Goal: Task Accomplishment & Management: Manage account settings

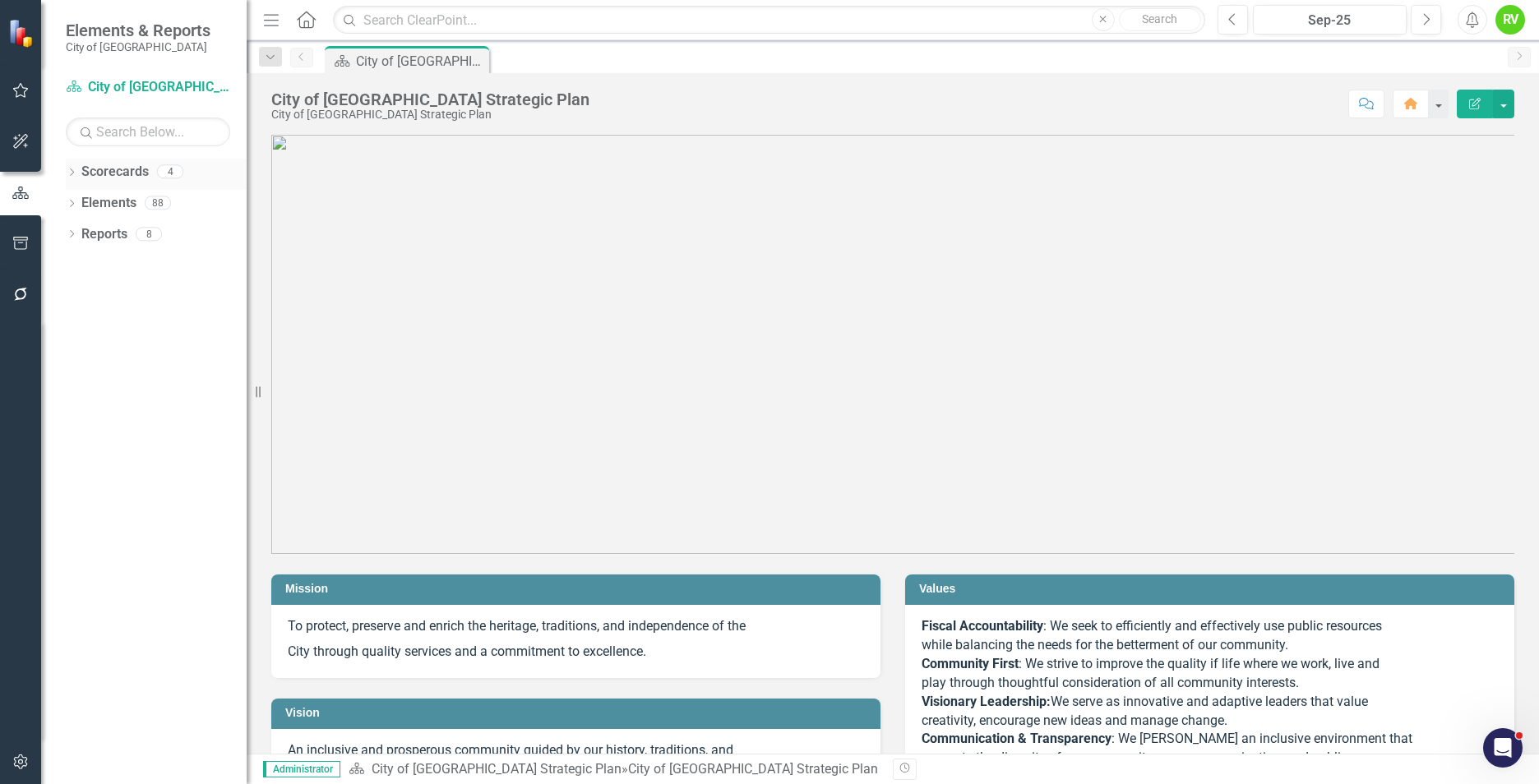
click at [78, 173] on div "Dropdown Scorecards 4" at bounding box center [156, 173] width 181 height 31
click at [72, 176] on icon "Dropdown" at bounding box center [71, 174] width 11 height 9
click at [103, 198] on link "City of [GEOGRAPHIC_DATA] Strategic Plan" at bounding box center [168, 204] width 157 height 19
click at [128, 202] on link "City of [GEOGRAPHIC_DATA] Strategic Plan" at bounding box center [168, 204] width 157 height 19
click at [19, 760] on icon "button" at bounding box center [21, 761] width 17 height 13
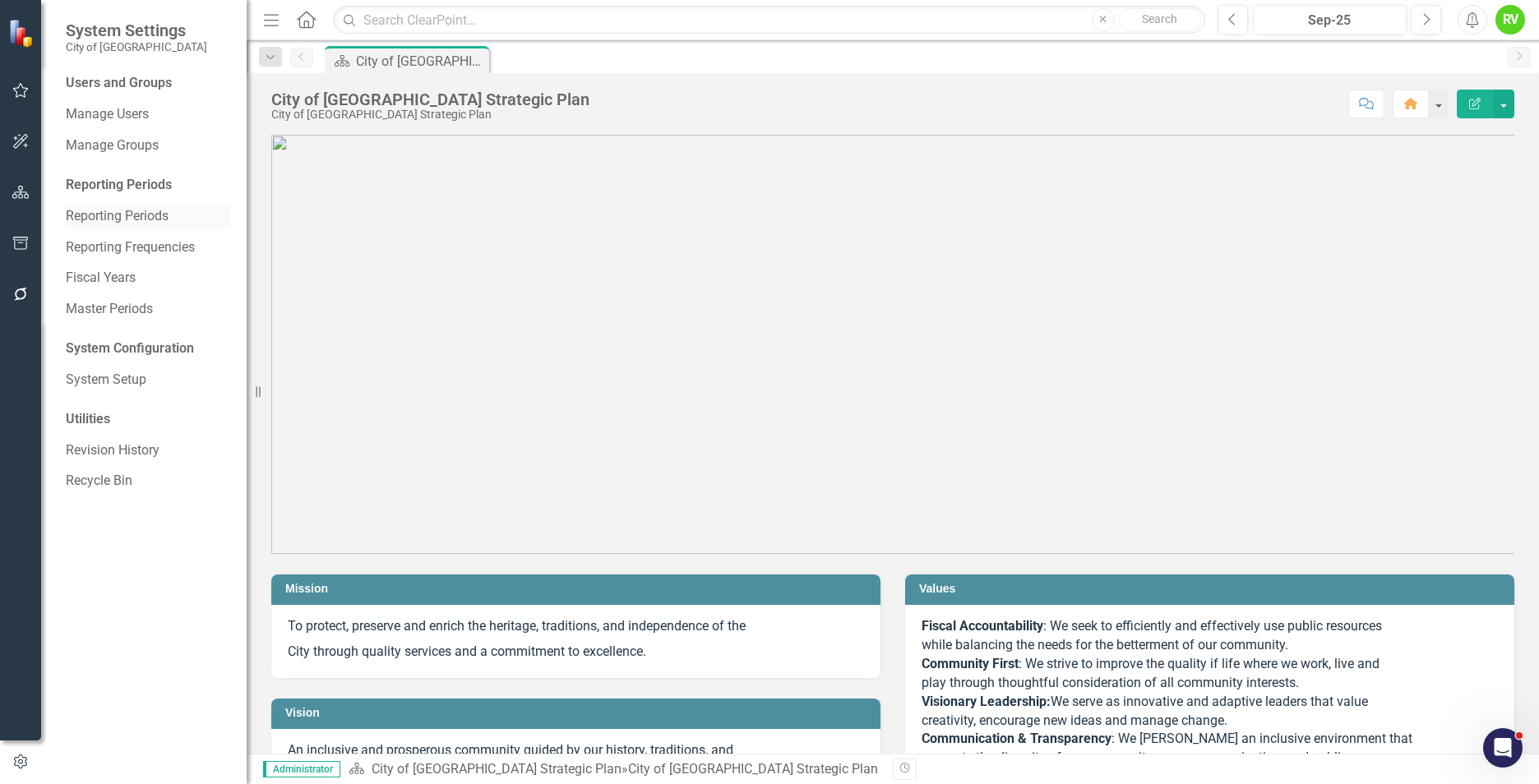
click at [88, 219] on link "Reporting Periods" at bounding box center [147, 217] width 164 height 19
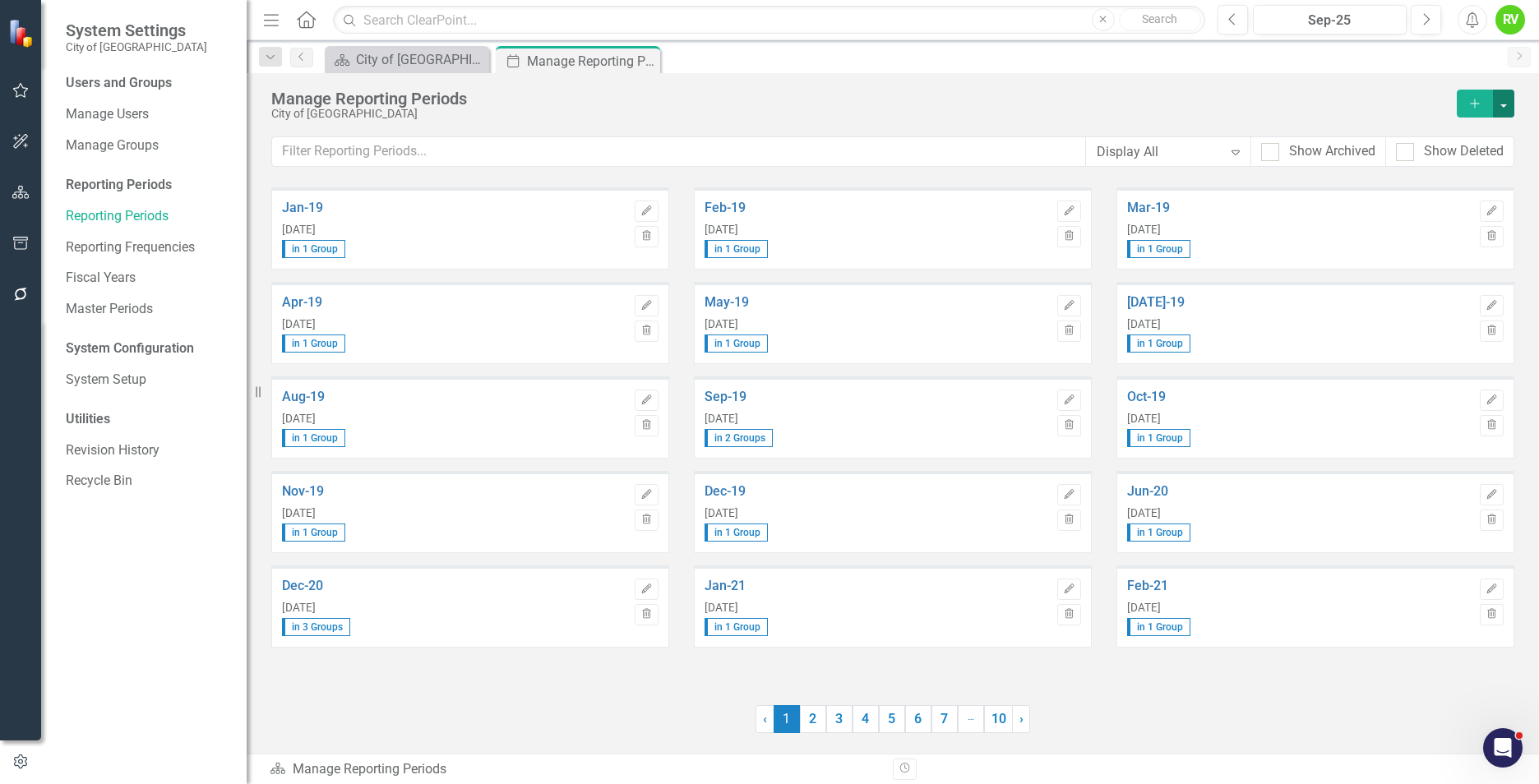
click at [1501, 105] on button "button" at bounding box center [1503, 104] width 22 height 28
click at [1396, 161] on link "Add Multiple Add Multiple" at bounding box center [1432, 164] width 162 height 30
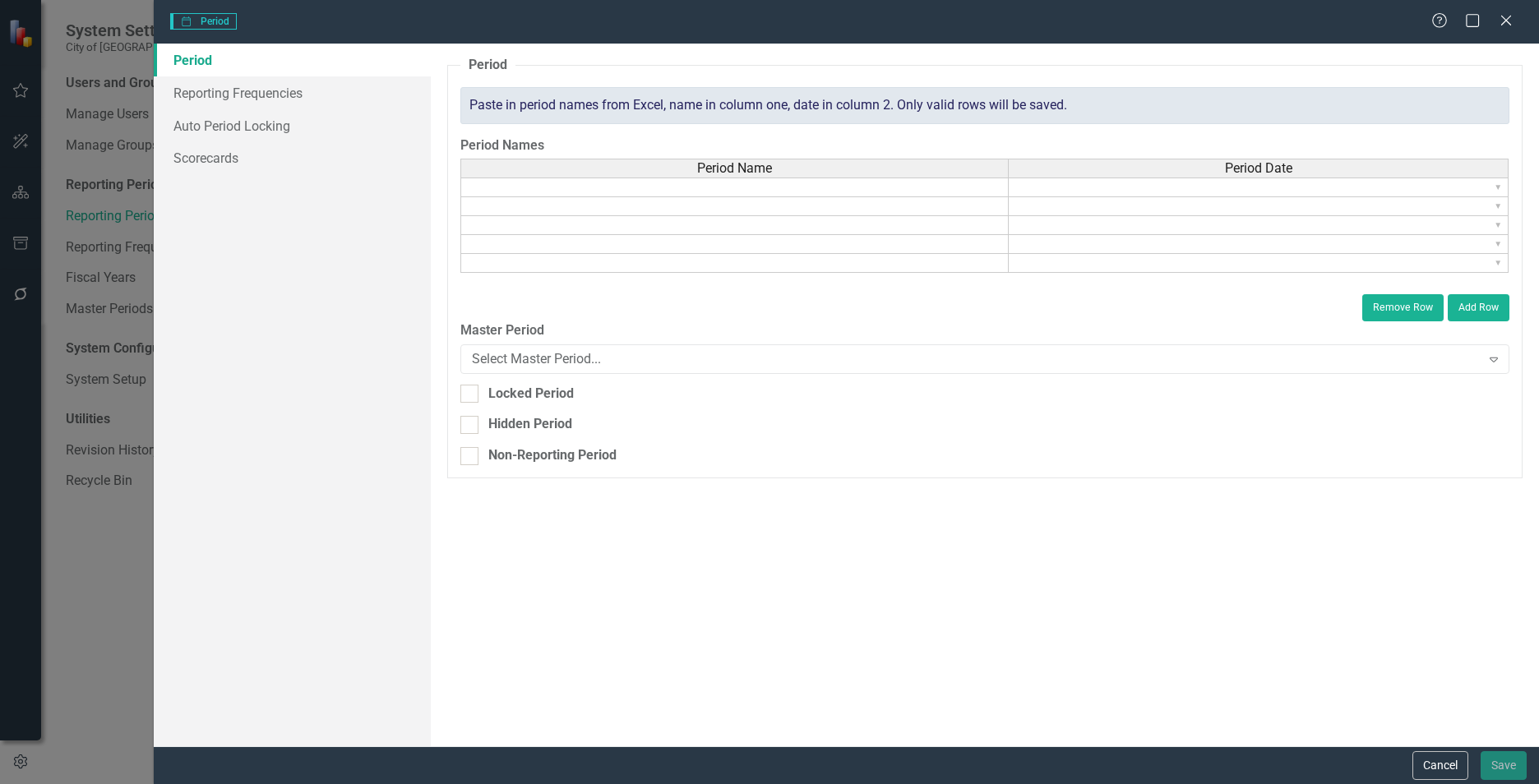
click at [1504, 22] on icon at bounding box center [1505, 21] width 10 height 10
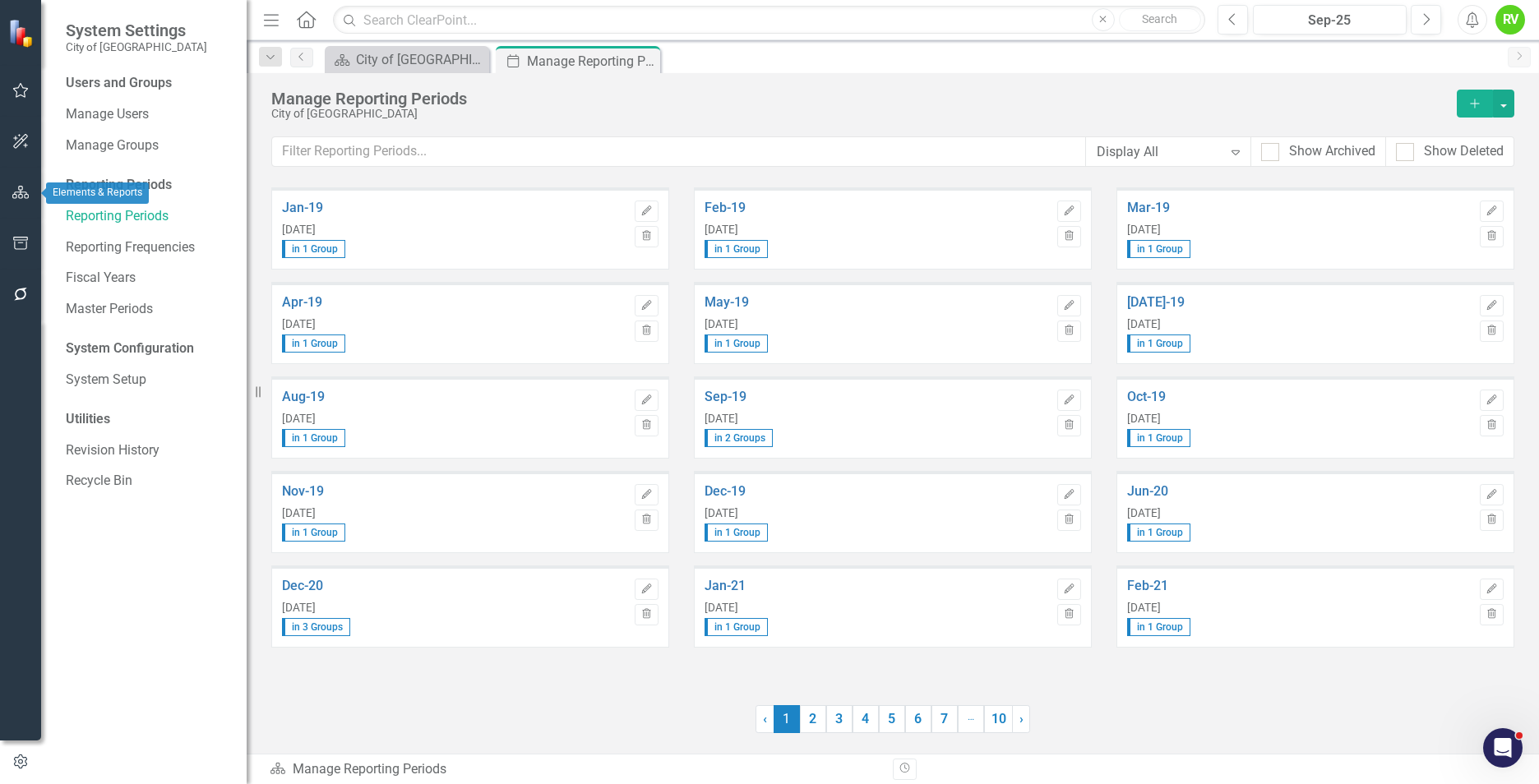
click at [23, 186] on icon "button" at bounding box center [21, 192] width 17 height 13
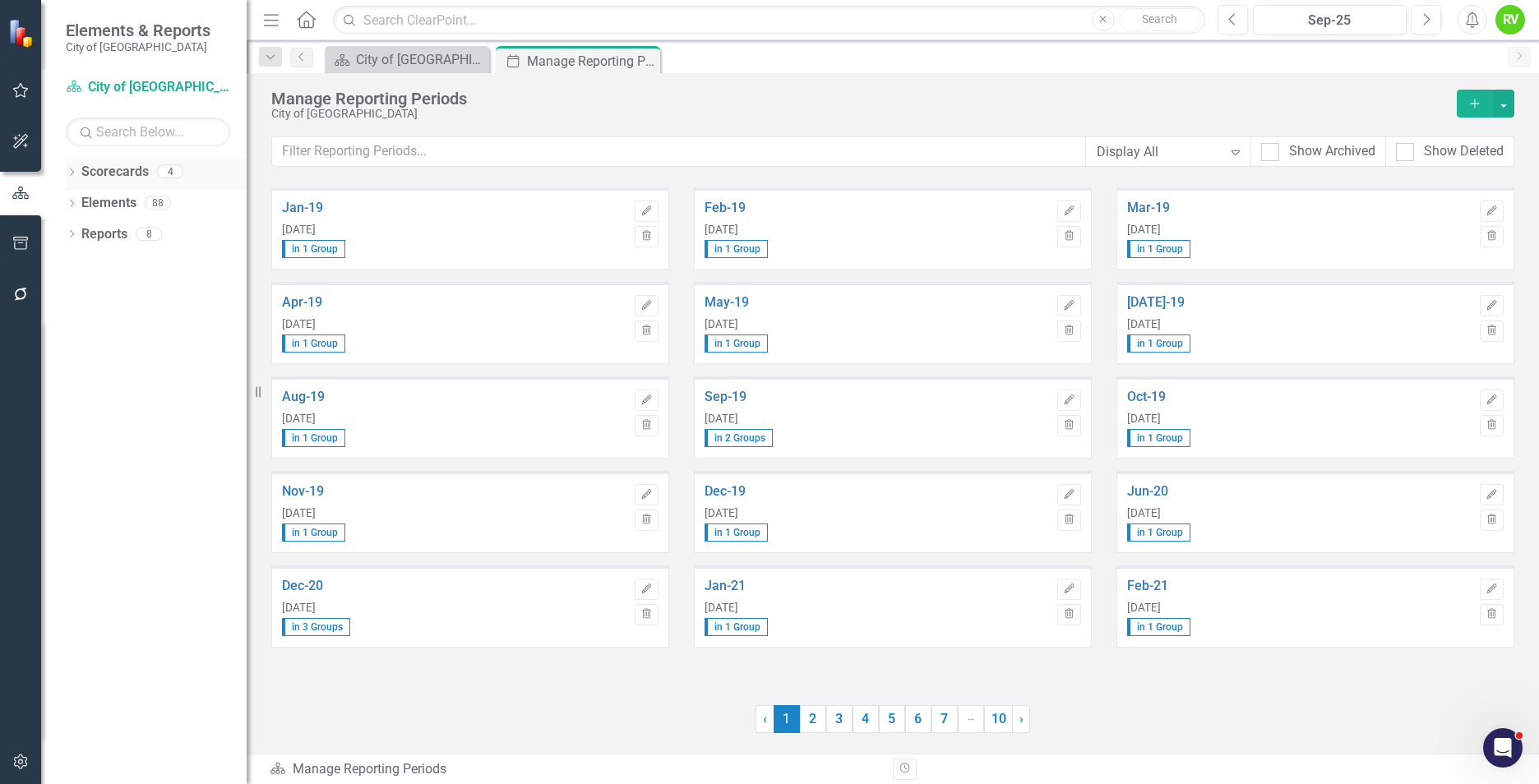
click at [83, 174] on link "Scorecards" at bounding box center [115, 173] width 68 height 19
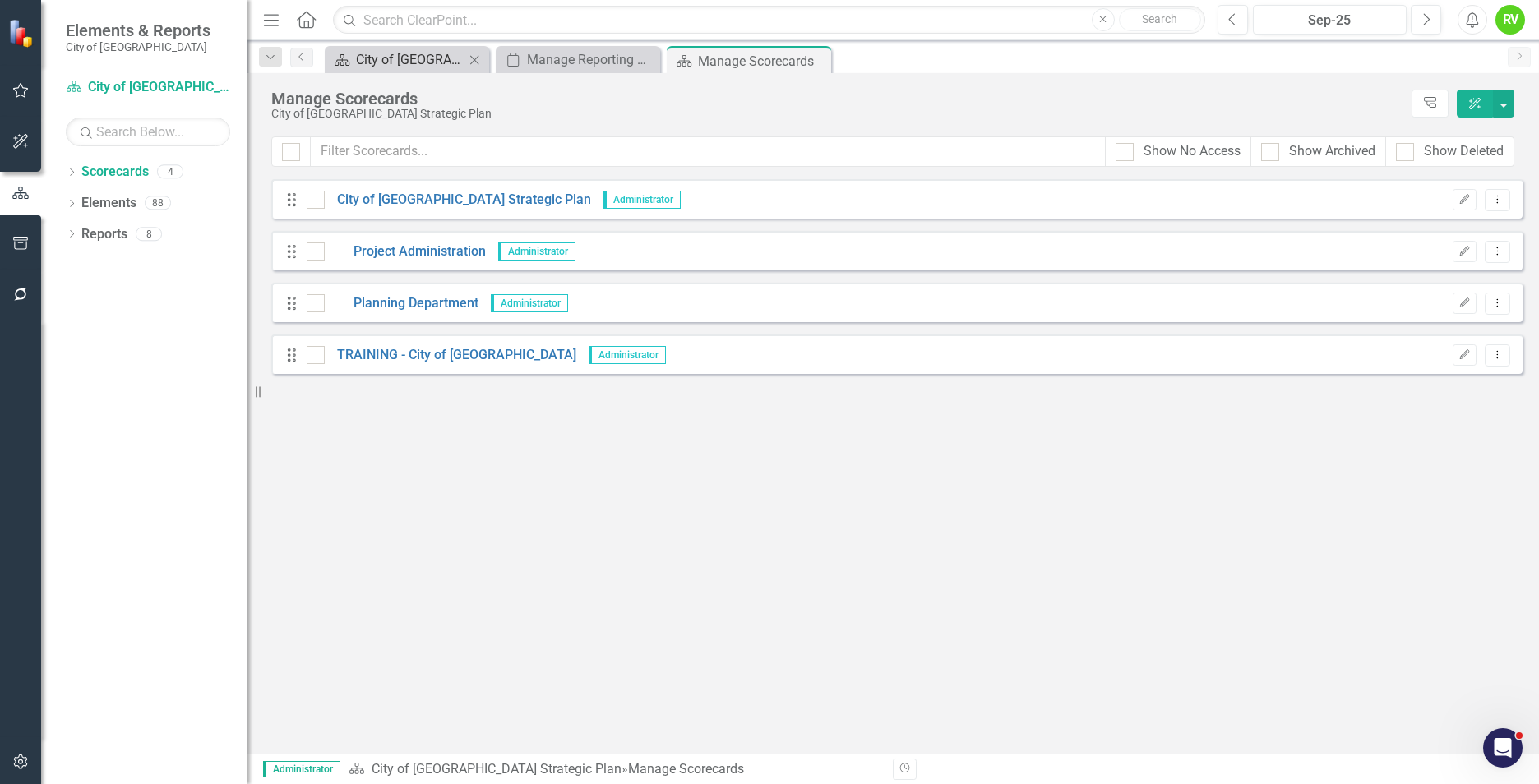
click at [413, 67] on div "City of [GEOGRAPHIC_DATA] Strategic Plan" at bounding box center [411, 60] width 109 height 21
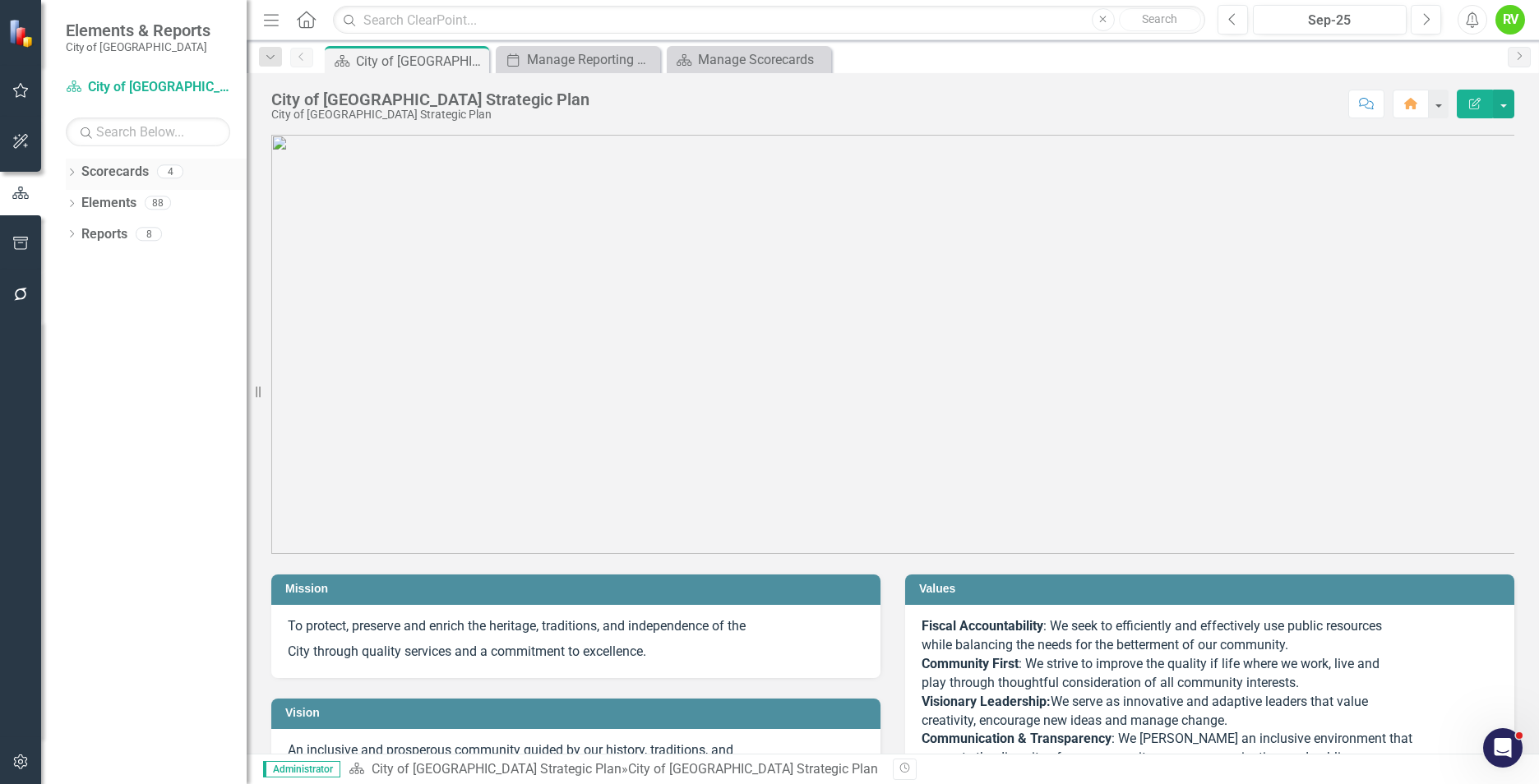
click at [73, 173] on icon "Dropdown" at bounding box center [71, 174] width 11 height 9
click at [81, 203] on icon "Dropdown" at bounding box center [80, 202] width 12 height 10
click at [140, 264] on link "Planning Department" at bounding box center [176, 265] width 140 height 19
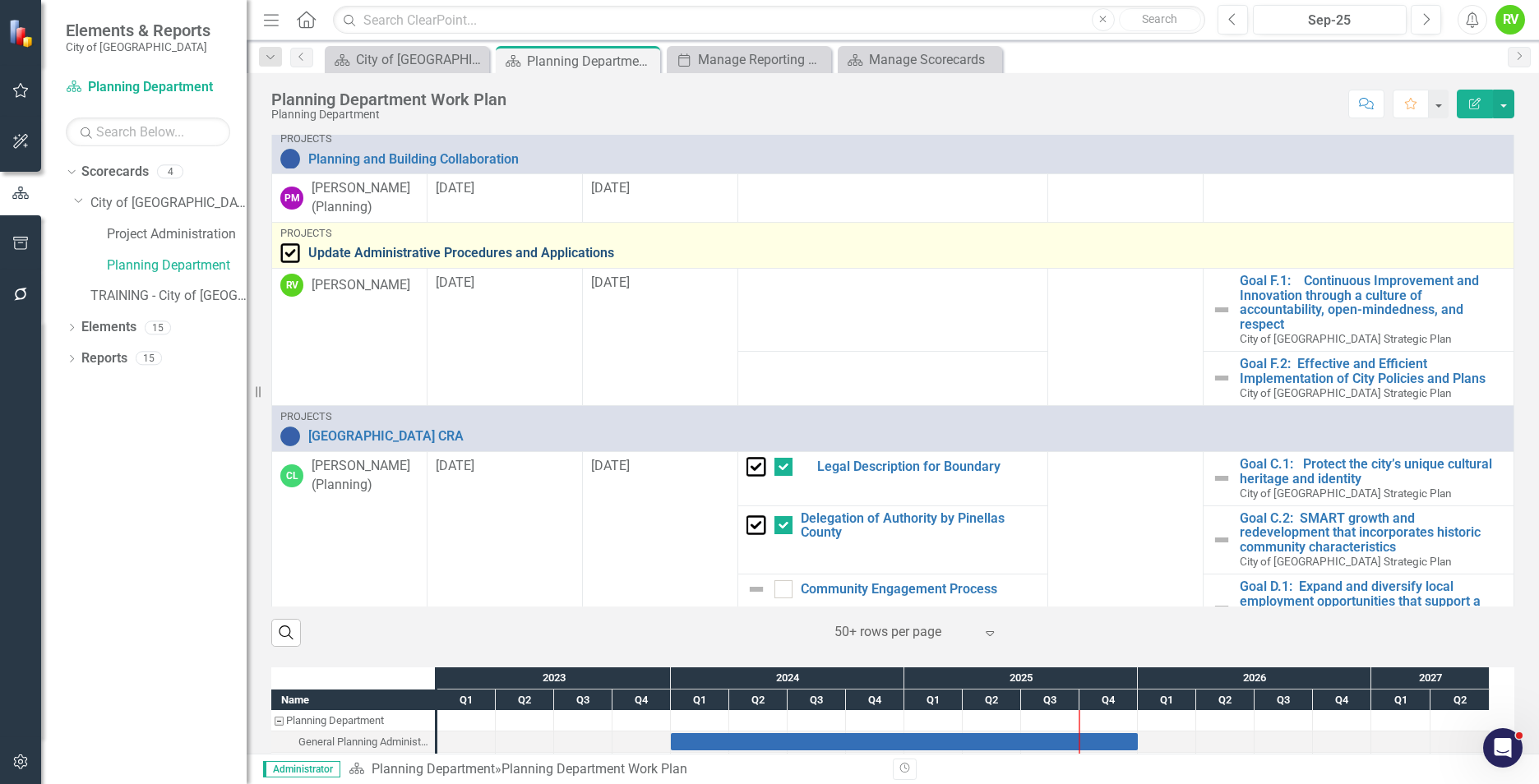
click at [454, 256] on link "Update Administrative Procedures and Applications" at bounding box center [907, 253] width 1197 height 15
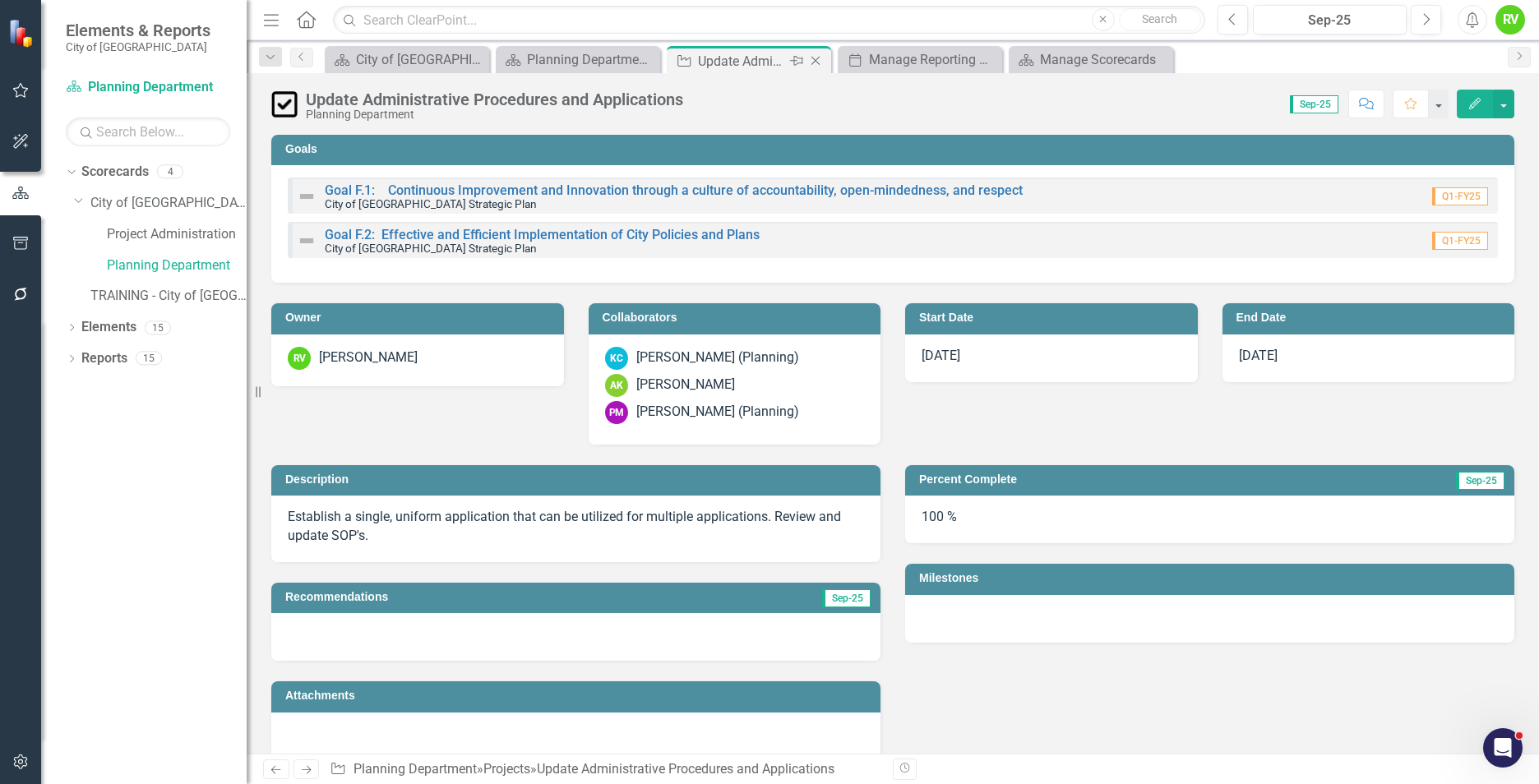
click at [815, 60] on icon "Close" at bounding box center [816, 61] width 17 height 13
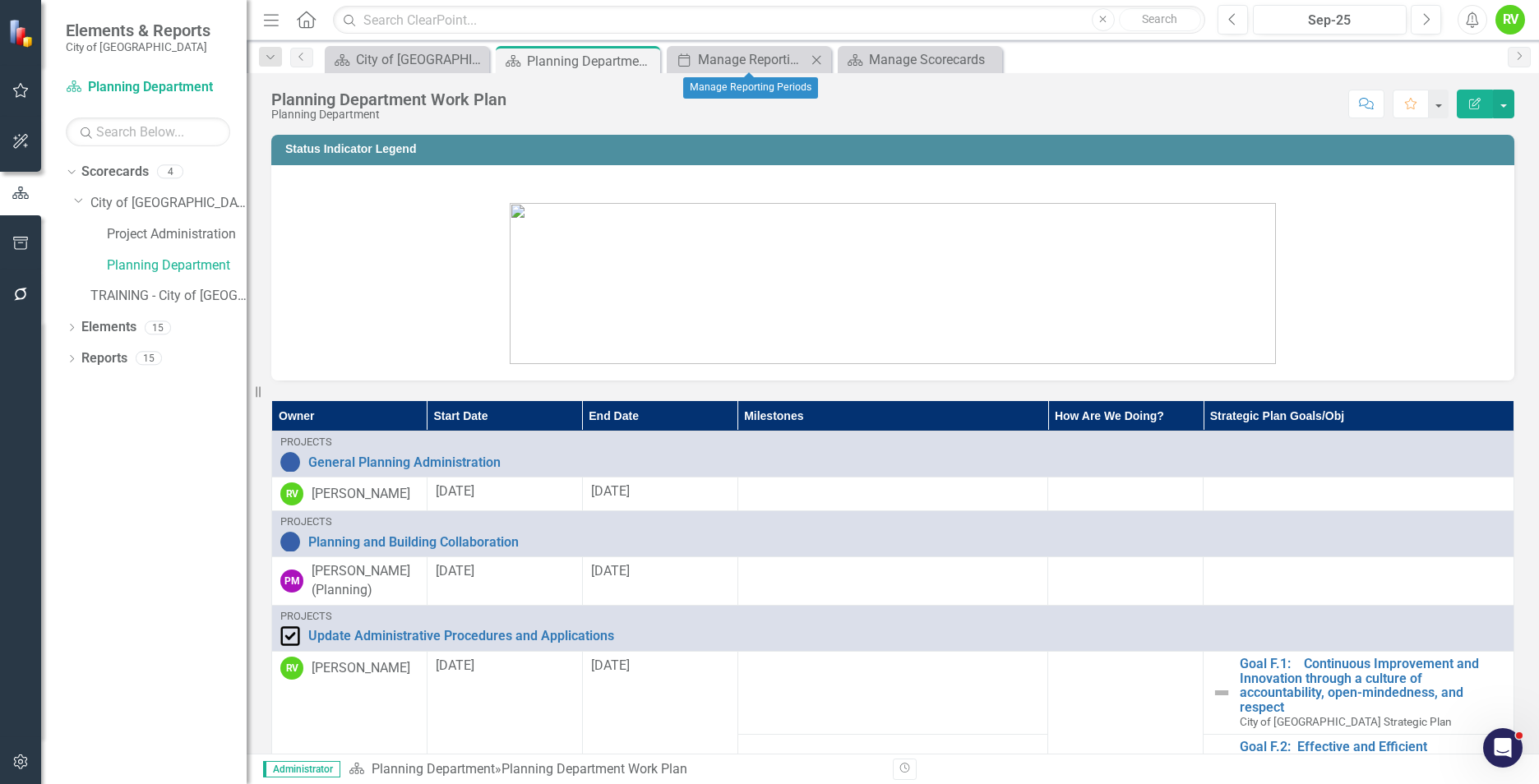
click at [818, 59] on icon "Close" at bounding box center [817, 60] width 17 height 13
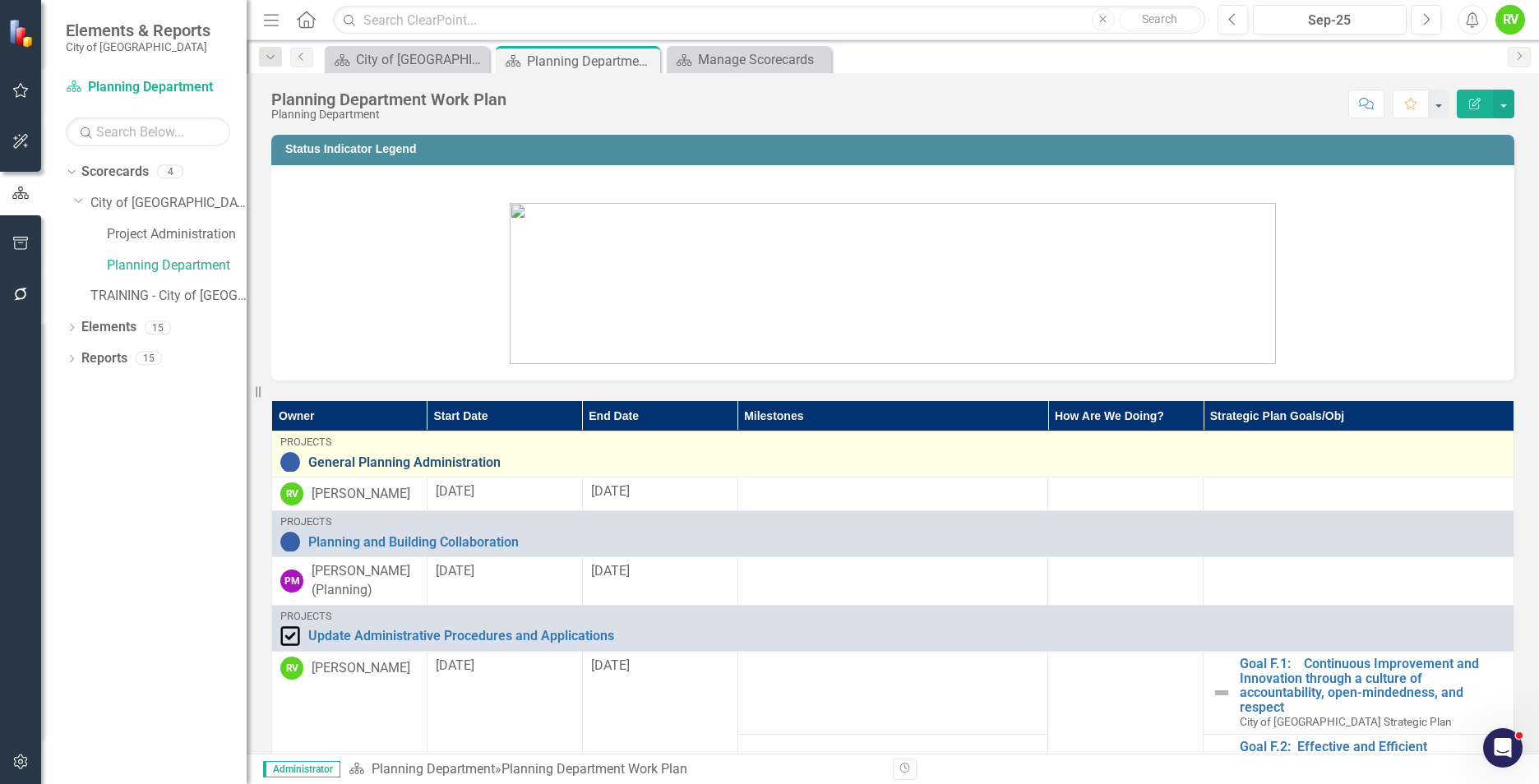
click at [385, 460] on link "General Planning Administration" at bounding box center [907, 463] width 1197 height 15
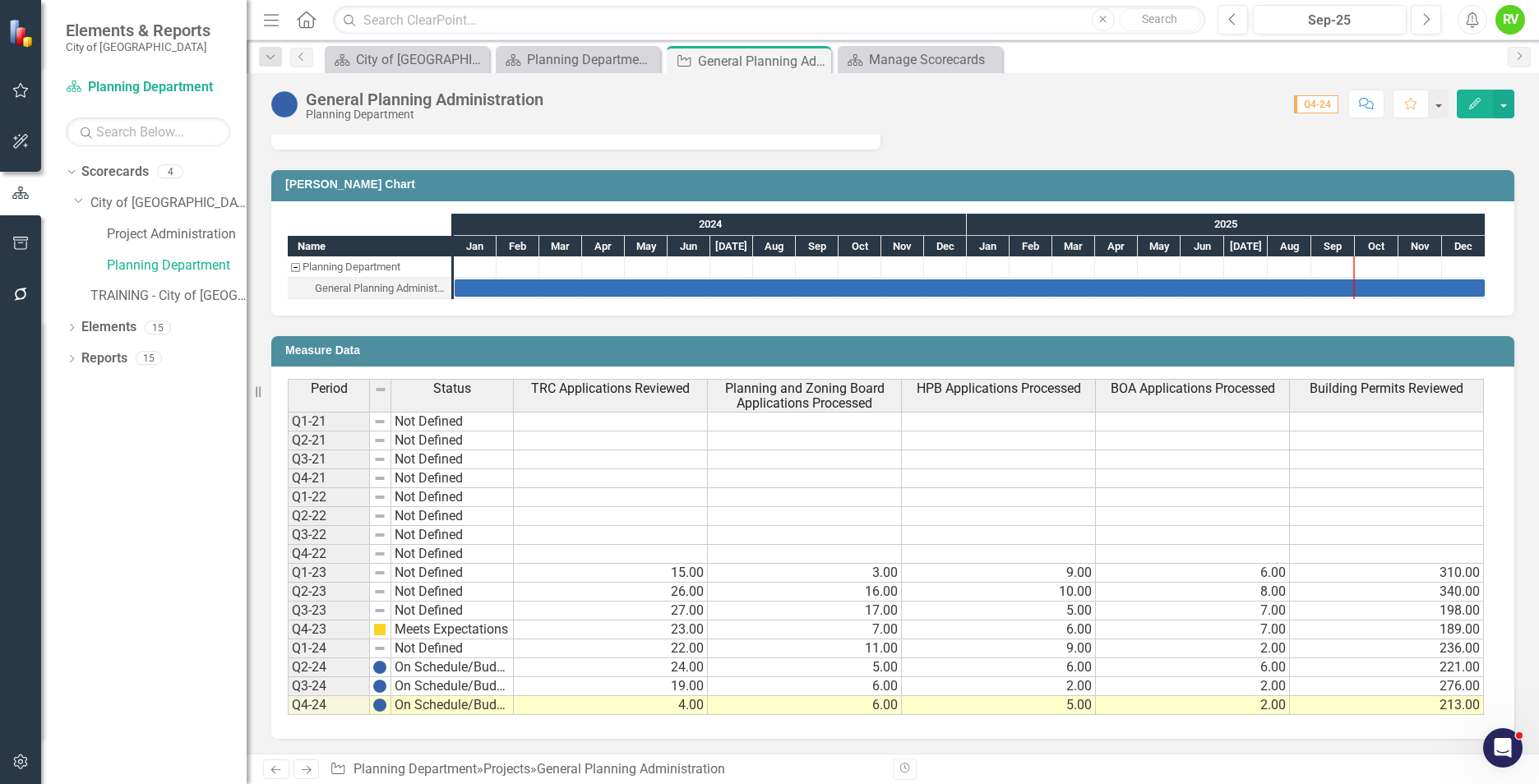
scroll to position [653, 0]
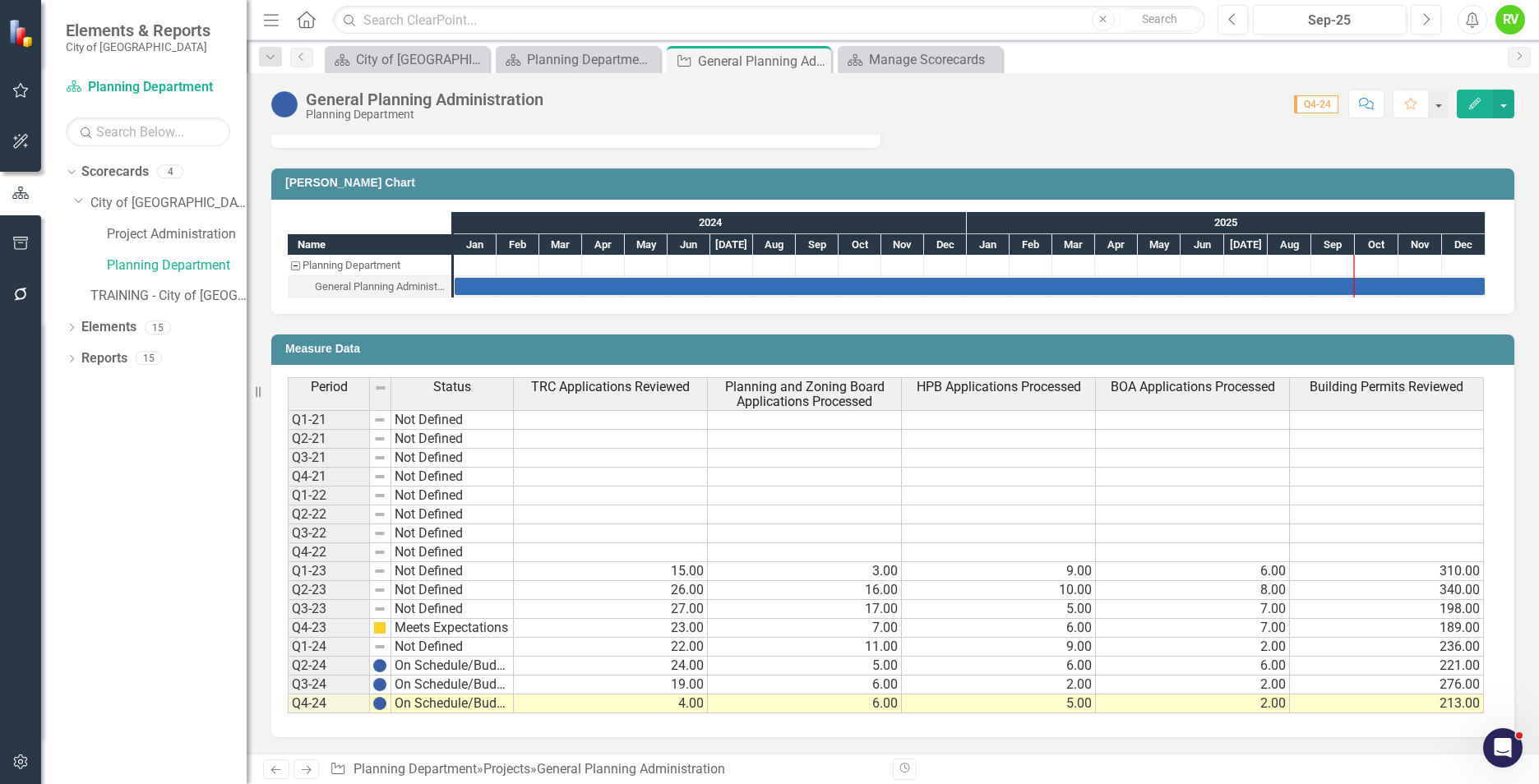
click at [305, 651] on td "Q1-24" at bounding box center [329, 647] width 83 height 19
click at [310, 736] on div "Period Status TRC Applications Reviewed Planning and Zoning Board Applications …" at bounding box center [892, 550] width 1243 height 372
click at [413, 351] on h3 "Measure Data" at bounding box center [896, 348] width 1221 height 12
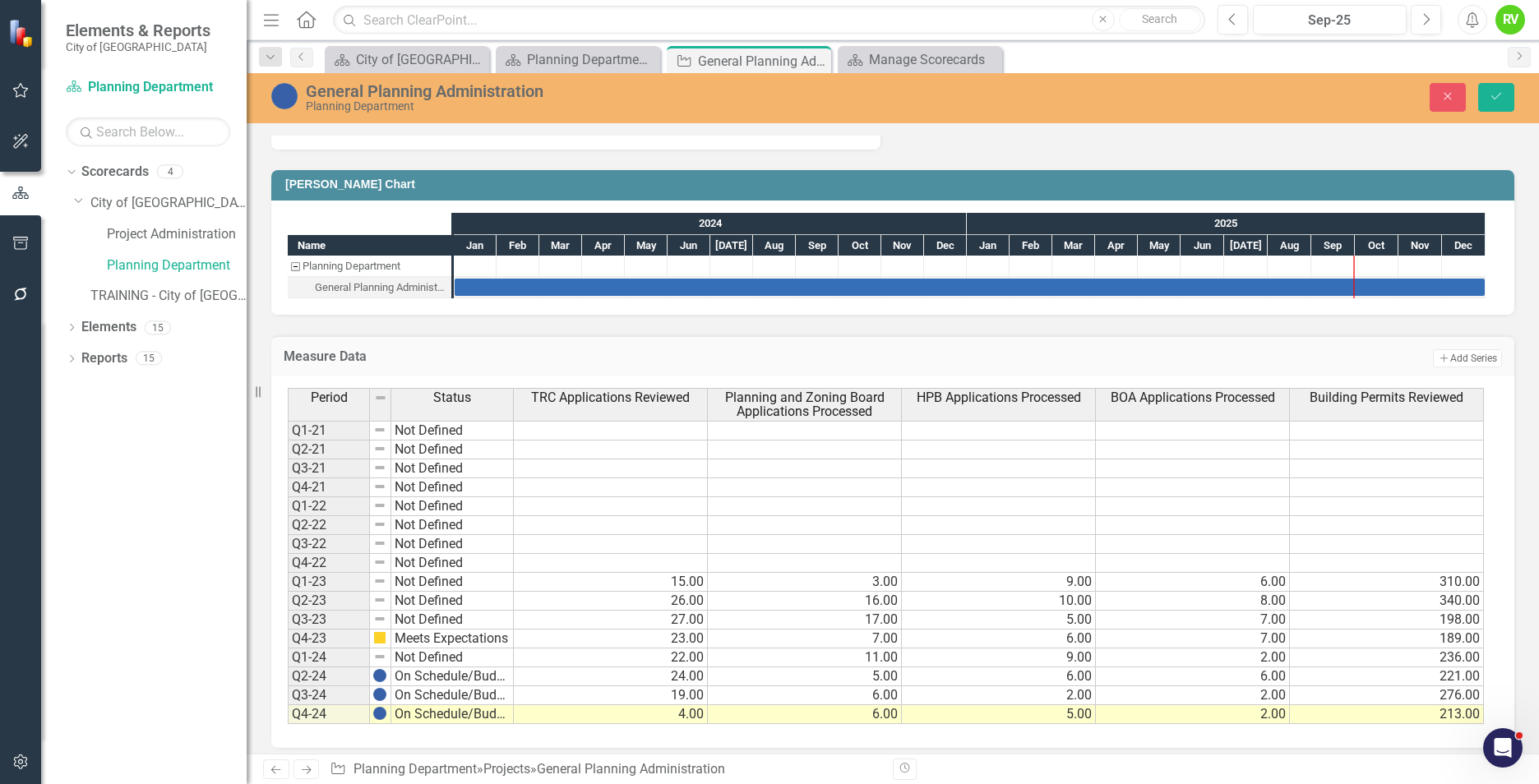
click at [1276, 95] on div "Close Save" at bounding box center [1270, 98] width 514 height 29
click at [1442, 87] on button "Close" at bounding box center [1447, 98] width 37 height 29
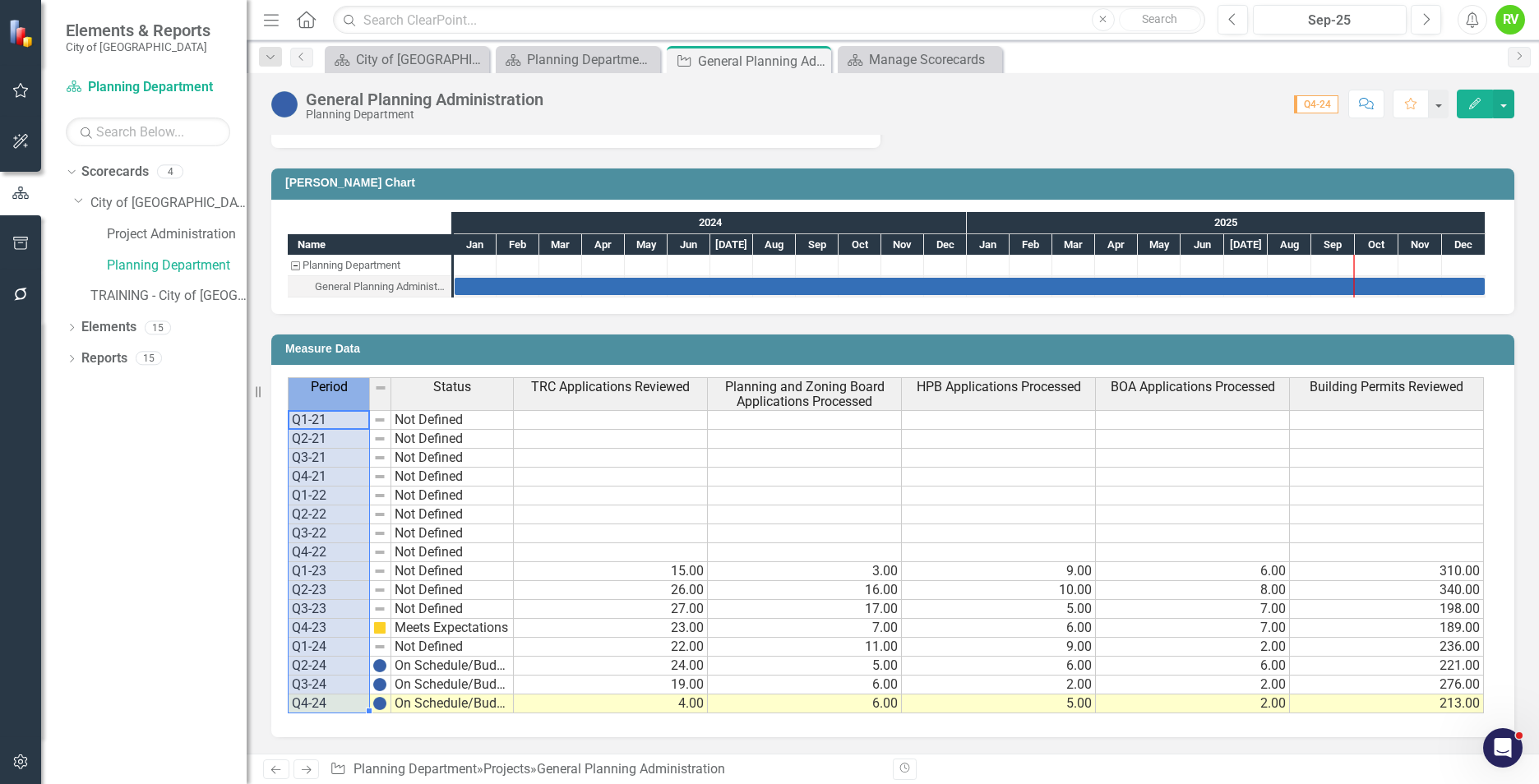
click at [323, 391] on span "Period" at bounding box center [328, 387] width 37 height 15
click at [301, 718] on div "Period Status TRC Applications Reviewed Planning and Zoning Board Applications …" at bounding box center [892, 550] width 1243 height 372
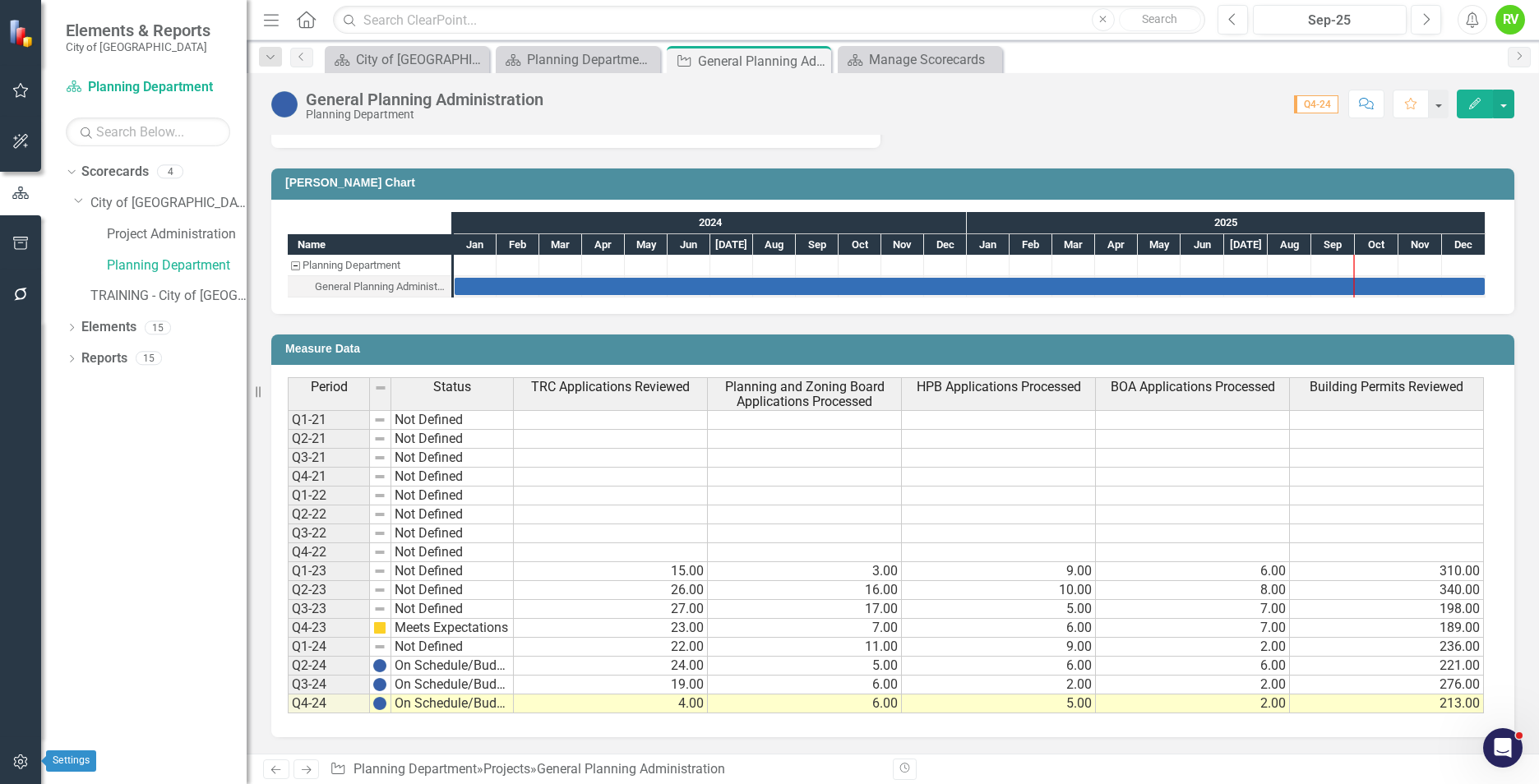
click at [17, 761] on icon "button" at bounding box center [21, 761] width 17 height 13
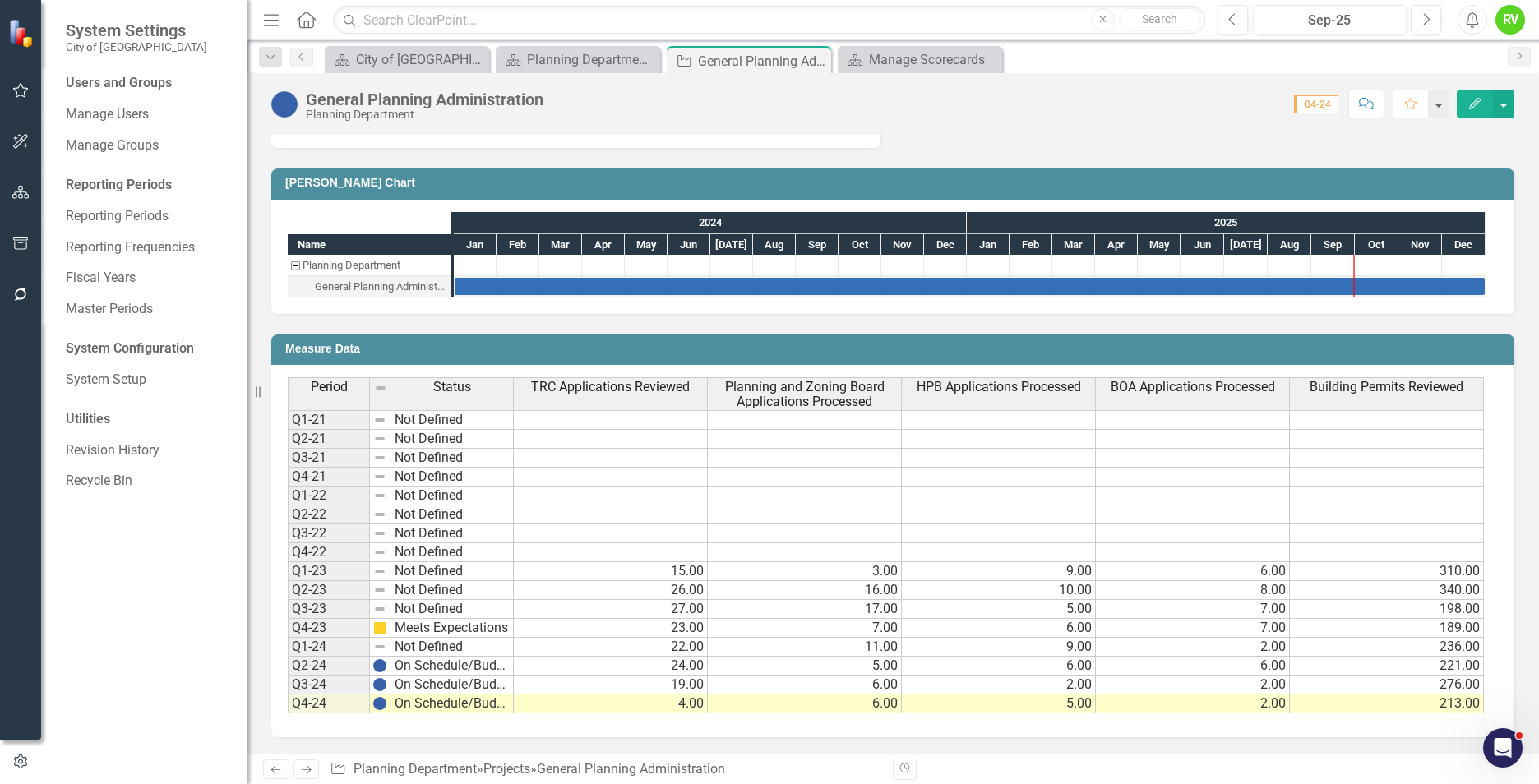
click at [1088, 132] on div "General Planning Administration Planning Department Score: N/A Q4-24 Completed …" at bounding box center [893, 414] width 1292 height 681
click at [1503, 104] on button "button" at bounding box center [1503, 104] width 22 height 29
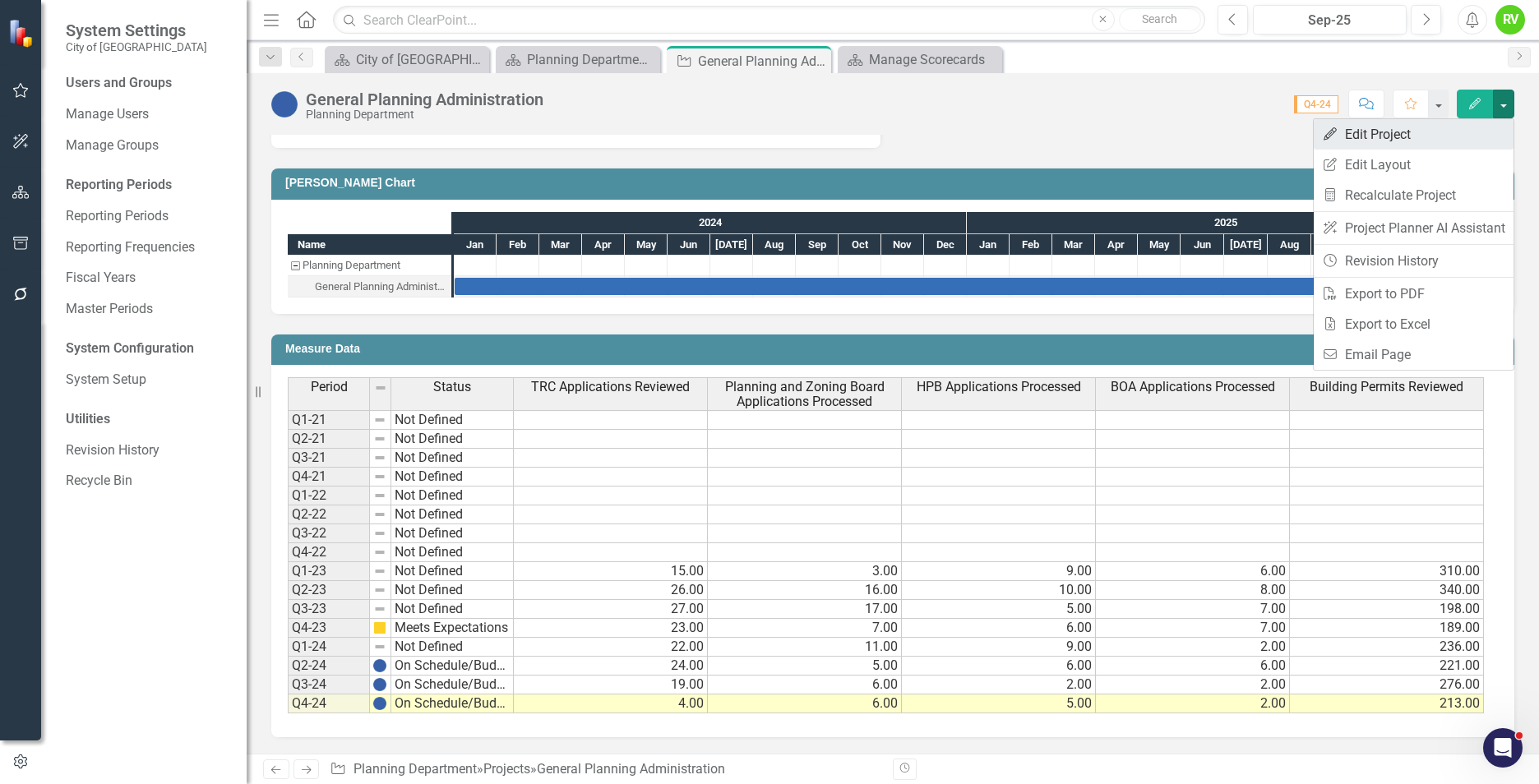
click at [1434, 133] on link "Edit Edit Project" at bounding box center [1413, 134] width 200 height 30
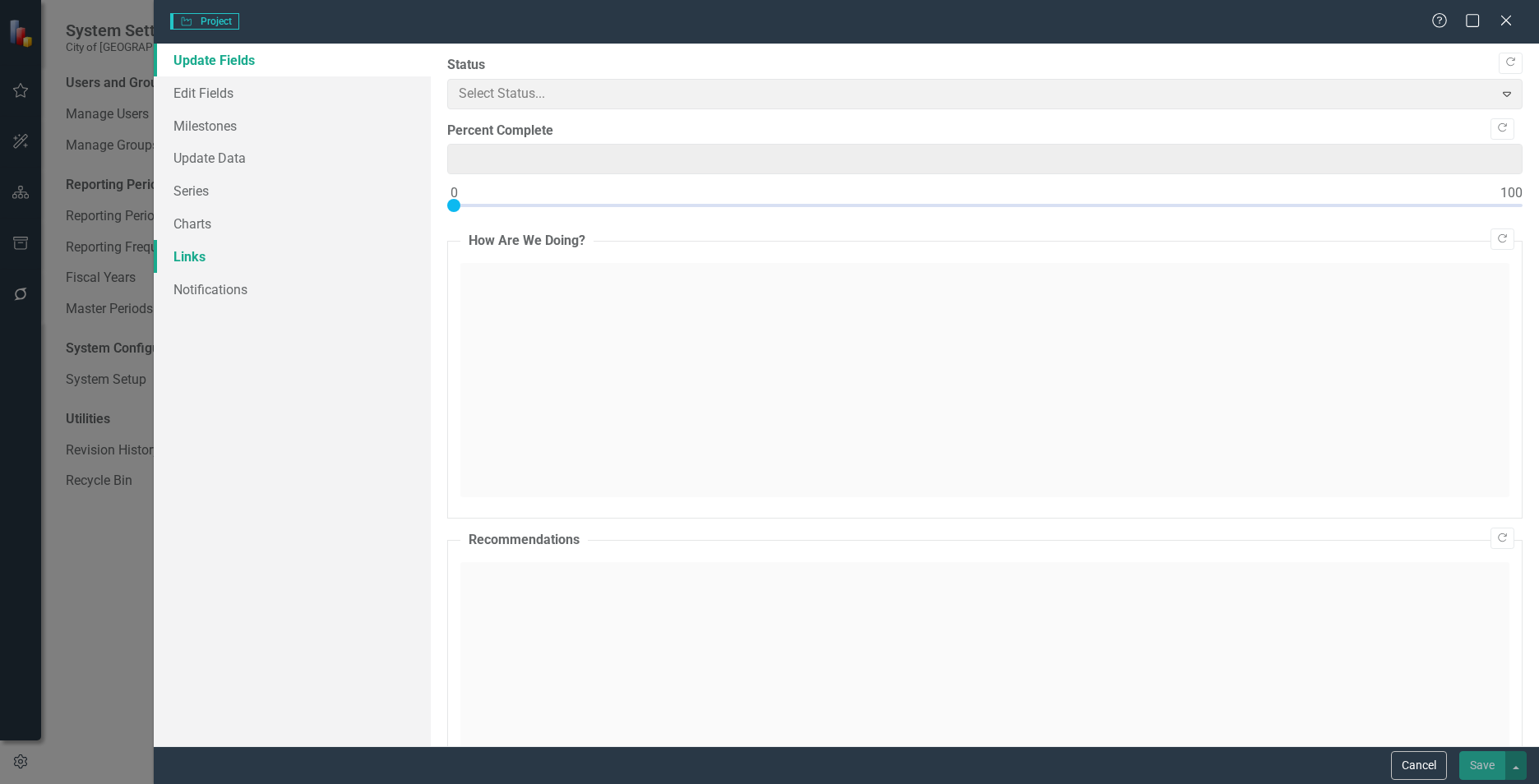
type input "0"
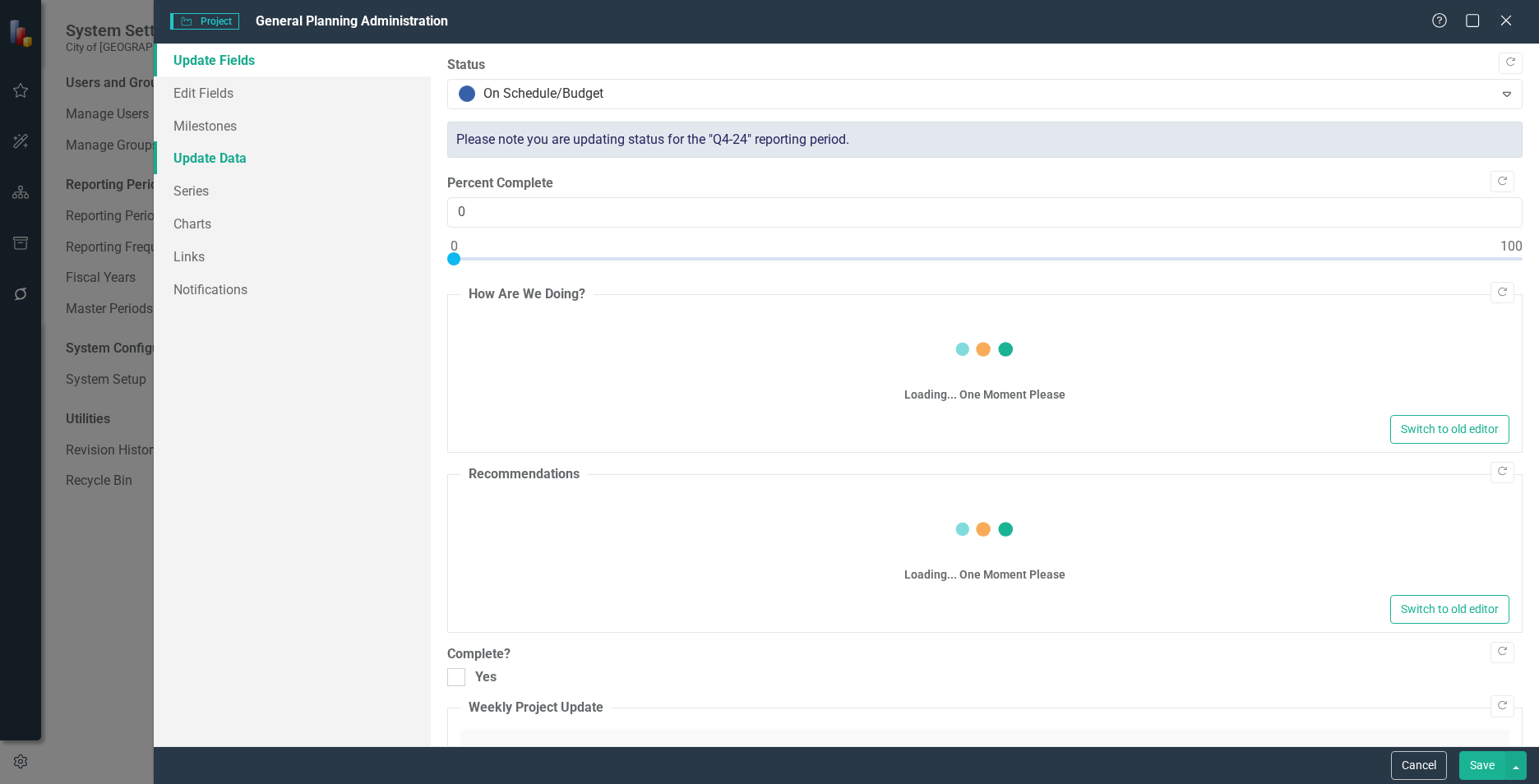
click at [187, 157] on link "Update Data" at bounding box center [292, 158] width 277 height 33
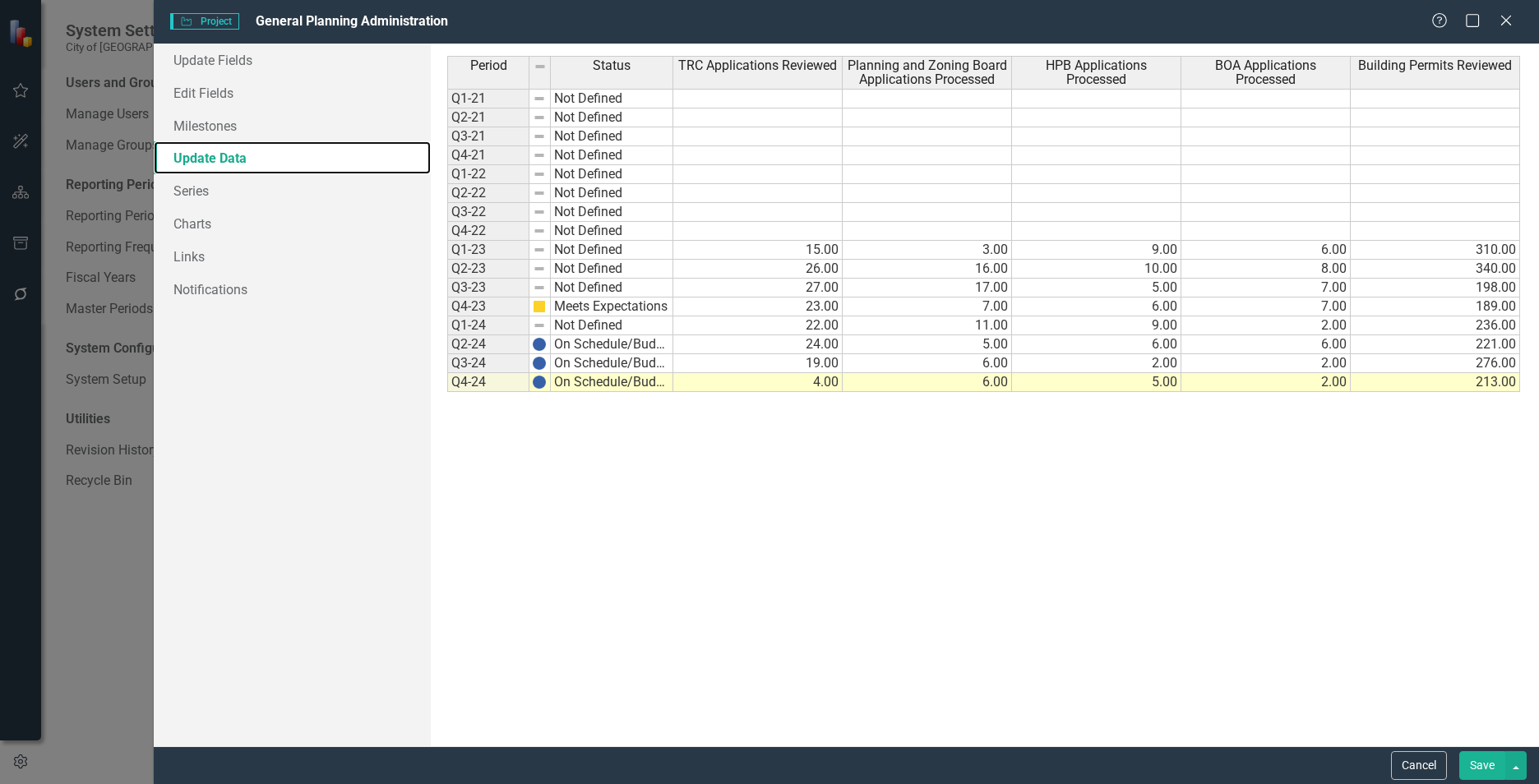
scroll to position [0, 0]
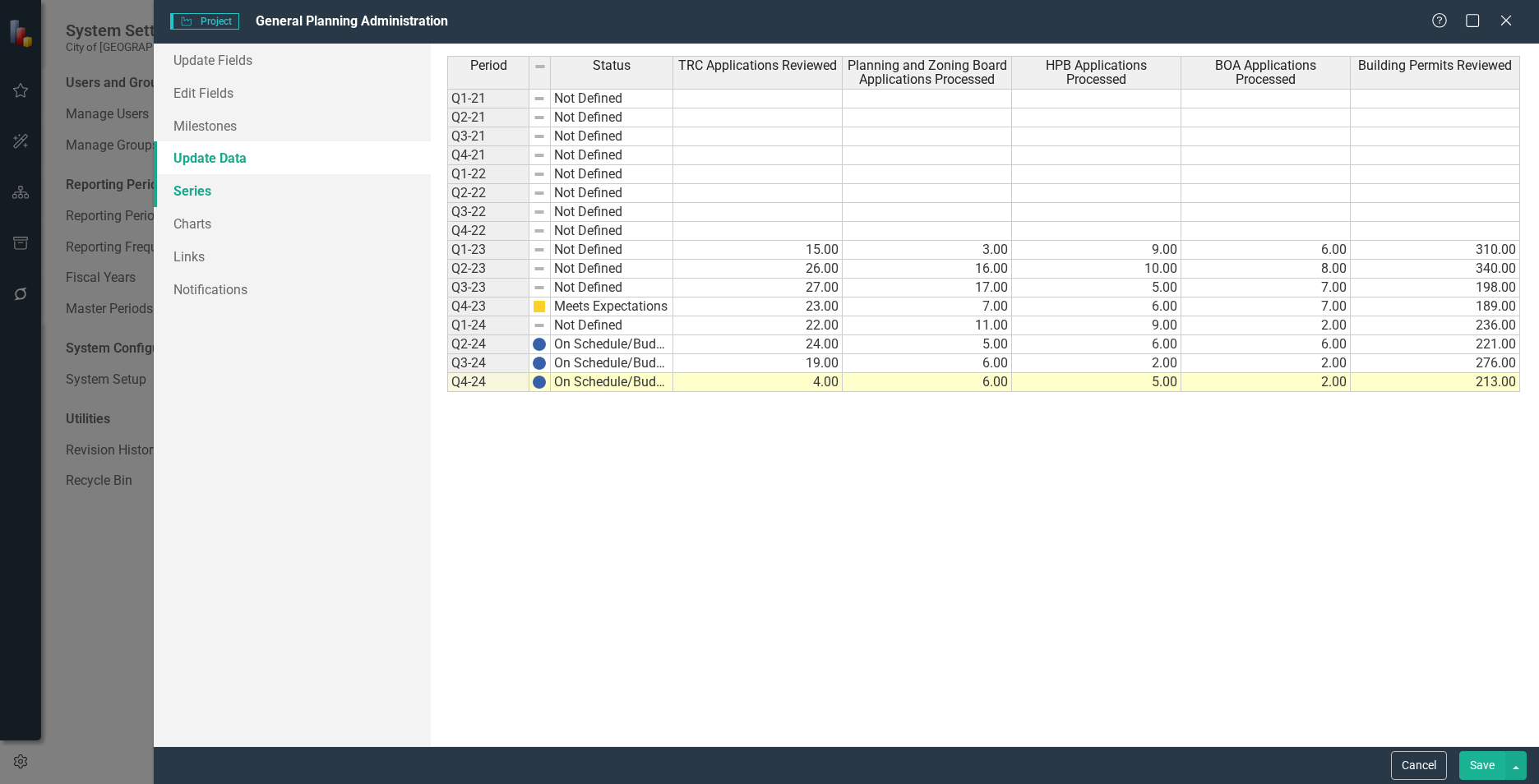
click at [191, 188] on link "Series" at bounding box center [292, 190] width 277 height 33
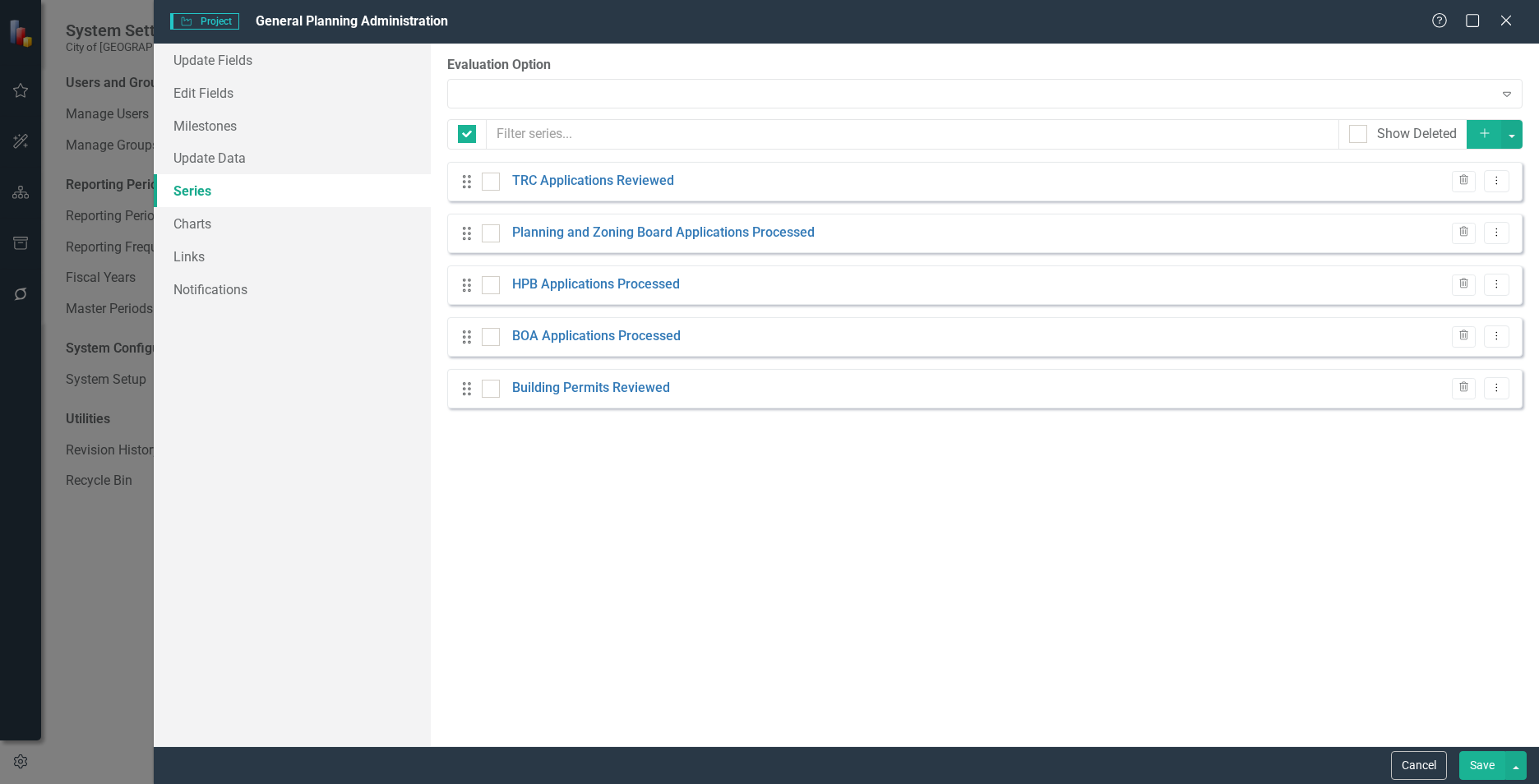
checkbox input "false"
click at [207, 91] on link "Edit Fields" at bounding box center [292, 93] width 277 height 33
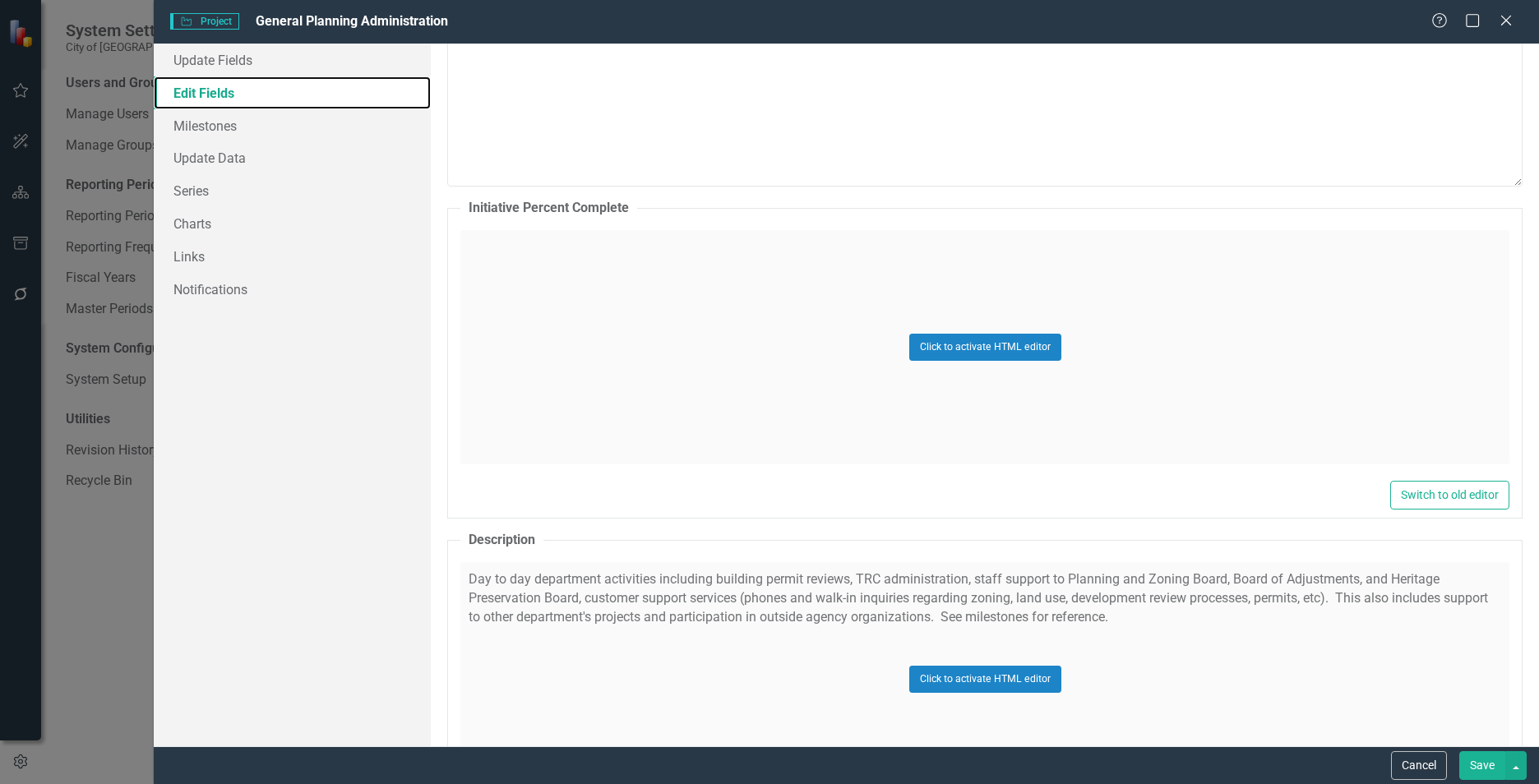
scroll to position [484, 0]
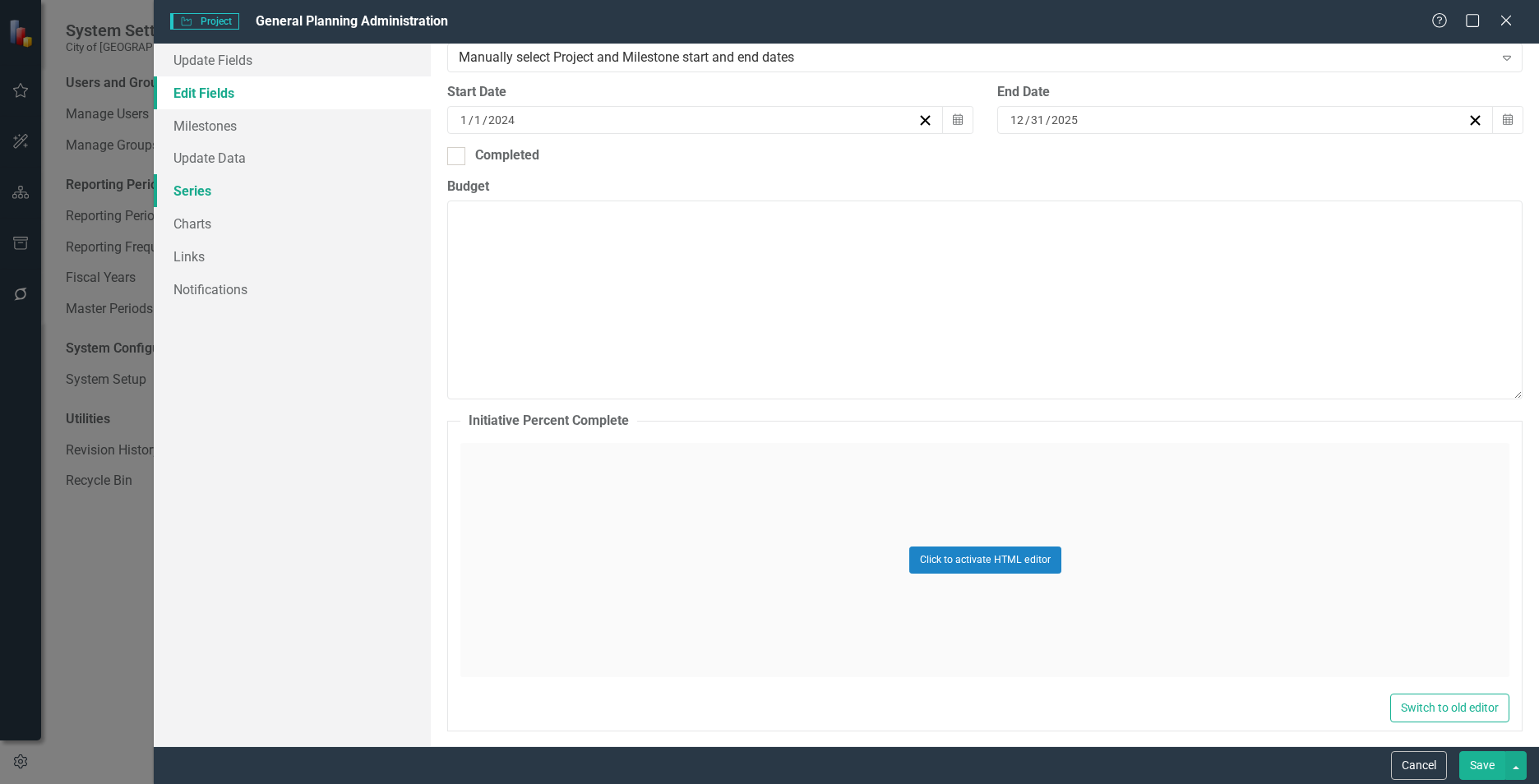
click at [196, 195] on link "Series" at bounding box center [292, 190] width 277 height 33
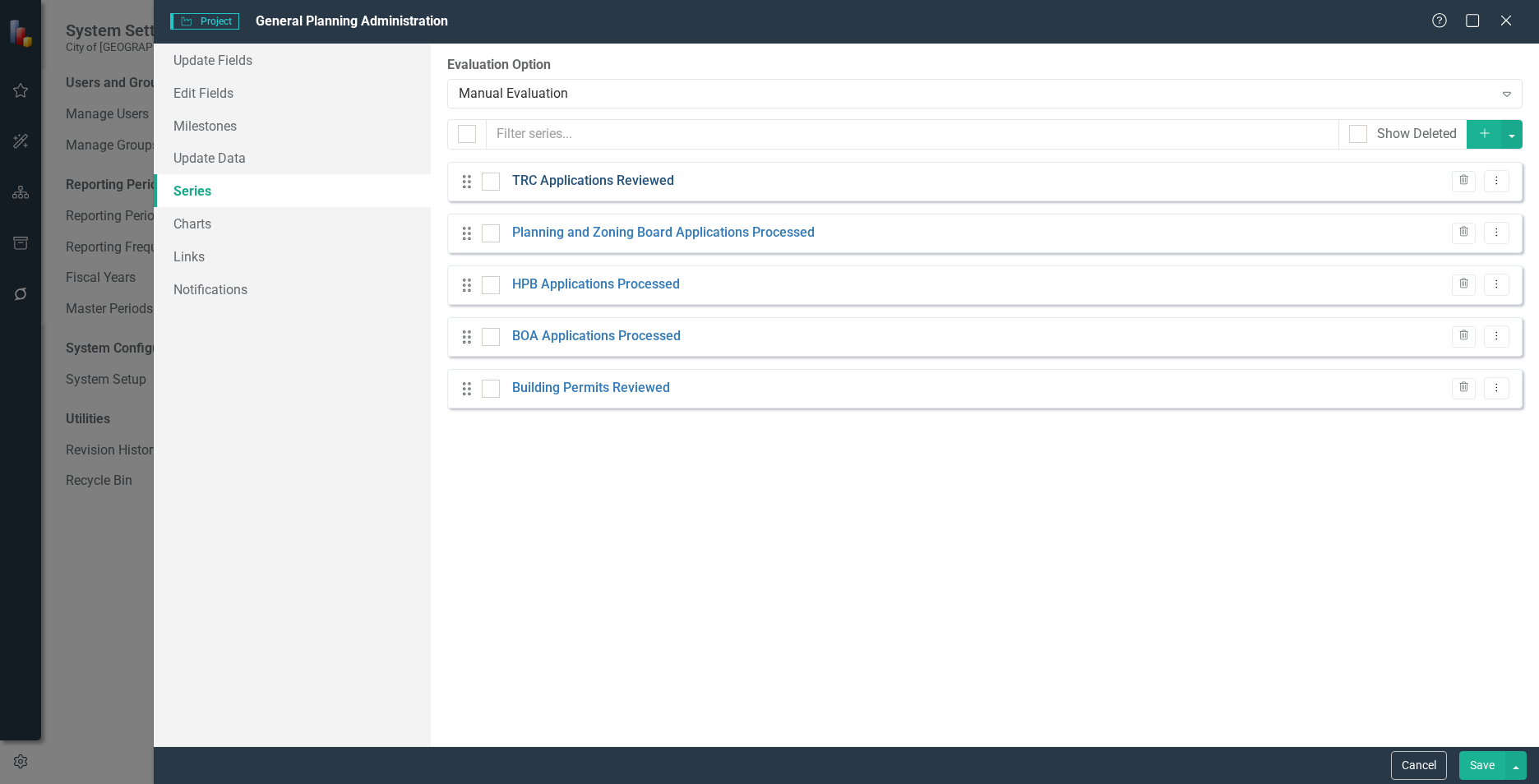
click at [575, 182] on link "TRC Applications Reviewed" at bounding box center [593, 181] width 162 height 19
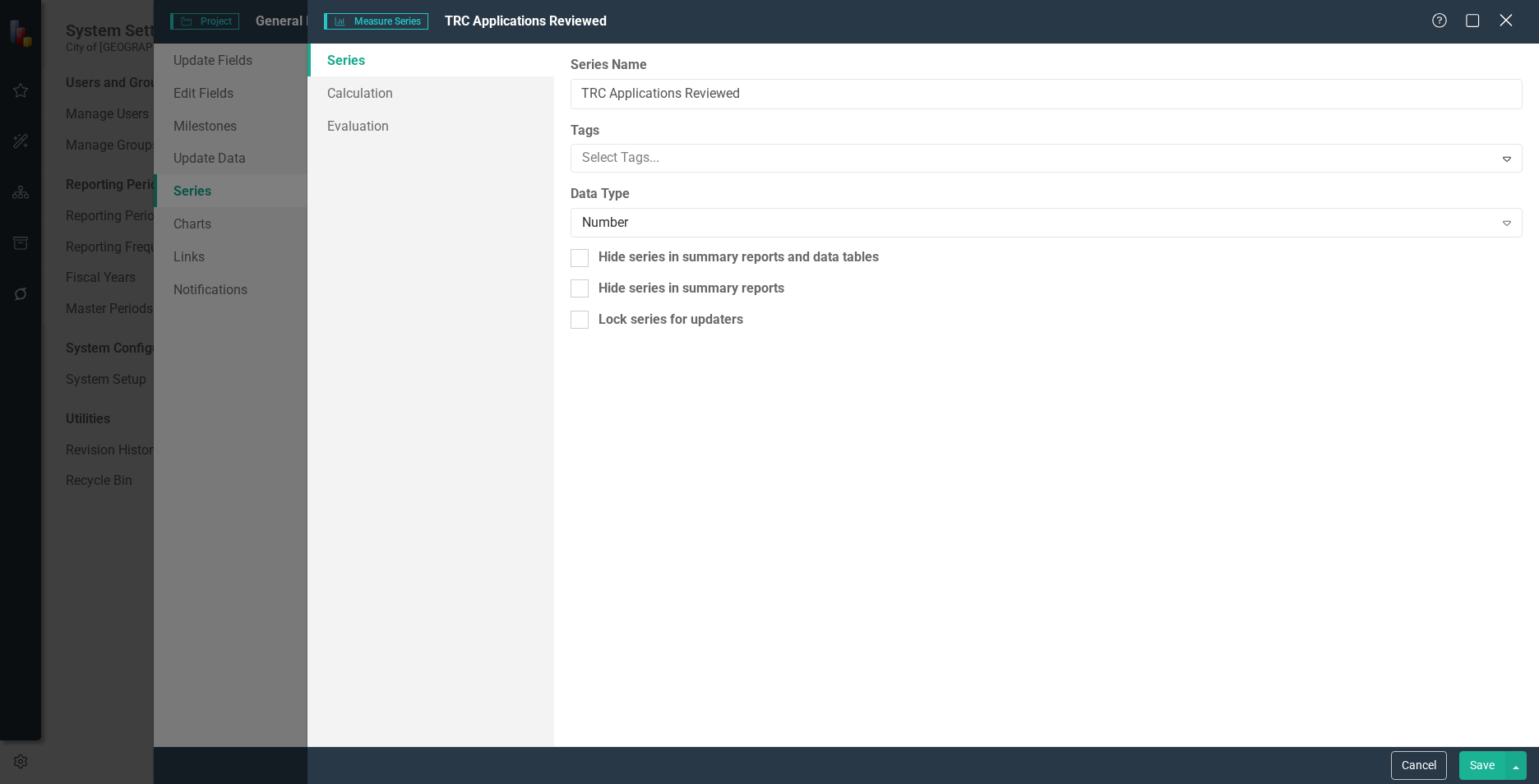
click at [1505, 15] on icon "Close" at bounding box center [1505, 20] width 21 height 16
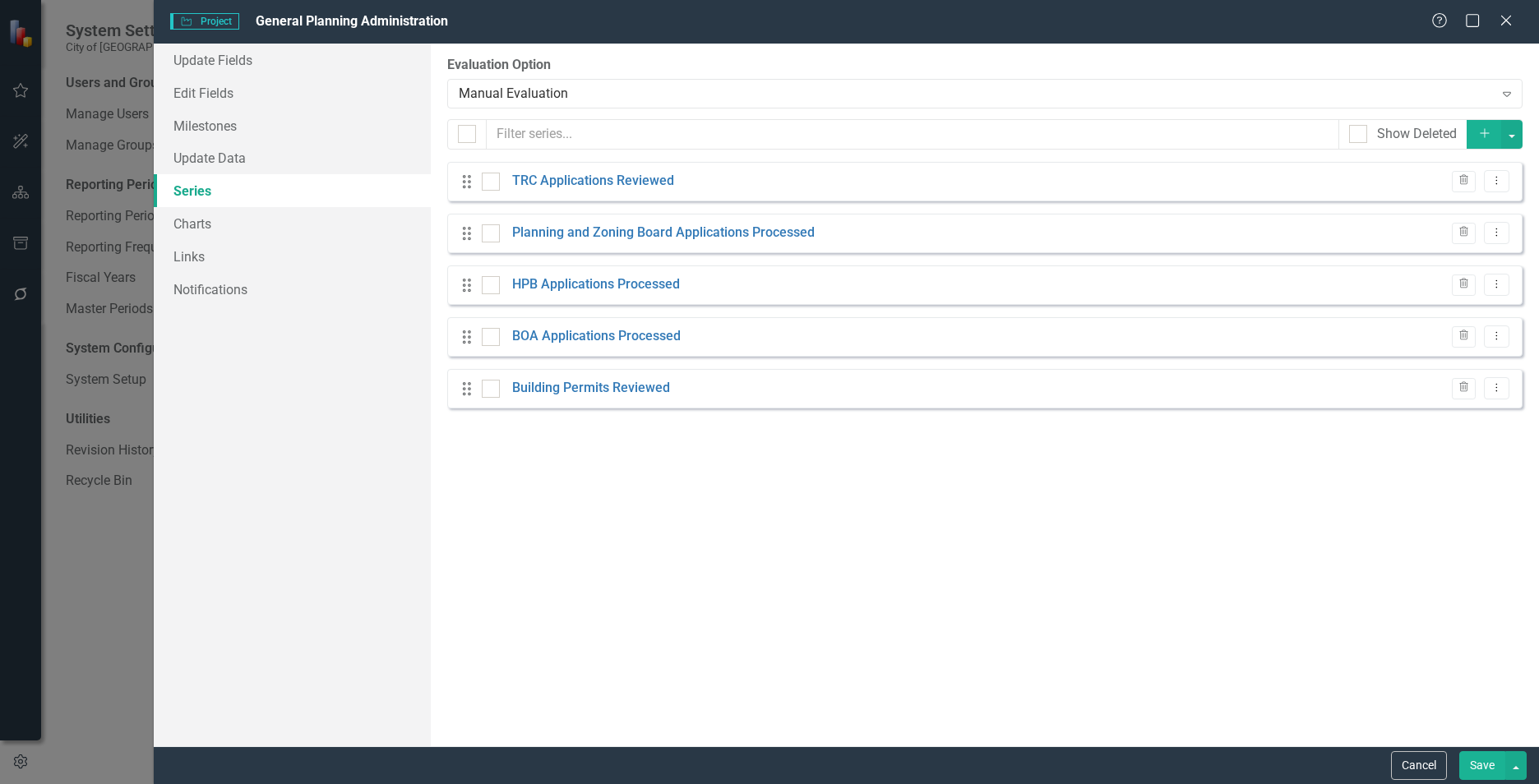
drag, startPoint x: 1502, startPoint y: 17, endPoint x: 1493, endPoint y: 21, distance: 9.8
click at [1502, 17] on icon at bounding box center [1505, 21] width 10 height 10
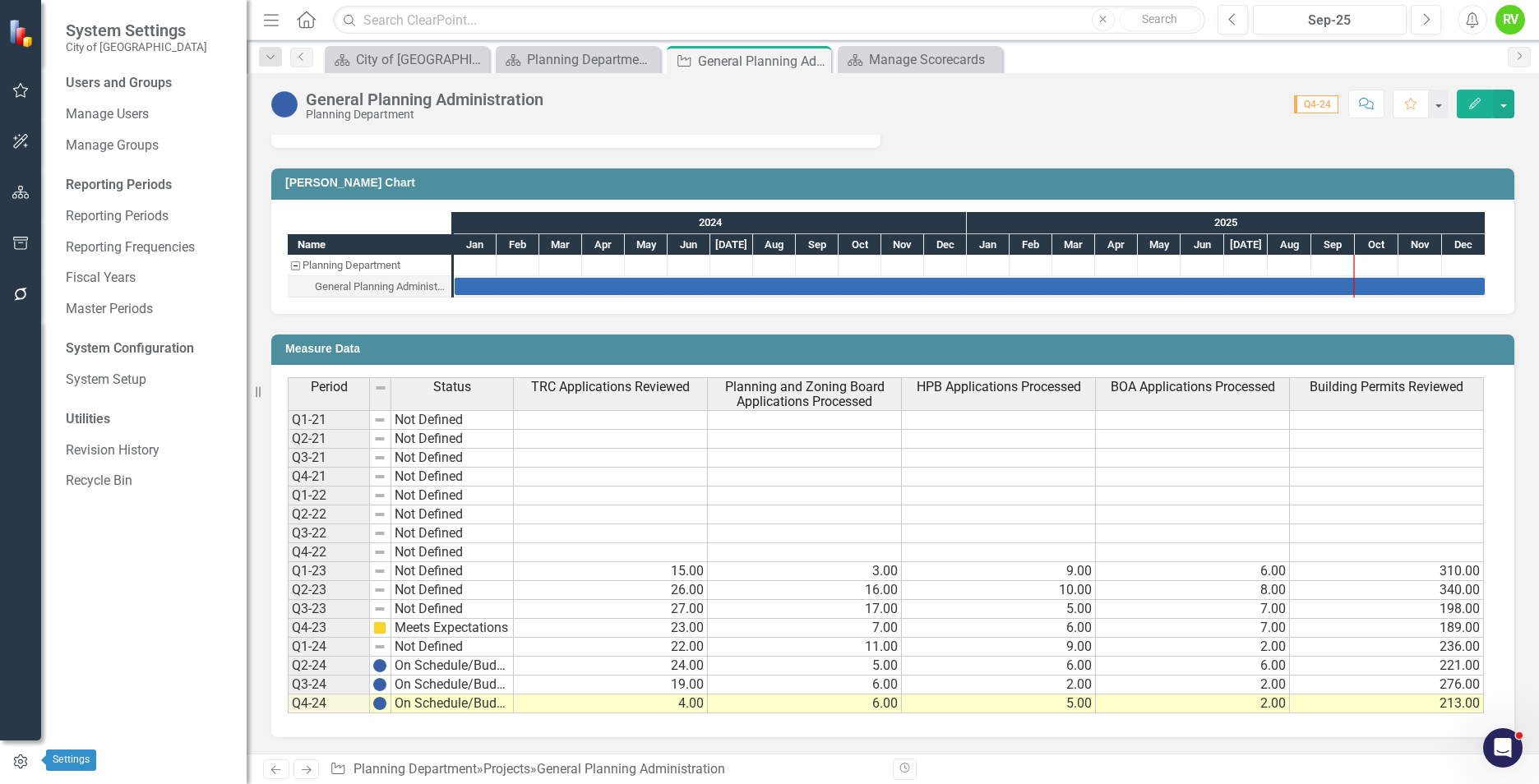
click at [24, 761] on icon "button" at bounding box center [20, 762] width 18 height 15
click at [23, 762] on icon "button" at bounding box center [21, 762] width 13 height 15
click at [97, 223] on link "Reporting Periods" at bounding box center [147, 217] width 164 height 19
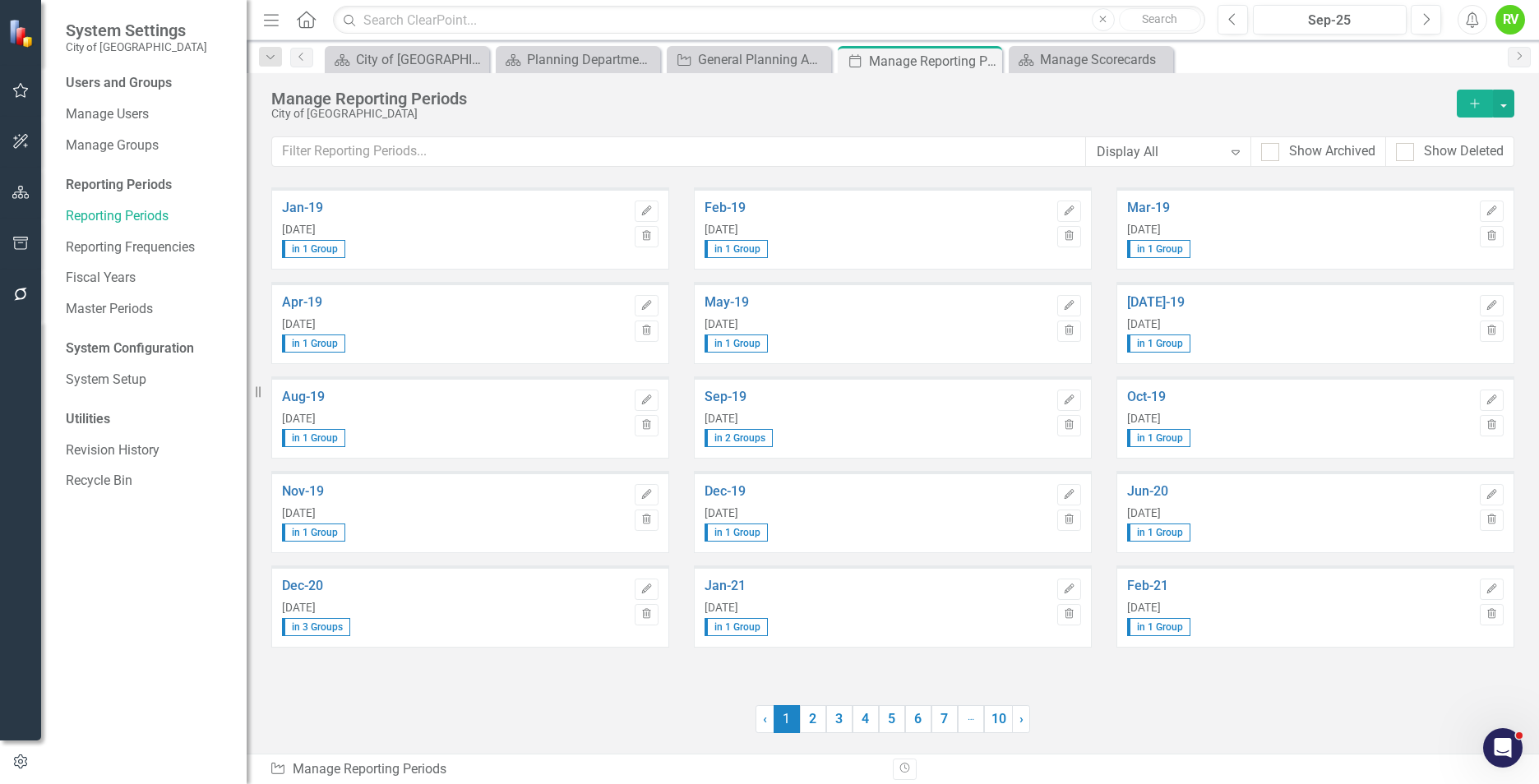
click at [1477, 103] on icon "Add" at bounding box center [1475, 103] width 15 height 11
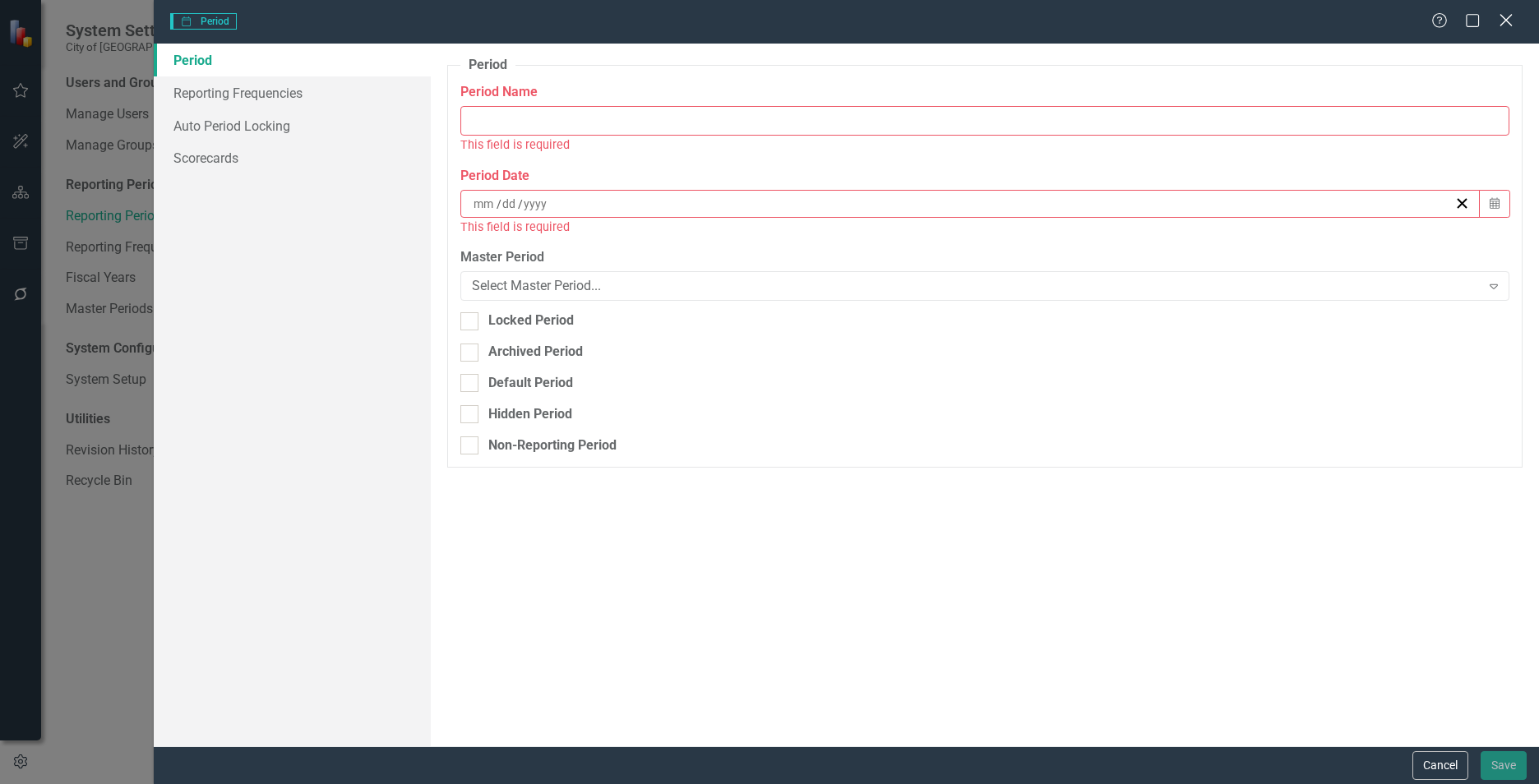
click at [1511, 15] on icon at bounding box center [1505, 20] width 12 height 12
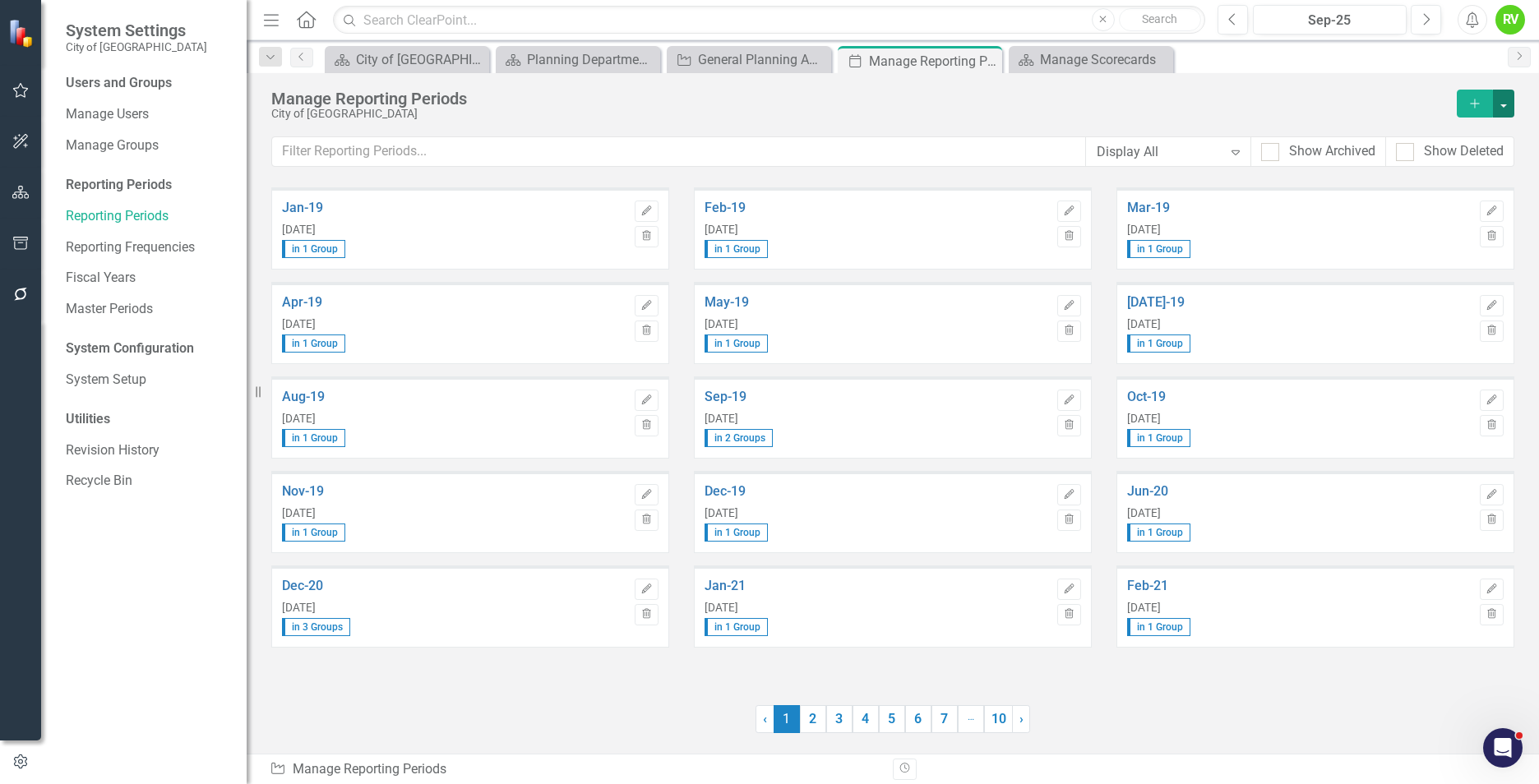
click at [1503, 103] on button "button" at bounding box center [1503, 104] width 22 height 28
click at [1422, 163] on link "Add Multiple Add Multiple" at bounding box center [1432, 164] width 162 height 30
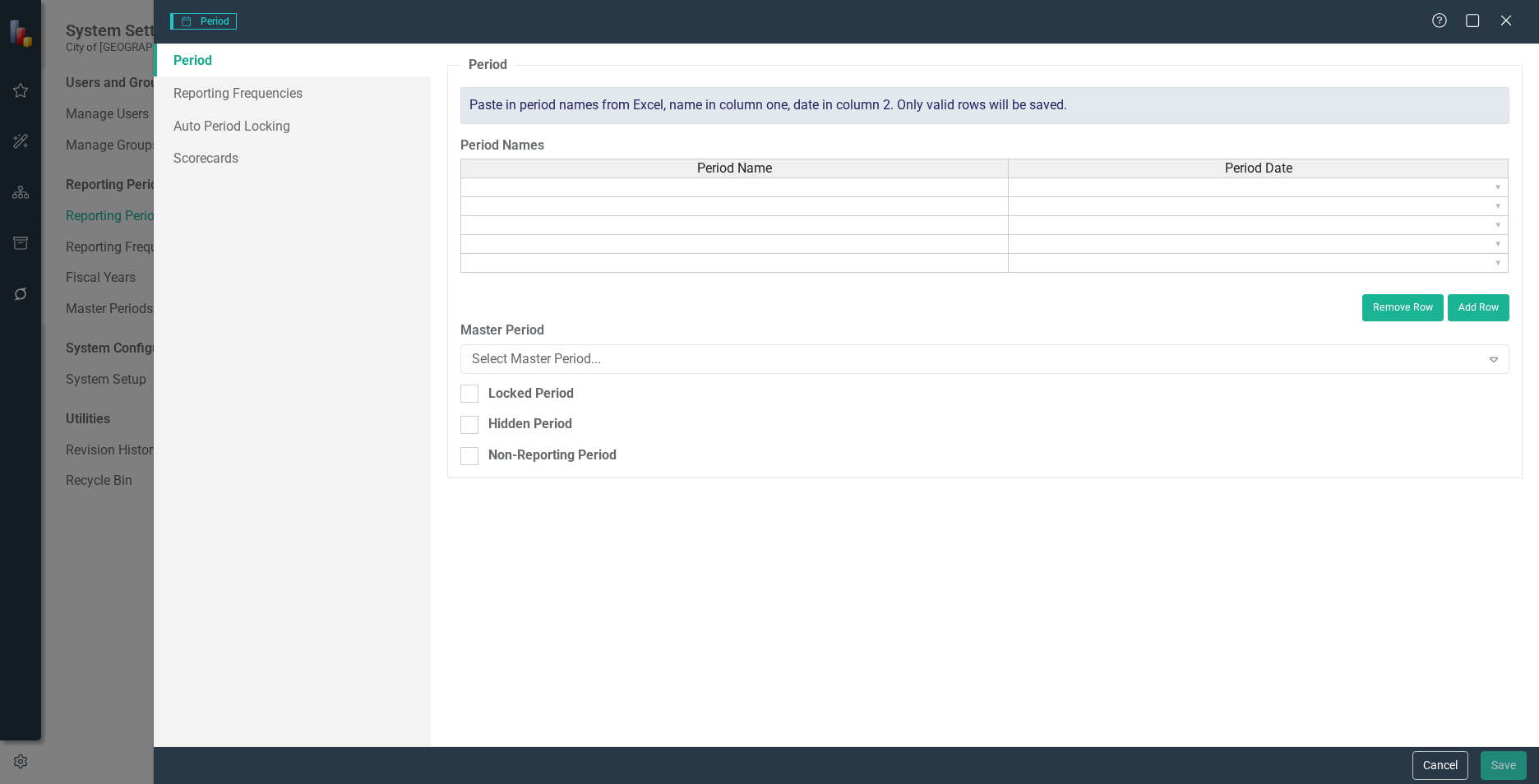
click at [535, 187] on td at bounding box center [734, 187] width 549 height 20
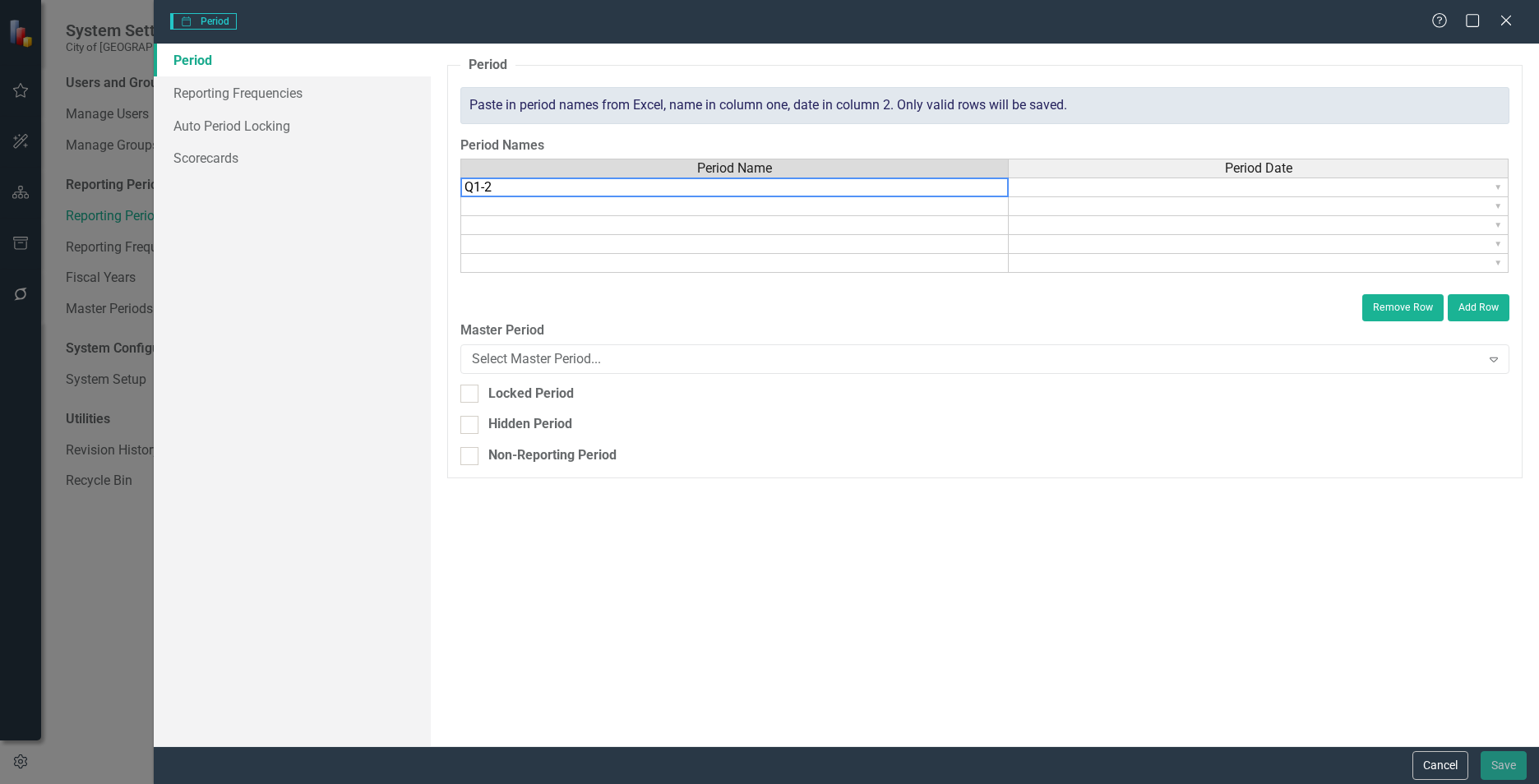
type textarea "Q1-25"
click at [476, 204] on td at bounding box center [734, 206] width 549 height 19
type textarea "Q2-25"
click at [477, 226] on td at bounding box center [734, 226] width 549 height 19
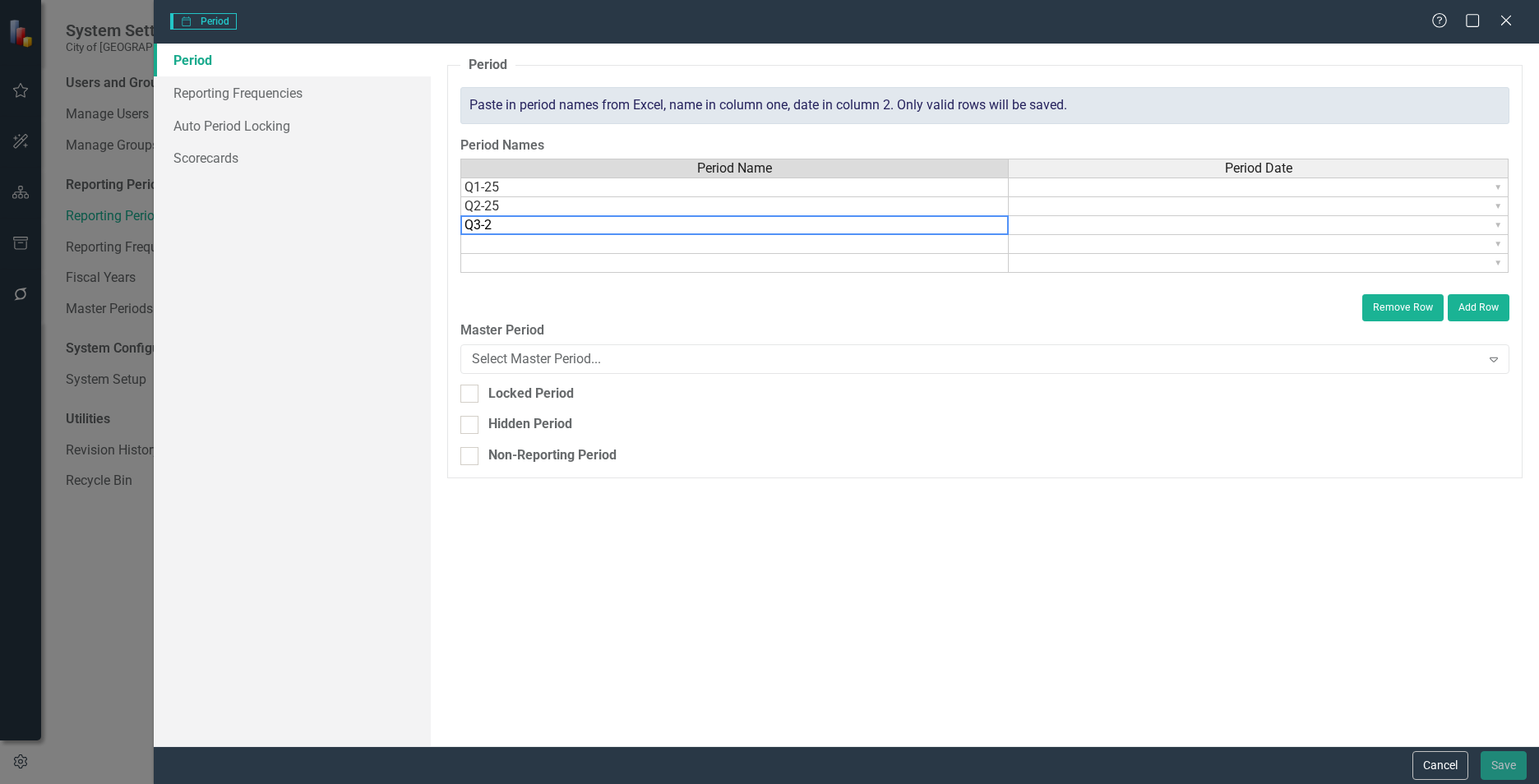
type textarea "Q3-25"
click at [477, 238] on td at bounding box center [734, 245] width 549 height 19
type textarea "Q4-25"
click at [1211, 178] on div "Period Name Period Date" at bounding box center [985, 169] width 1049 height 22
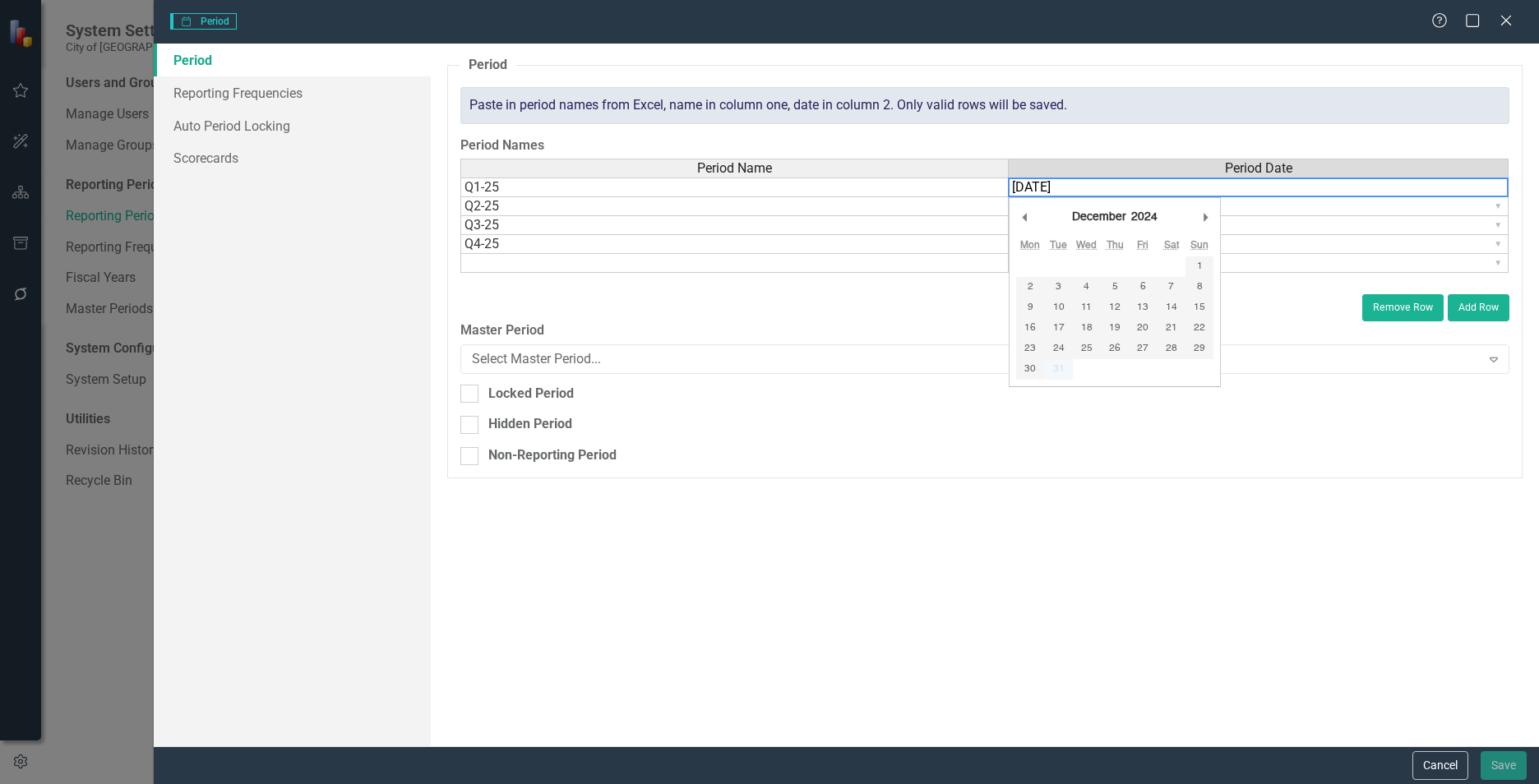
click at [1057, 369] on td "31" at bounding box center [1058, 369] width 28 height 21
type textarea "12/30/2024"
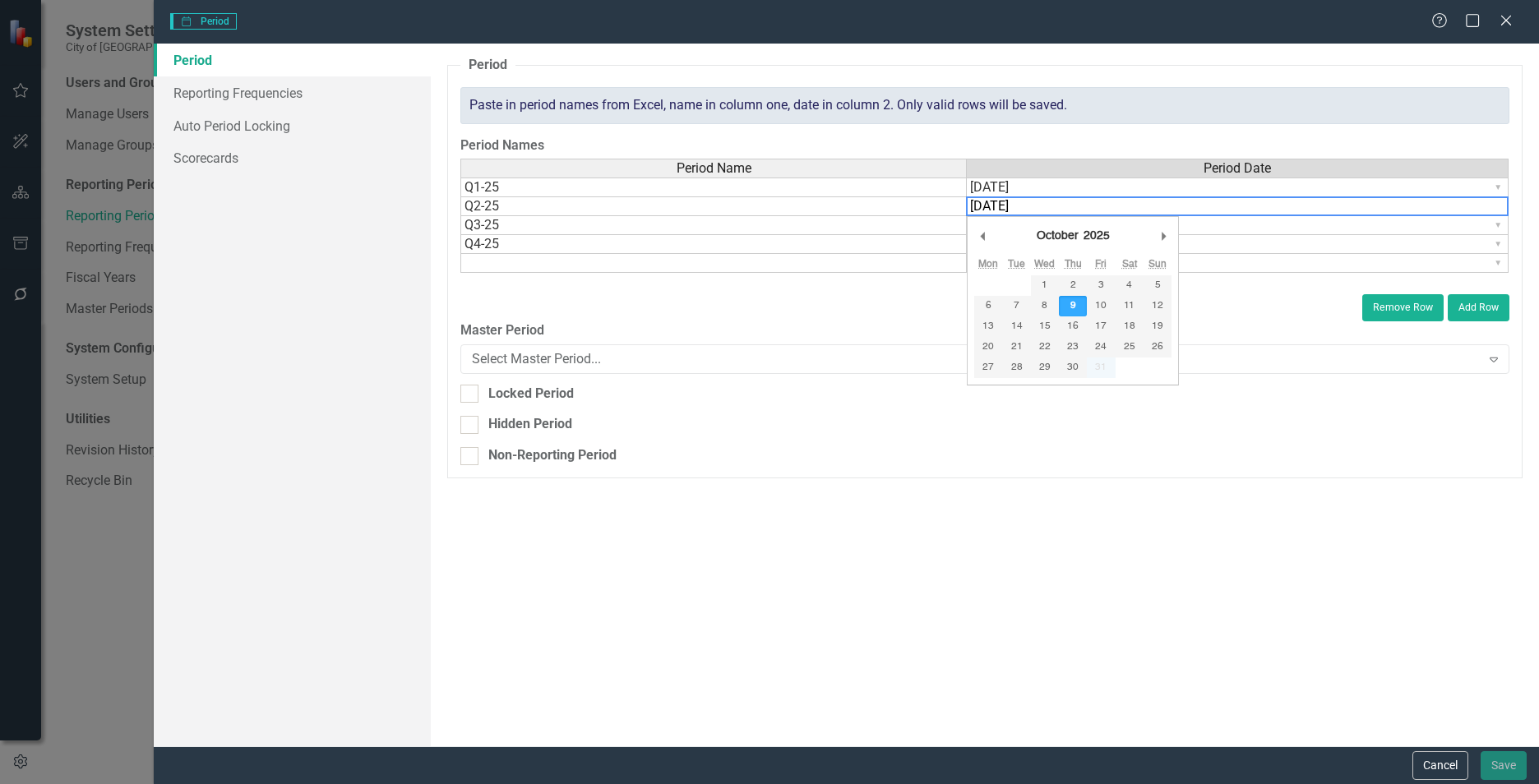
click at [919, 312] on div "Remove Row Add Row" at bounding box center [985, 303] width 1049 height 35
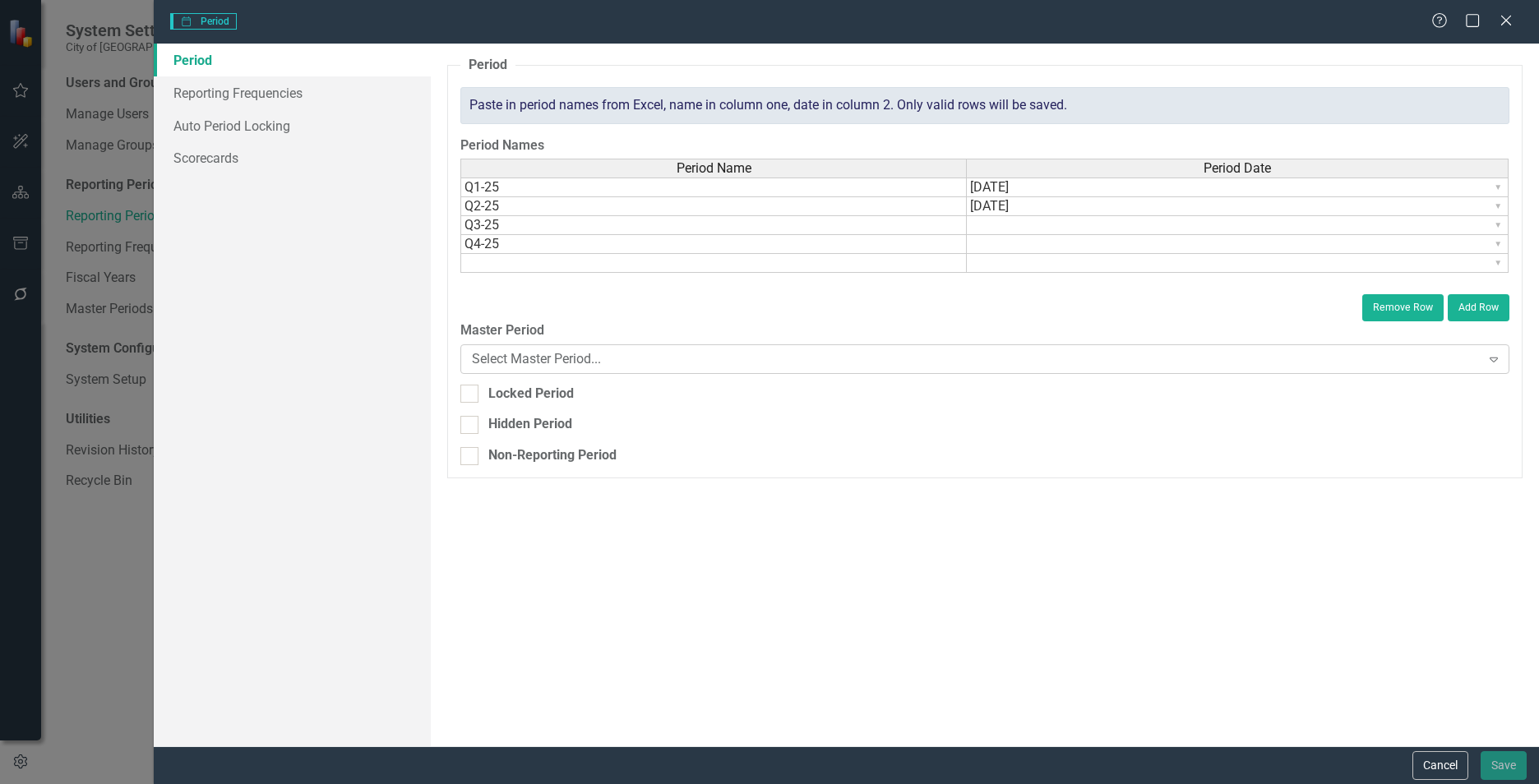
click at [1492, 364] on icon "Expand" at bounding box center [1494, 359] width 17 height 13
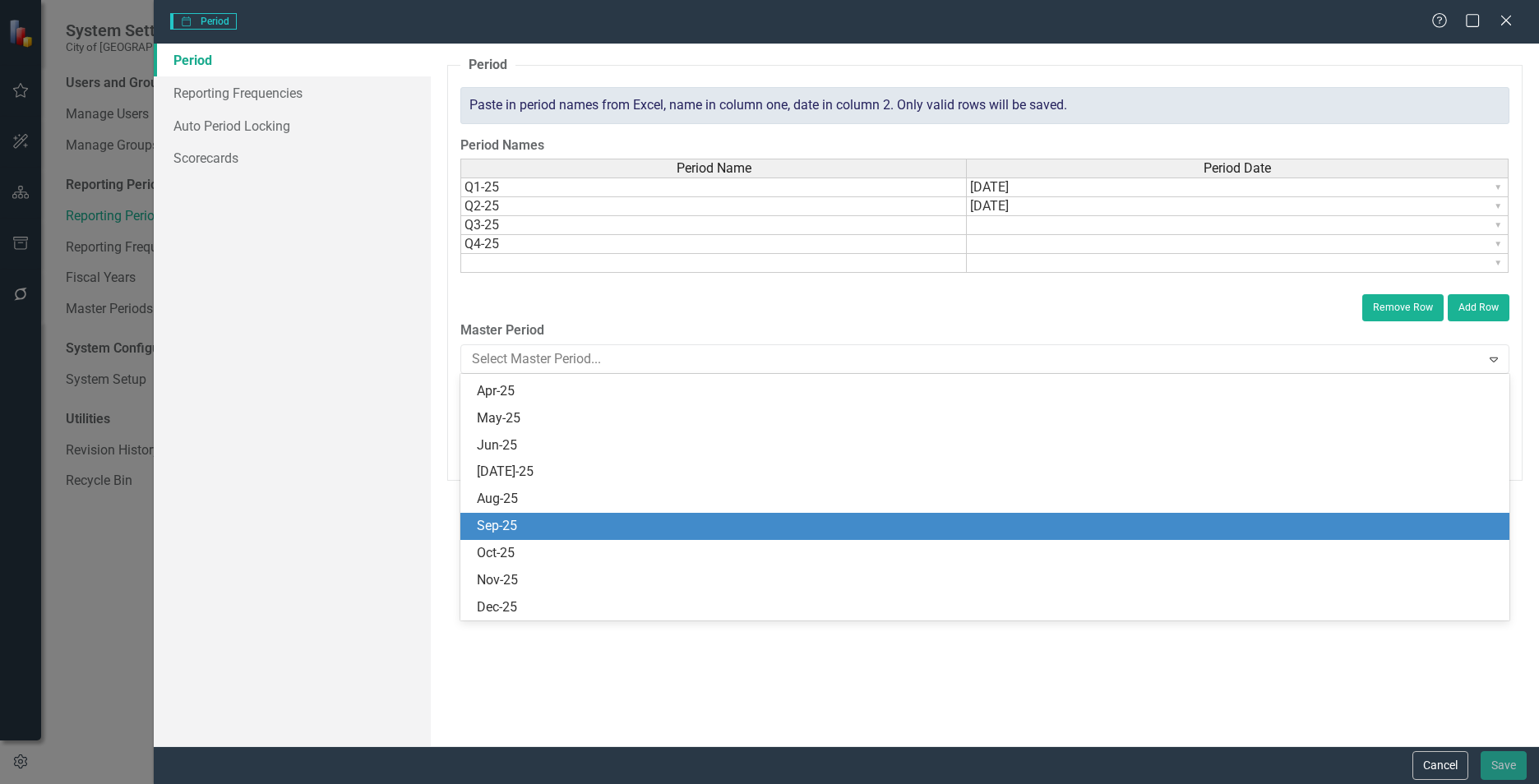
scroll to position [4854, 0]
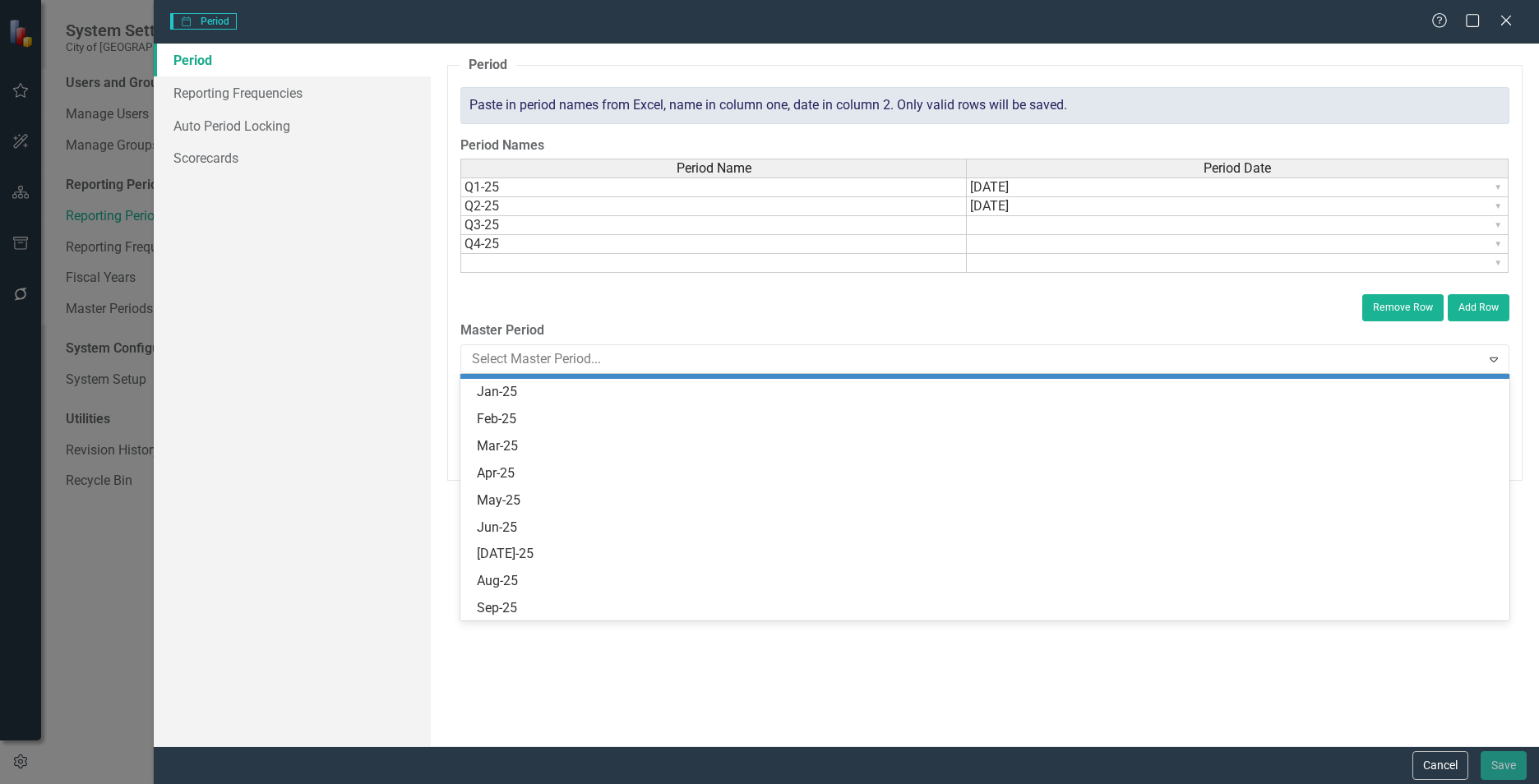
click at [734, 293] on div "Remove Row Add Row" at bounding box center [985, 303] width 1049 height 35
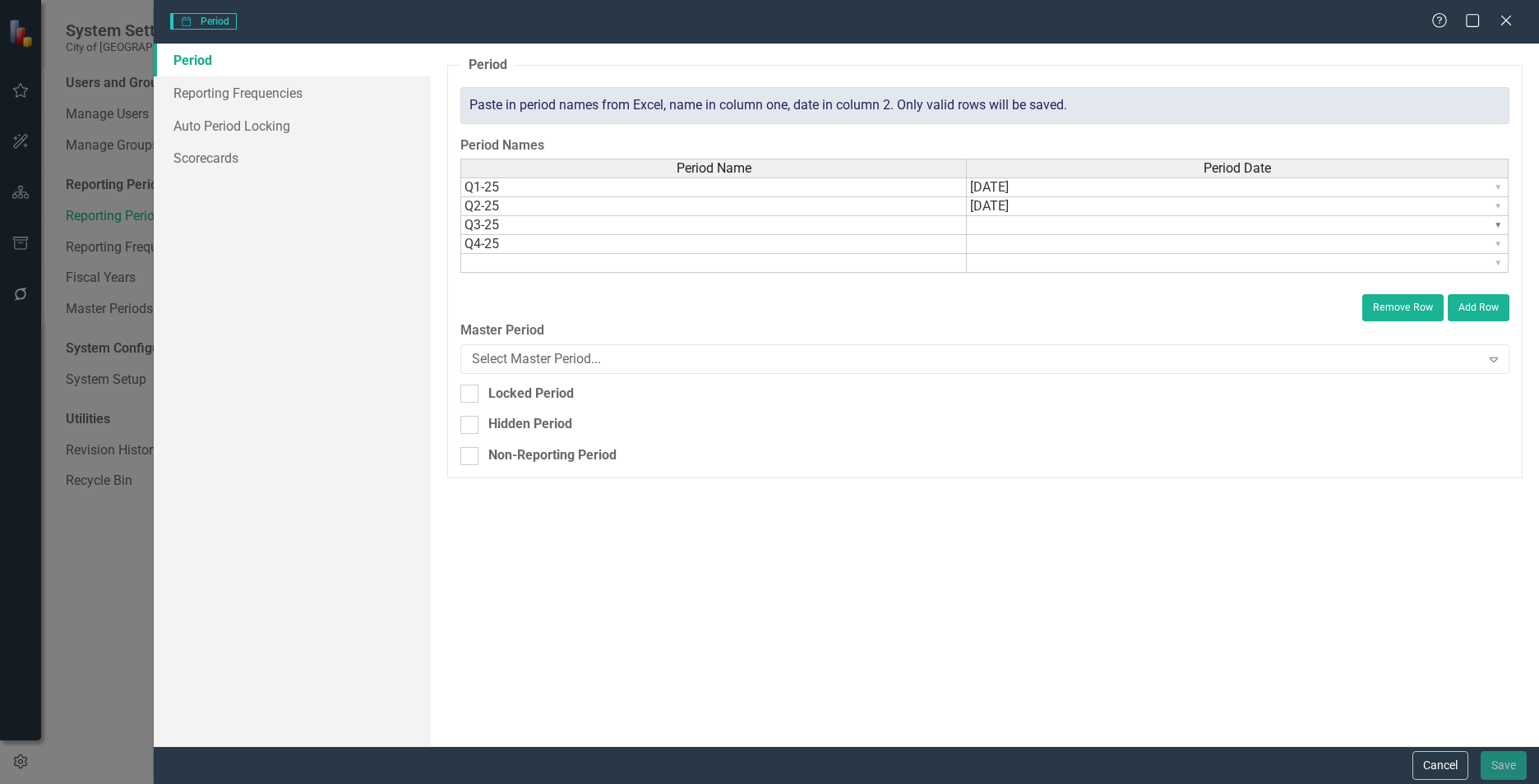
type textarea "09/10/2025"
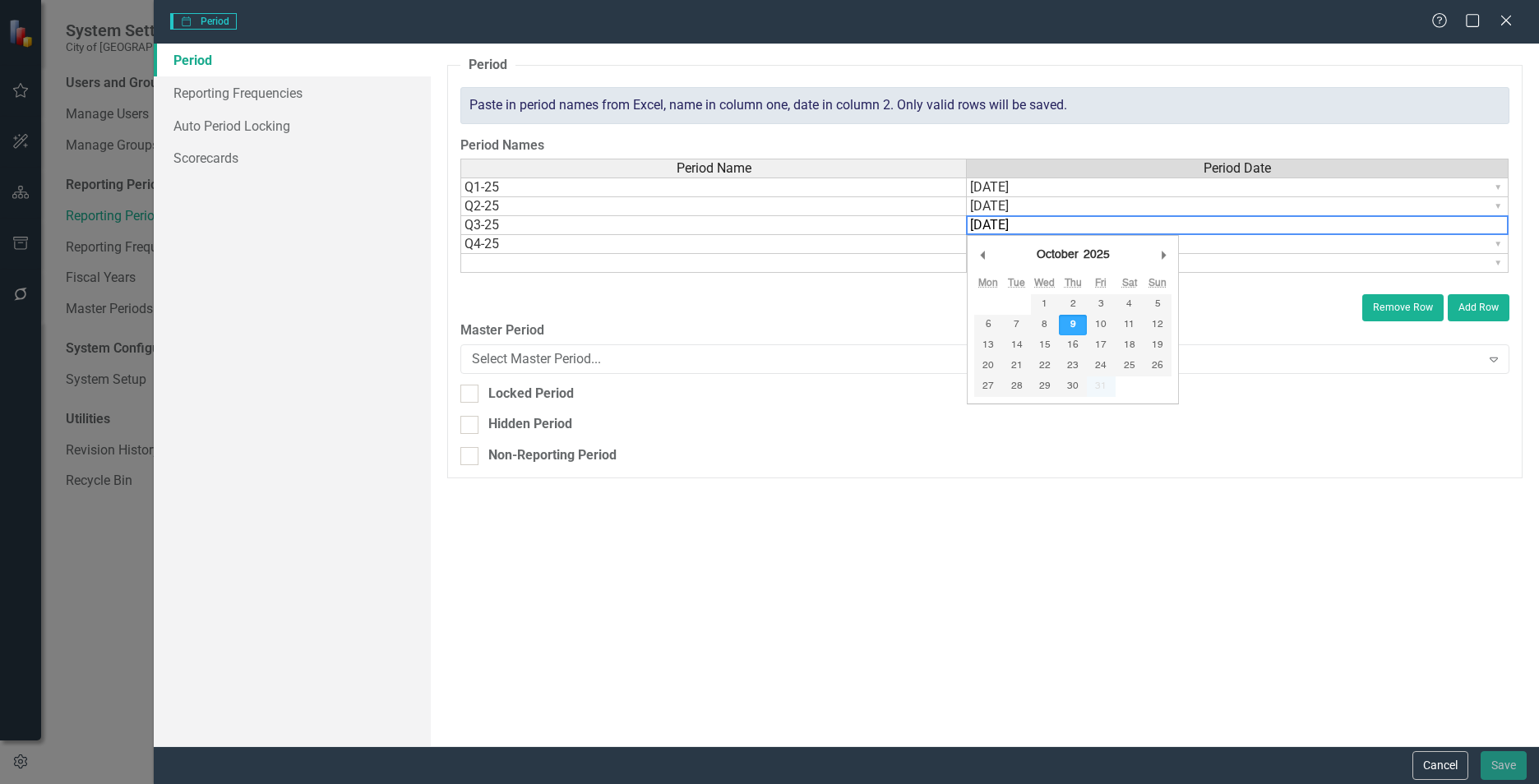
click at [1045, 203] on td "▼ 09/10/2025" at bounding box center [1238, 206] width 542 height 19
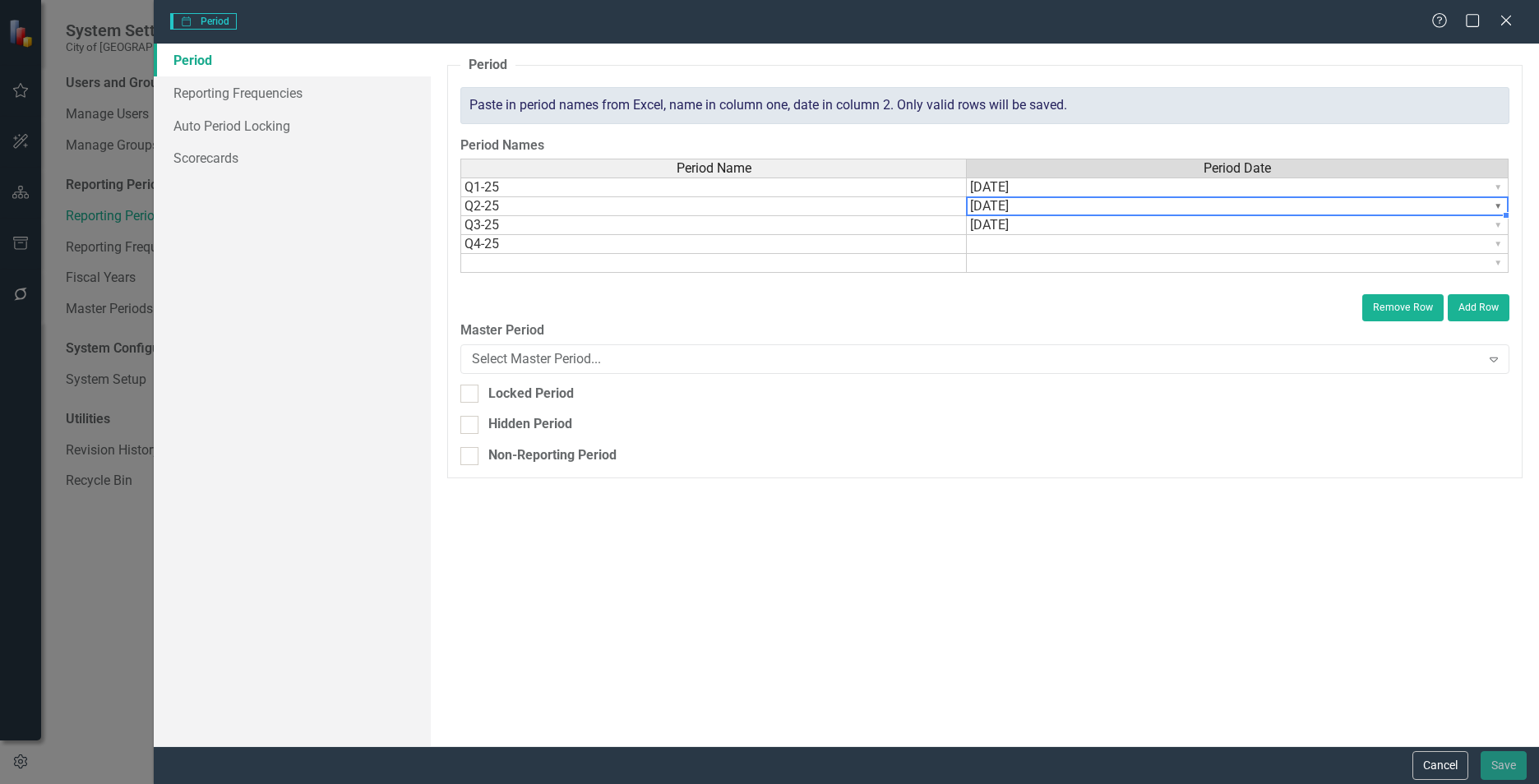
click at [1504, 204] on div "Period Name Period Date Q1-25 ▼ 12/30/2024 Q2-25 ▼ 09/10/2025 Q3-25 ▼ 09/10/202…" at bounding box center [985, 219] width 1049 height 123
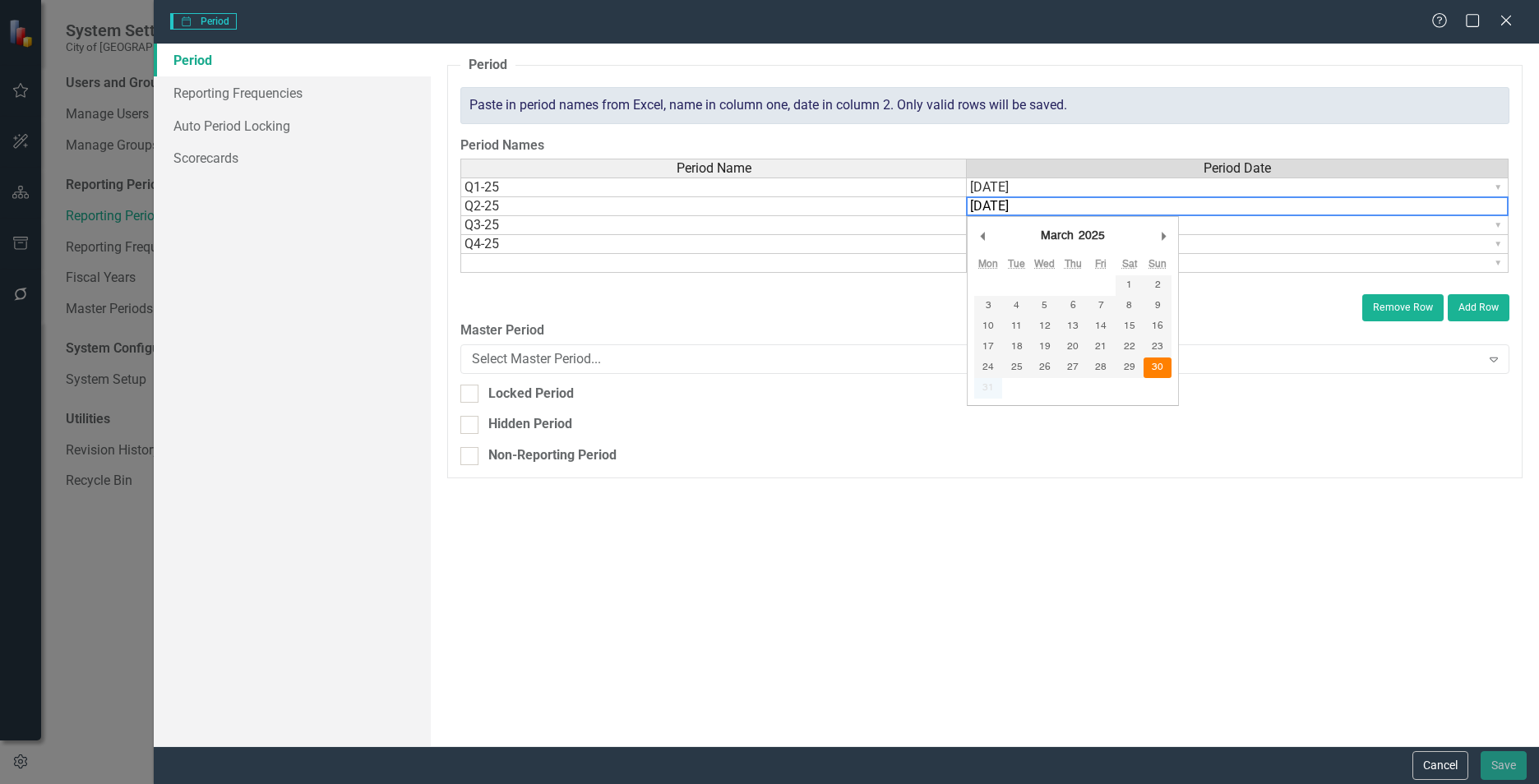
type textarea "03/30/2025"
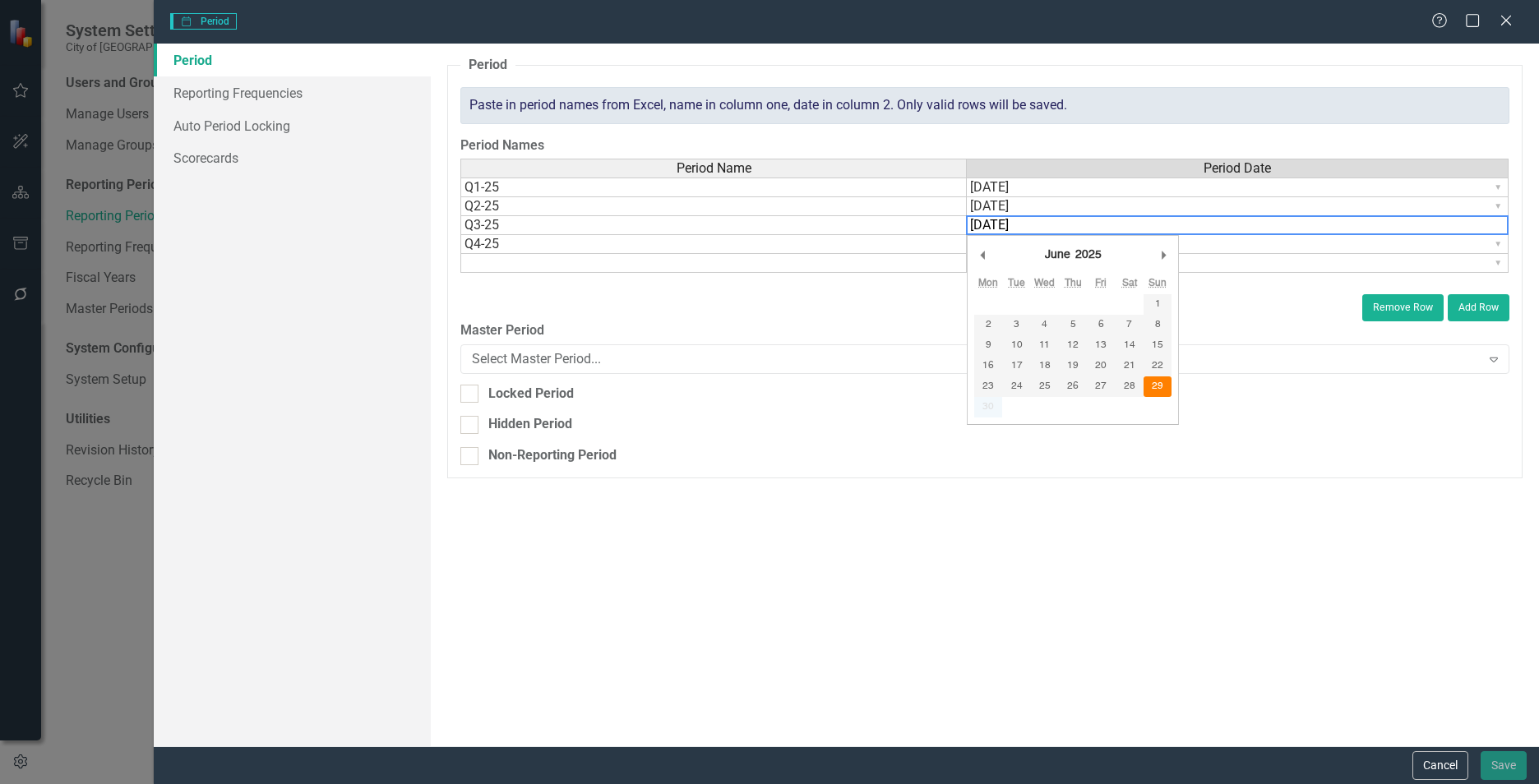
type textarea "06/29/2025"
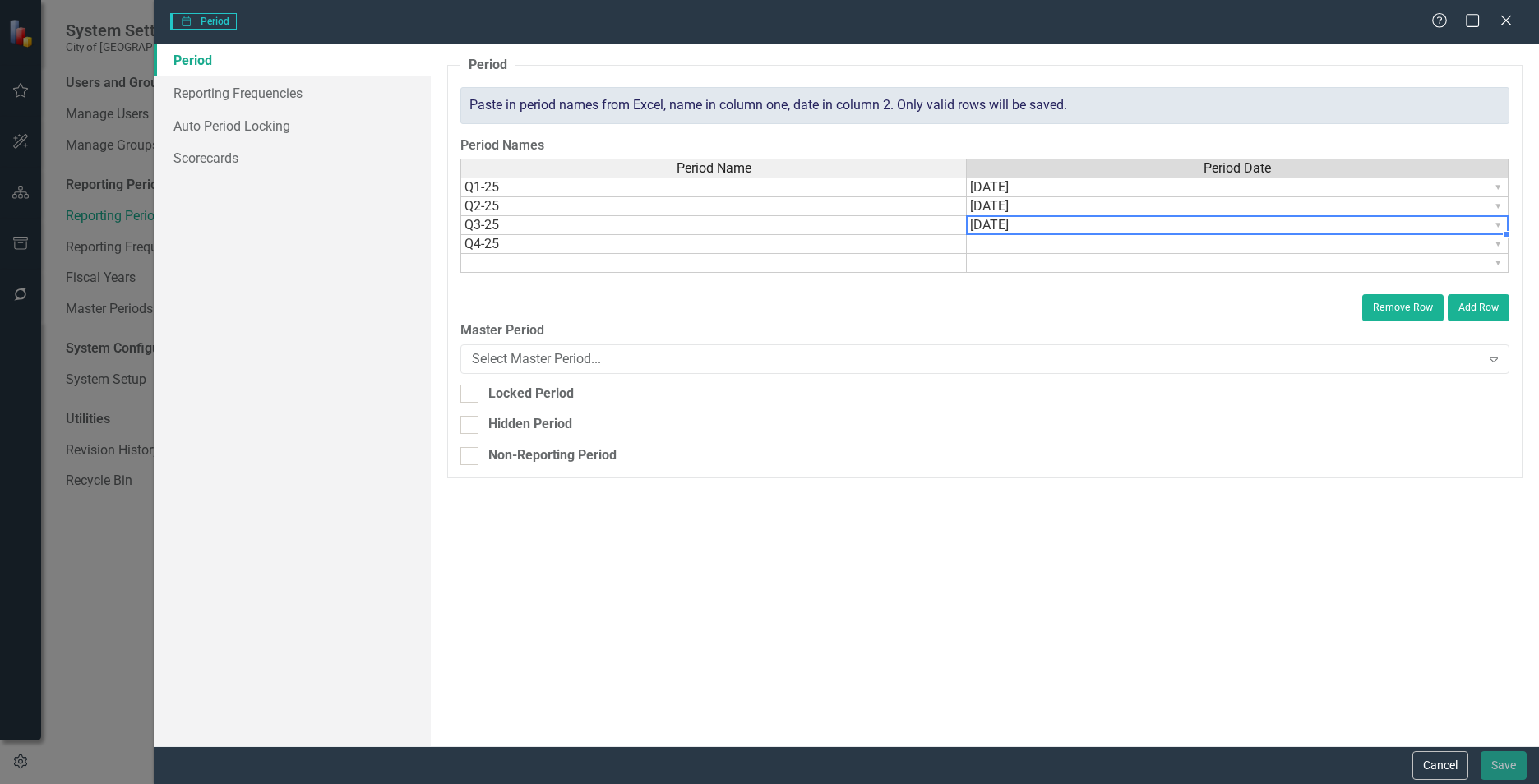
click at [1486, 240] on td "▼" at bounding box center [1238, 245] width 542 height 19
click at [1500, 243] on div "Period Name Period Date Q1-25 ▼ 12/30/2024 Q2-25 ▼ 03/30/2025 Q3-25 ▼ 06/29/202…" at bounding box center [985, 219] width 1049 height 123
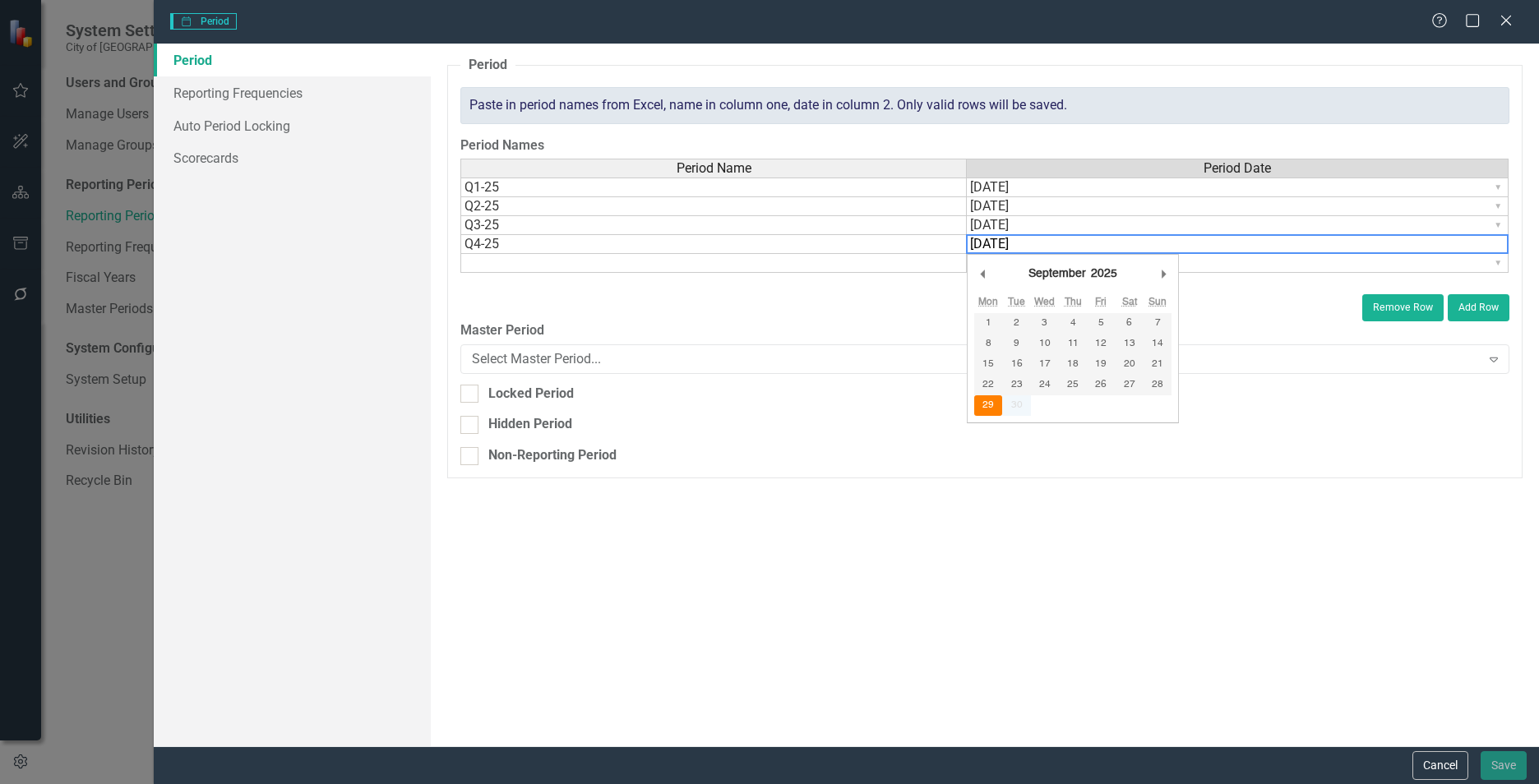
type textarea "09/29/2025"
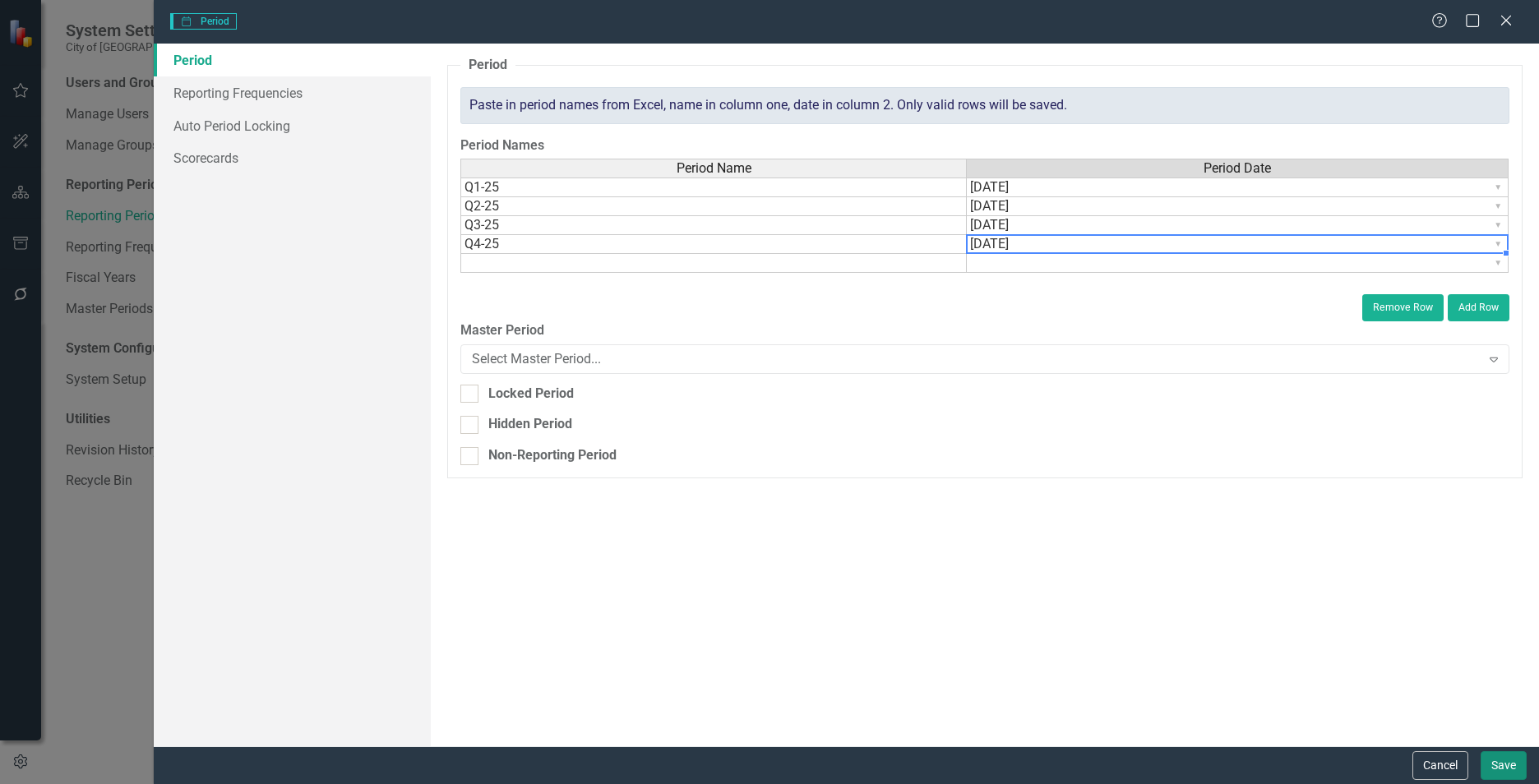
click at [1499, 759] on button "Save" at bounding box center [1503, 765] width 46 height 29
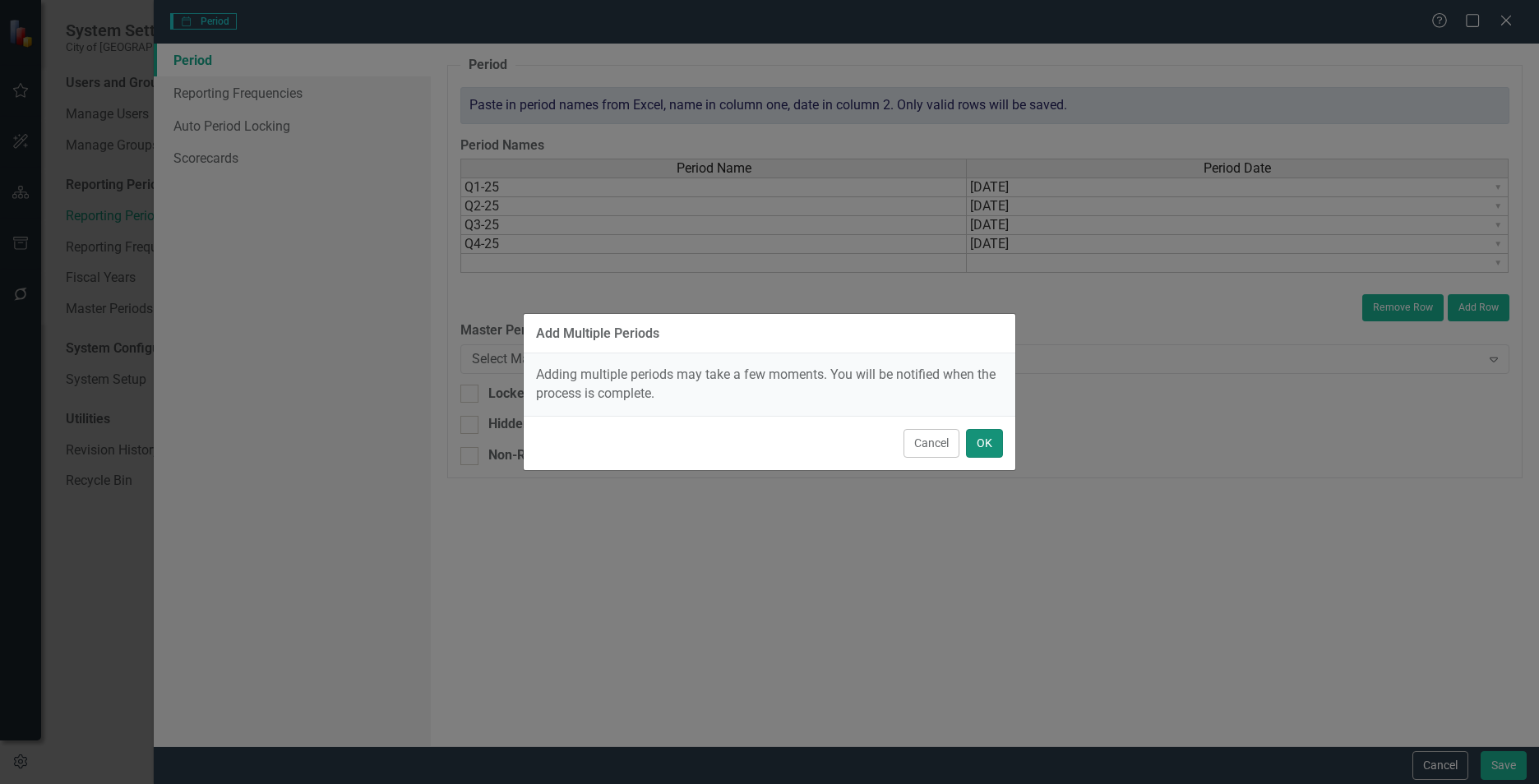
click at [979, 443] on button "OK" at bounding box center [984, 444] width 37 height 29
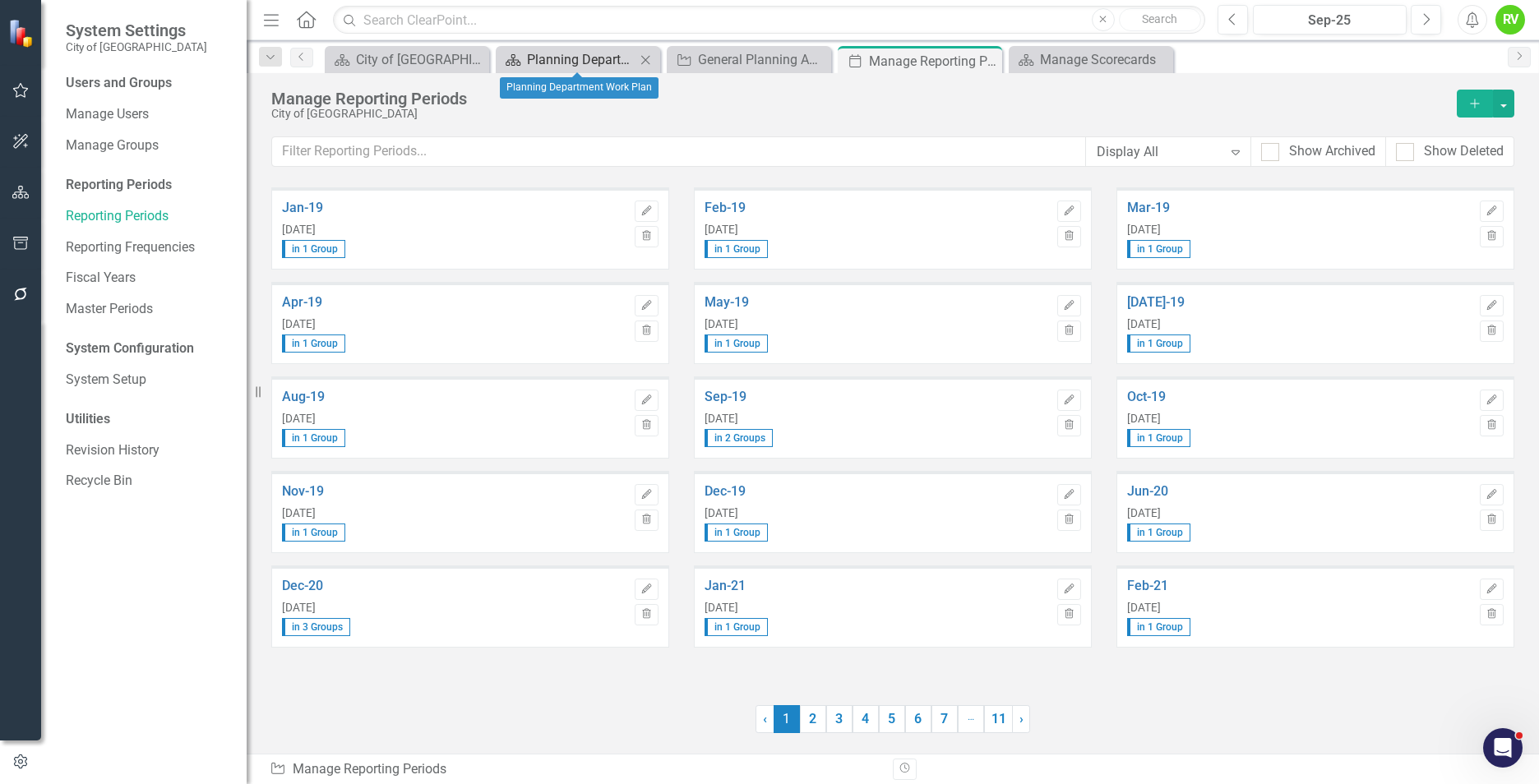
click at [584, 63] on div "Planning Department Work Plan" at bounding box center [581, 60] width 109 height 21
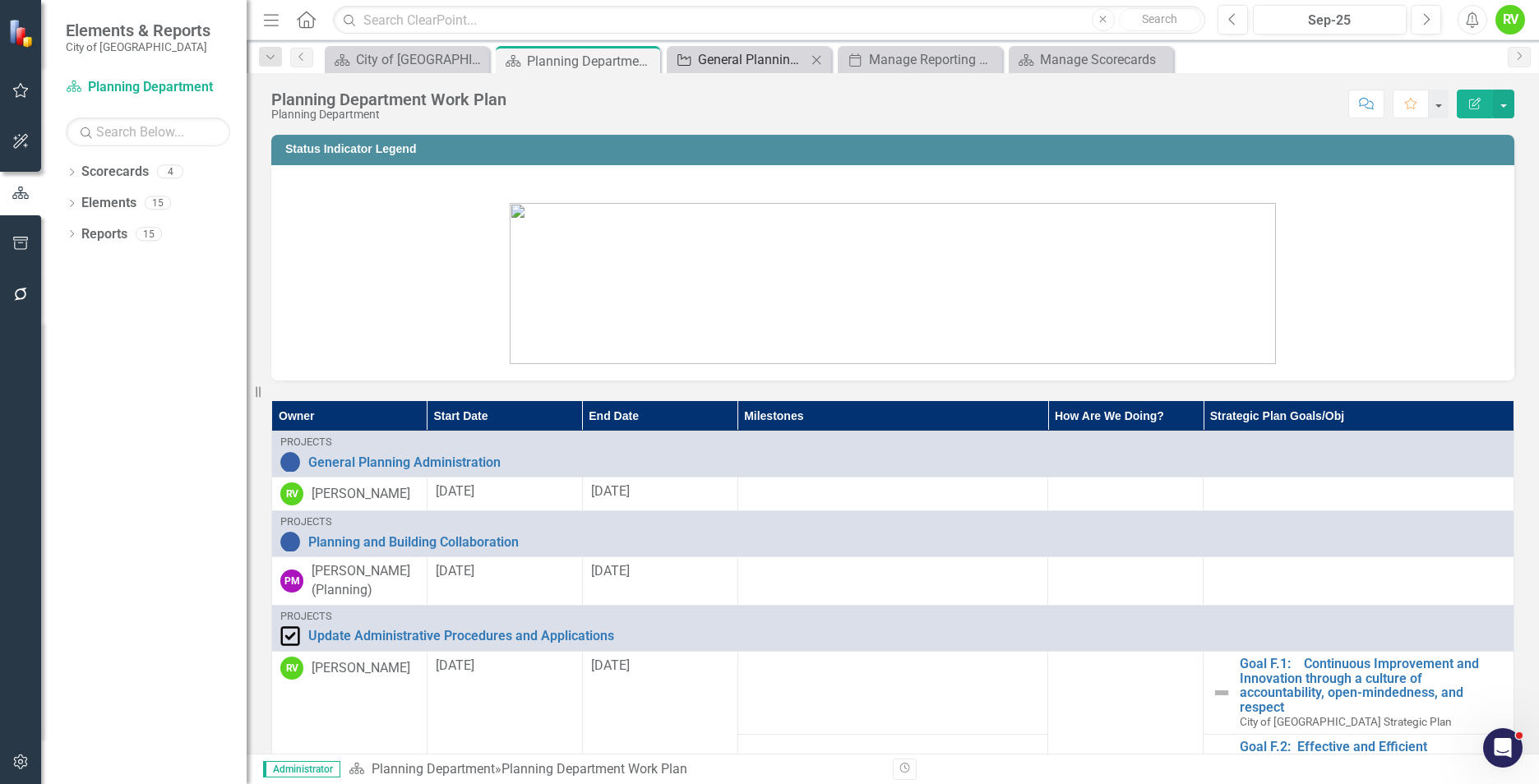
click at [742, 60] on div "General Planning Administration" at bounding box center [752, 60] width 109 height 21
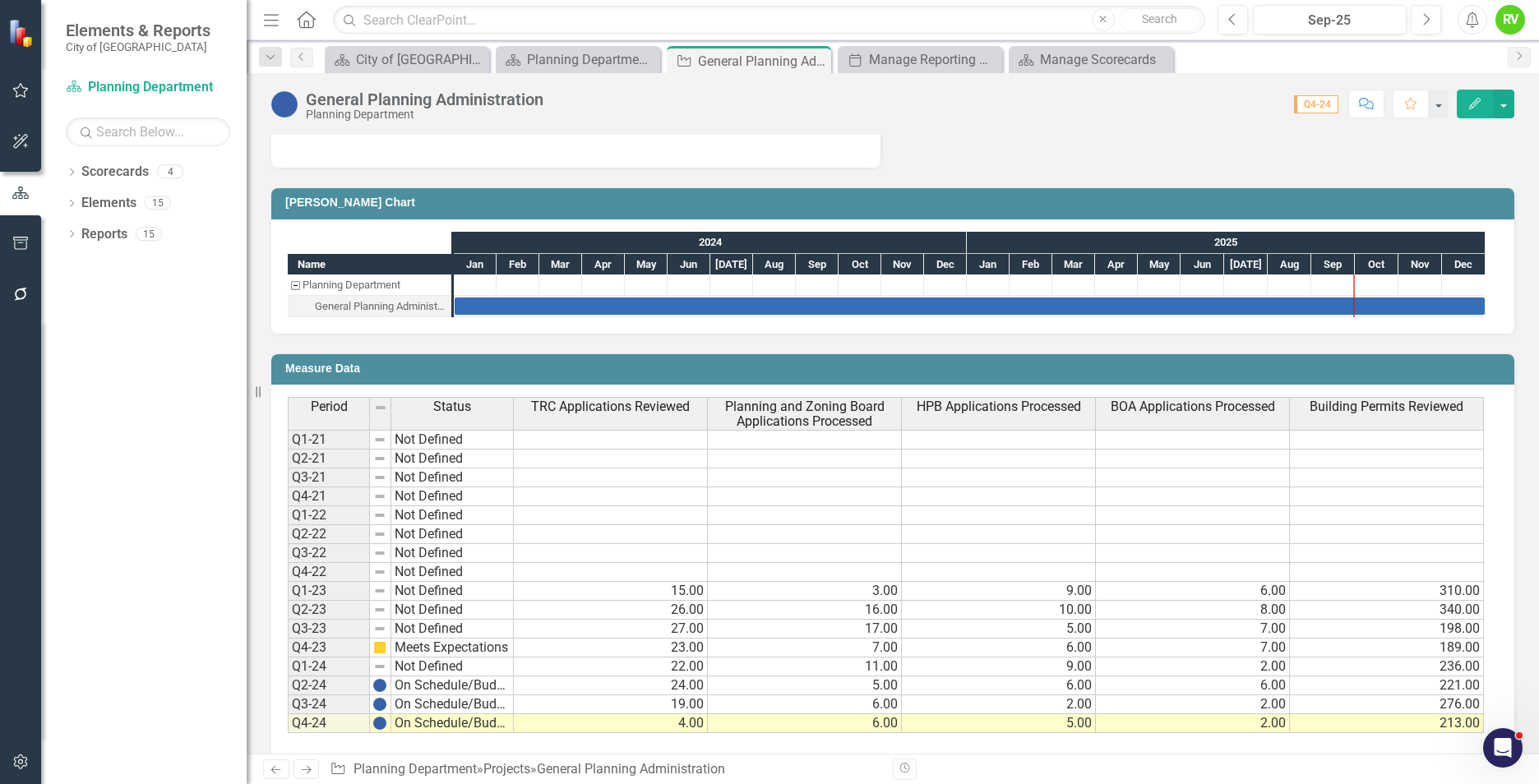
scroll to position [653, 0]
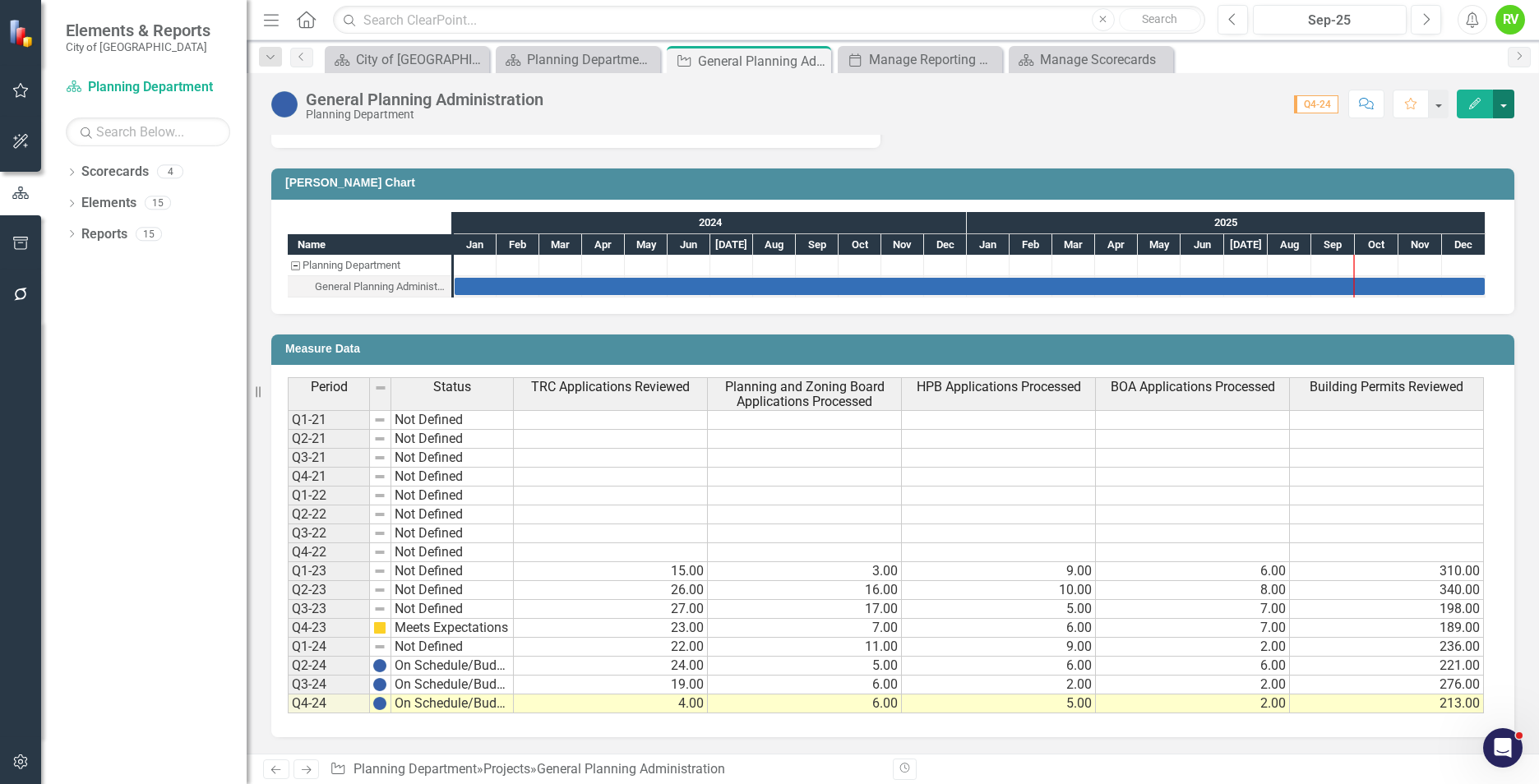
click at [1509, 99] on button "button" at bounding box center [1503, 104] width 22 height 29
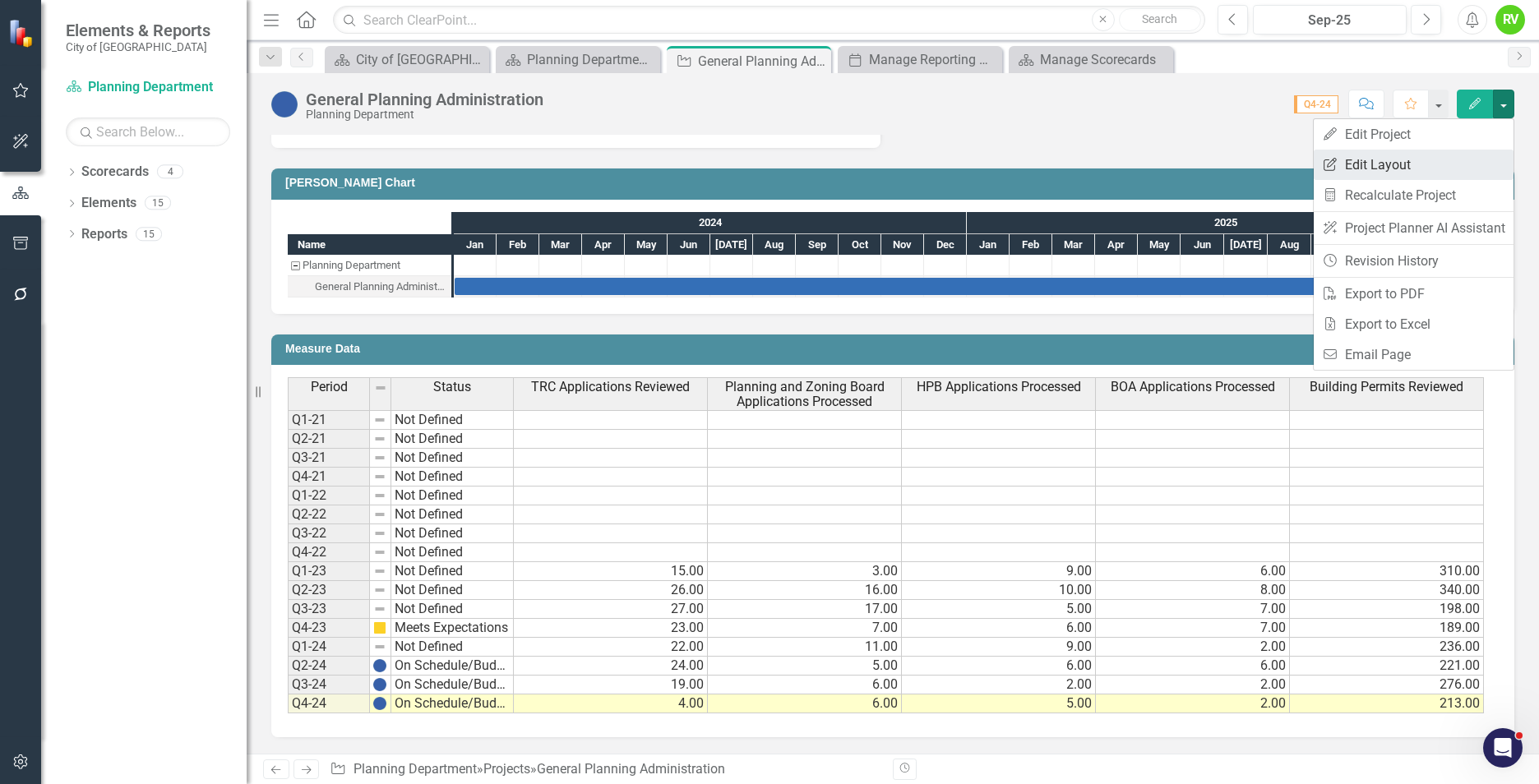
click at [1358, 164] on link "Edit Report Edit Layout" at bounding box center [1413, 165] width 200 height 30
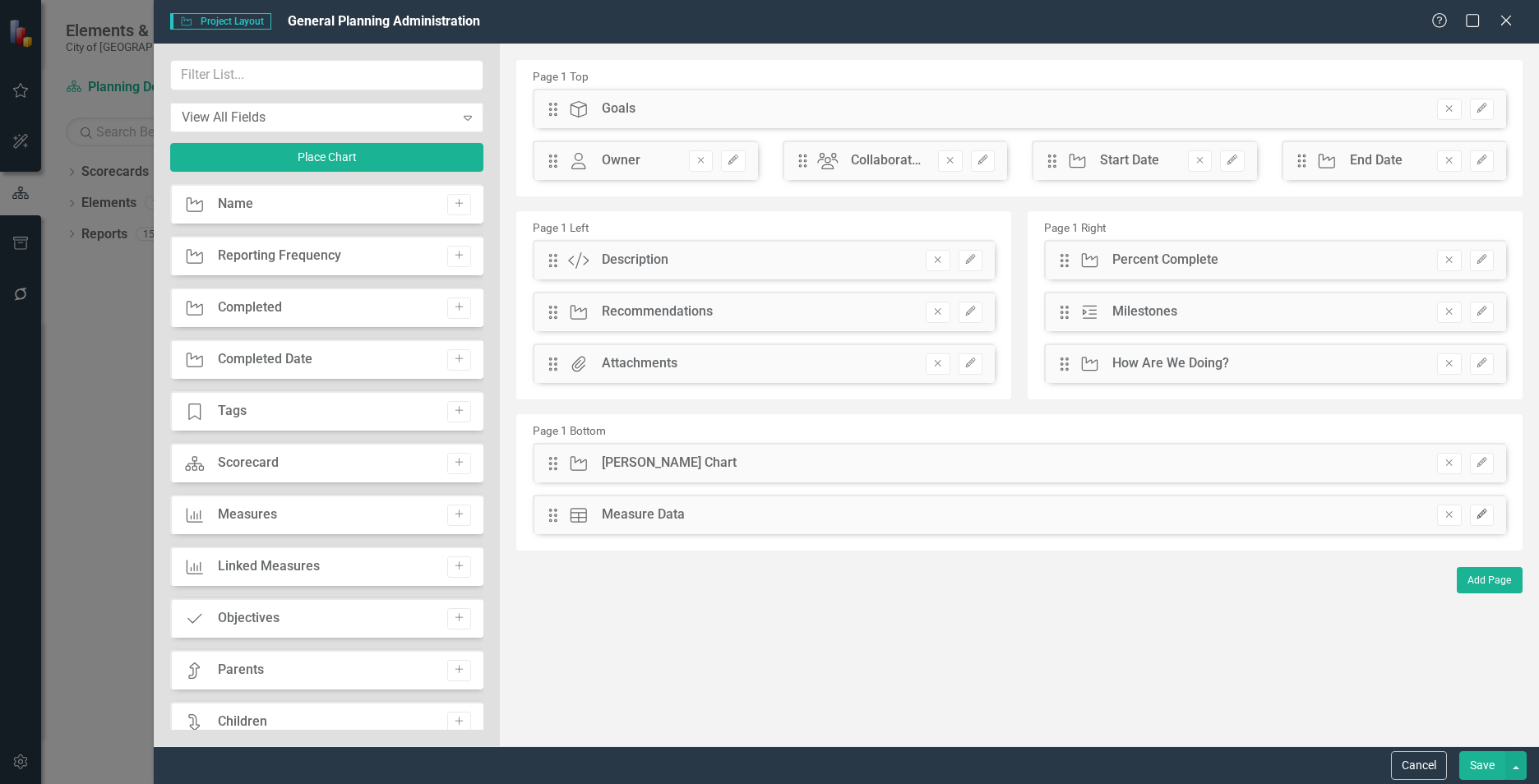
click at [1484, 515] on icon "Edit" at bounding box center [1481, 514] width 12 height 10
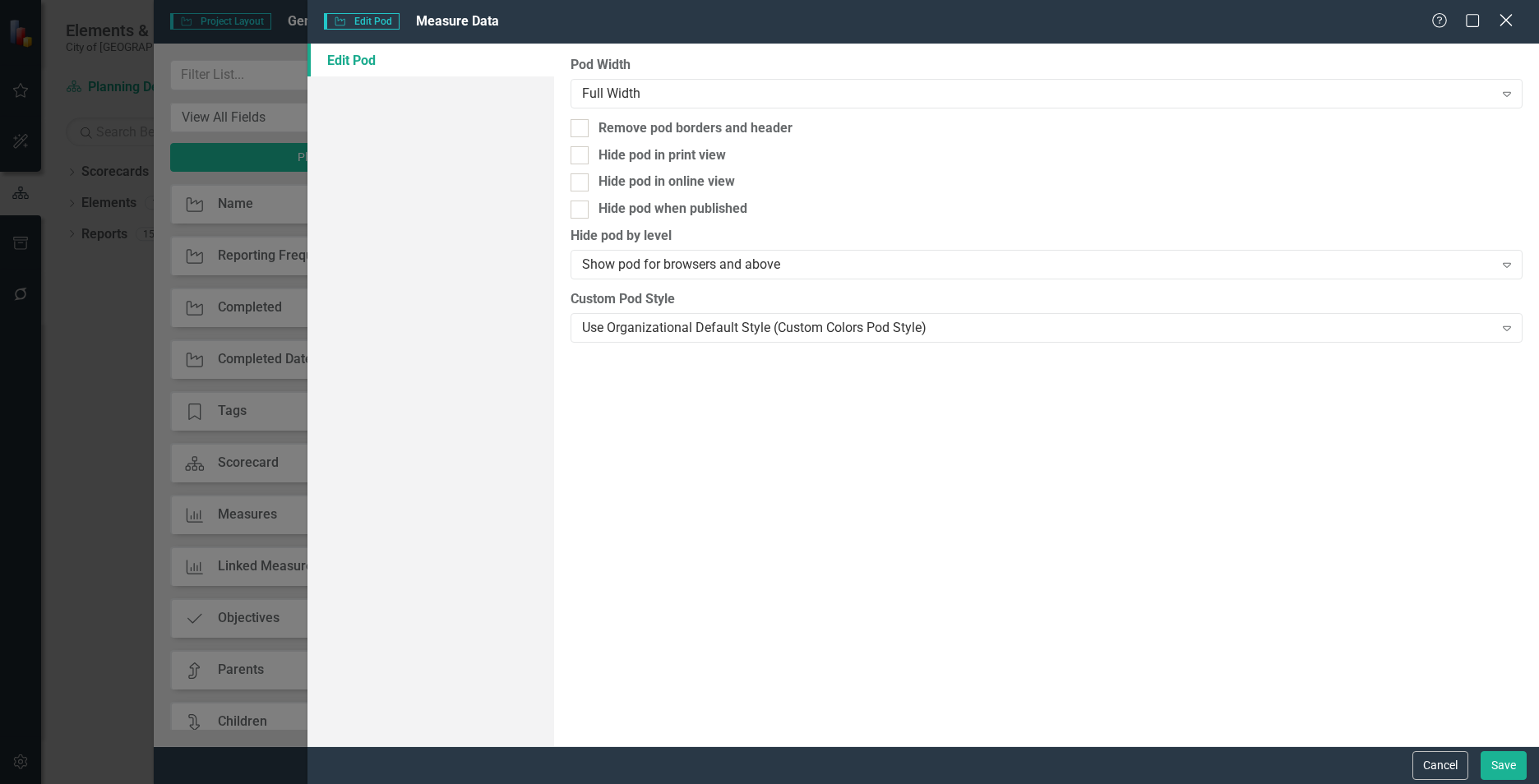
click at [1512, 13] on icon "Close" at bounding box center [1505, 20] width 21 height 16
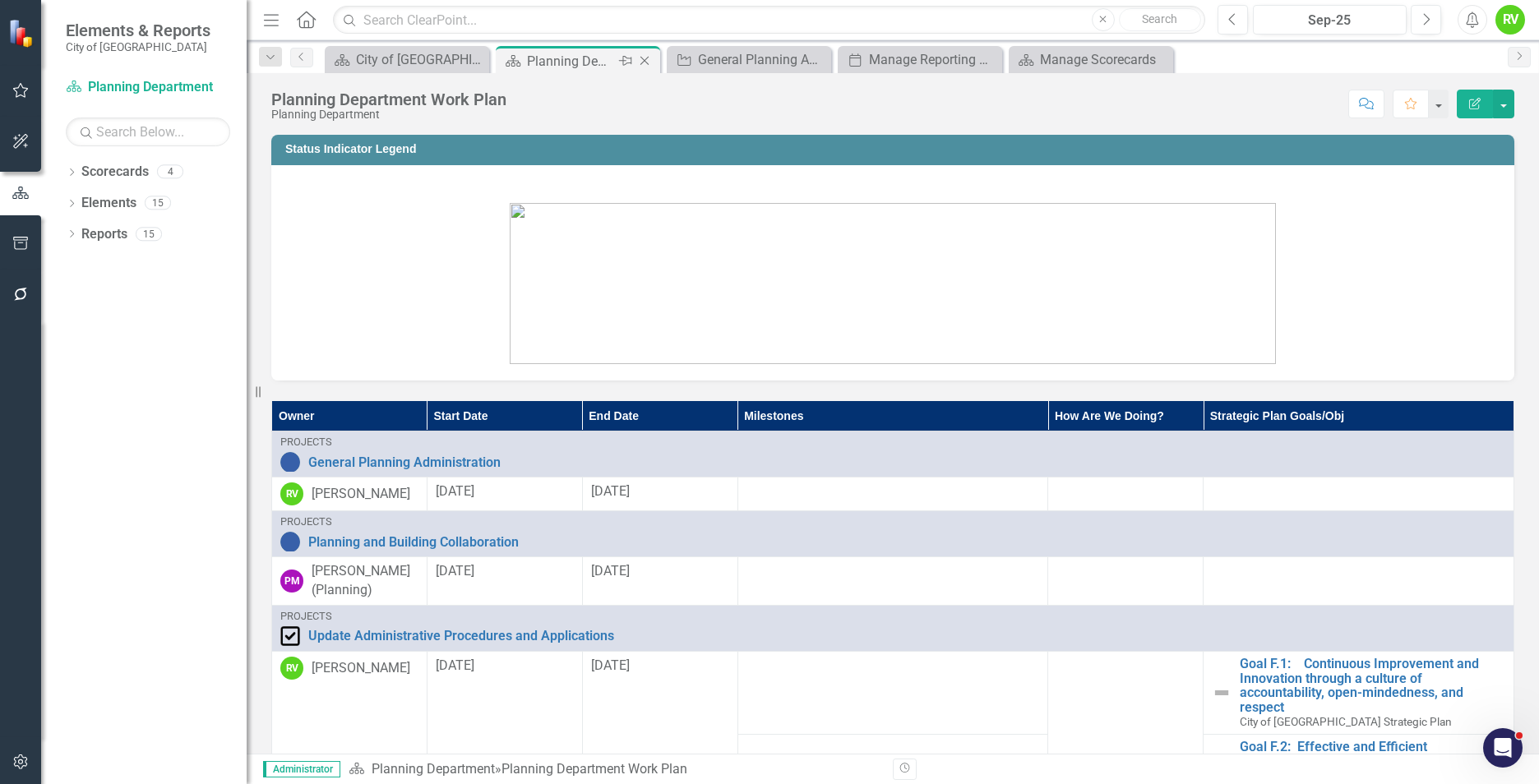
click at [648, 58] on icon "Close" at bounding box center [644, 61] width 17 height 13
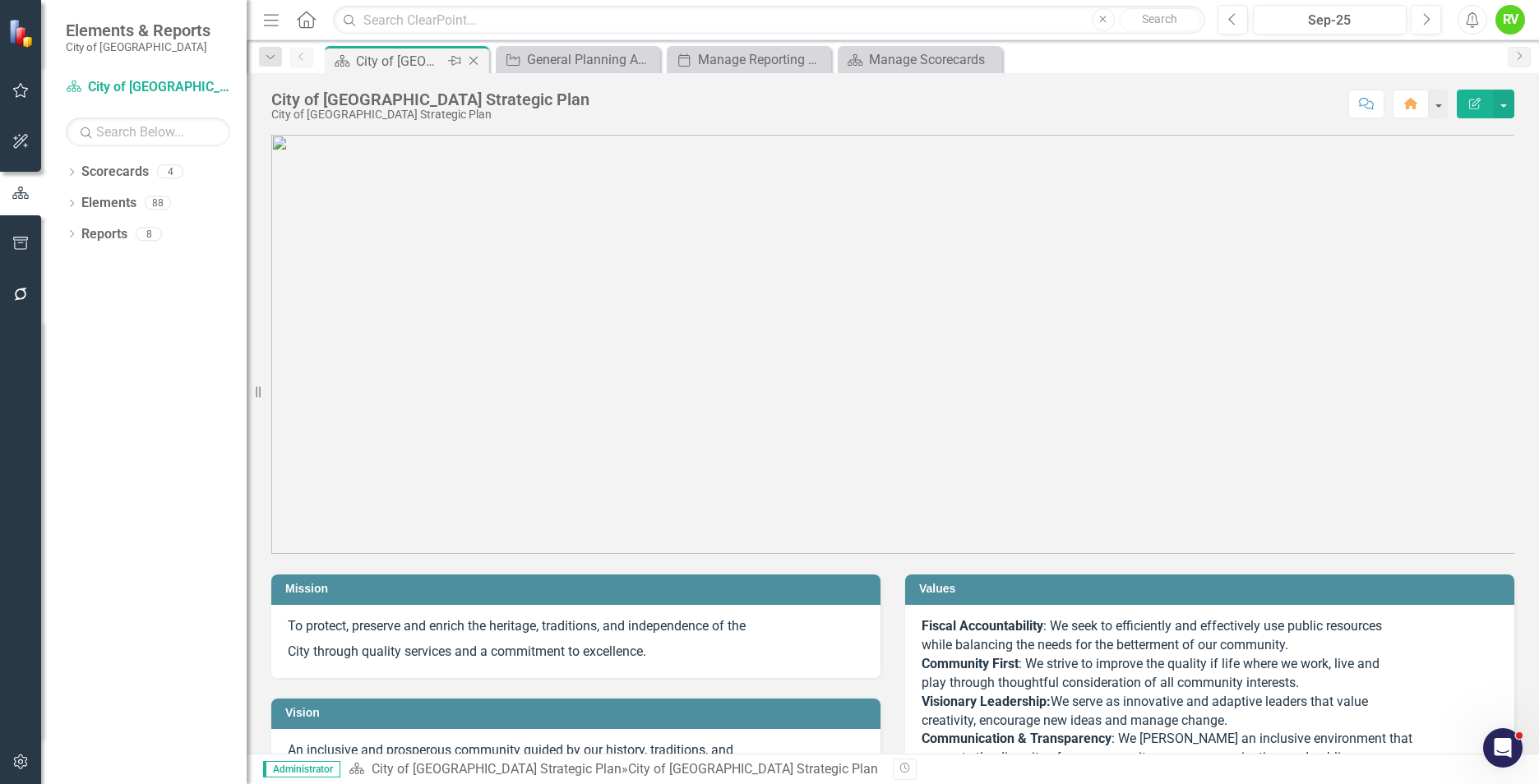
click at [473, 59] on icon "Close" at bounding box center [474, 61] width 17 height 13
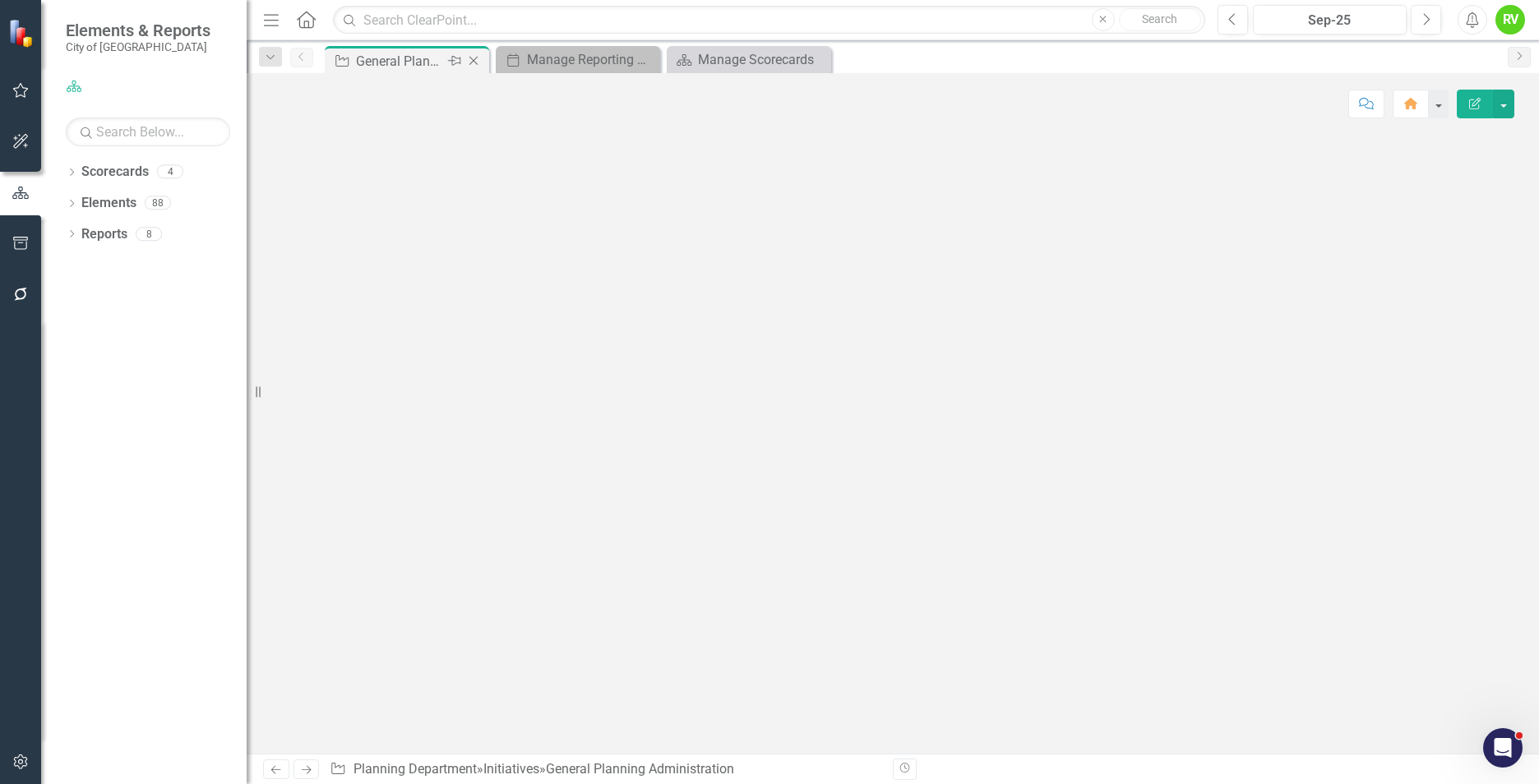
click at [414, 65] on div "General Planning Administration" at bounding box center [400, 61] width 88 height 21
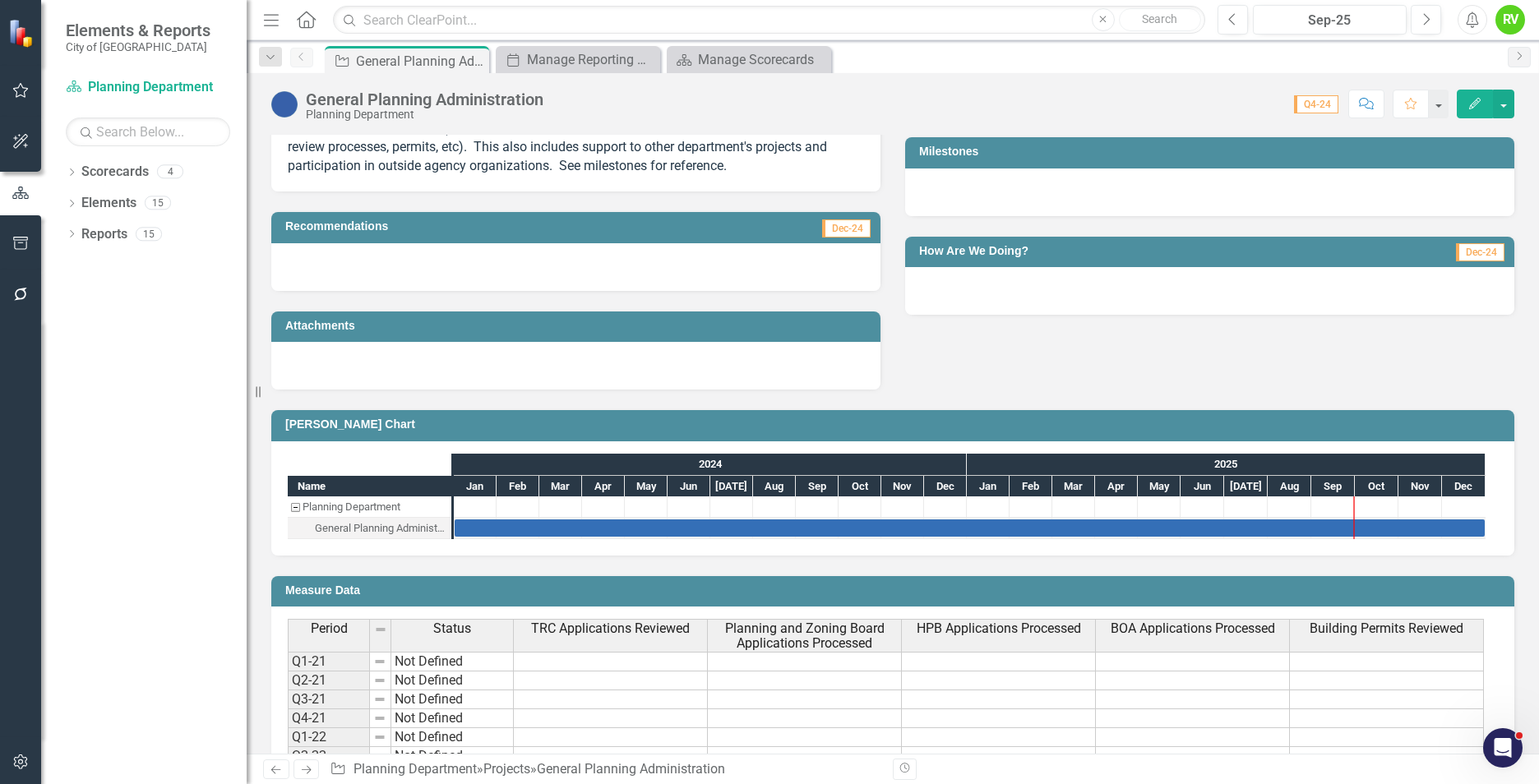
scroll to position [653, 0]
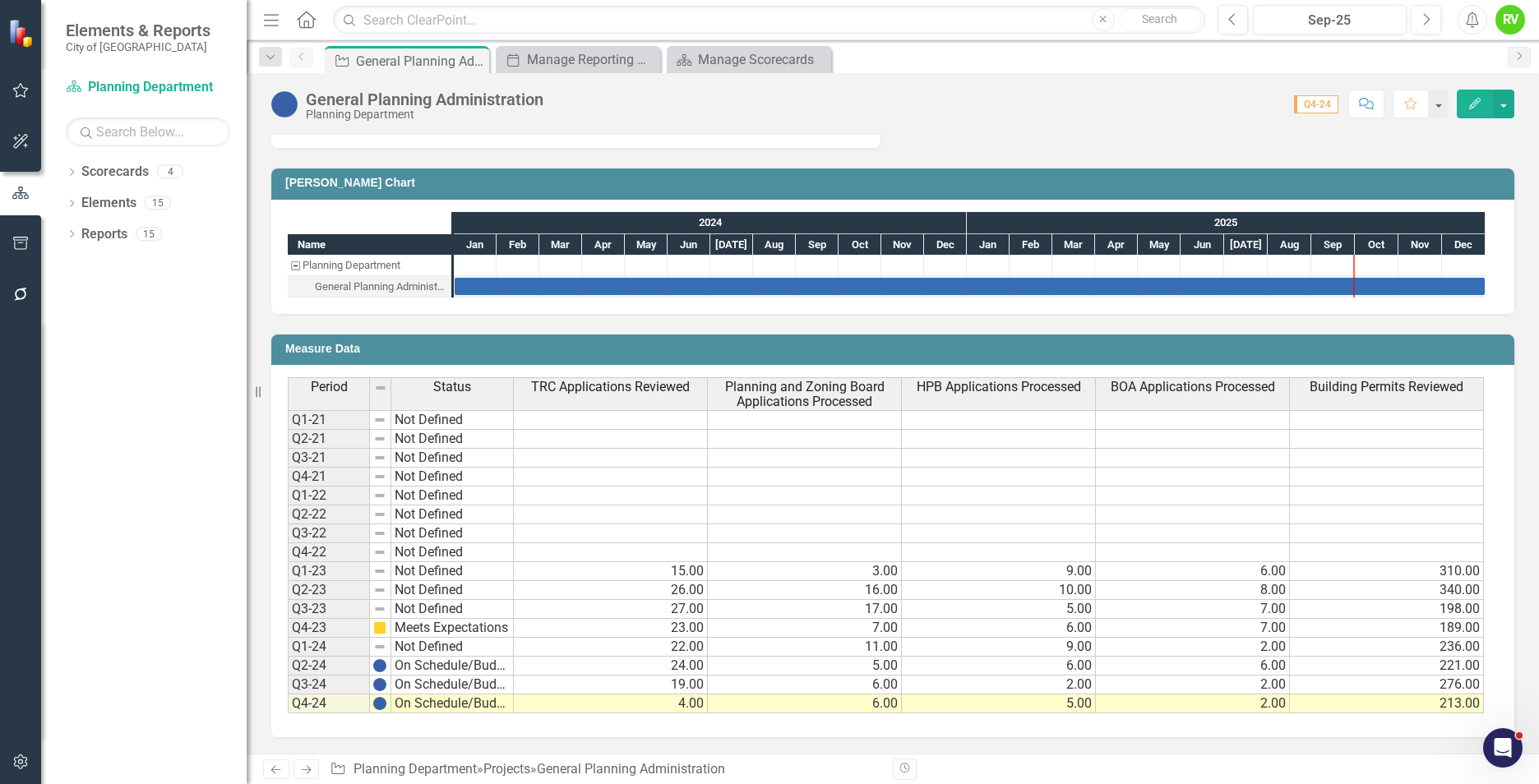
click at [1505, 23] on div "RV" at bounding box center [1510, 20] width 30 height 30
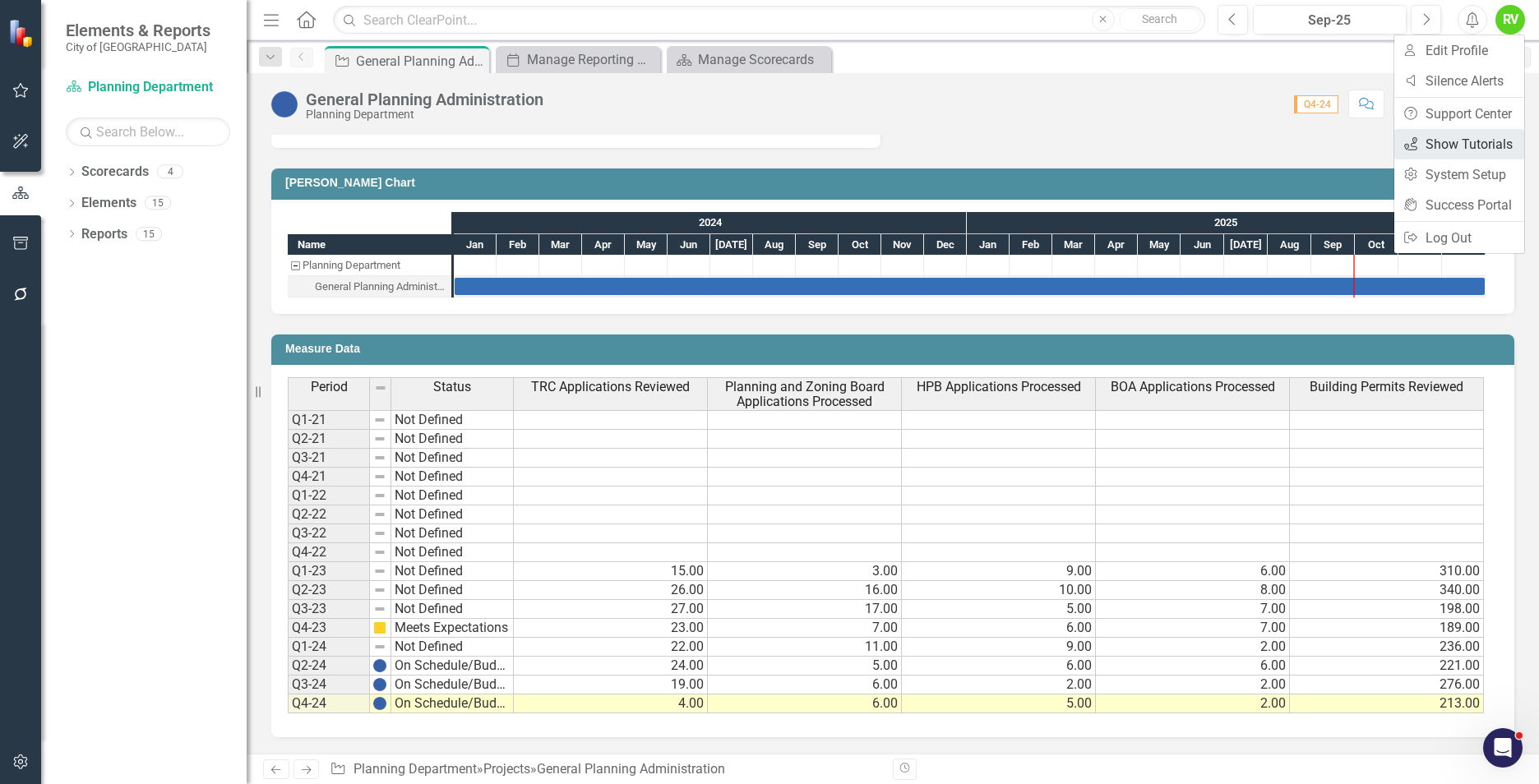
click at [1440, 143] on link "icon.tutorial Show Tutorials" at bounding box center [1459, 144] width 129 height 30
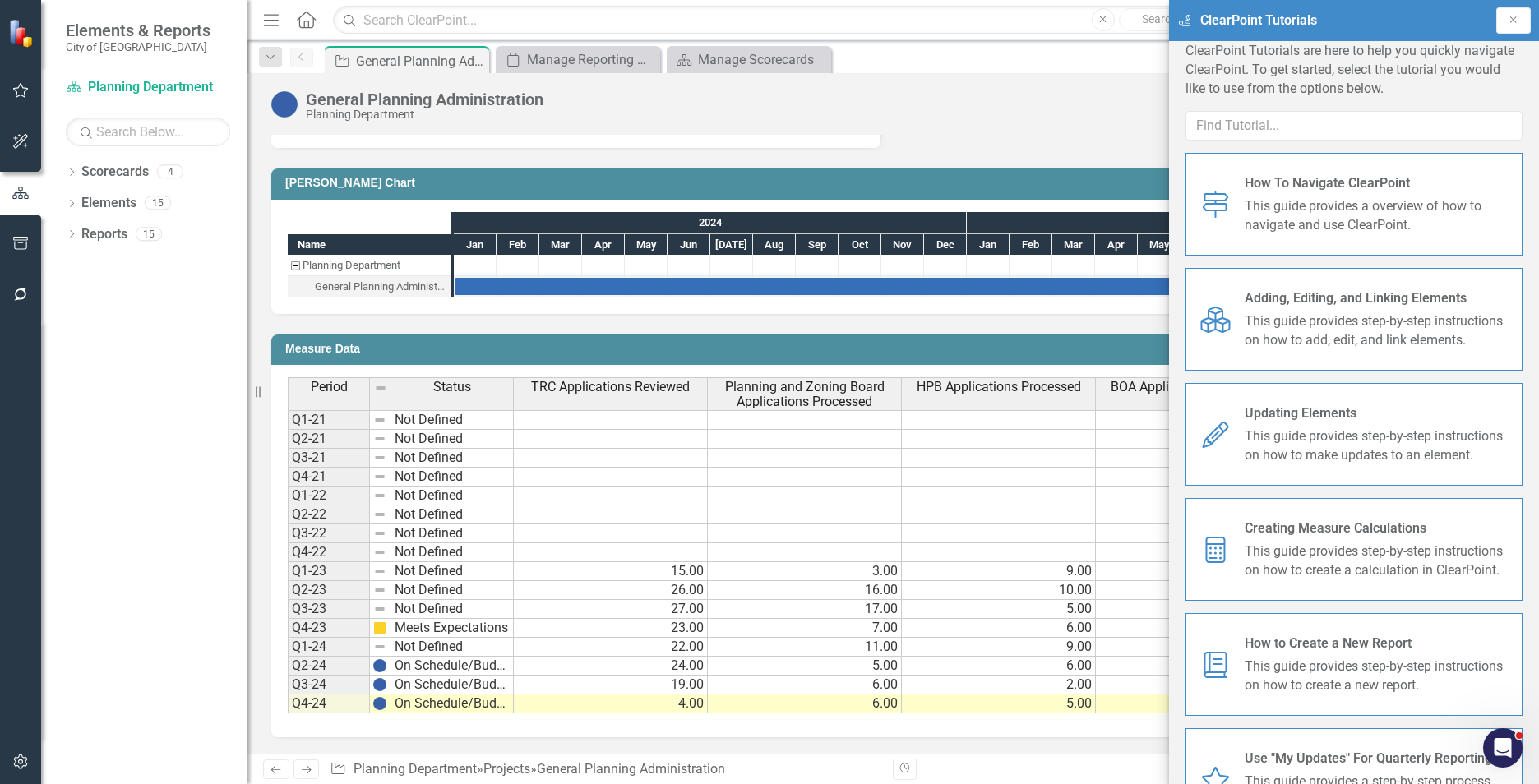
scroll to position [0, 0]
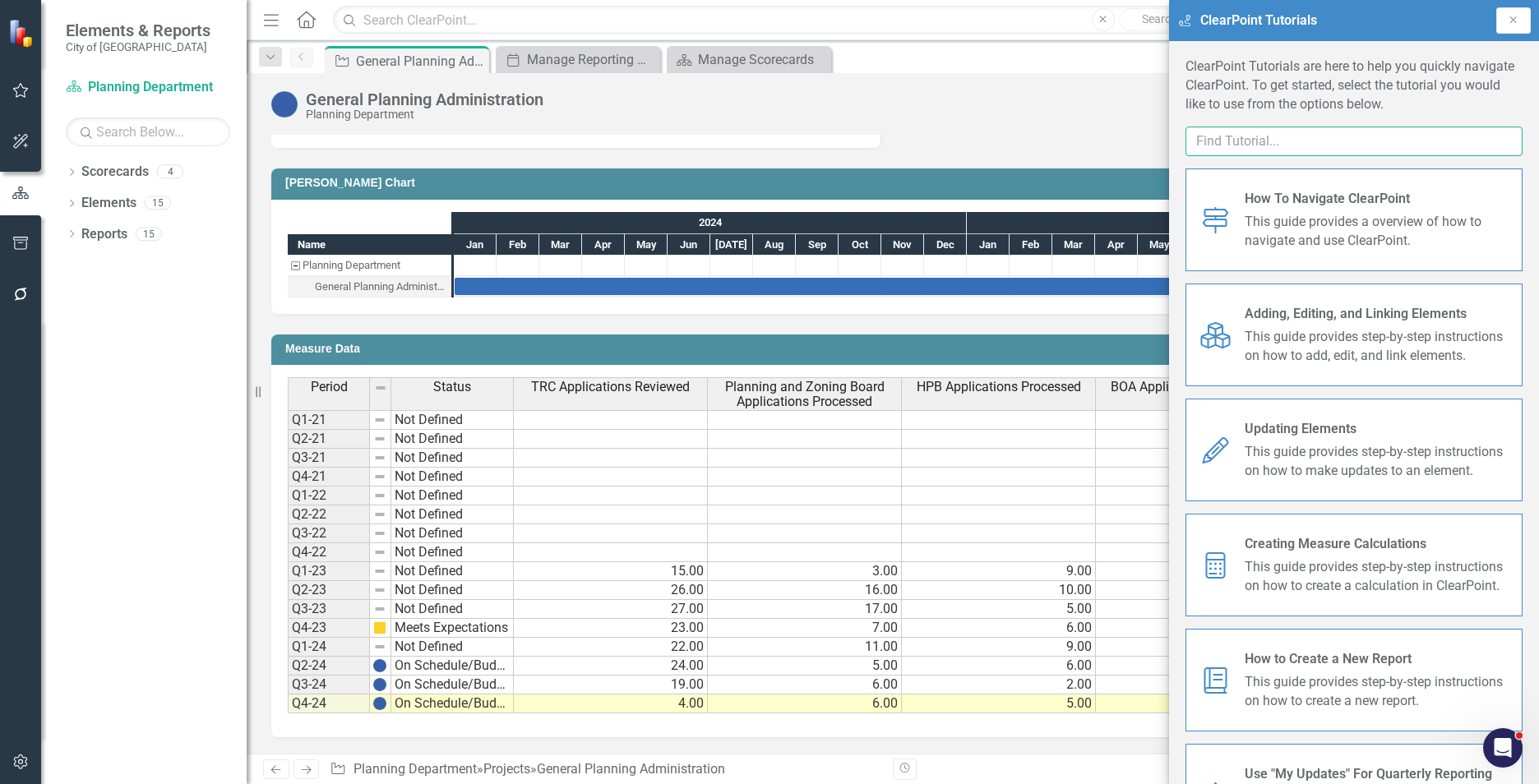
click at [1221, 141] on input "text" at bounding box center [1353, 142] width 337 height 30
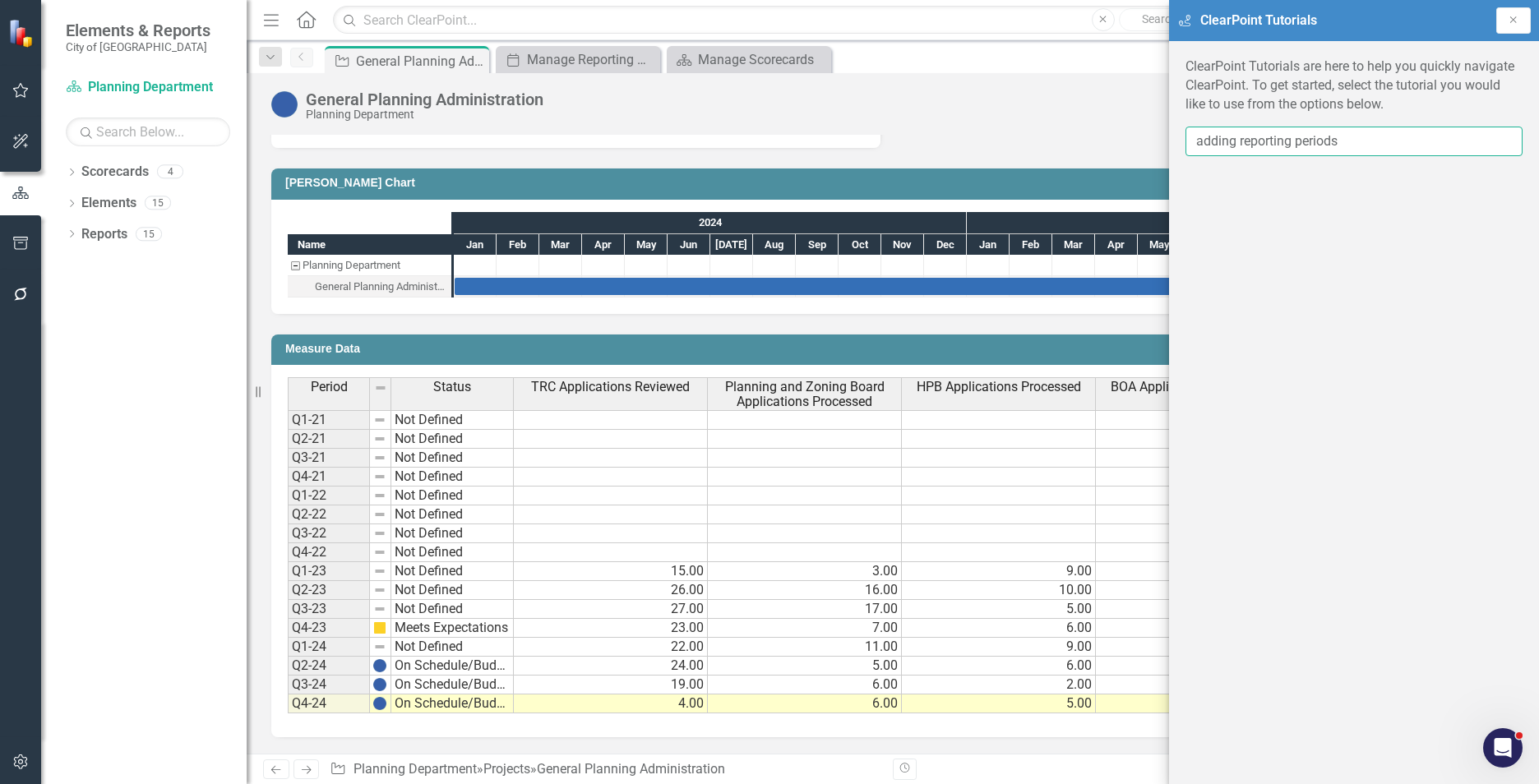
type input "adding reporting periods"
click at [1411, 189] on div "ClearPoint Tutorials are here to help you quickly navigate ClearPoint. To get s…" at bounding box center [1353, 413] width 370 height 743
click at [1350, 148] on input "adding reporting periods" at bounding box center [1353, 142] width 337 height 30
click at [1519, 13] on button "Close" at bounding box center [1513, 21] width 35 height 26
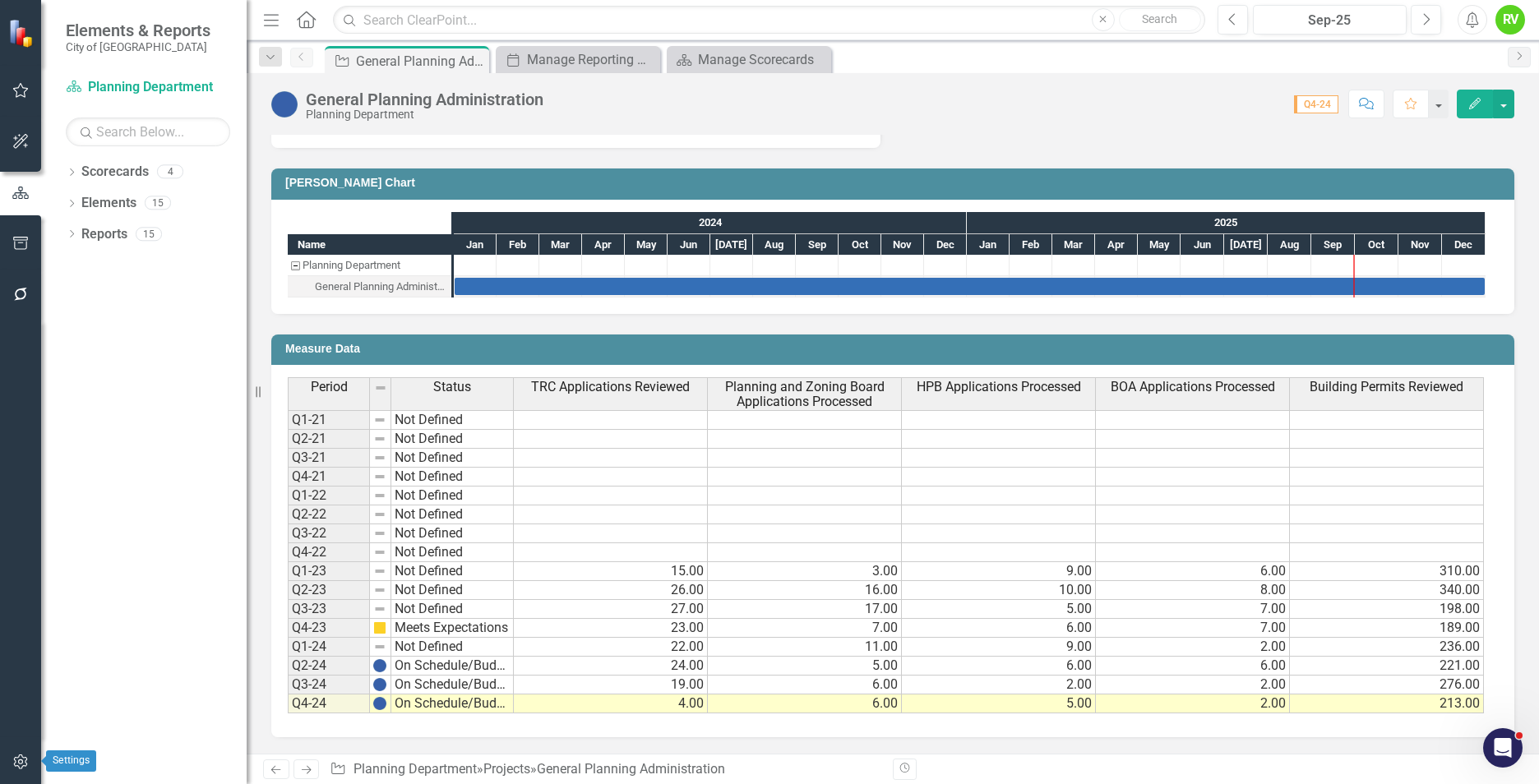
drag, startPoint x: 17, startPoint y: 763, endPoint x: 330, endPoint y: 405, distance: 475.5
click at [17, 763] on icon "button" at bounding box center [21, 761] width 17 height 13
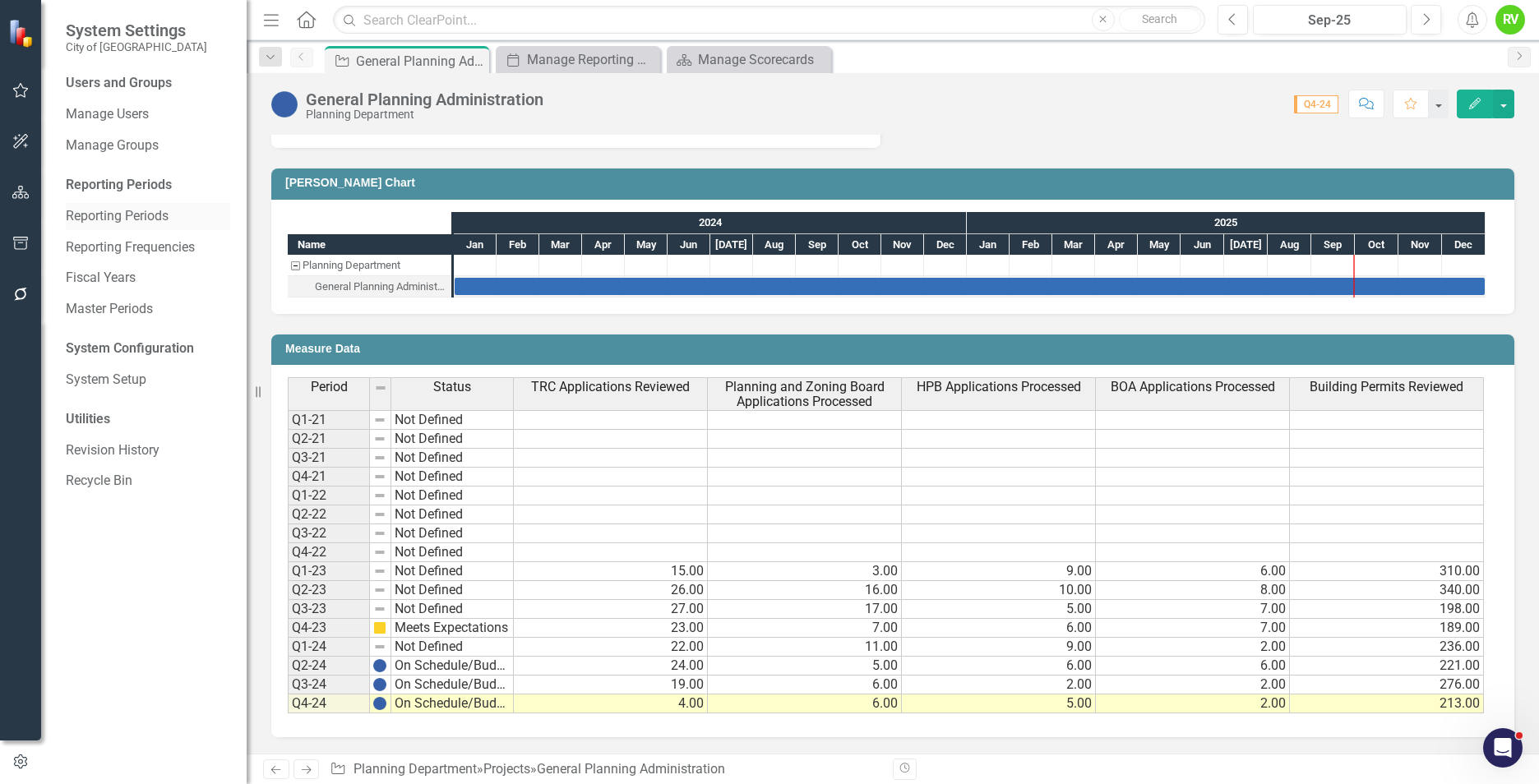
click at [90, 219] on link "Reporting Periods" at bounding box center [147, 217] width 164 height 19
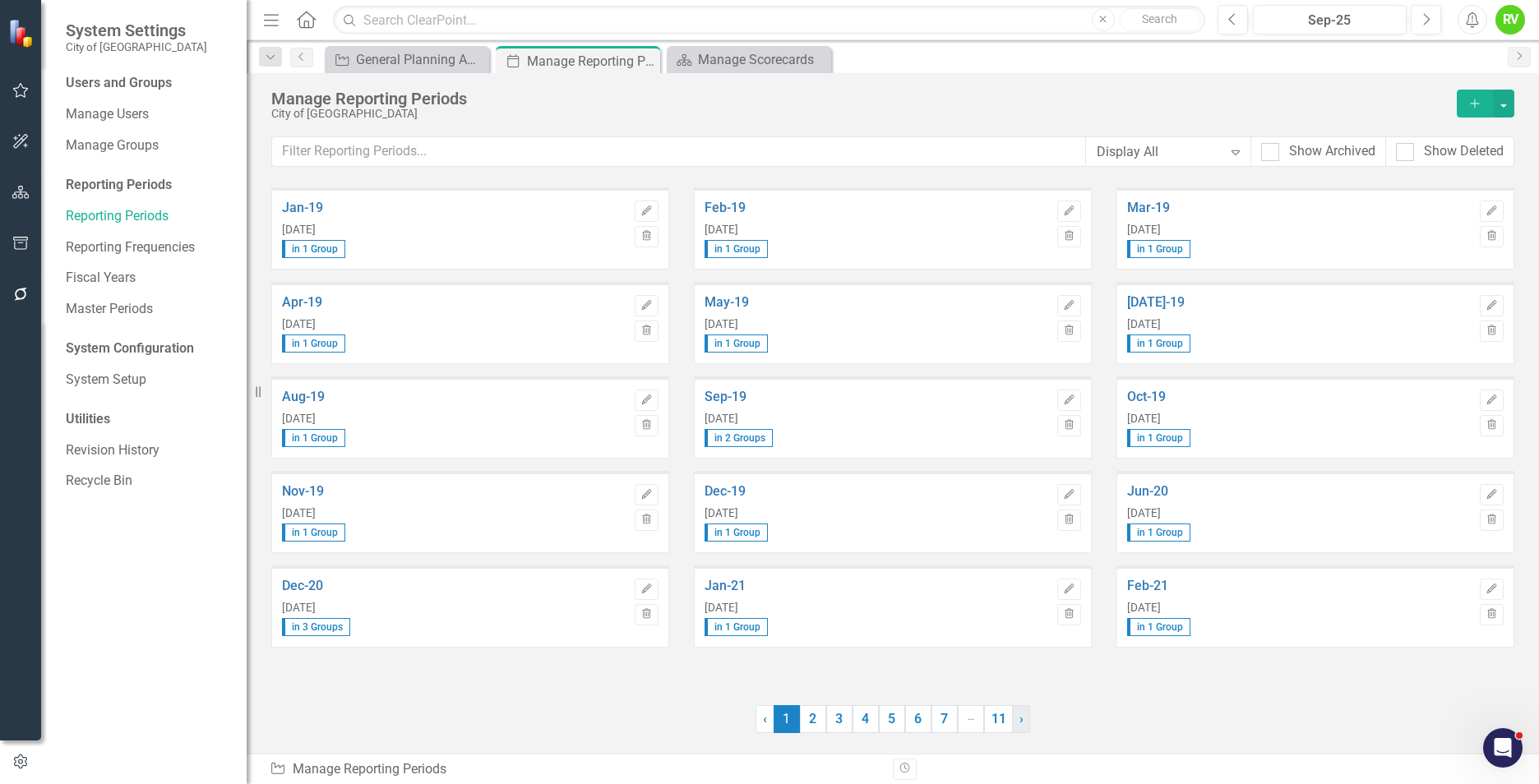
click at [1019, 717] on span "›" at bounding box center [1021, 718] width 4 height 16
click at [1018, 718] on link "› Next" at bounding box center [1020, 719] width 18 height 28
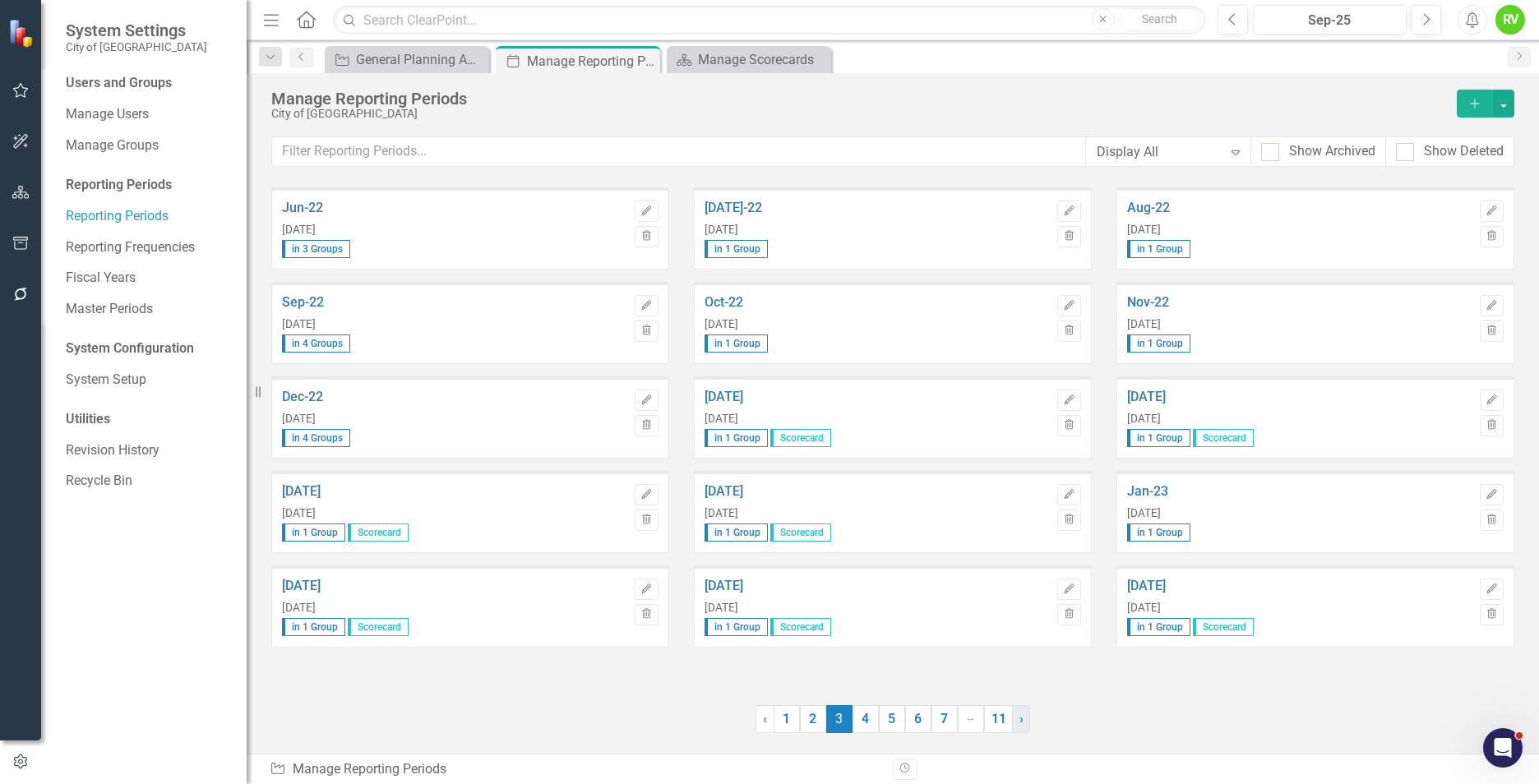
click at [1018, 718] on link "› Next" at bounding box center [1020, 719] width 18 height 28
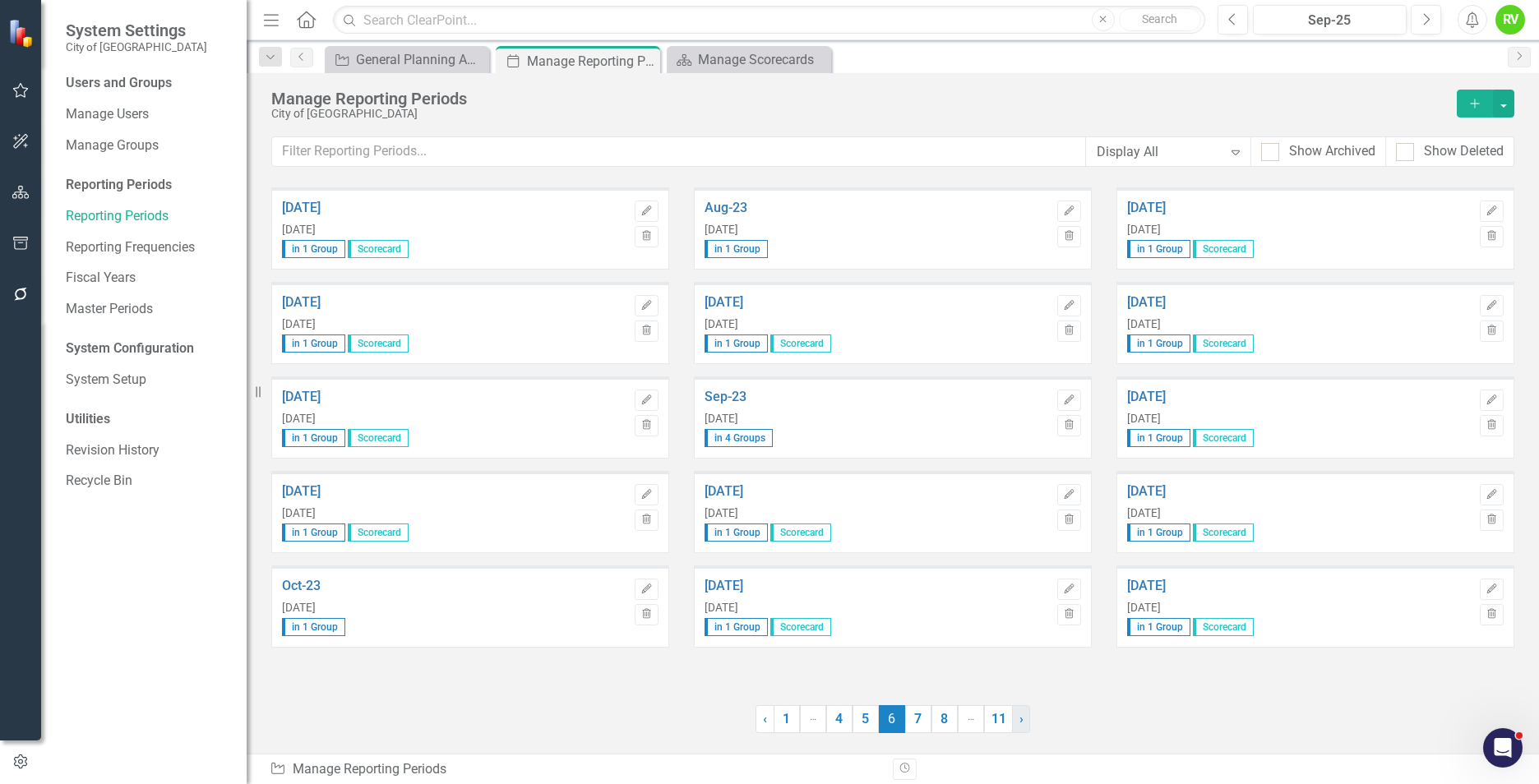
click at [1018, 718] on link "› Next" at bounding box center [1020, 719] width 18 height 28
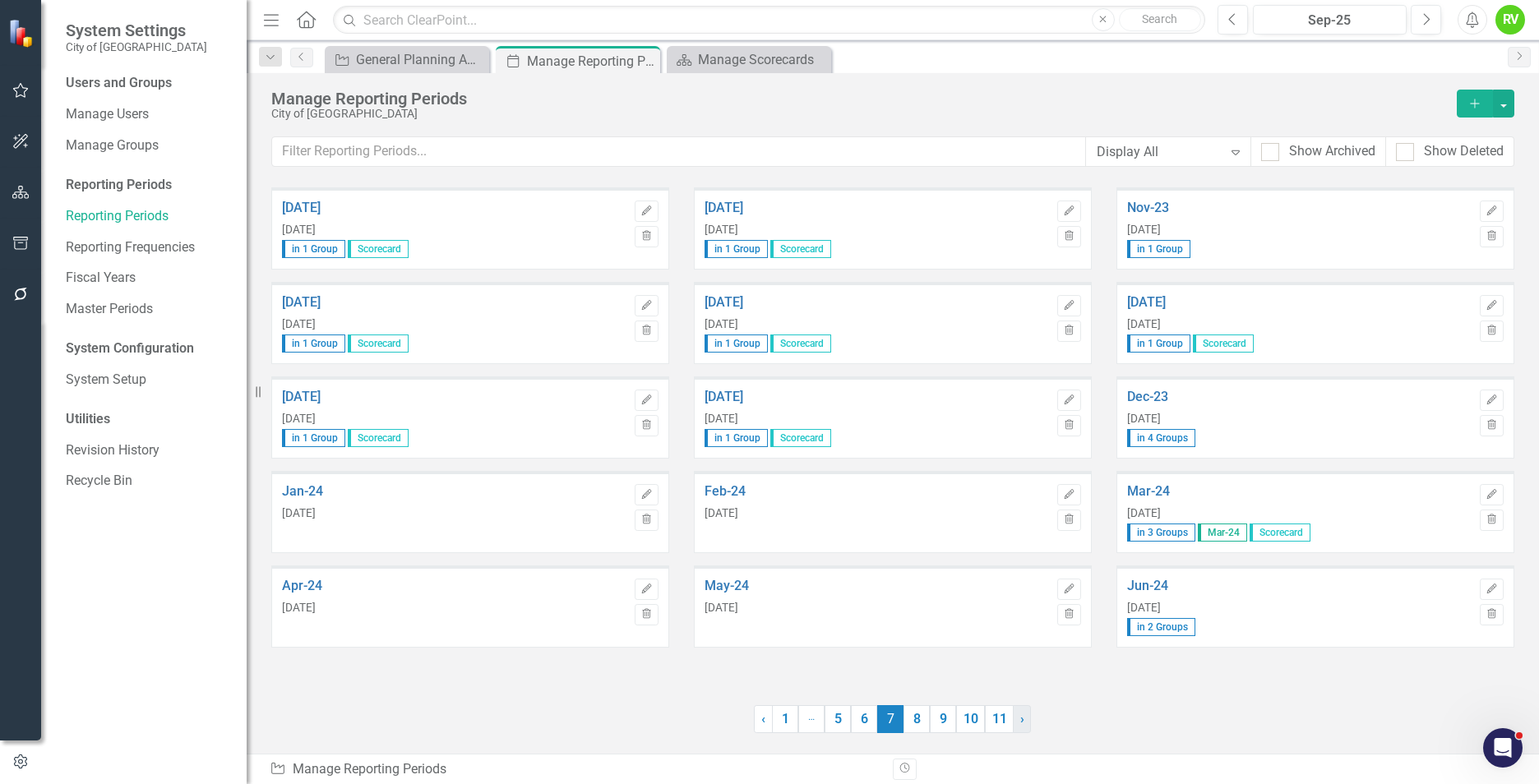
click at [1018, 718] on link "› Next" at bounding box center [1021, 719] width 18 height 28
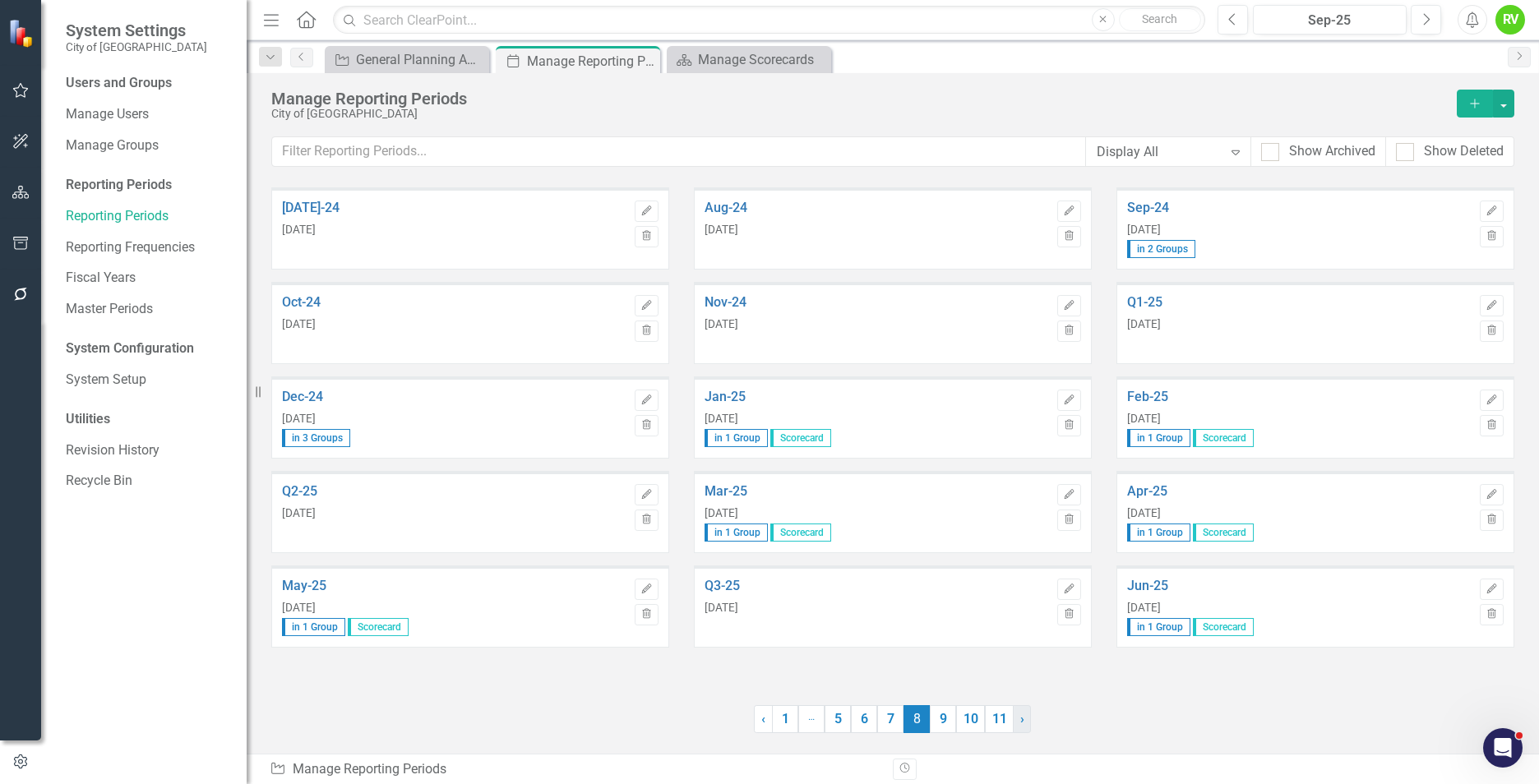
click at [1018, 718] on link "› Next" at bounding box center [1021, 719] width 18 height 28
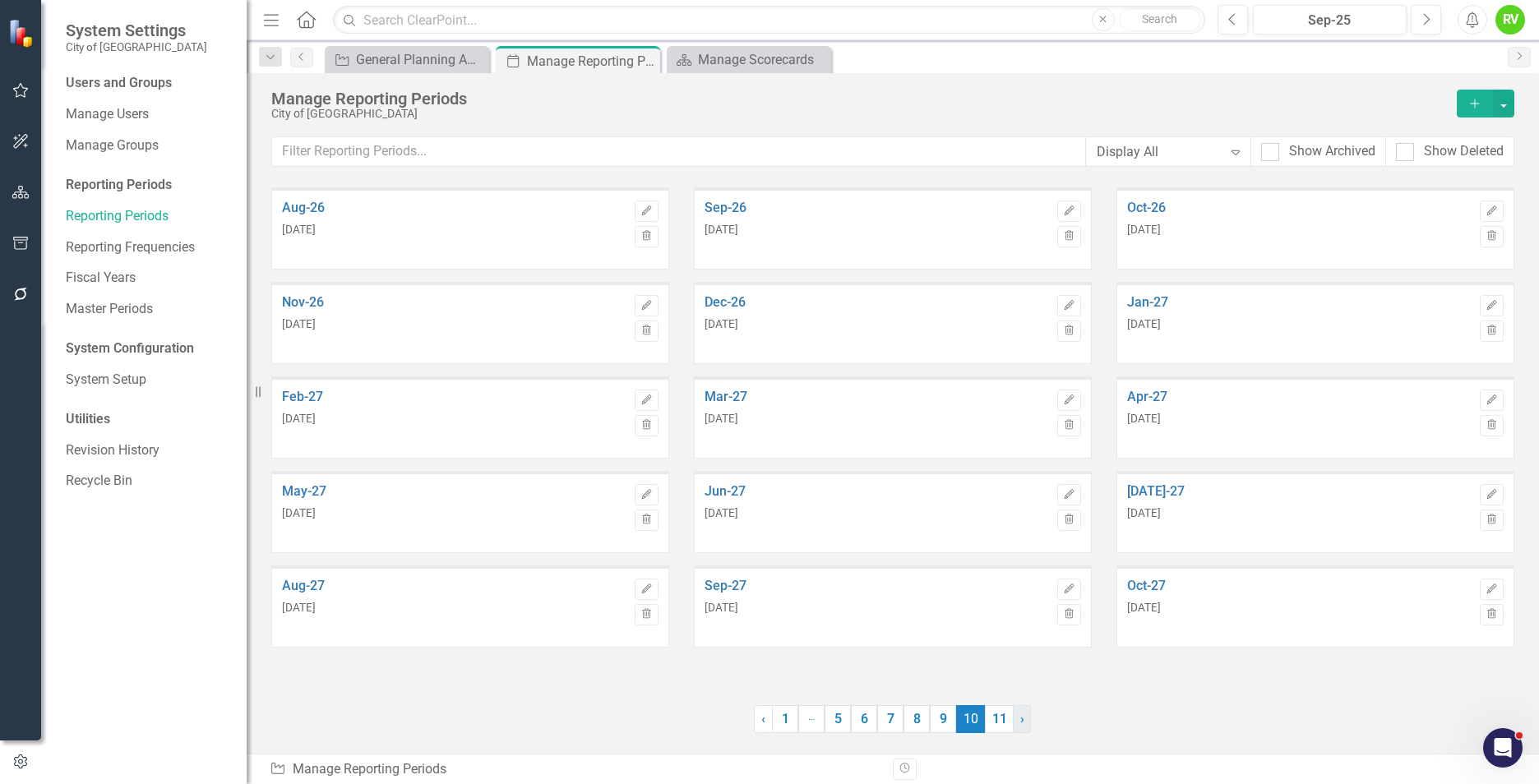
click at [1018, 718] on link "› Next" at bounding box center [1021, 719] width 18 height 28
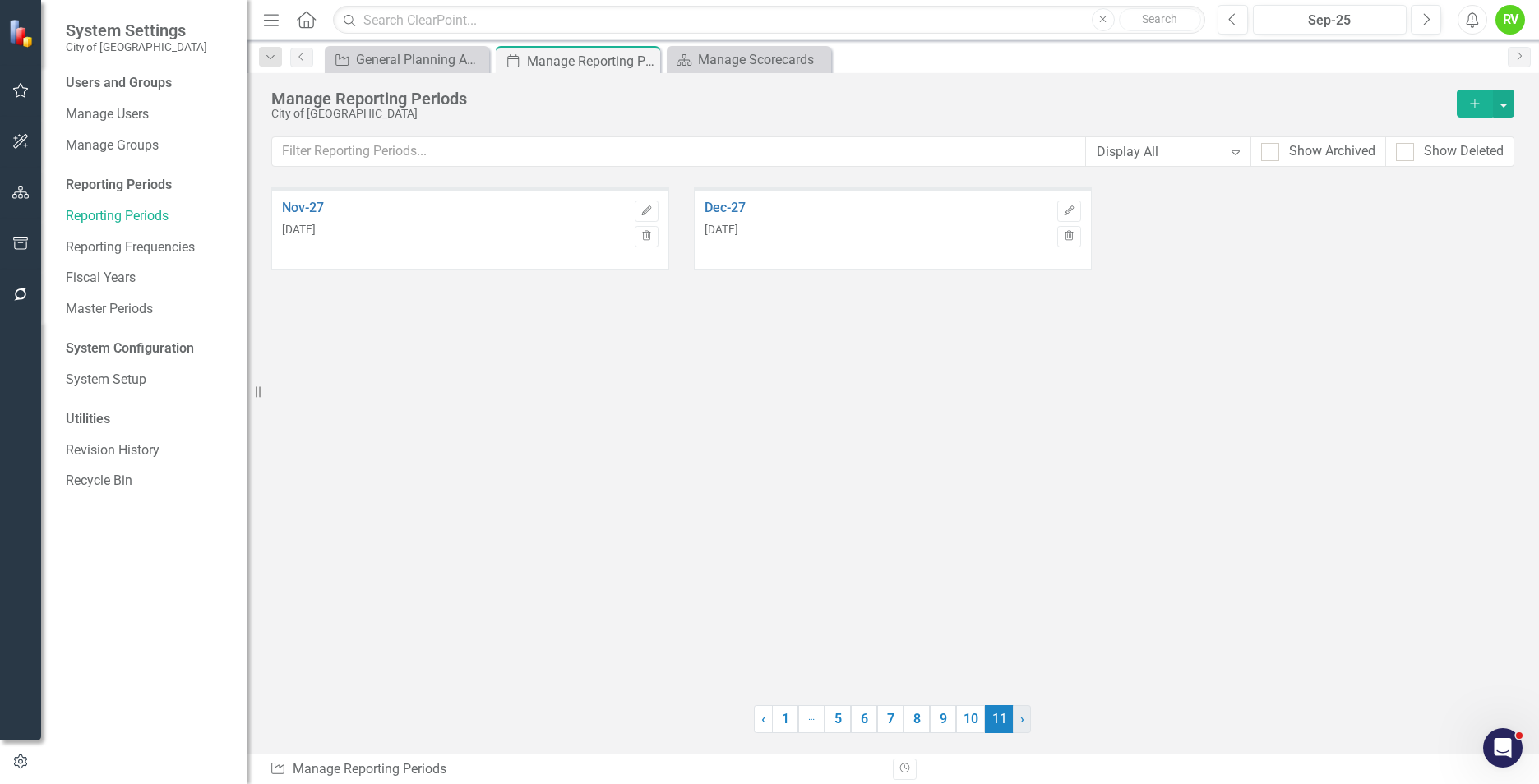
click at [1018, 718] on link "› Next" at bounding box center [1021, 719] width 18 height 28
click at [970, 718] on link "10" at bounding box center [970, 719] width 29 height 28
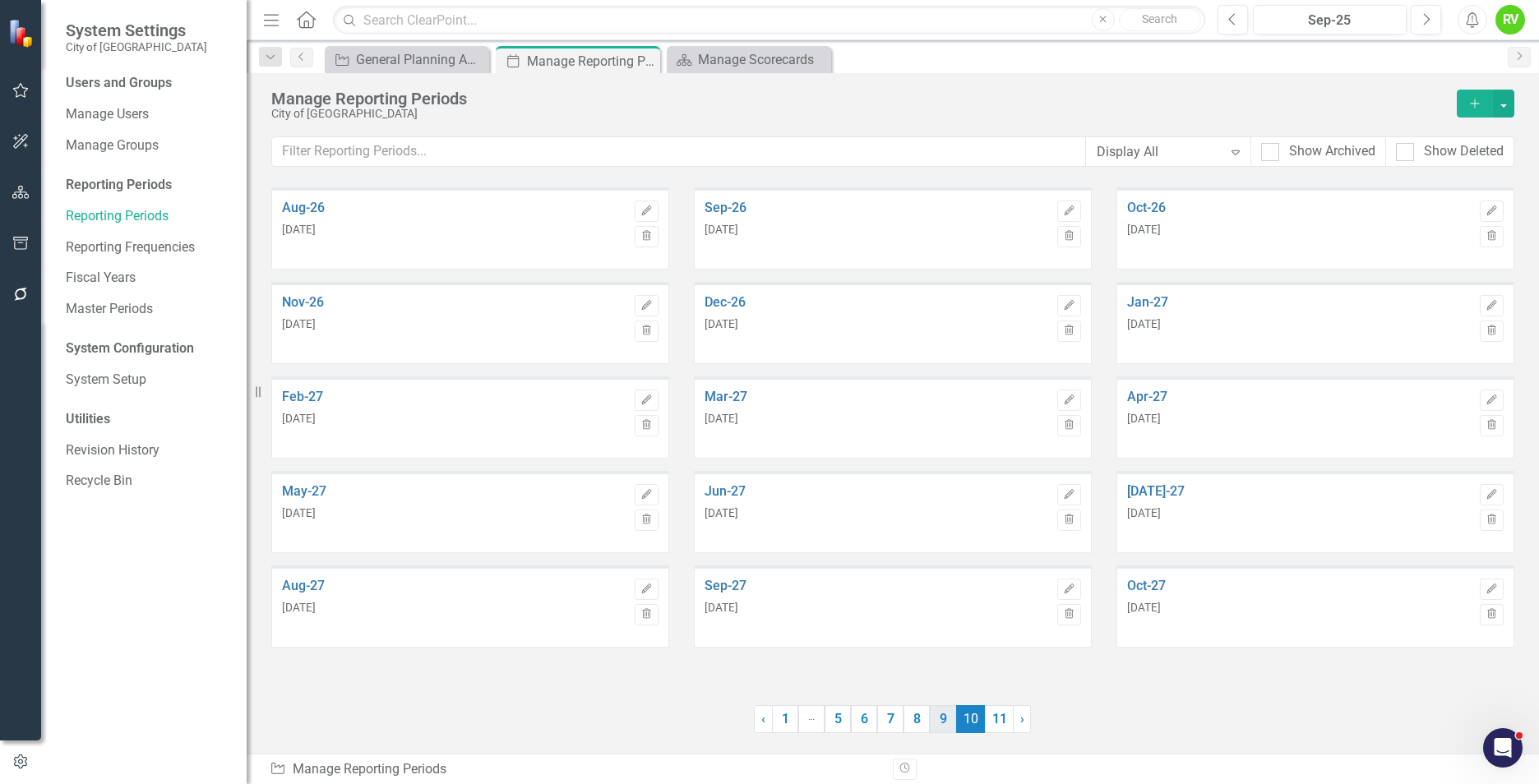
click at [946, 725] on link "9" at bounding box center [943, 719] width 26 height 28
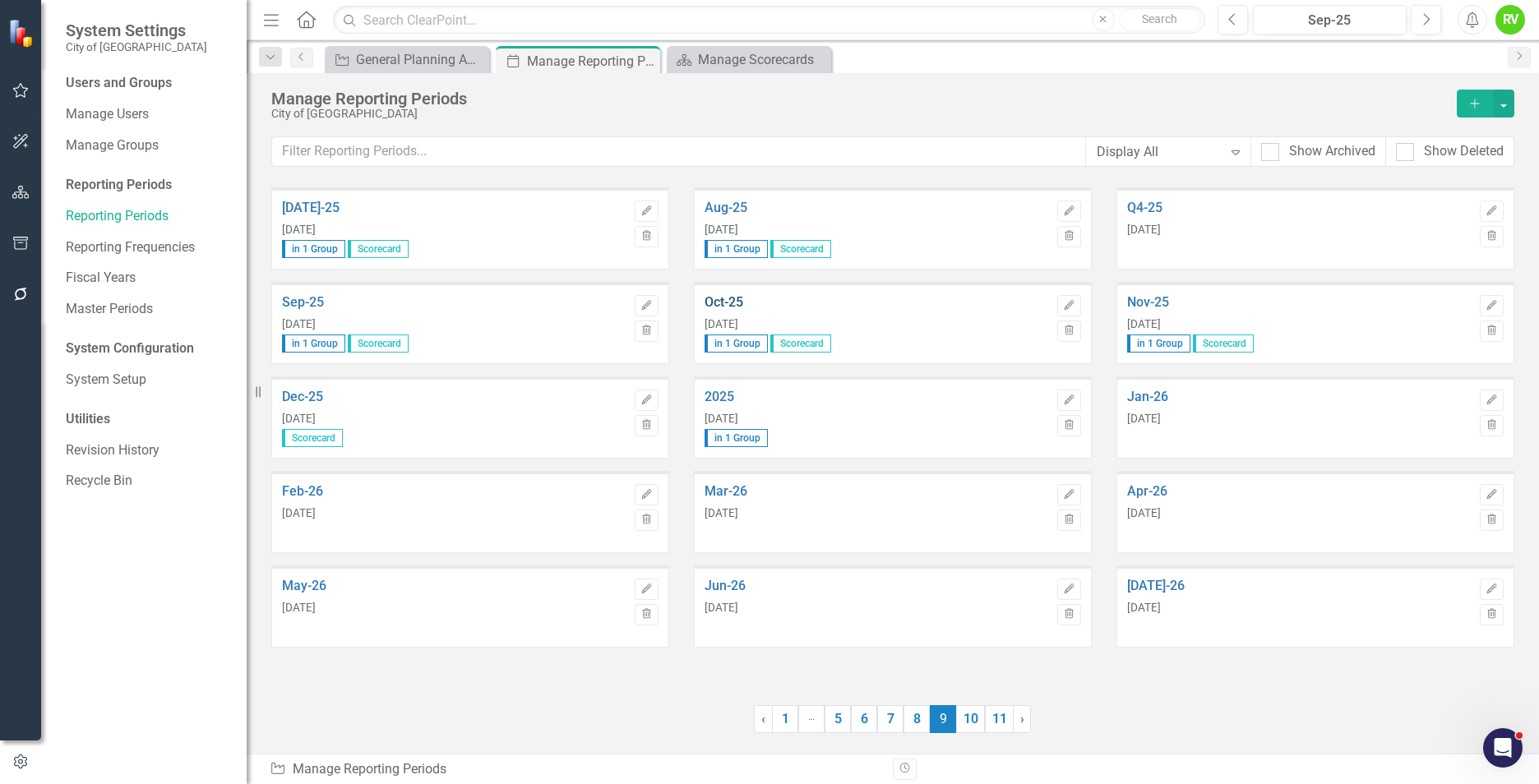
click at [732, 303] on link "Oct-25" at bounding box center [876, 303] width 344 height 15
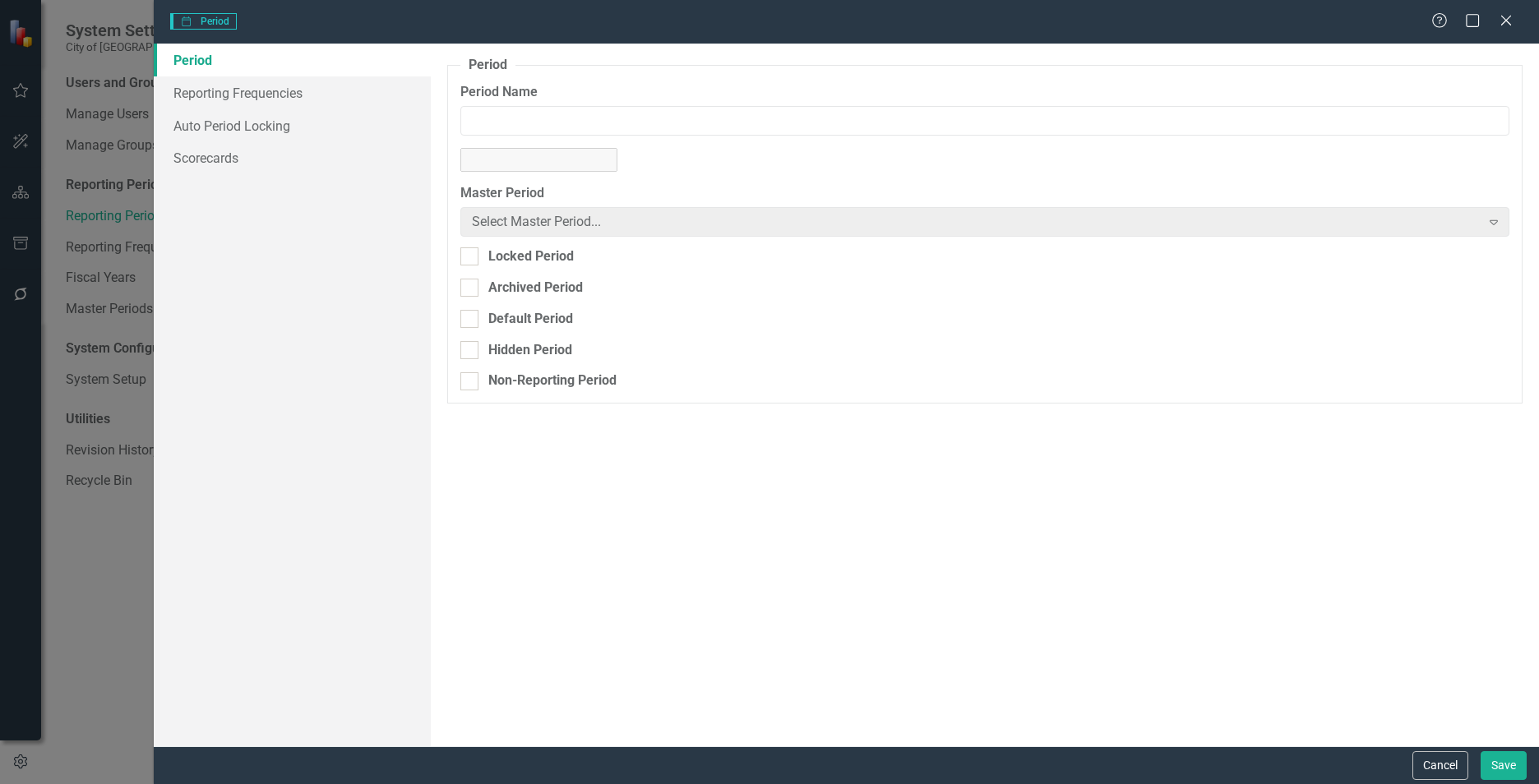
type input "Oct-25"
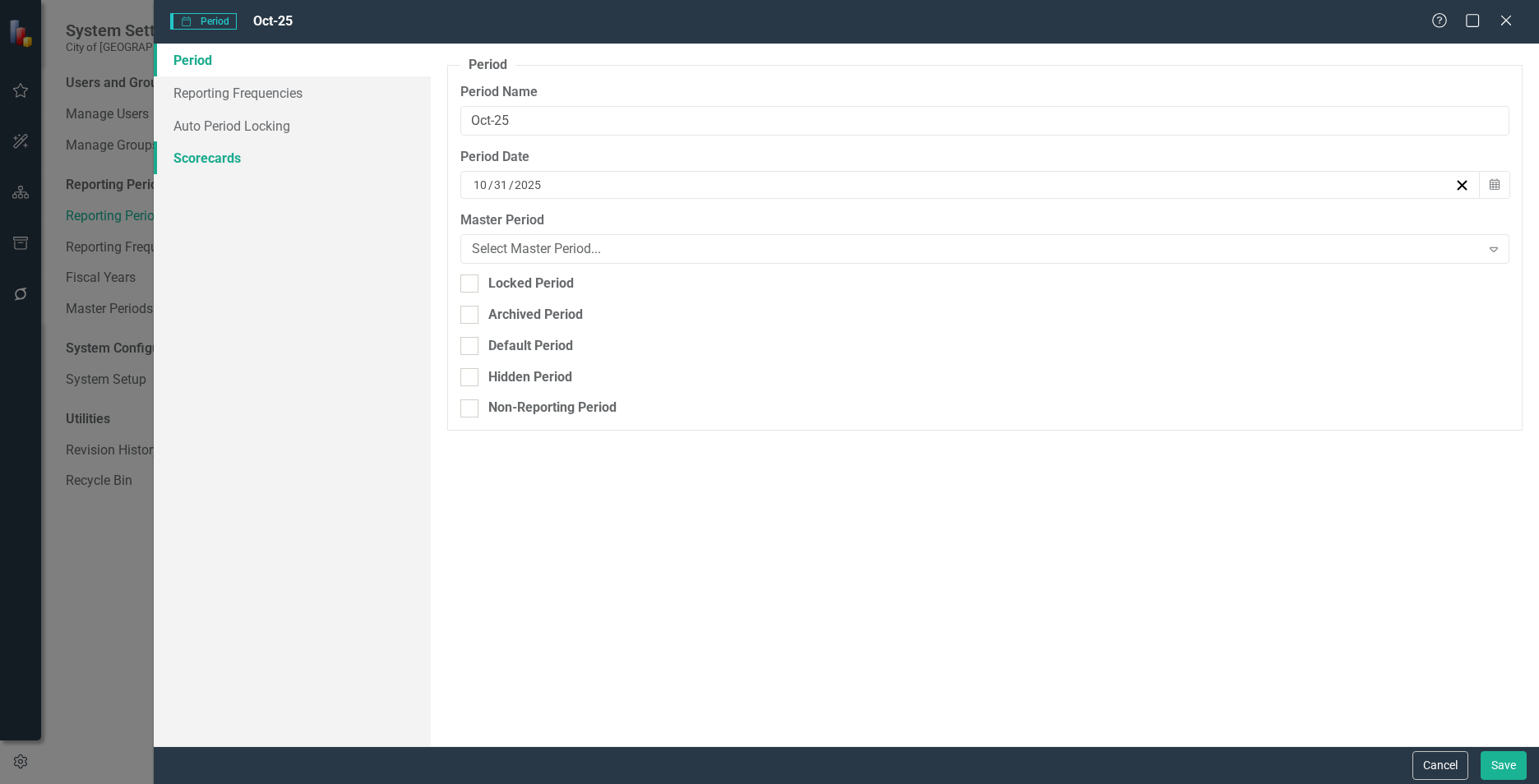
click at [221, 156] on link "Scorecards" at bounding box center [292, 158] width 277 height 33
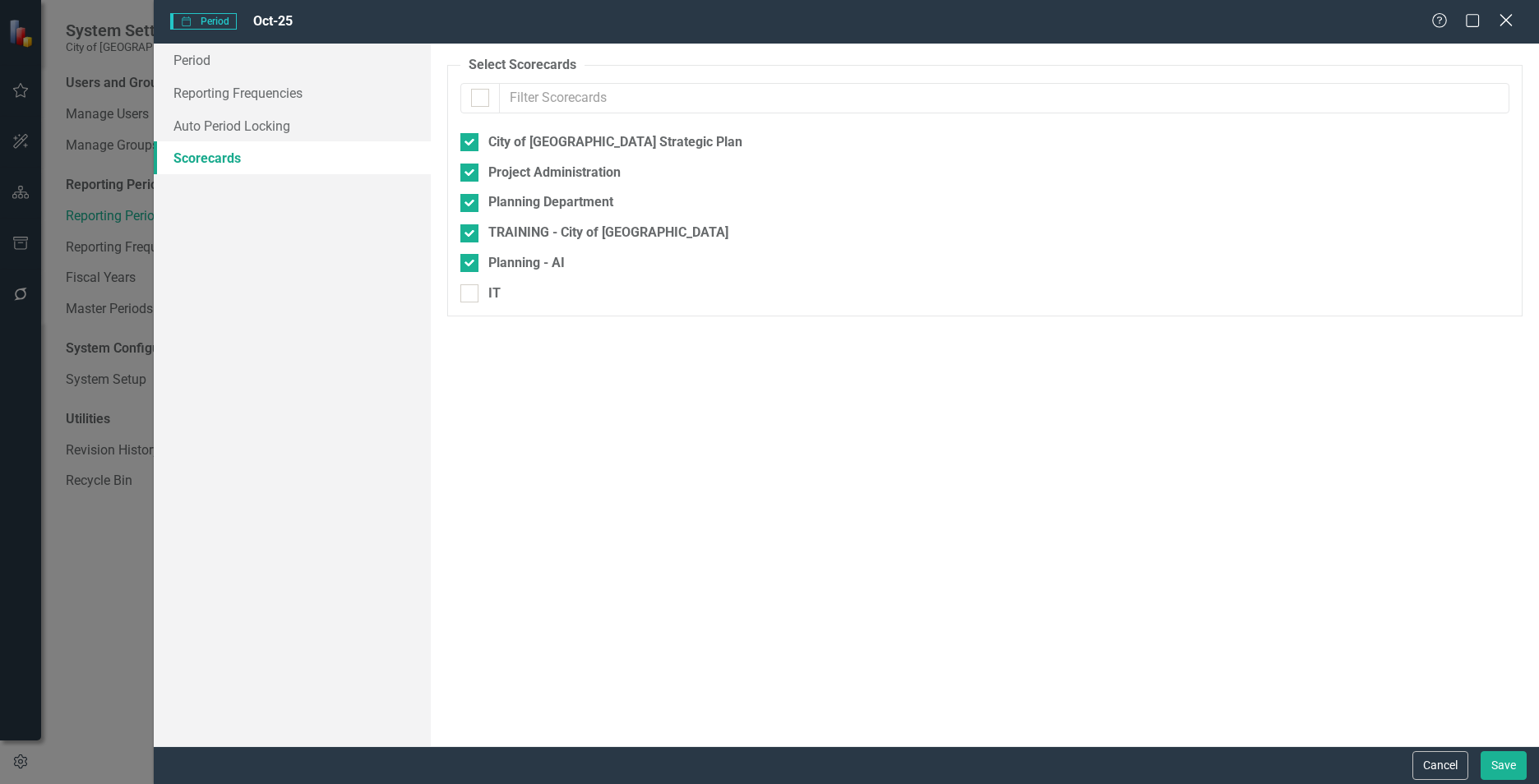
click at [1507, 23] on icon at bounding box center [1505, 20] width 12 height 12
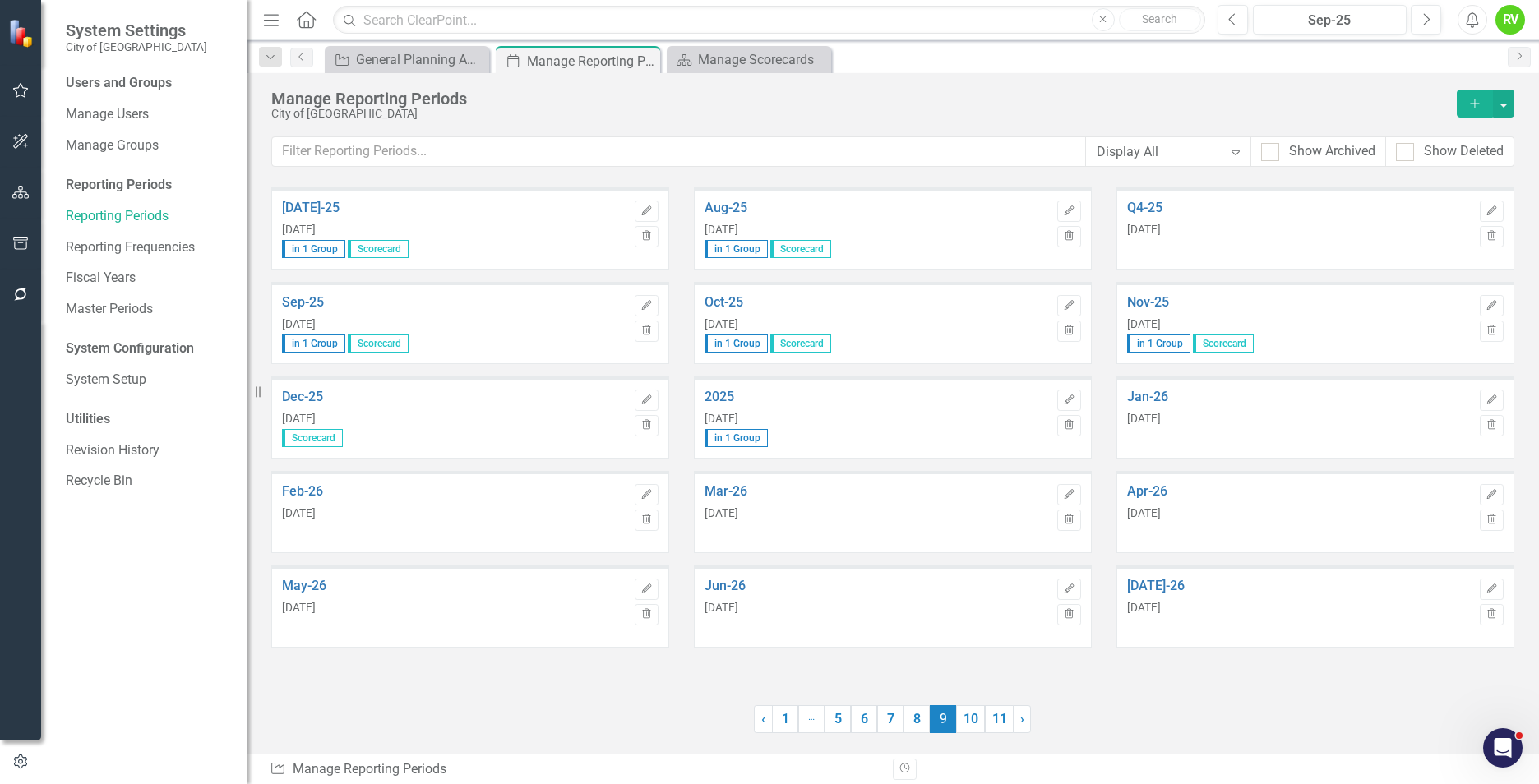
click at [1238, 154] on icon "Expand" at bounding box center [1236, 152] width 17 height 13
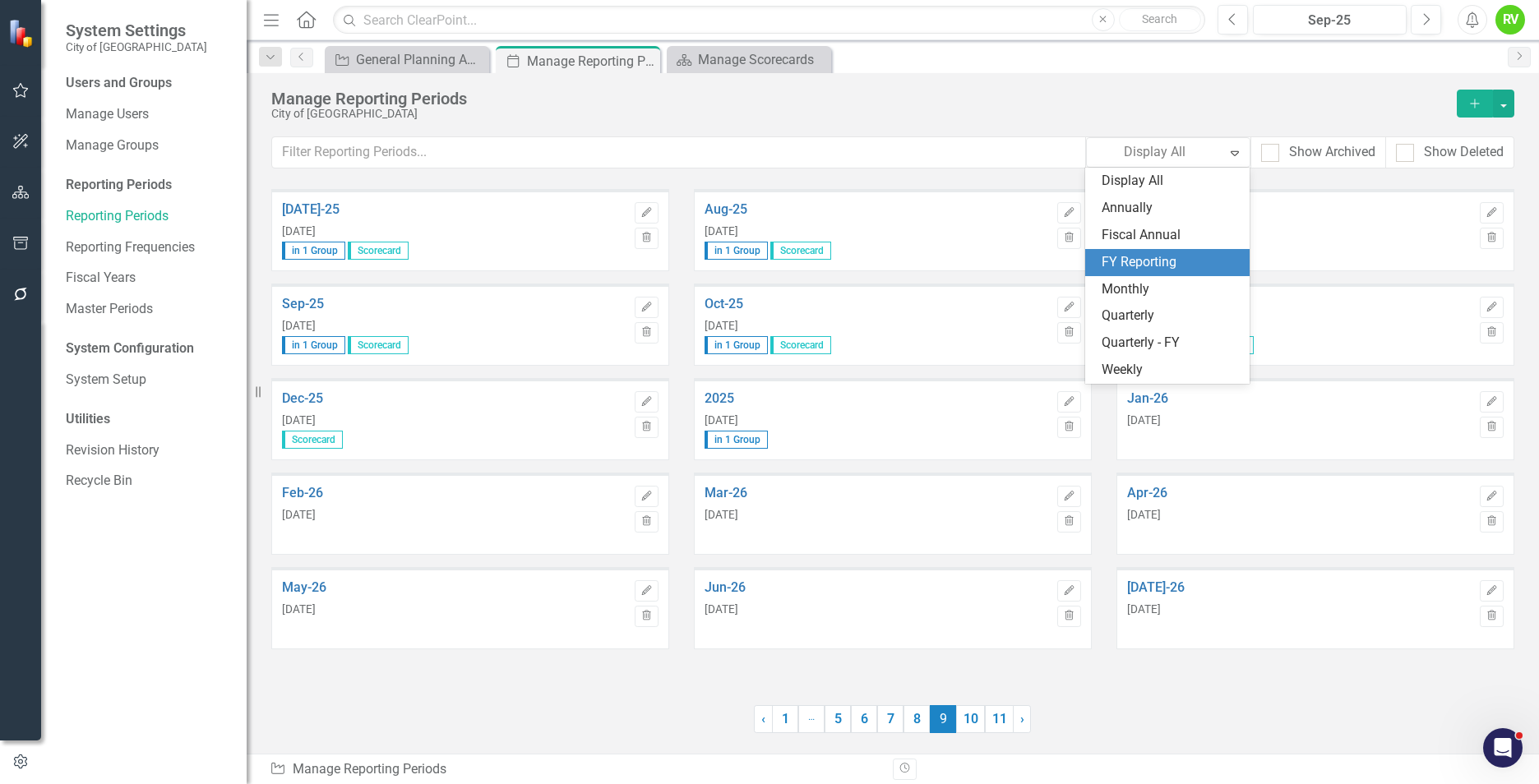
click at [1162, 256] on div "FY Reporting" at bounding box center [1169, 263] width 138 height 19
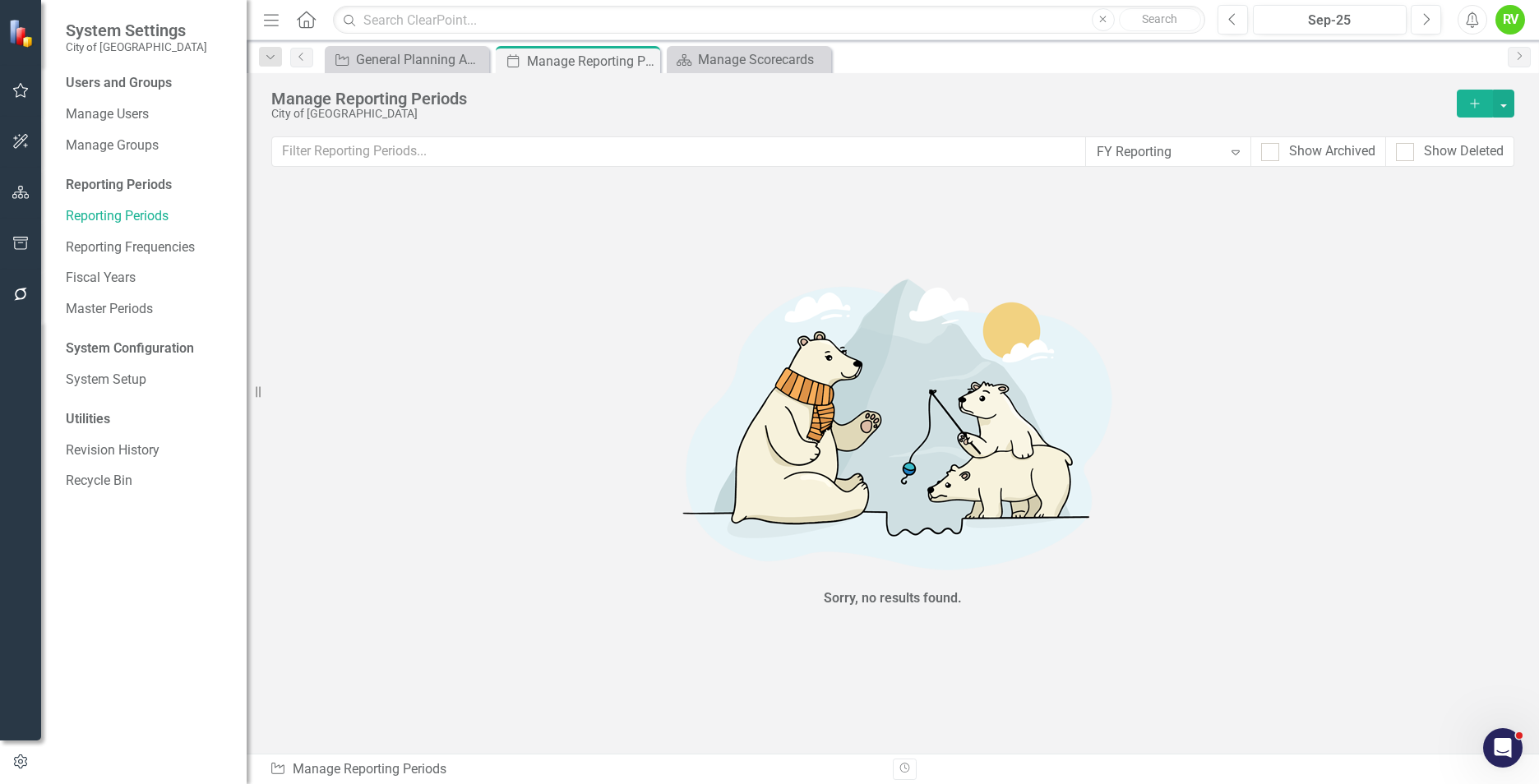
click at [1228, 155] on icon "Expand" at bounding box center [1236, 152] width 17 height 13
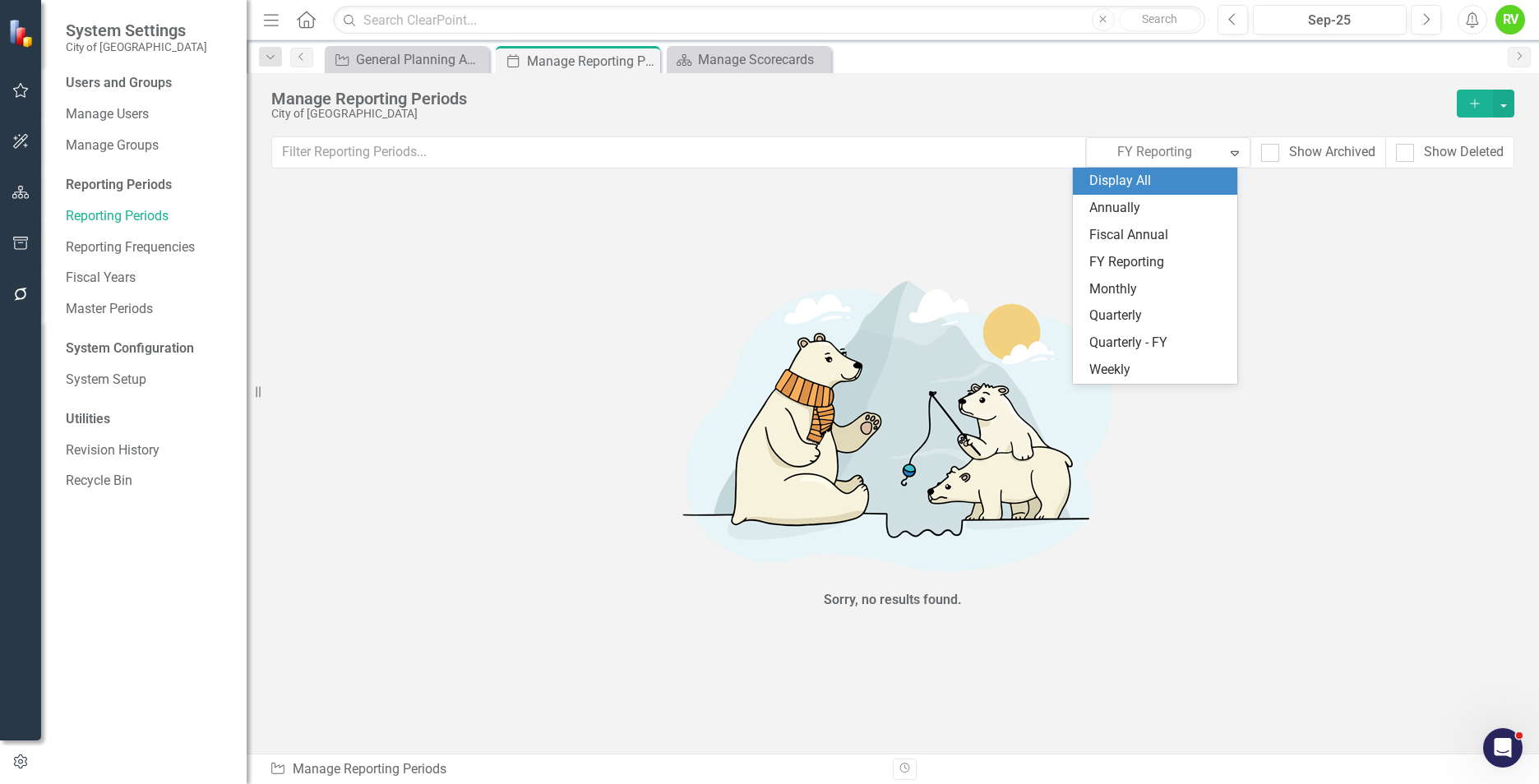
click at [1185, 179] on div "Display All" at bounding box center [1157, 181] width 138 height 19
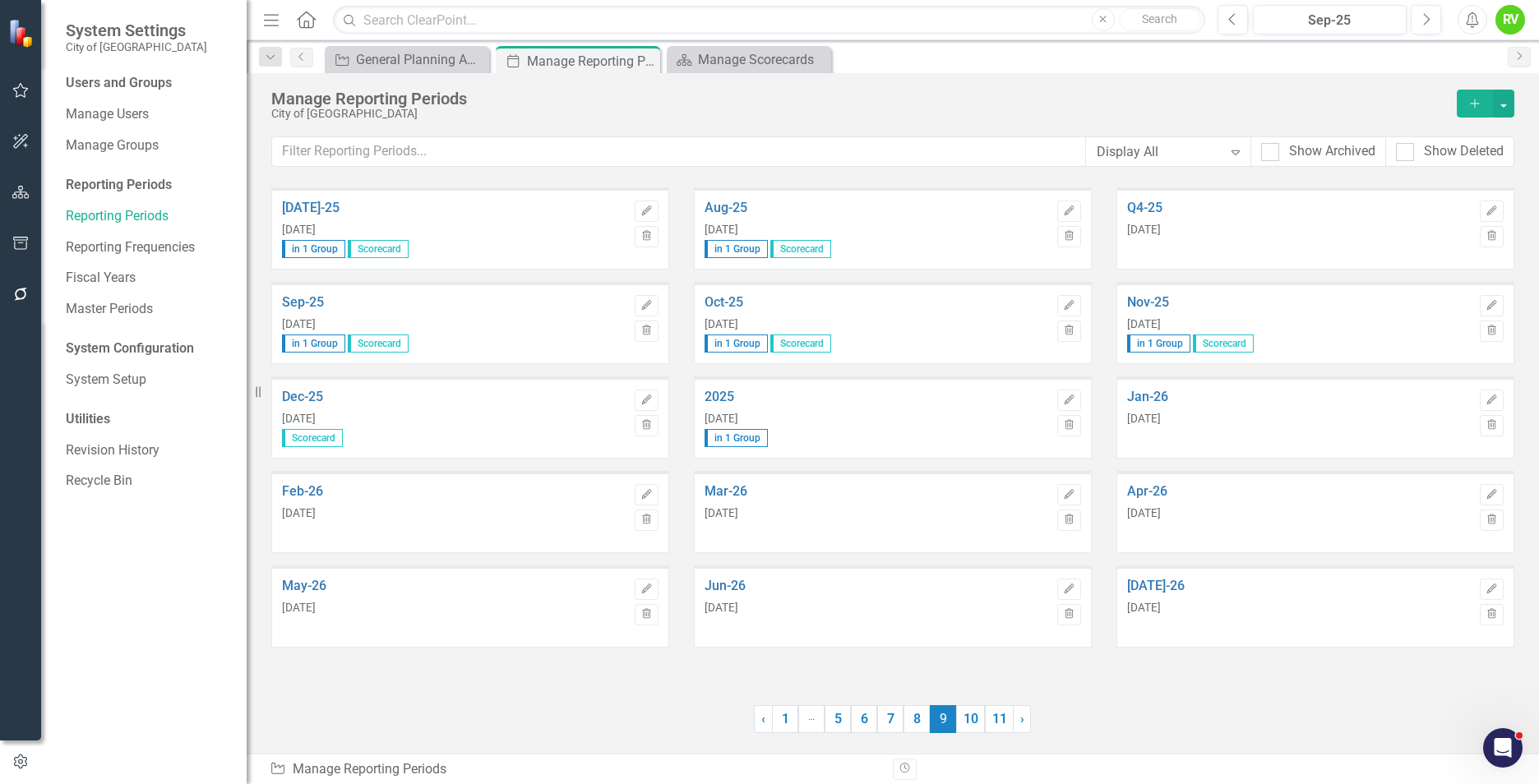
click at [1236, 155] on icon "Expand" at bounding box center [1236, 152] width 17 height 13
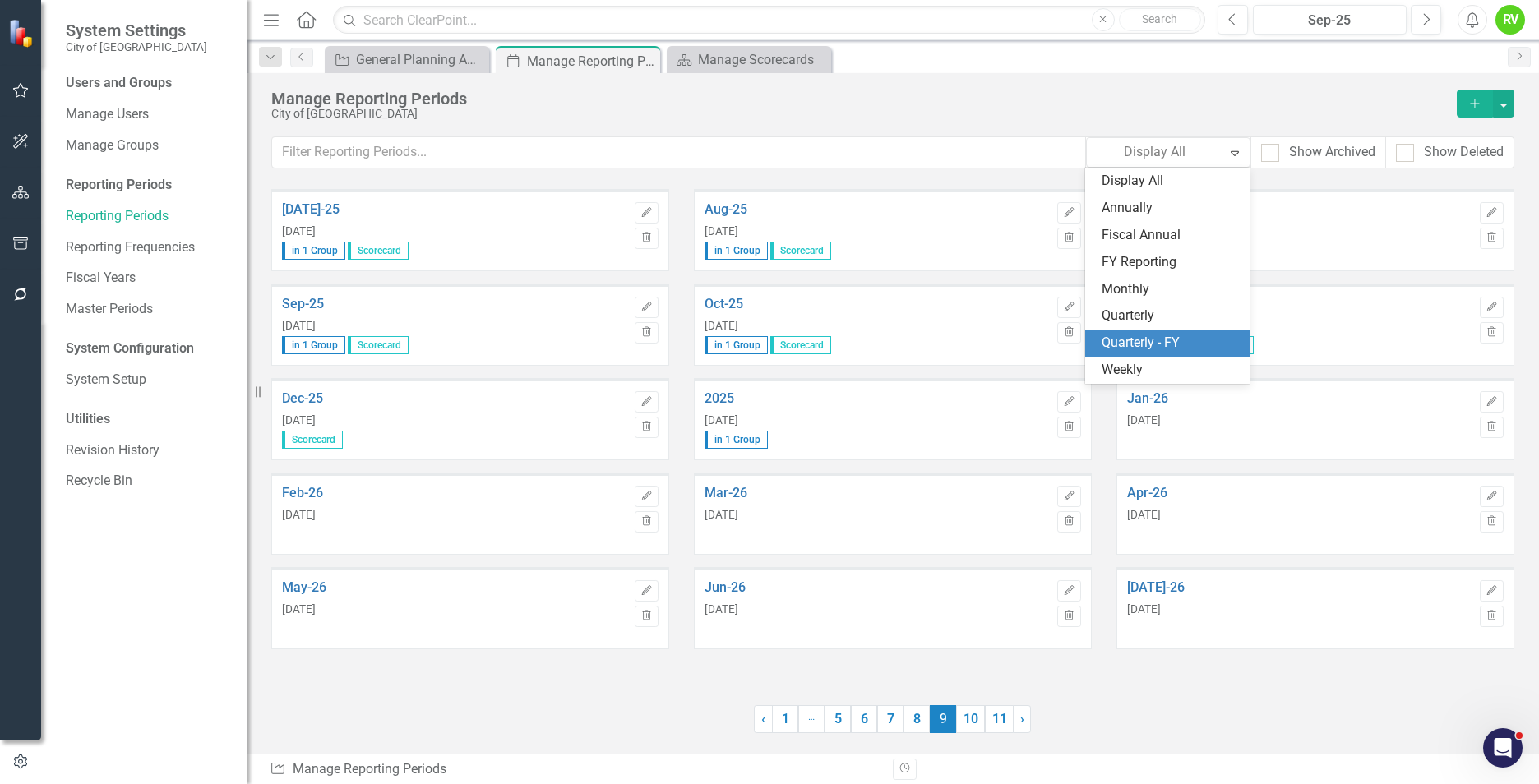
click at [1161, 339] on div "Quarterly - FY" at bounding box center [1169, 343] width 138 height 19
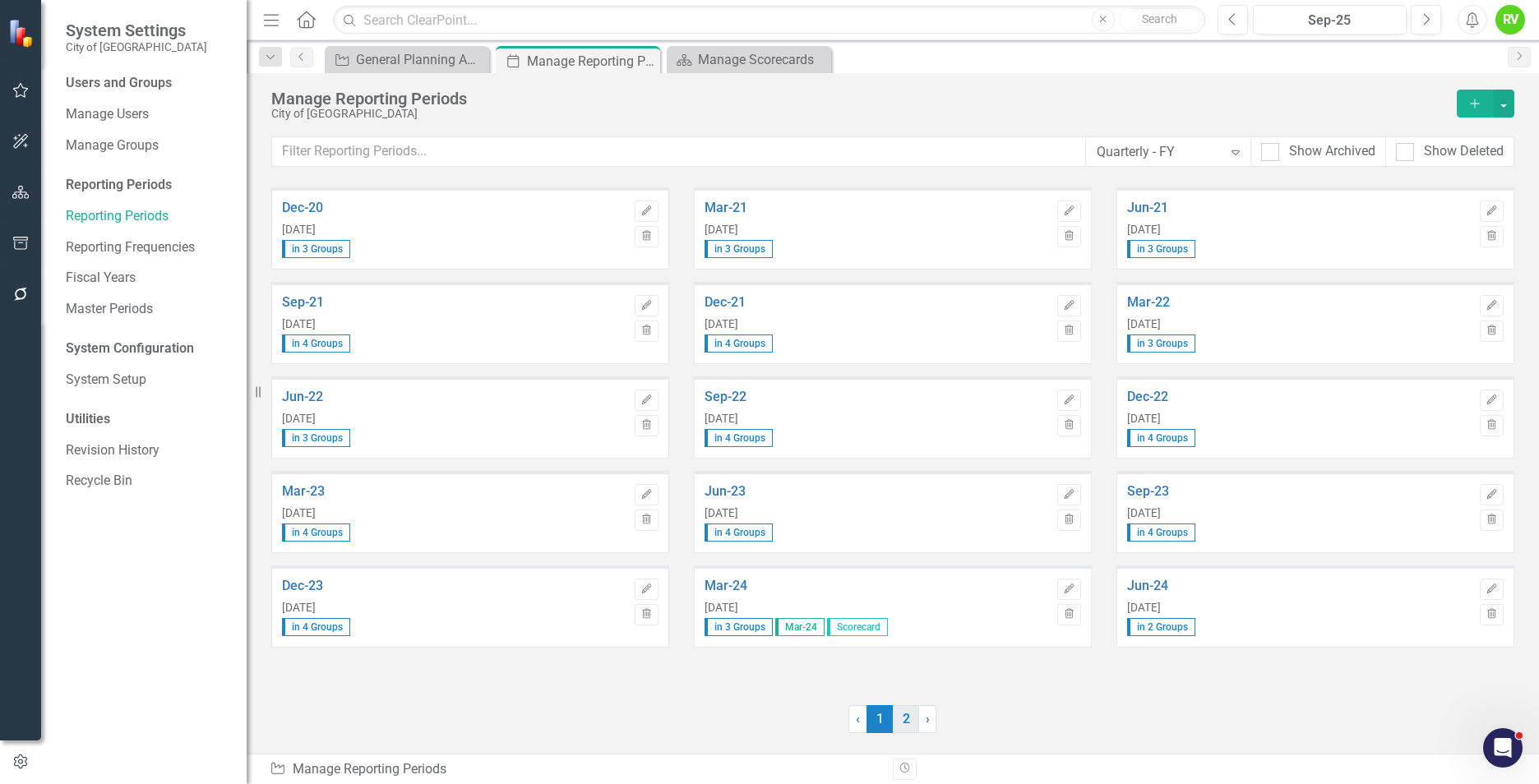
click at [906, 714] on link "2" at bounding box center [906, 719] width 26 height 28
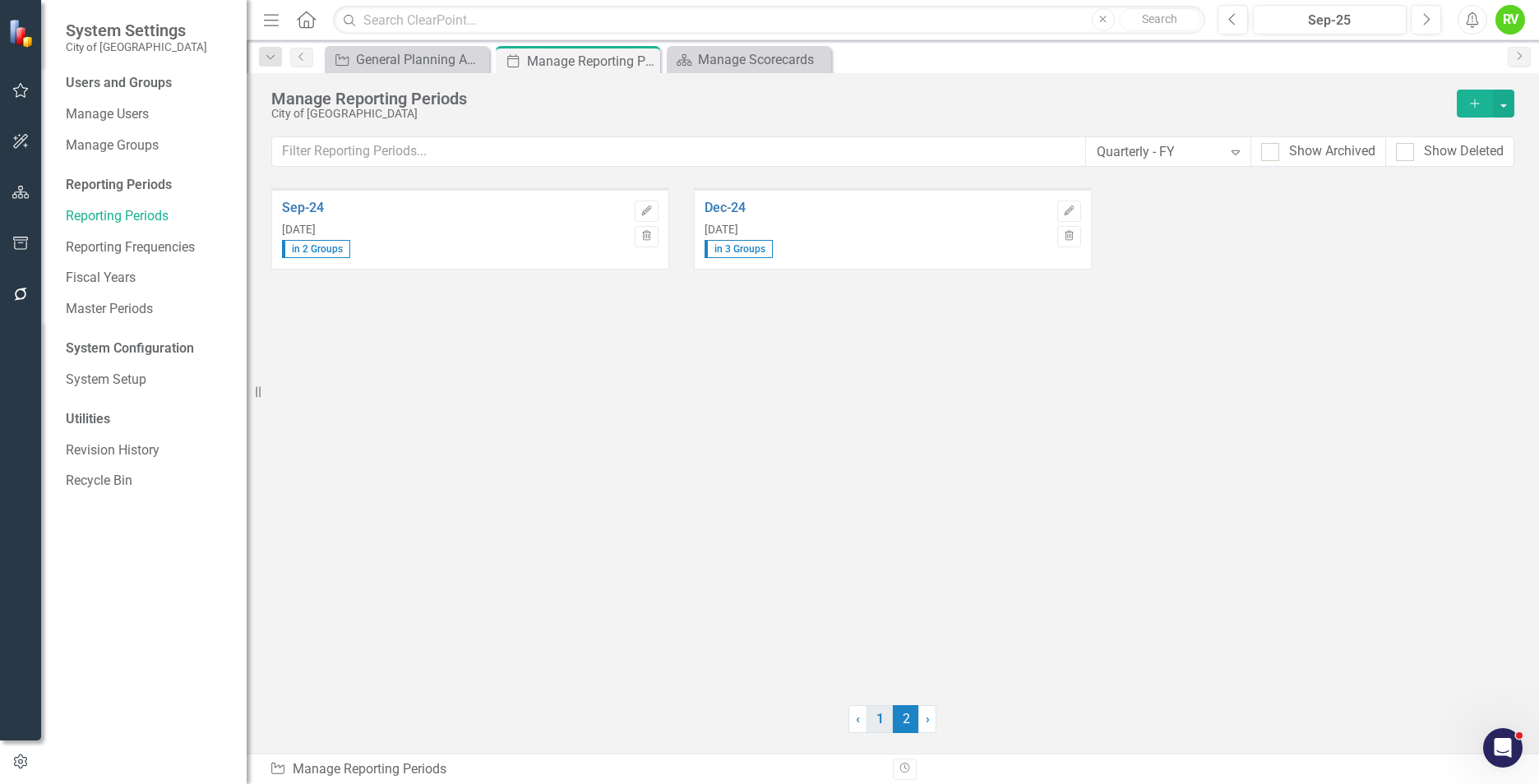
click at [883, 721] on link "1" at bounding box center [880, 719] width 26 height 28
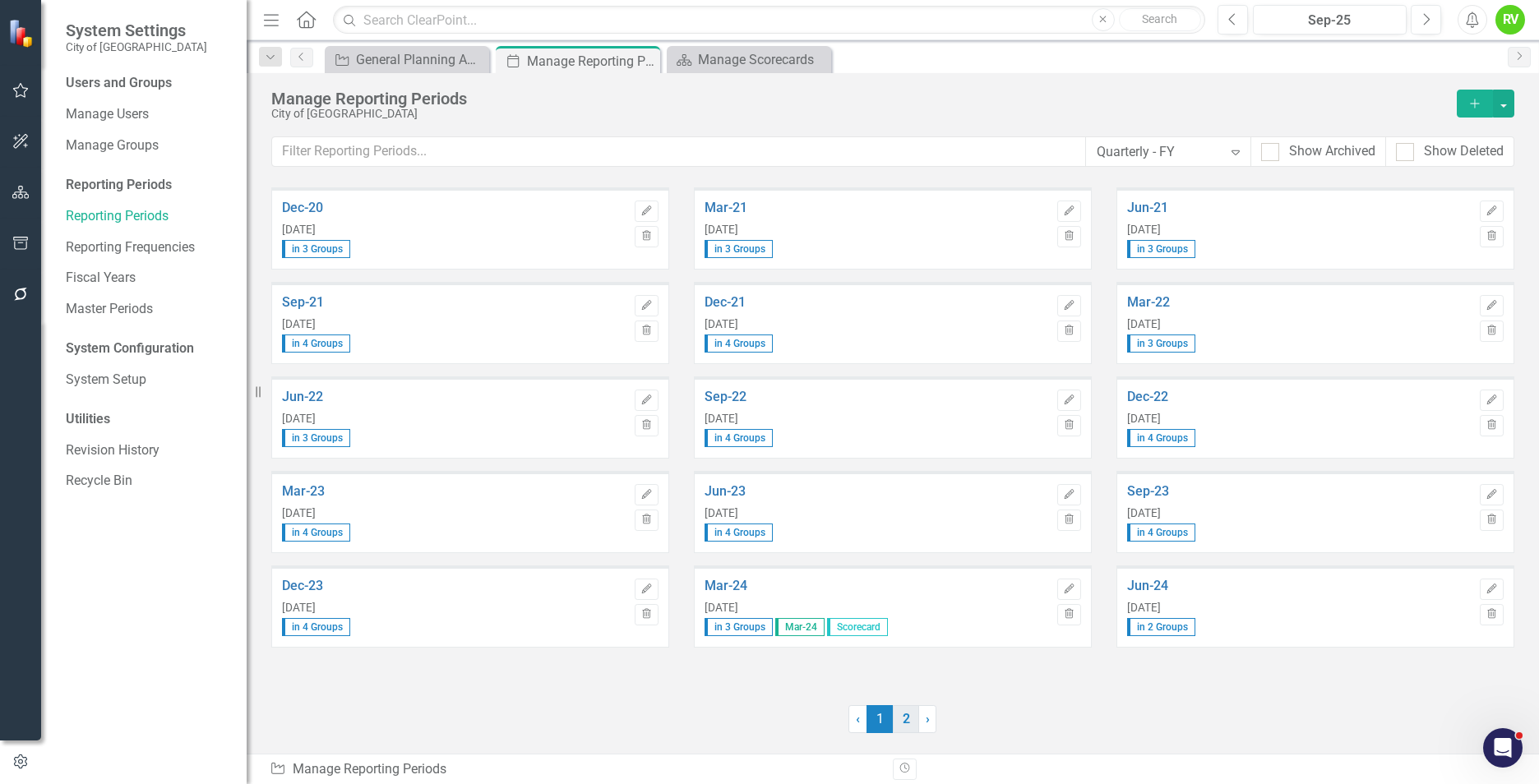
click at [907, 721] on link "2" at bounding box center [906, 719] width 26 height 28
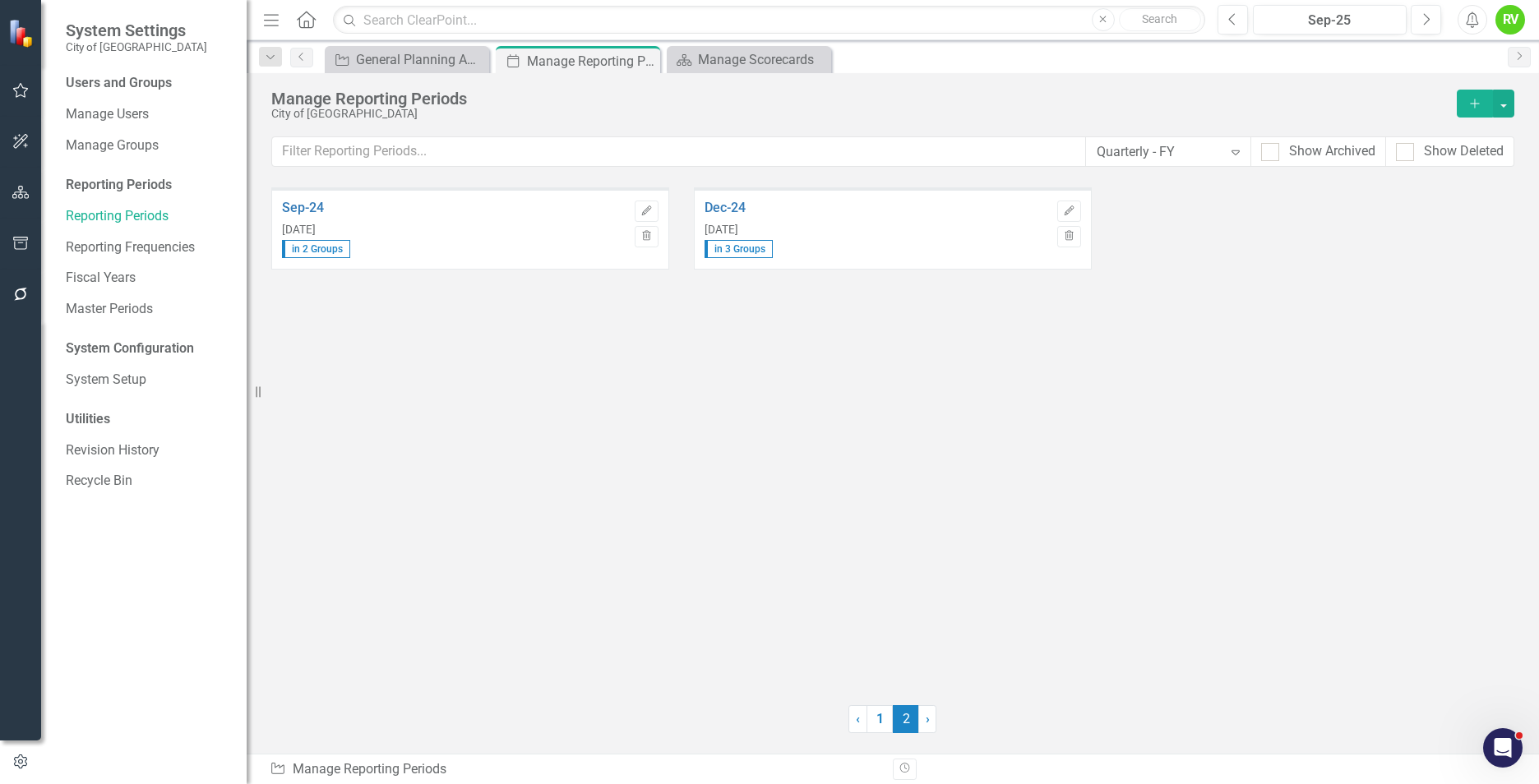
click at [1474, 103] on icon "button" at bounding box center [1474, 103] width 9 height 9
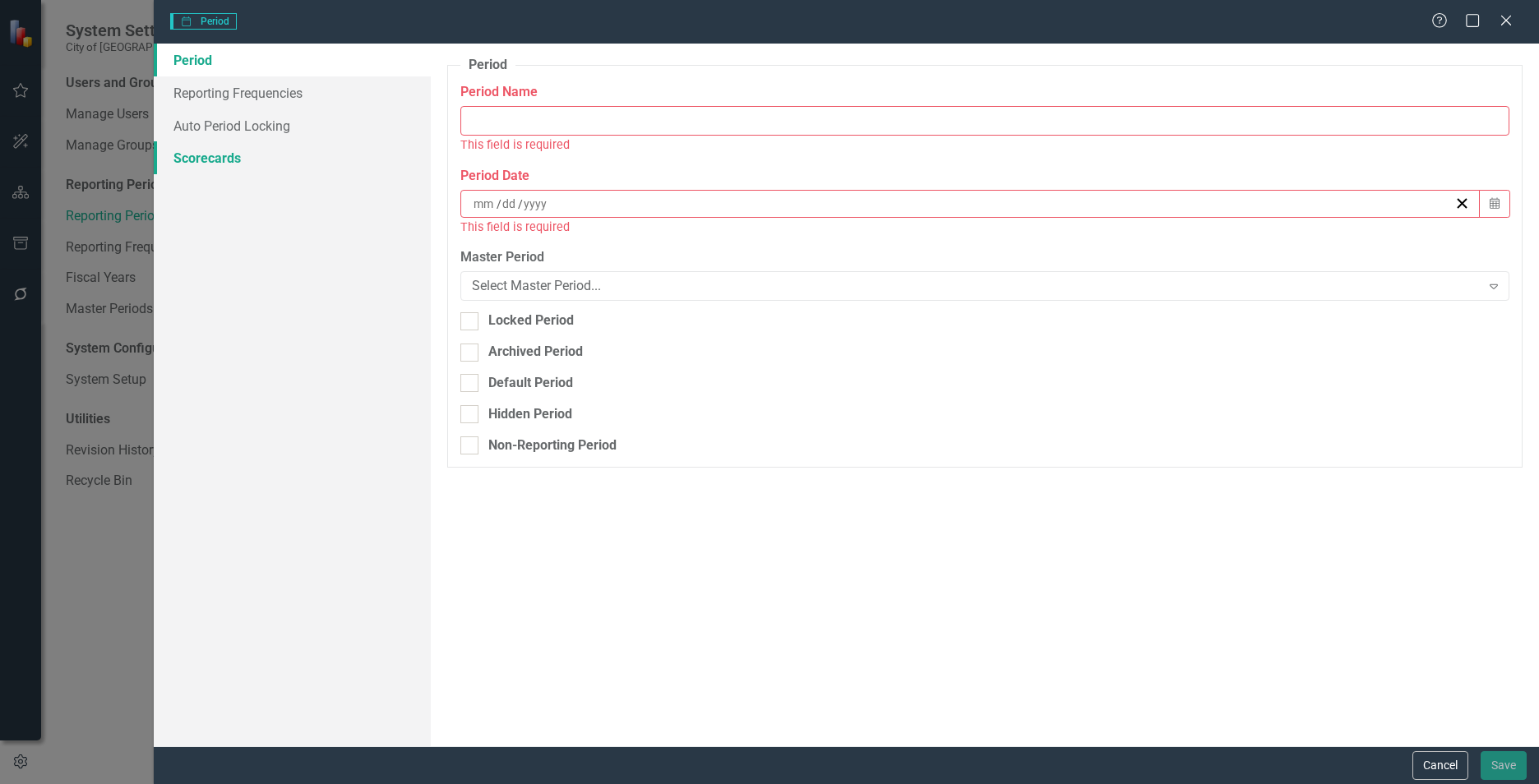
click at [228, 157] on link "Scorecards" at bounding box center [292, 158] width 277 height 33
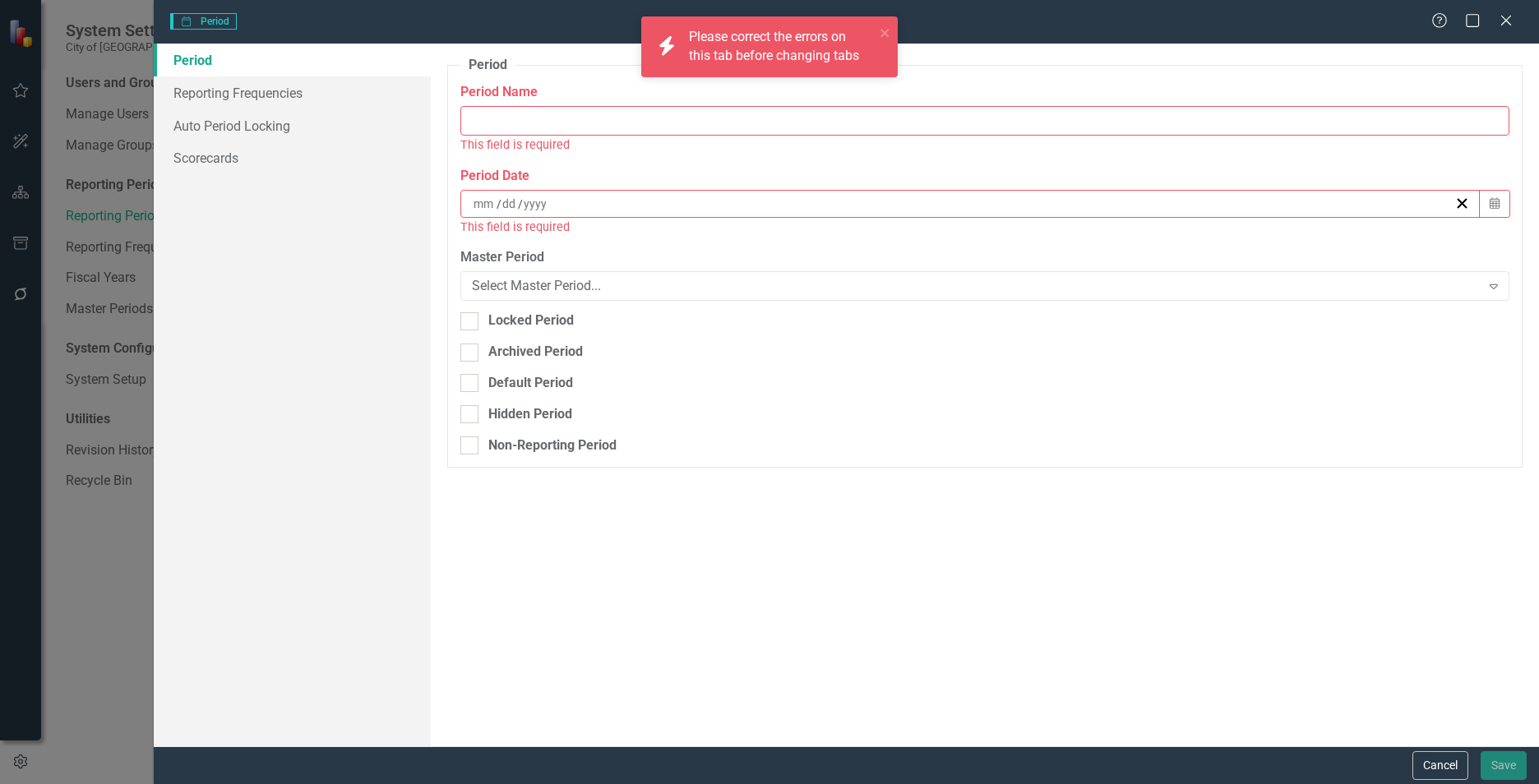
click at [645, 118] on input "Period Name" at bounding box center [985, 121] width 1049 height 30
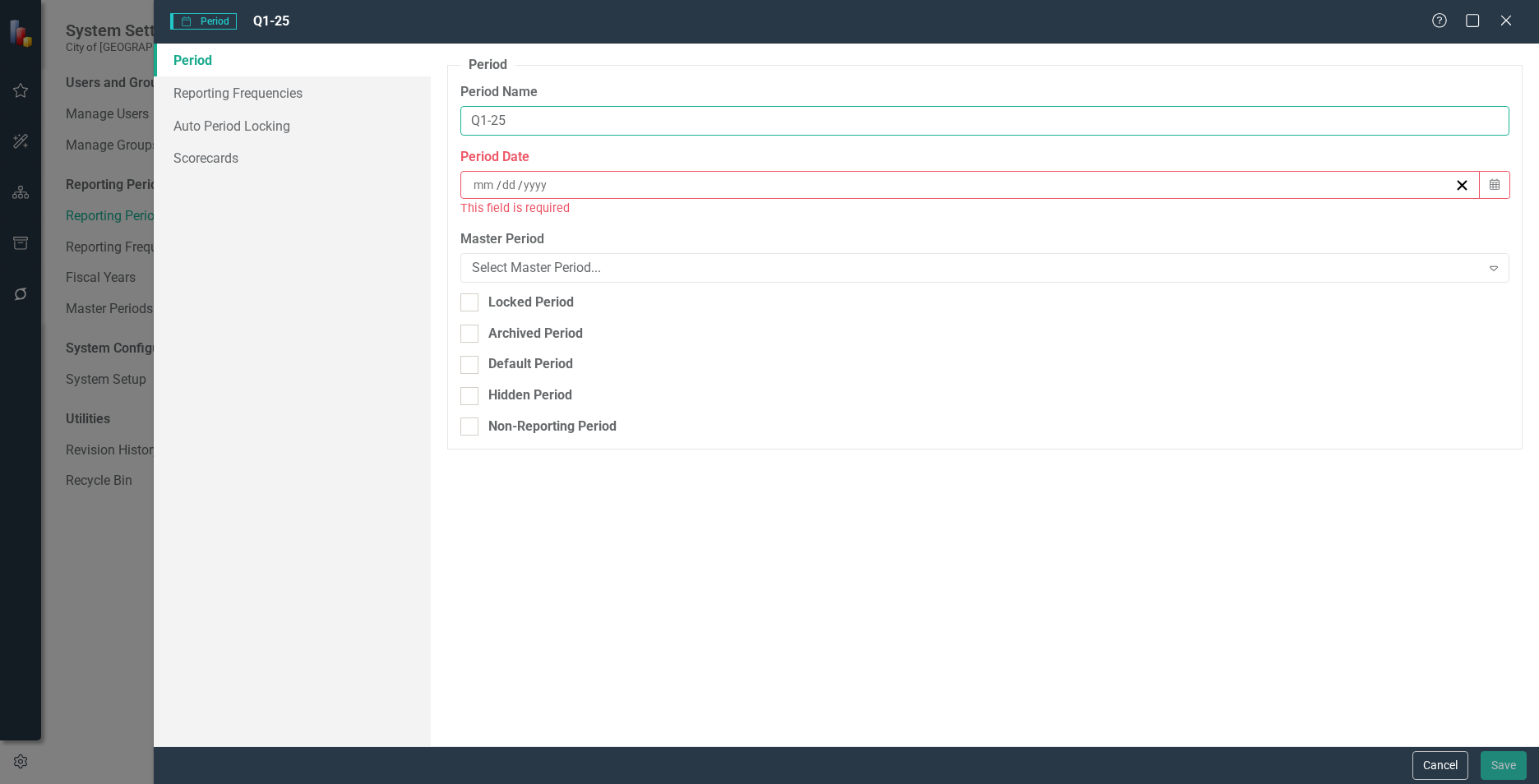
type input "Q1-25"
click at [580, 181] on div "/ /" at bounding box center [962, 185] width 983 height 17
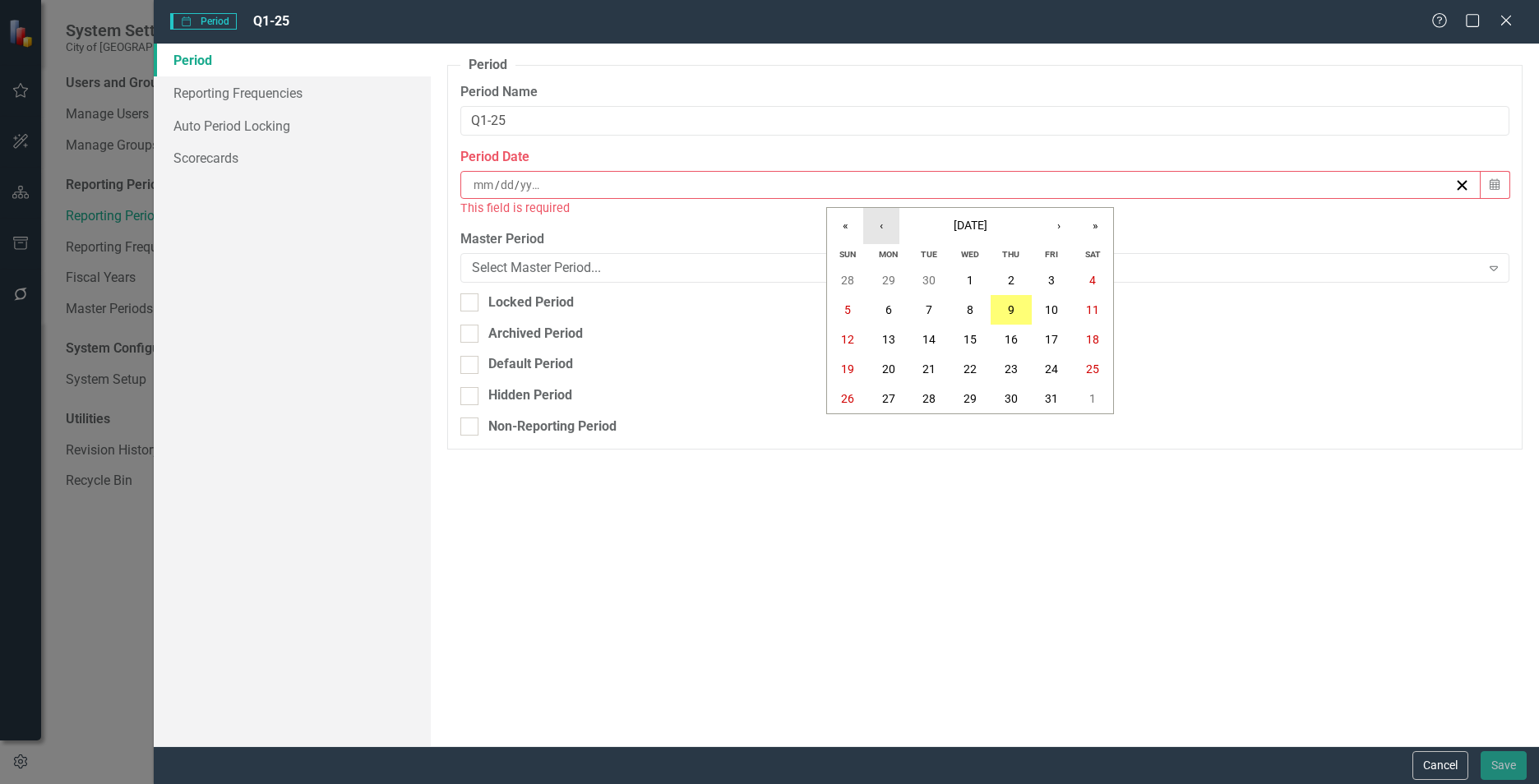
click at [881, 227] on button "‹" at bounding box center [881, 226] width 37 height 37
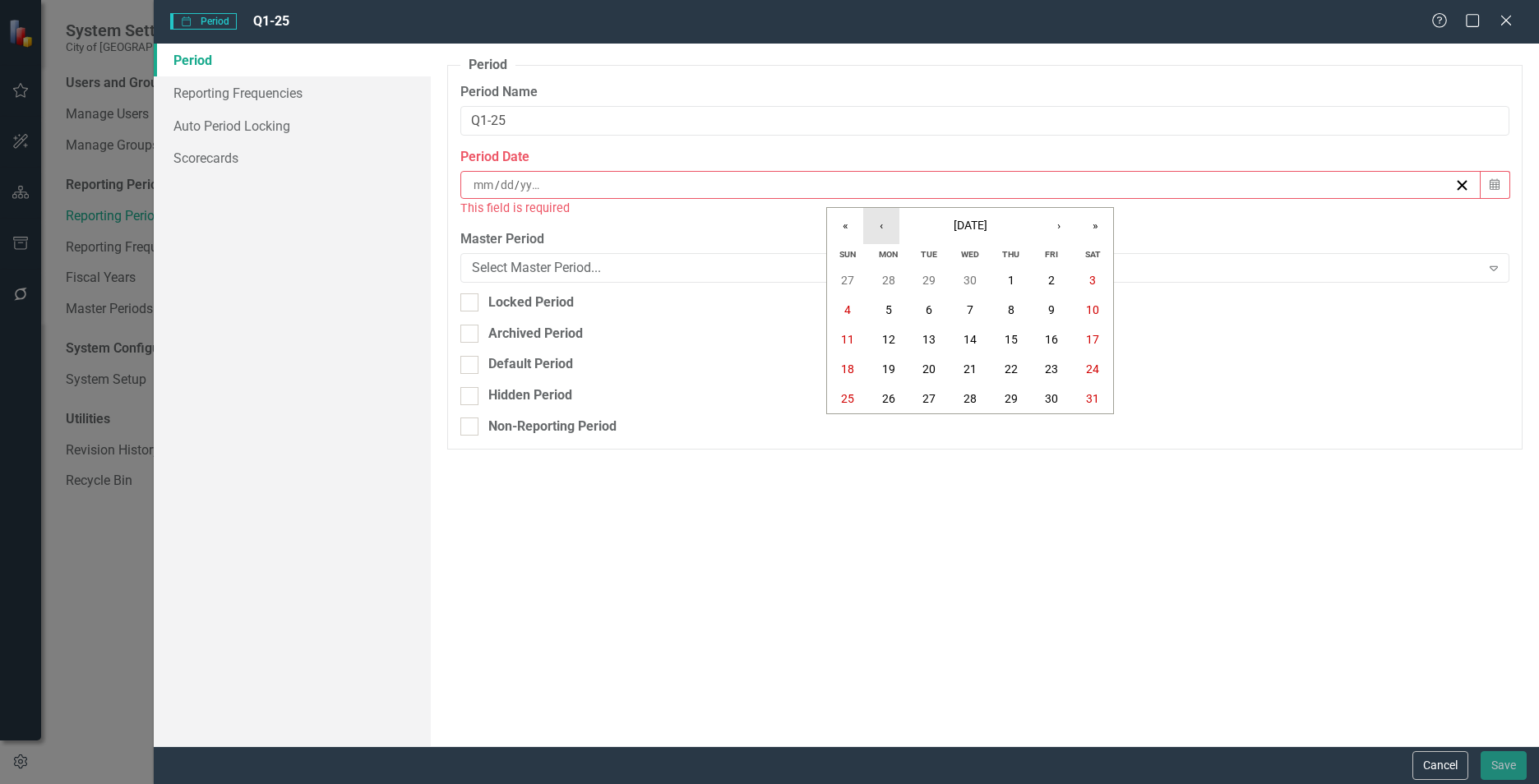
click at [881, 227] on button "‹" at bounding box center [881, 226] width 37 height 37
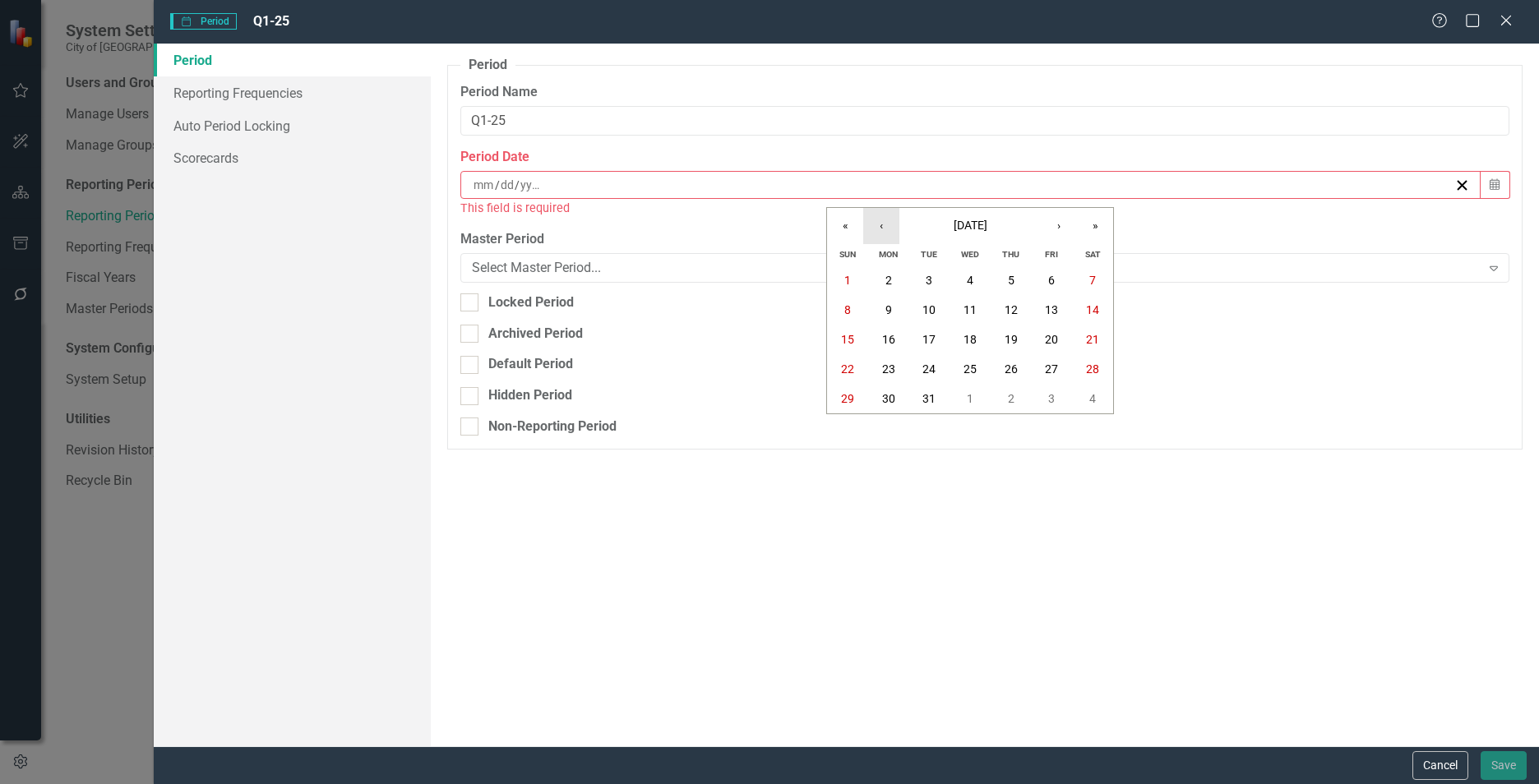
click at [881, 227] on button "‹" at bounding box center [881, 226] width 37 height 37
click at [1061, 224] on button "›" at bounding box center [1059, 226] width 37 height 37
click at [1060, 225] on button "›" at bounding box center [1059, 226] width 37 height 37
click at [915, 396] on button "31" at bounding box center [929, 399] width 41 height 30
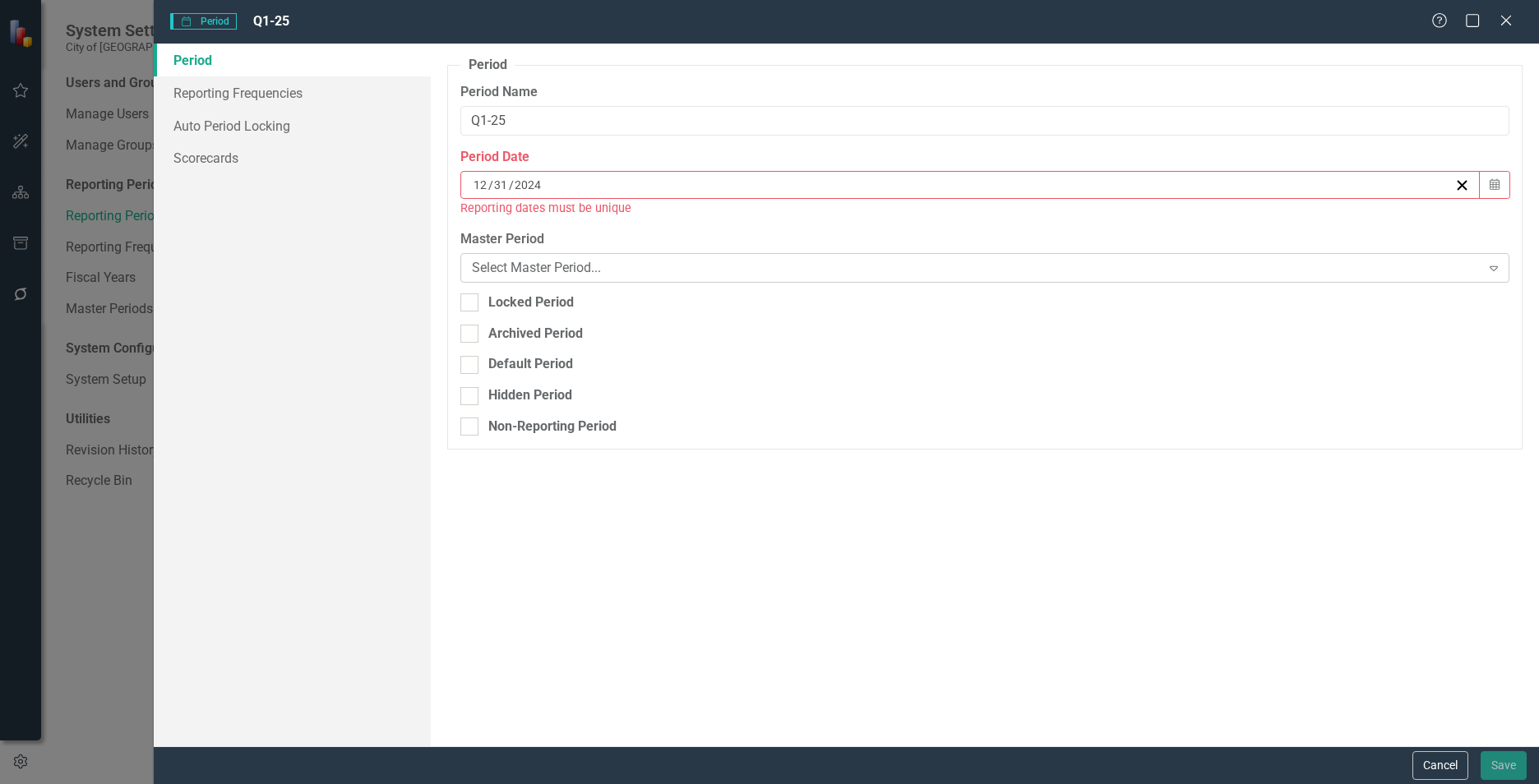
click at [616, 265] on div "Select Master Period..." at bounding box center [975, 267] width 1008 height 19
click at [615, 266] on div "Select Master Period..." at bounding box center [975, 267] width 1008 height 19
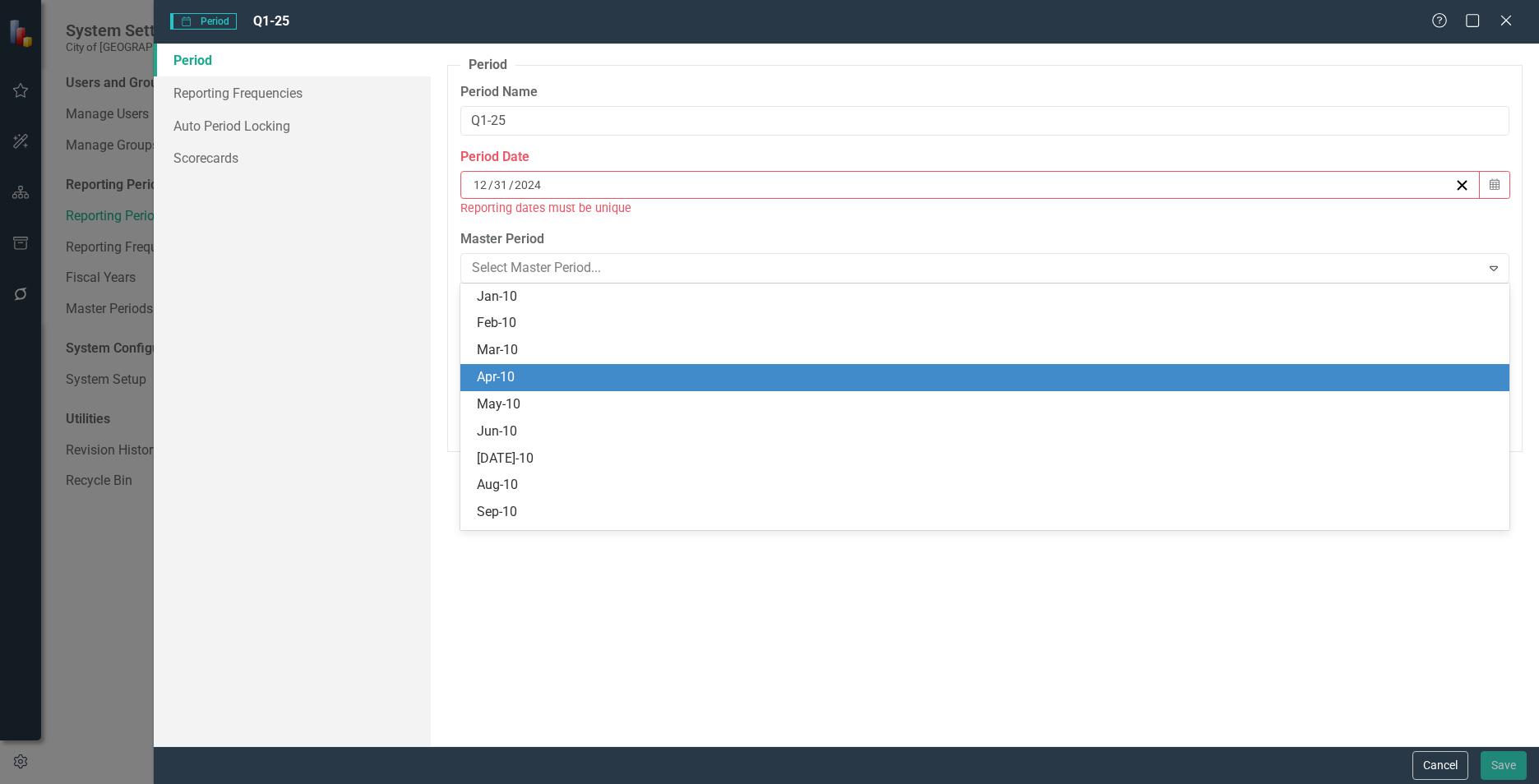
click at [579, 232] on label "Master Period" at bounding box center [985, 239] width 1049 height 19
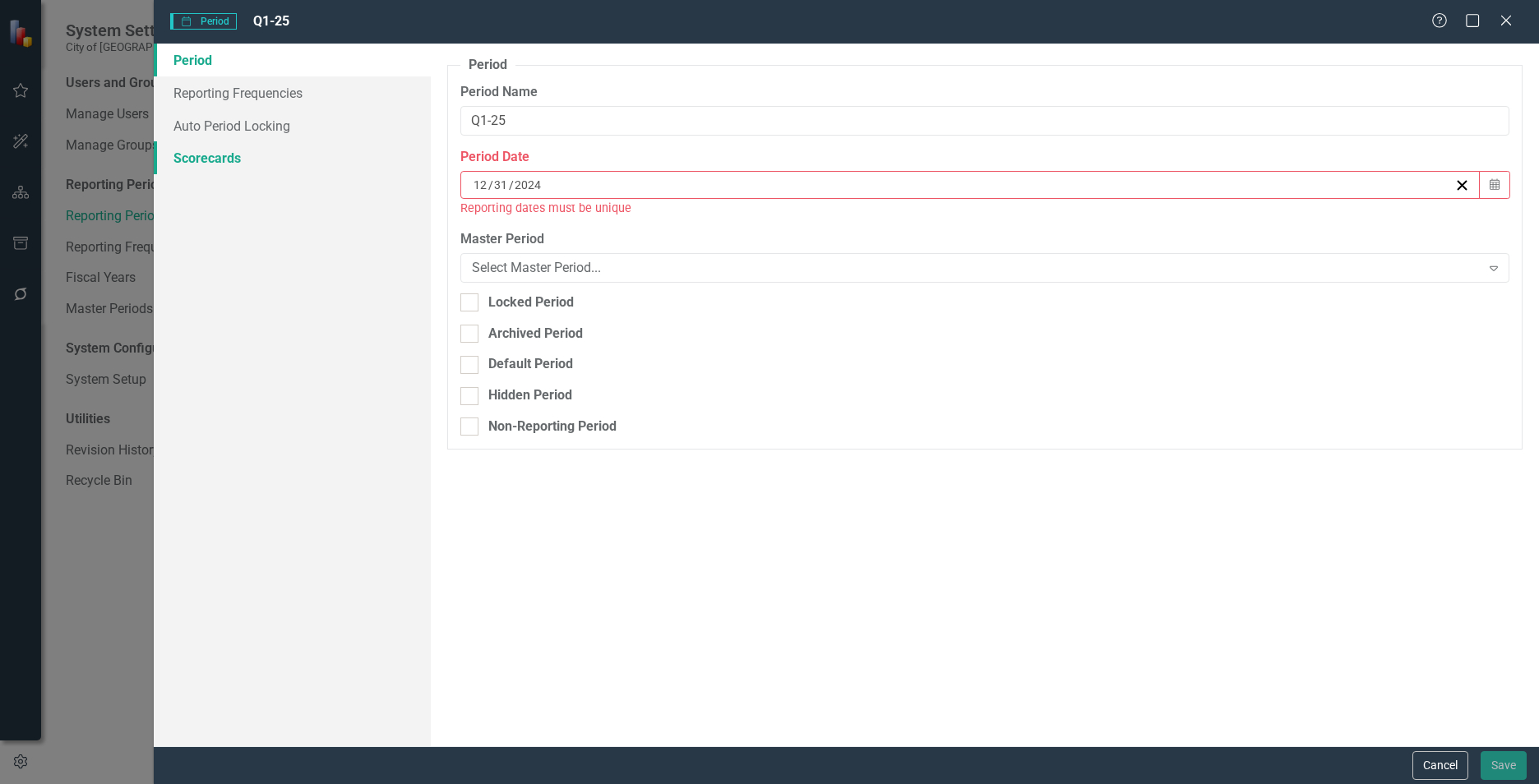
click at [211, 158] on link "Scorecards" at bounding box center [292, 158] width 277 height 33
click at [700, 189] on div "12 / 31 / 2024" at bounding box center [962, 185] width 983 height 17
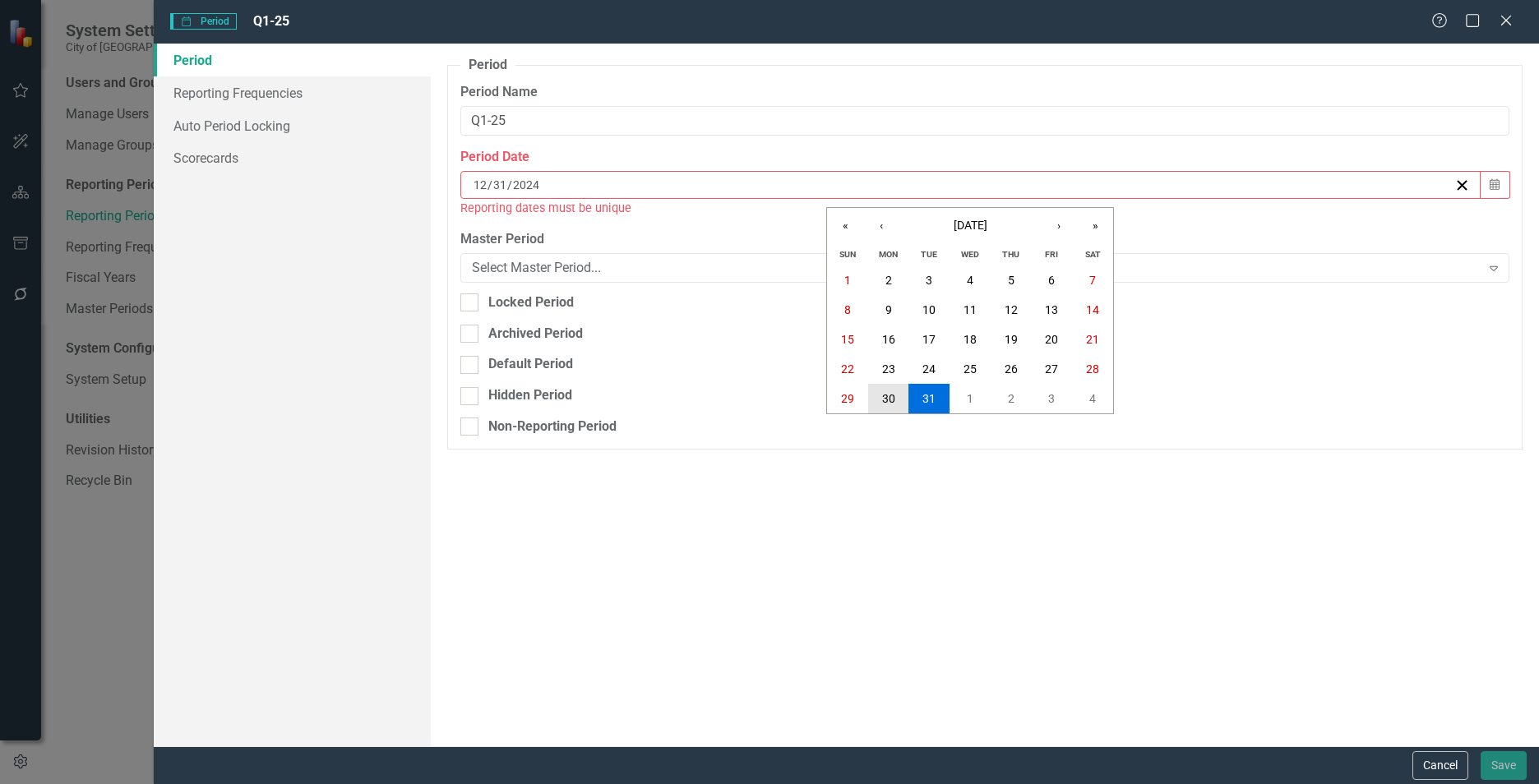
click at [887, 403] on abbr "30" at bounding box center [888, 399] width 13 height 13
click at [1465, 188] on line "button" at bounding box center [1462, 186] width 9 height 9
click at [1505, 19] on icon at bounding box center [1505, 20] width 12 height 12
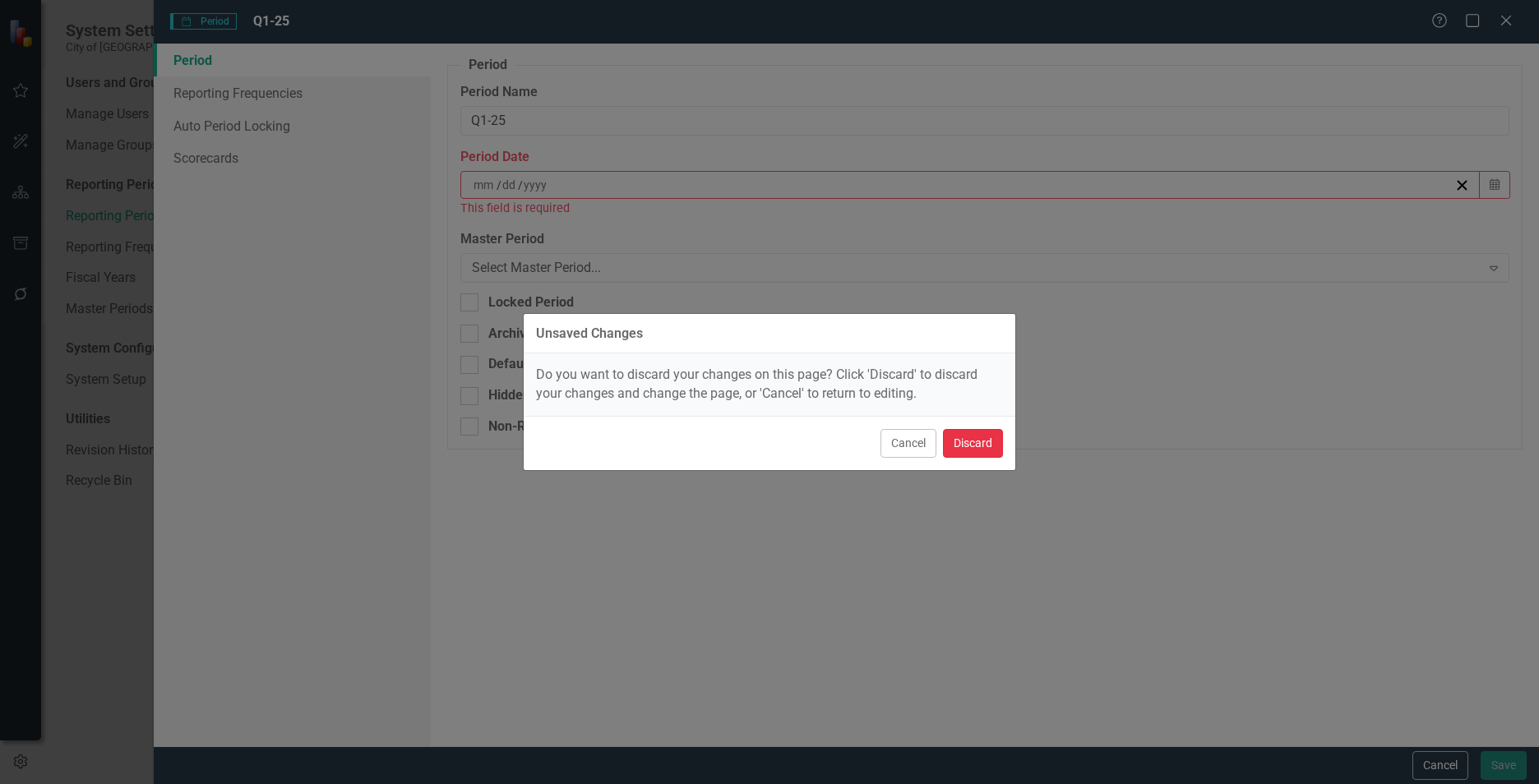
click at [973, 437] on button "Discard" at bounding box center [973, 444] width 60 height 29
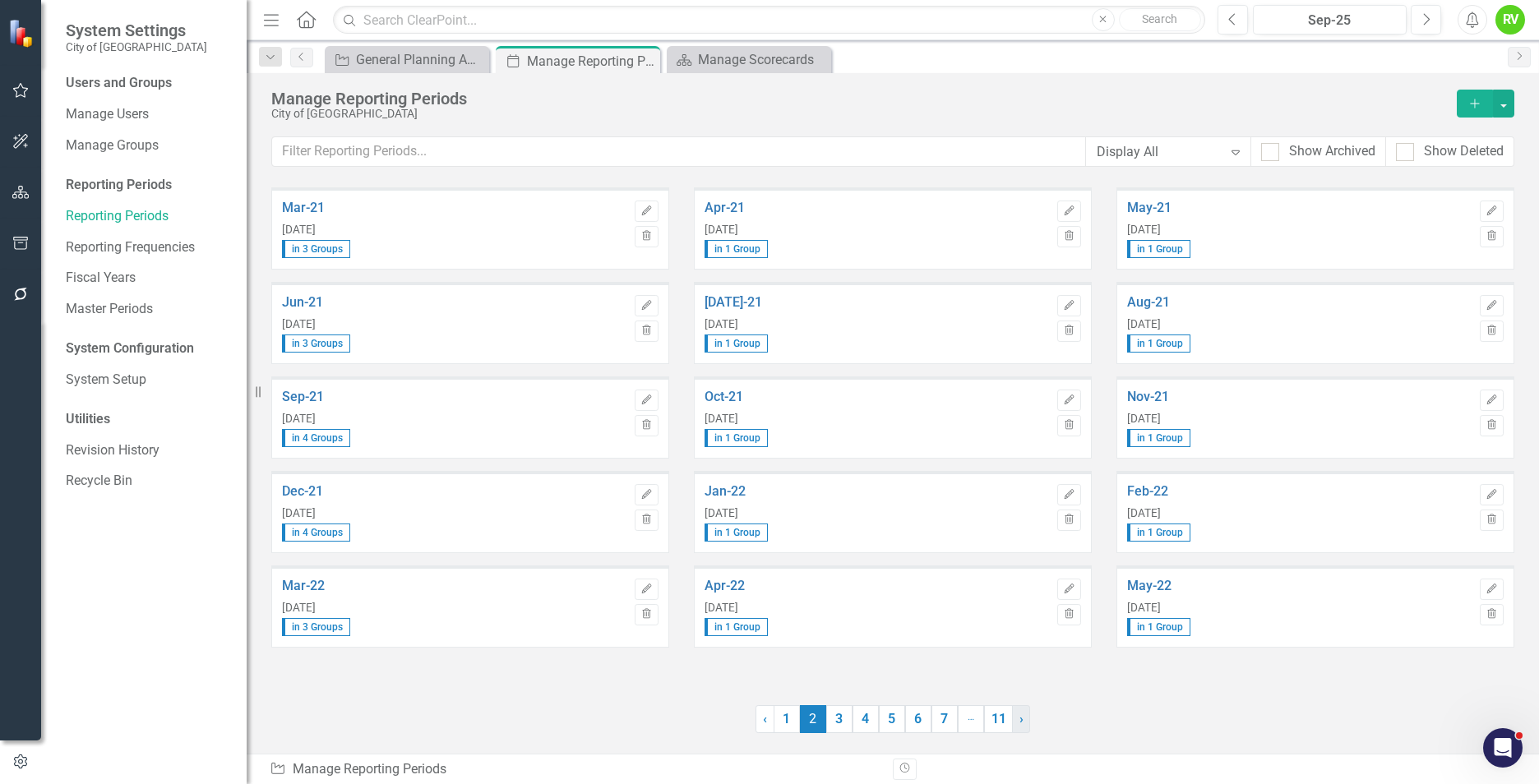
click at [1020, 725] on span "›" at bounding box center [1021, 718] width 4 height 16
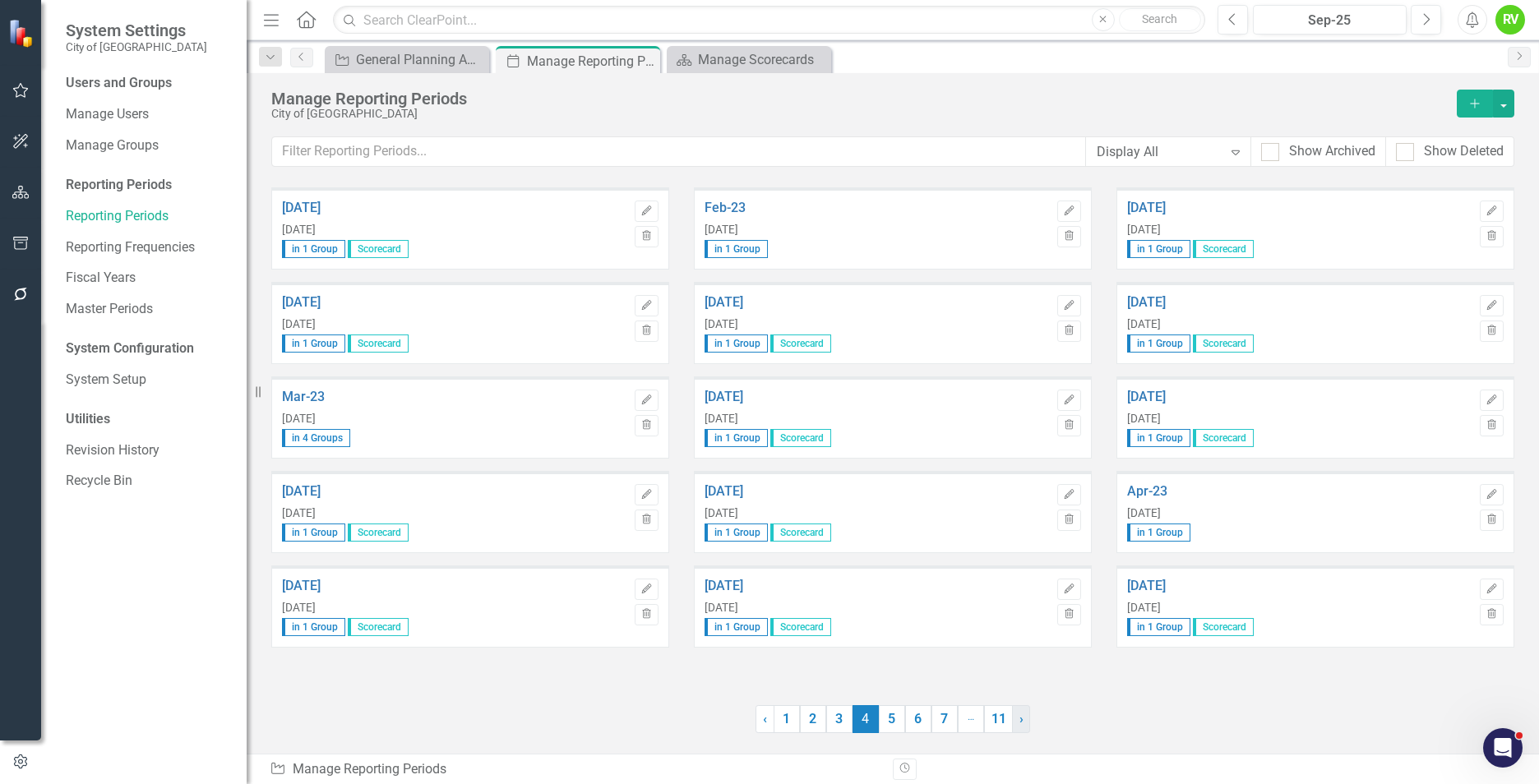
click at [1020, 725] on span "›" at bounding box center [1021, 718] width 4 height 16
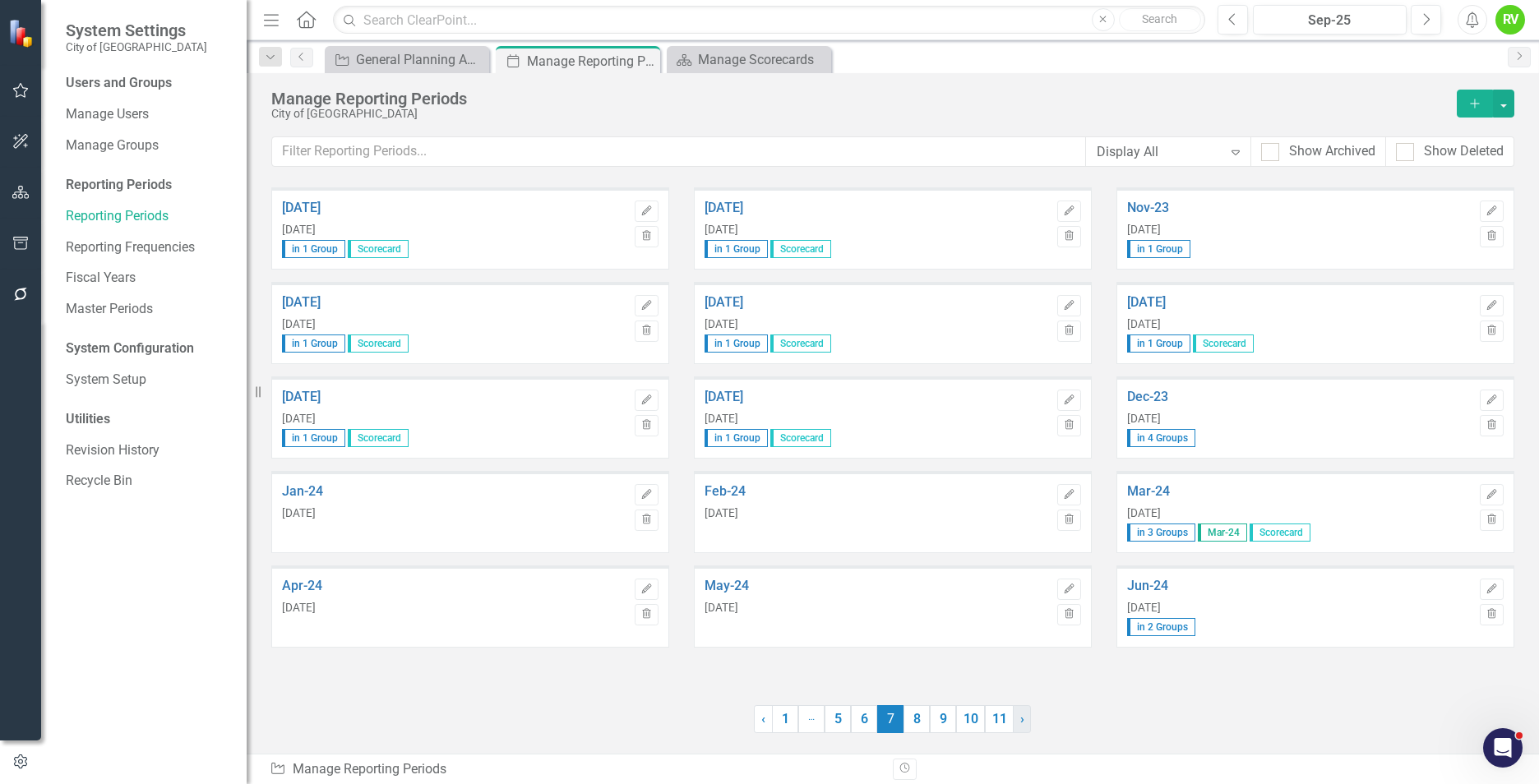
click at [1020, 725] on span "›" at bounding box center [1022, 718] width 4 height 16
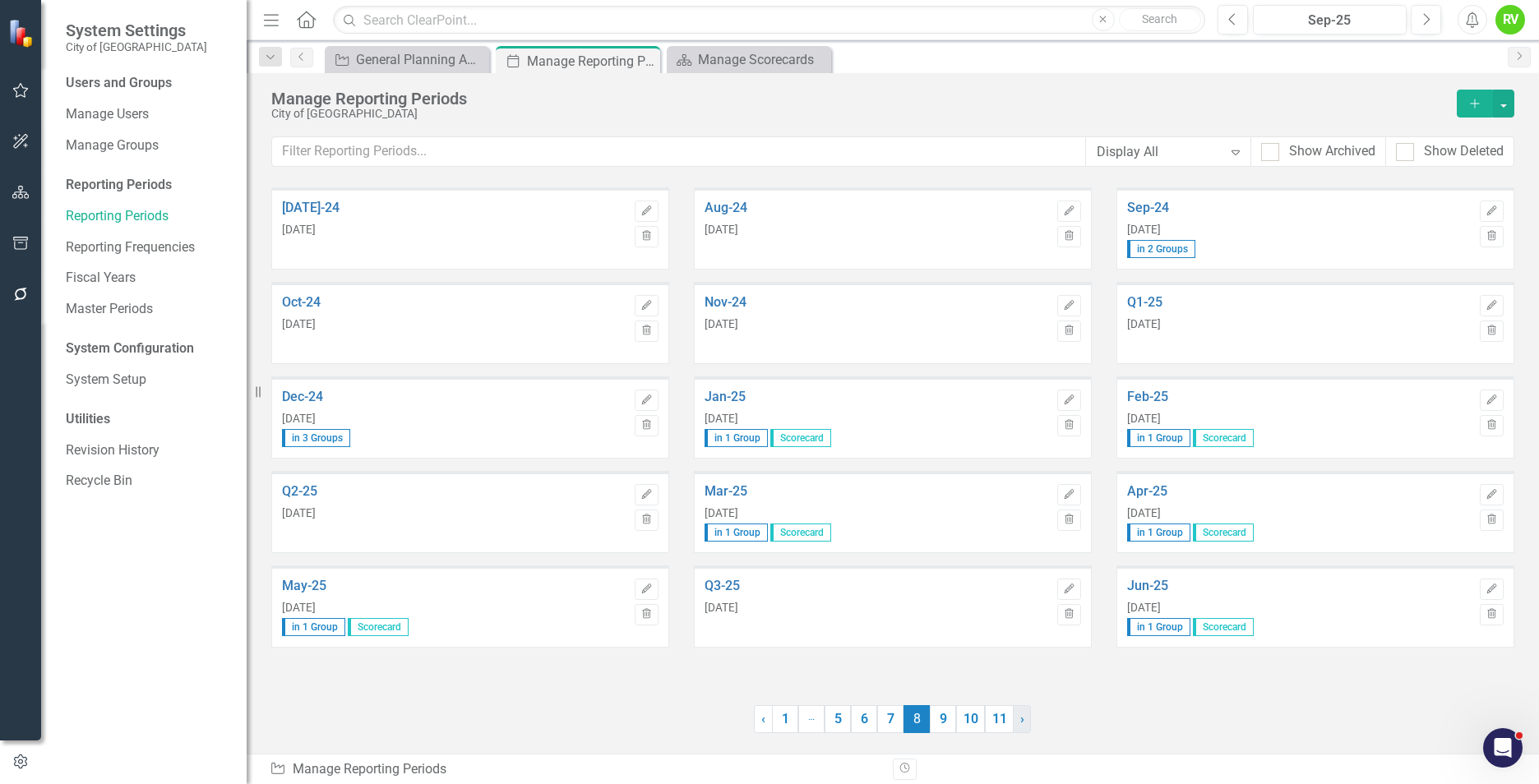
click at [1020, 725] on span "›" at bounding box center [1022, 718] width 4 height 16
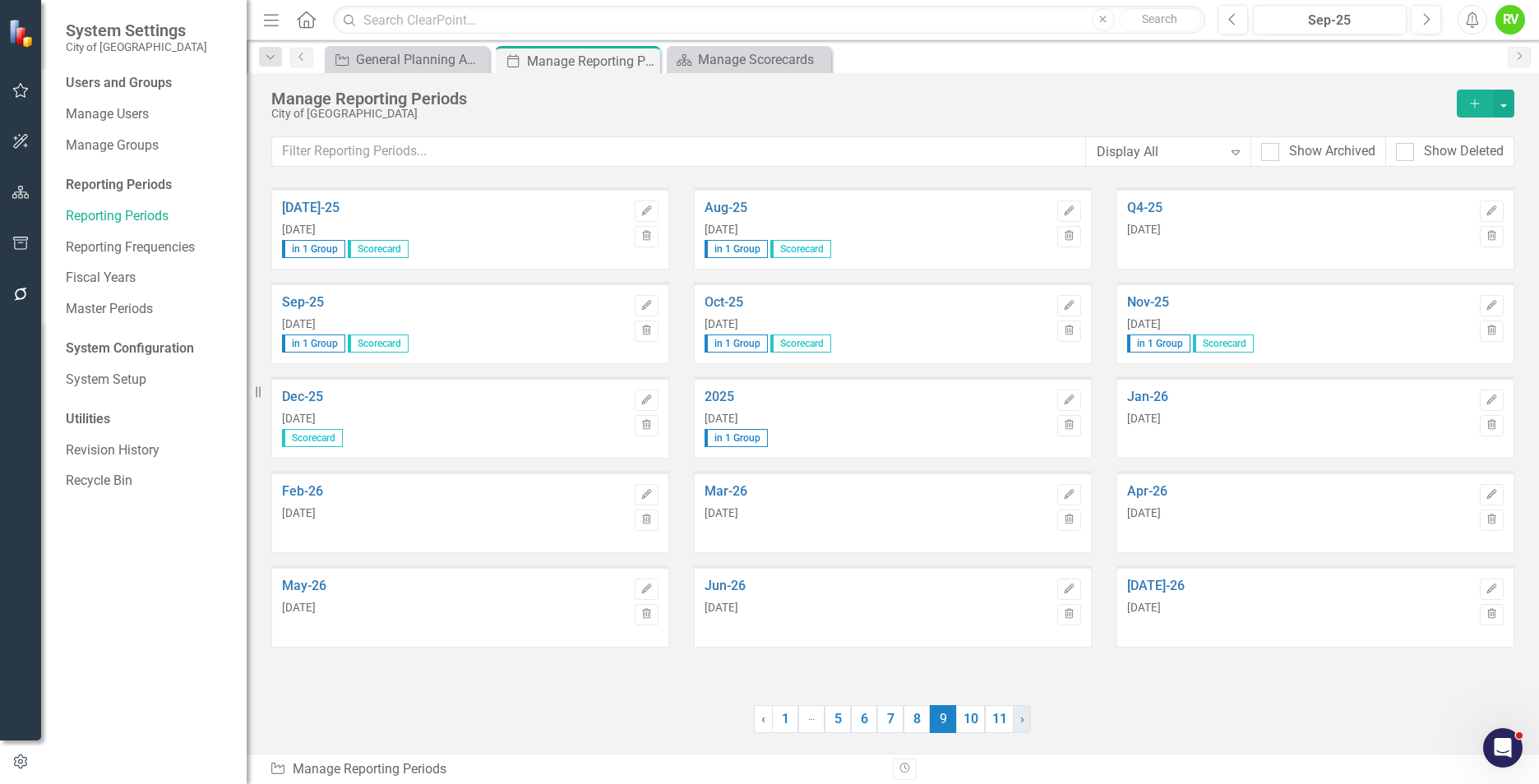
click at [1020, 725] on span "›" at bounding box center [1022, 718] width 4 height 16
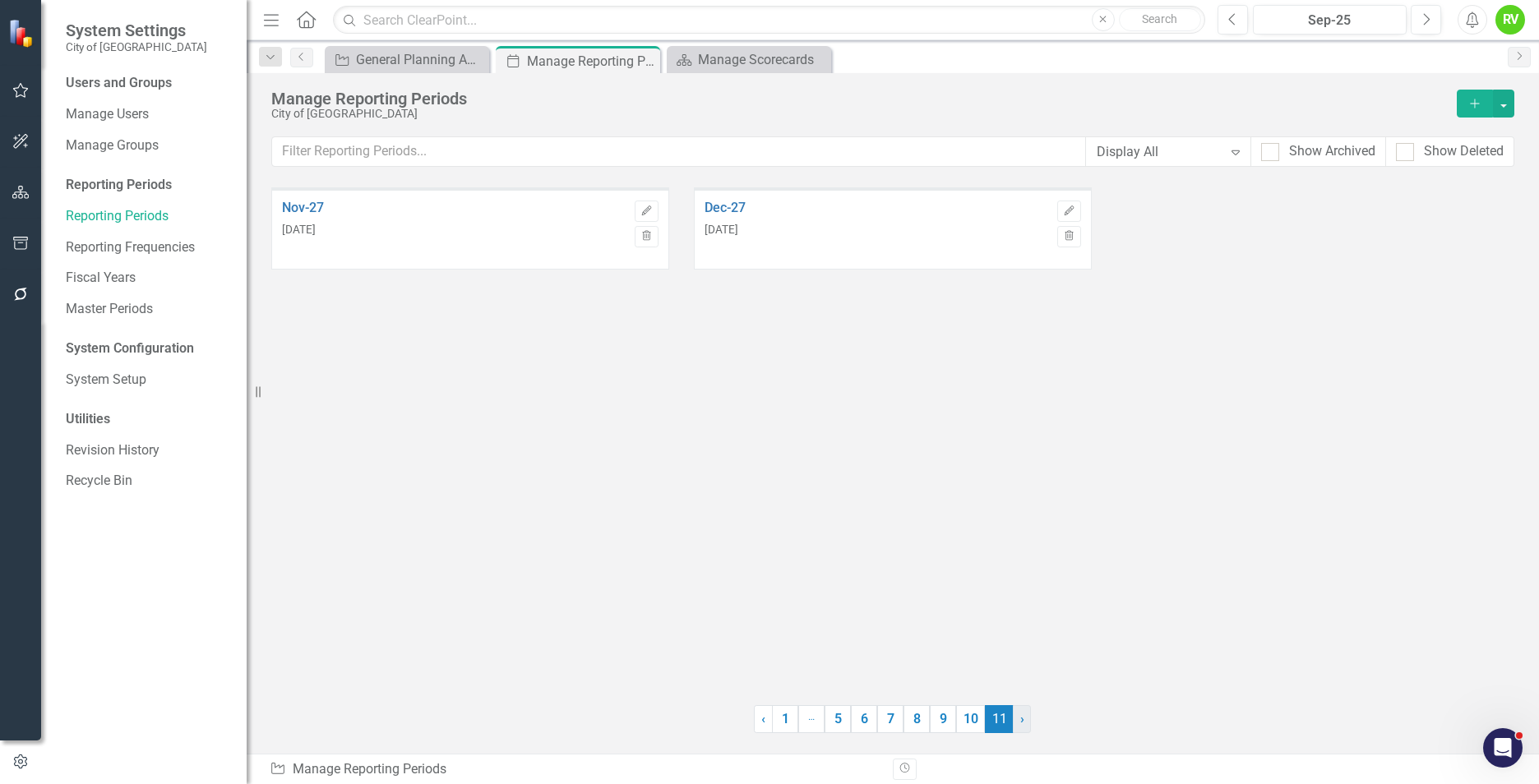
click at [1020, 725] on span "›" at bounding box center [1022, 718] width 4 height 16
click at [1232, 150] on icon at bounding box center [1235, 152] width 8 height 5
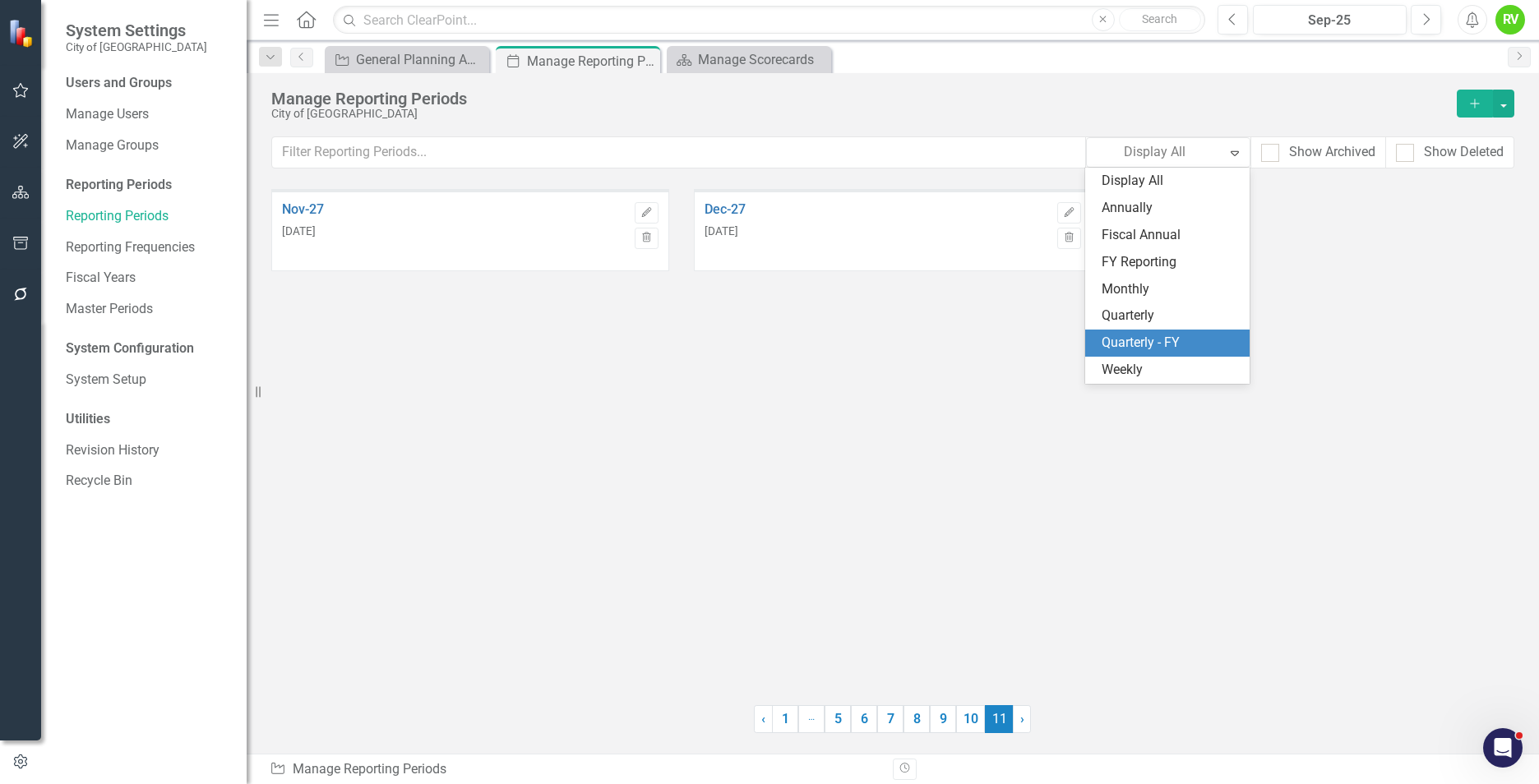
click at [1135, 343] on div "Quarterly - FY" at bounding box center [1169, 343] width 138 height 19
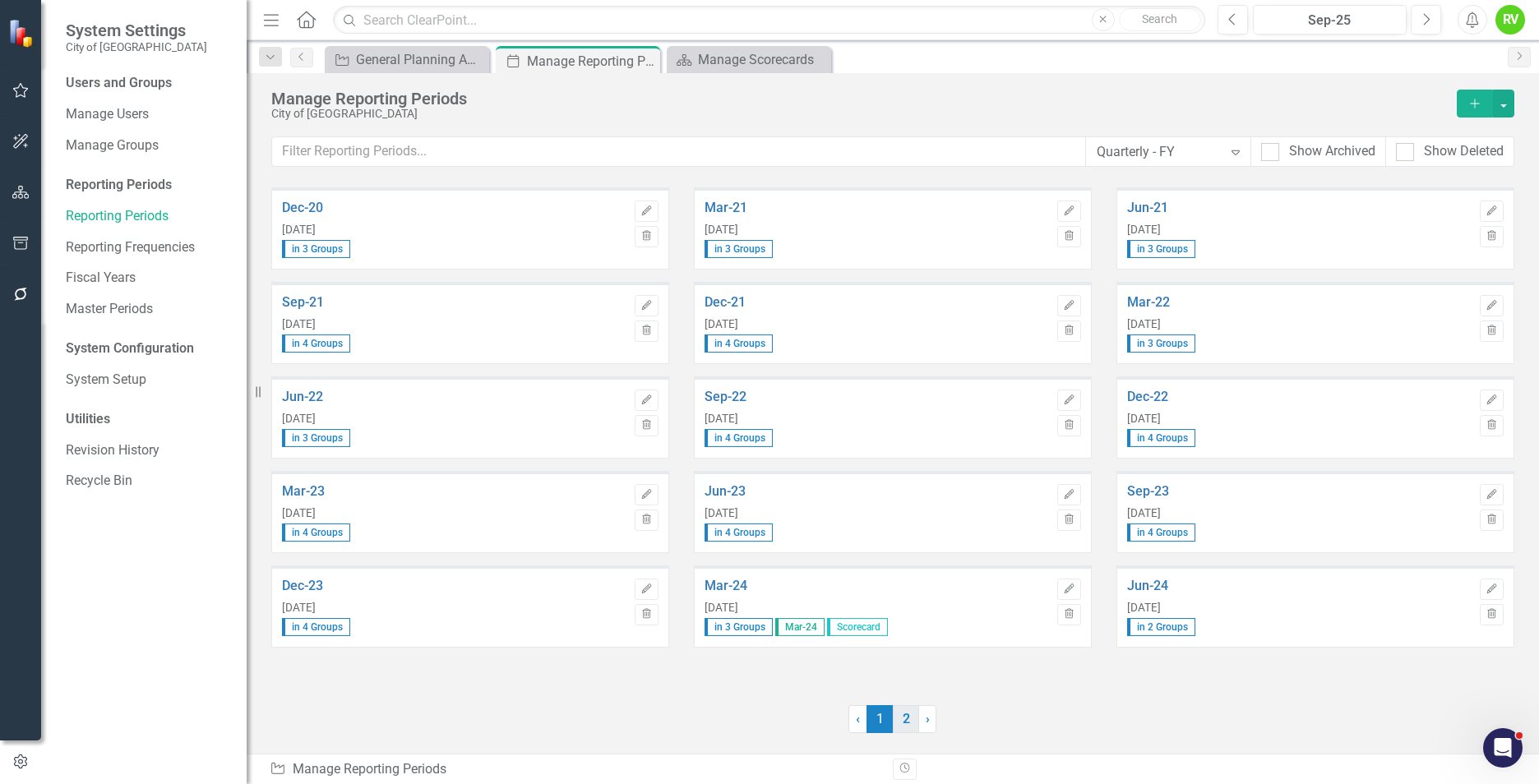
click at [913, 724] on link "2" at bounding box center [906, 719] width 26 height 28
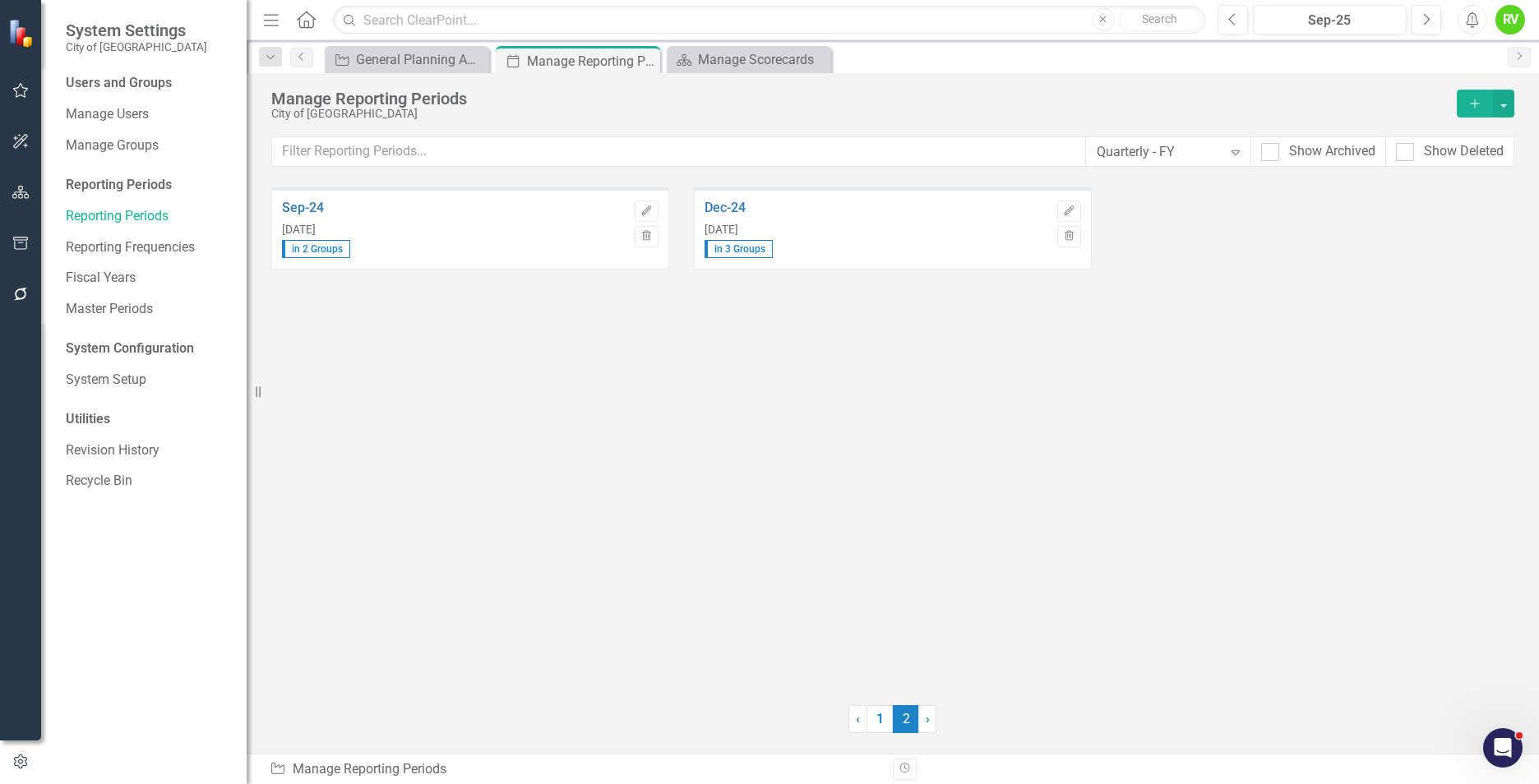
click at [1054, 660] on div "Sep-24 Sep 30, 2024 in 2 Groups Edit Trash Dec-24 Dec 31, 2024 in 3 Groups Edit…" at bounding box center [892, 436] width 1243 height 497
click at [1072, 199] on div "Edit Trash" at bounding box center [1068, 220] width 23 height 61
click at [1071, 201] on button "Edit" at bounding box center [1068, 211] width 23 height 22
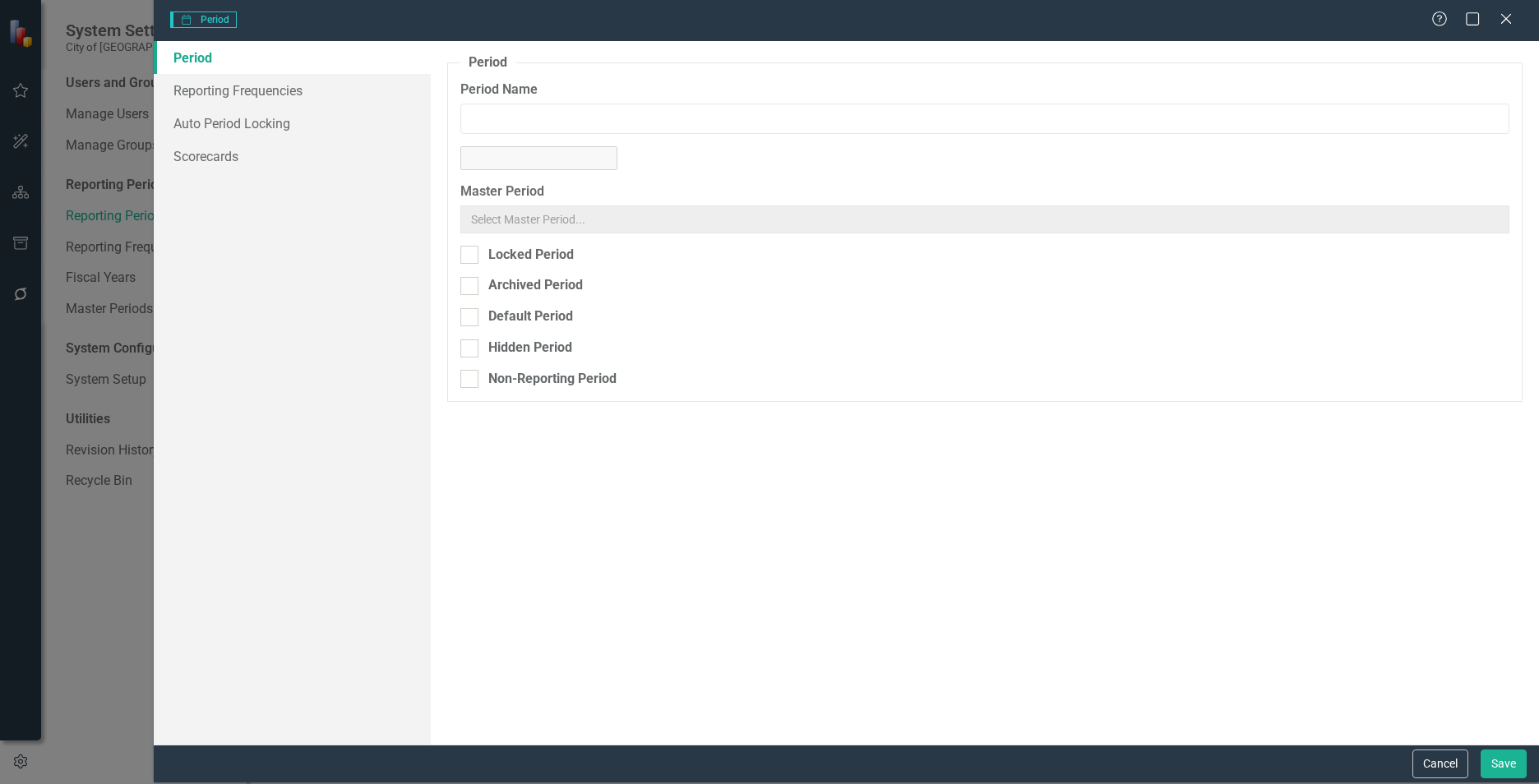
type input "Dec-24"
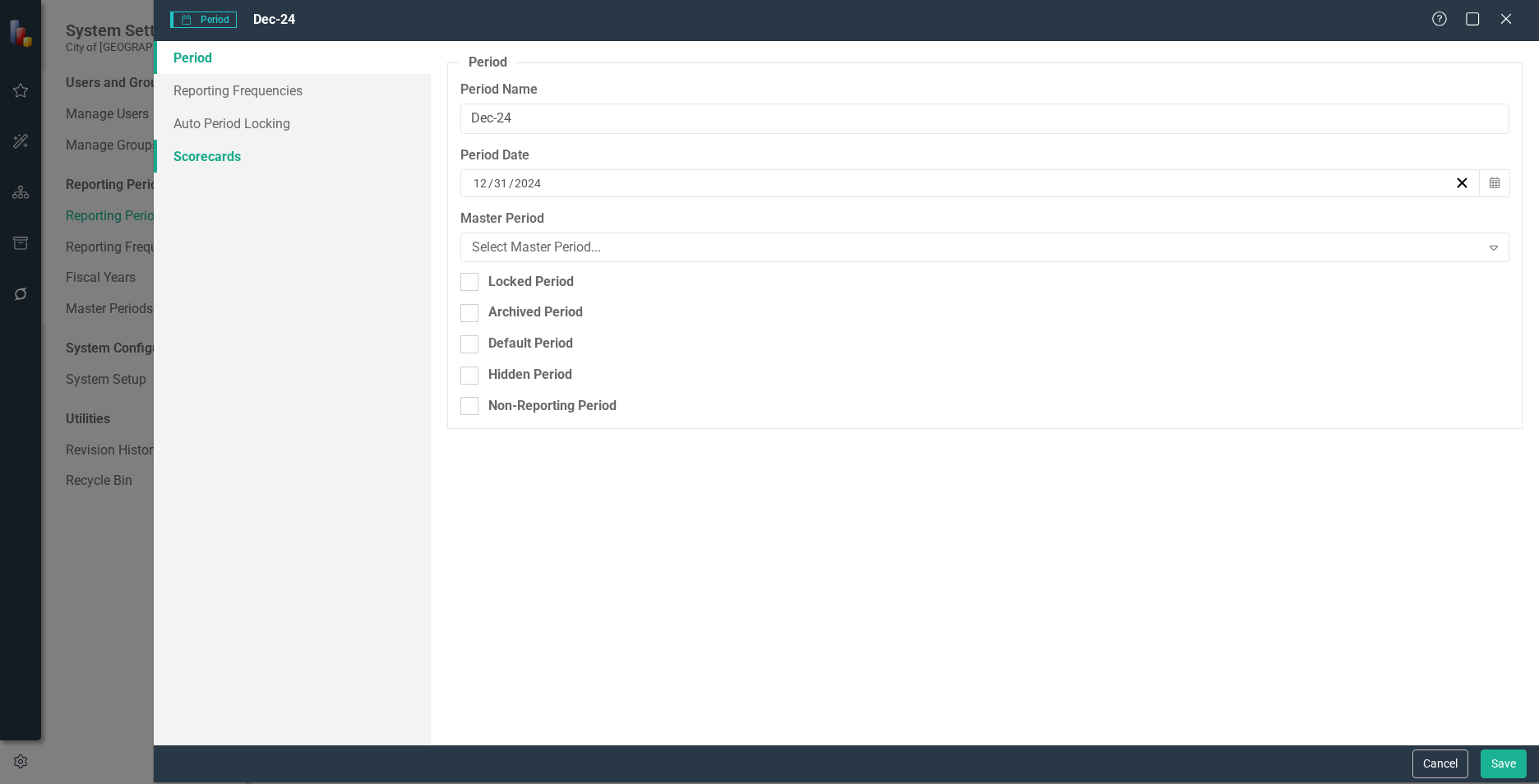
click at [203, 152] on link "Scorecards" at bounding box center [292, 156] width 277 height 33
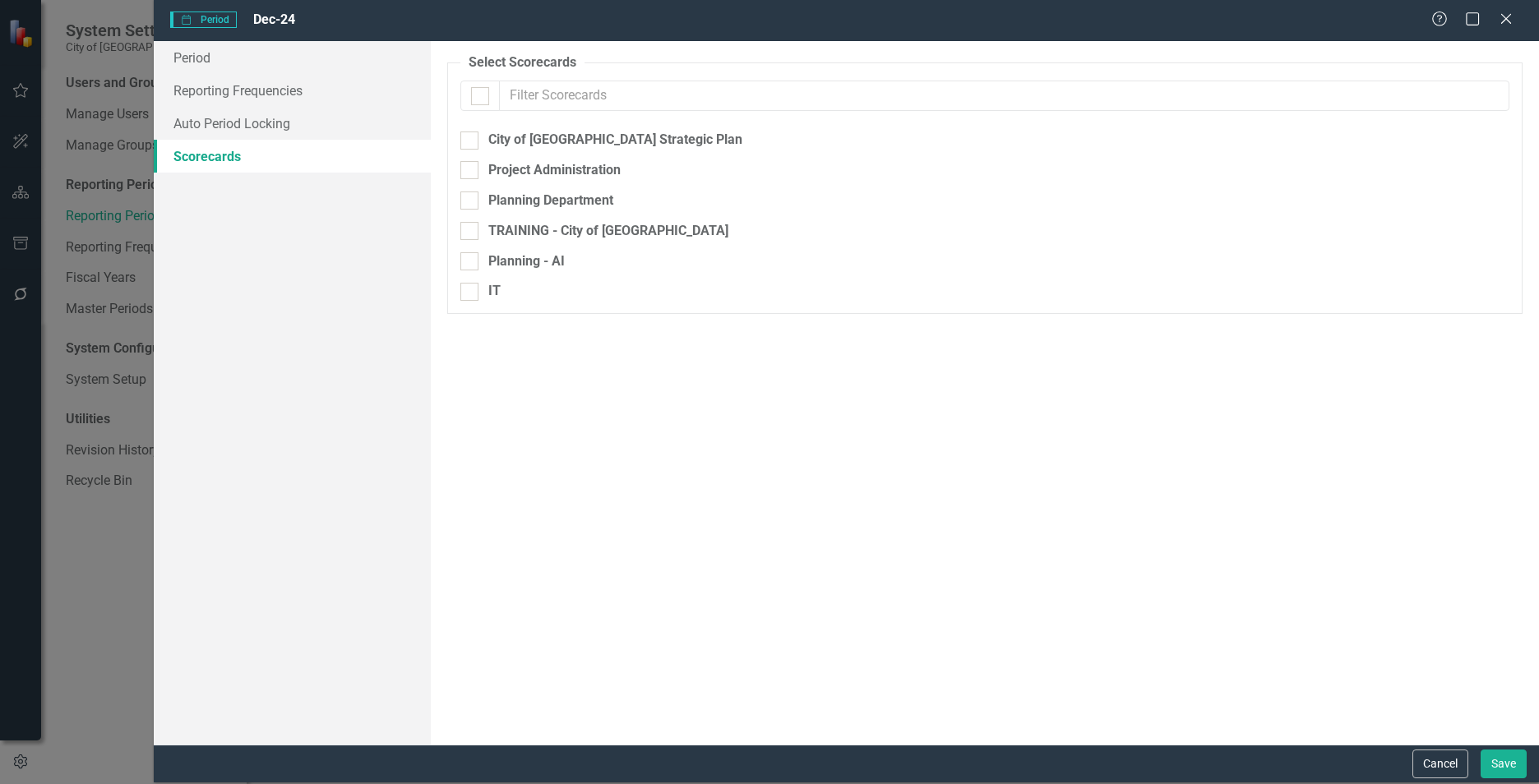
click at [1510, 20] on icon "Close" at bounding box center [1506, 19] width 17 height 13
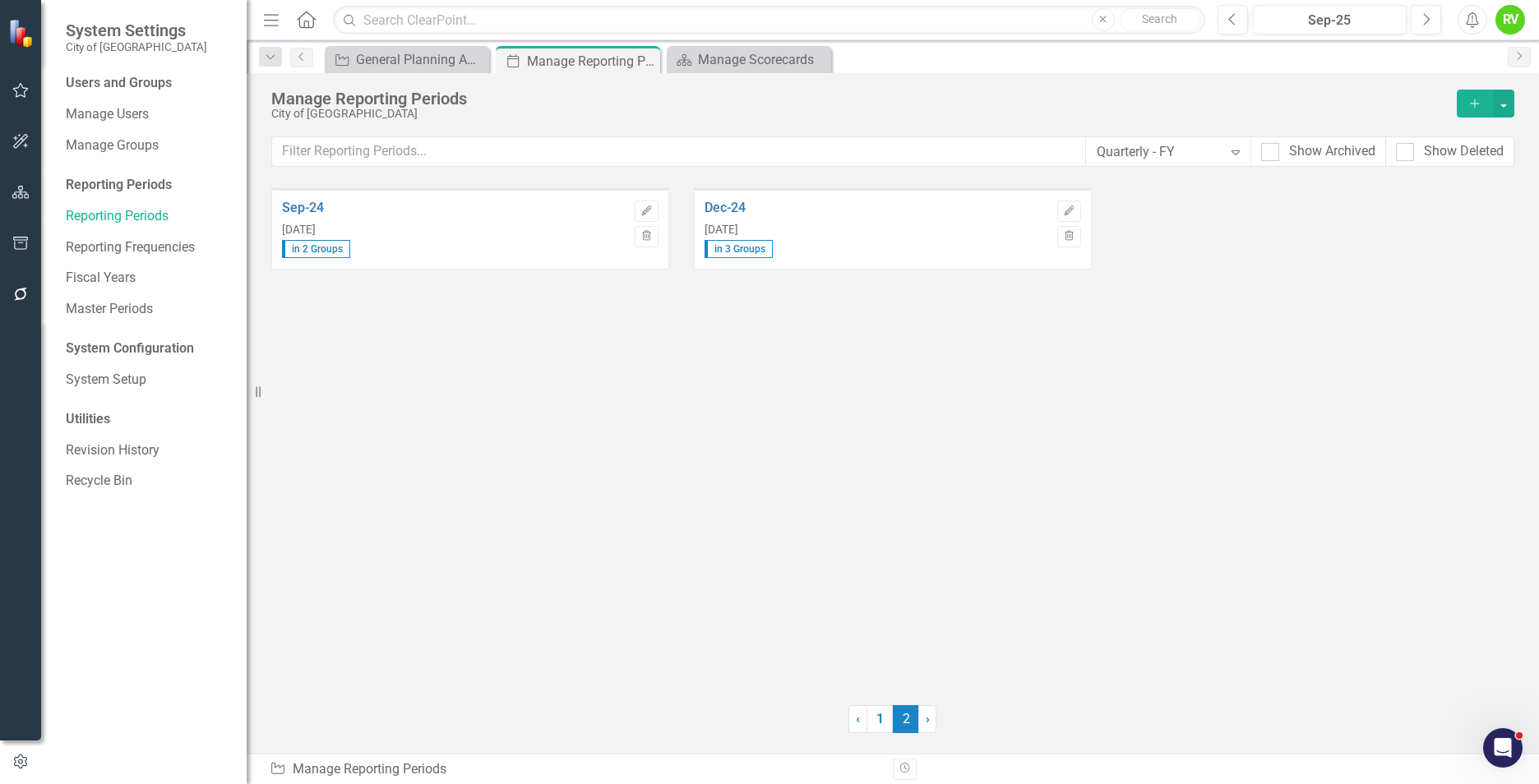
click at [827, 317] on div "Sep-24 Sep 30, 2024 in 2 Groups Edit Trash Dec-24 Dec 31, 2024 in 3 Groups Edit…" at bounding box center [892, 436] width 1243 height 497
click at [373, 53] on div "General Planning Administration" at bounding box center [411, 60] width 109 height 21
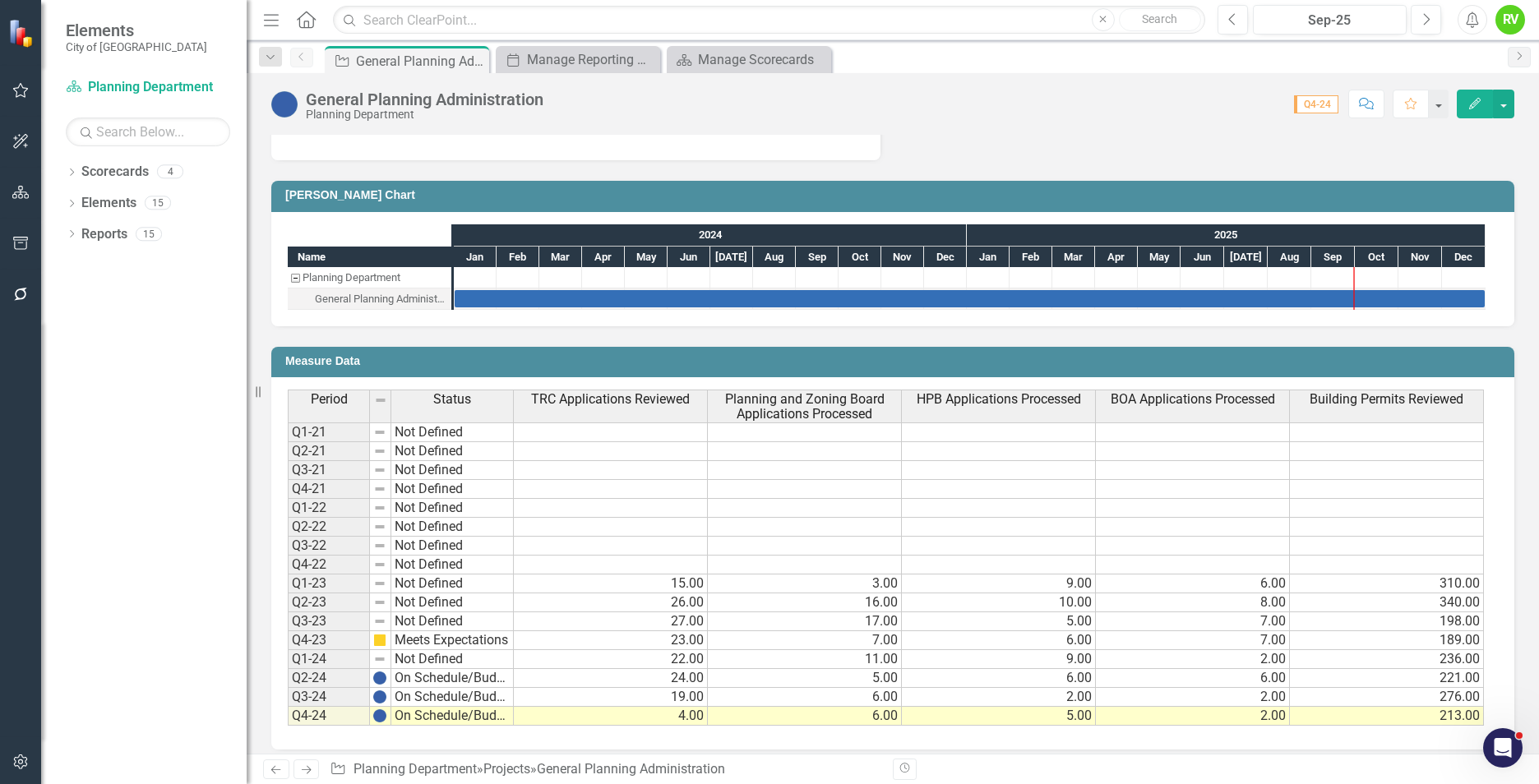
scroll to position [653, 0]
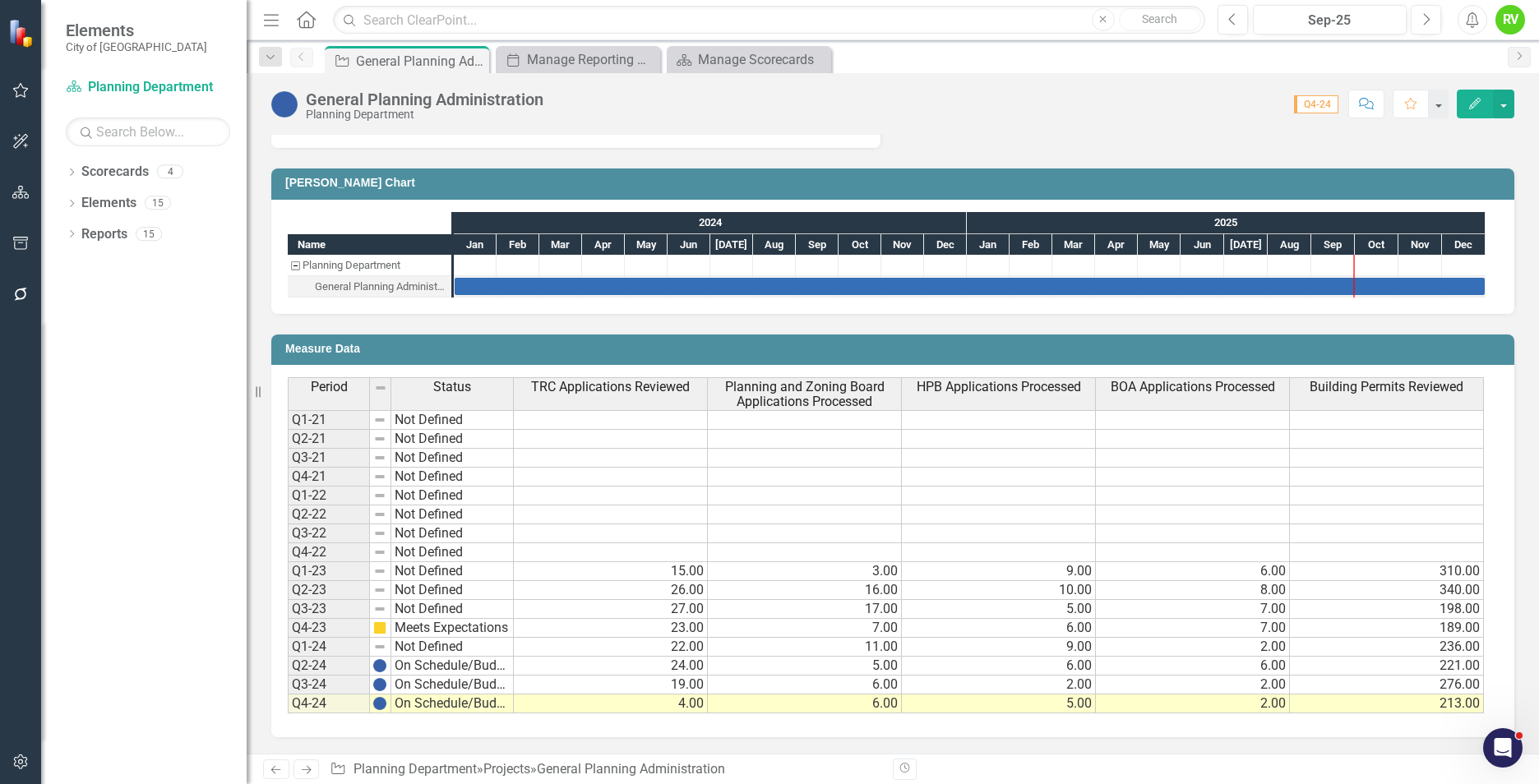
click at [1240, 360] on td "Measure Data" at bounding box center [896, 351] width 1221 height 24
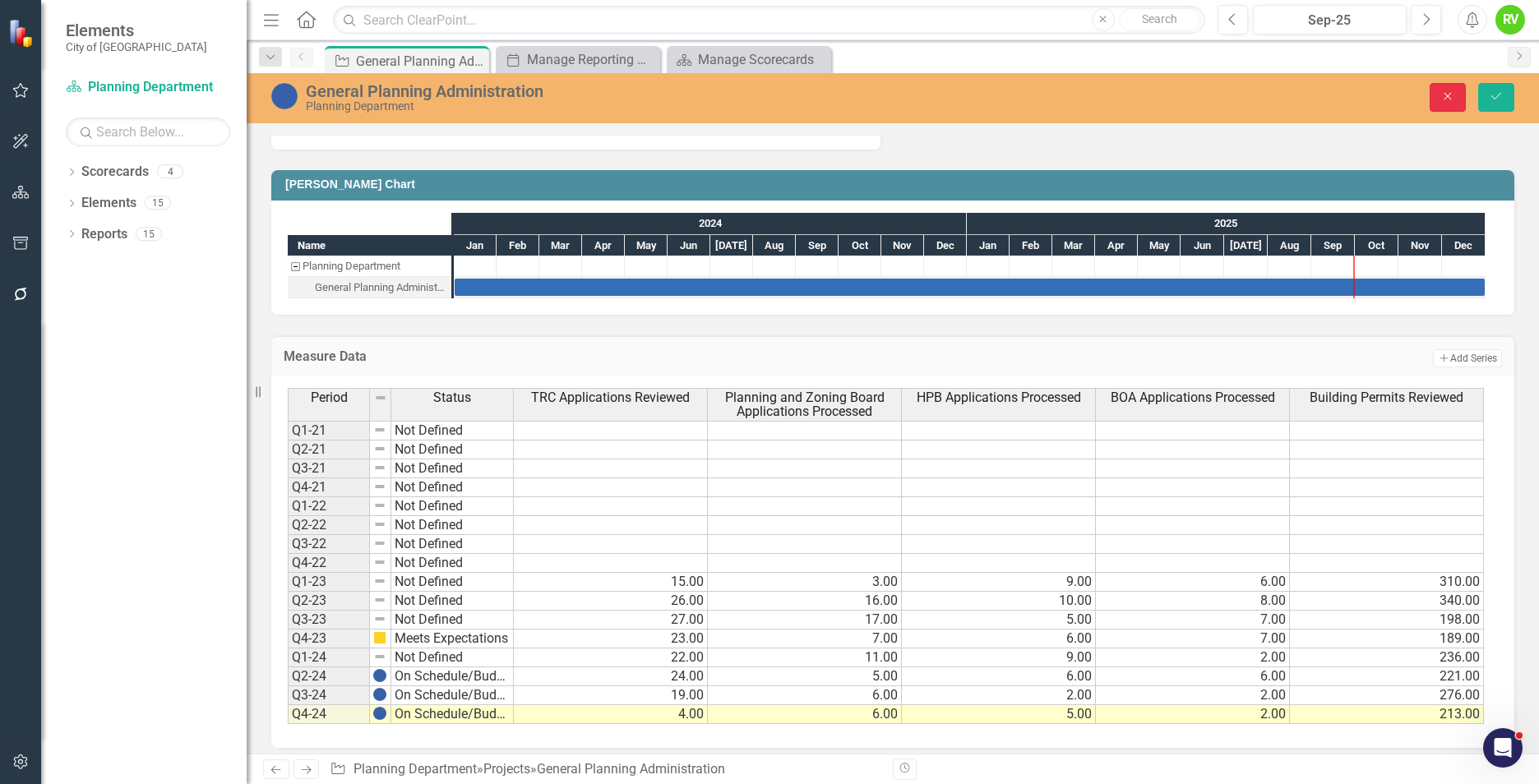
click at [1458, 98] on button "Close" at bounding box center [1447, 98] width 37 height 29
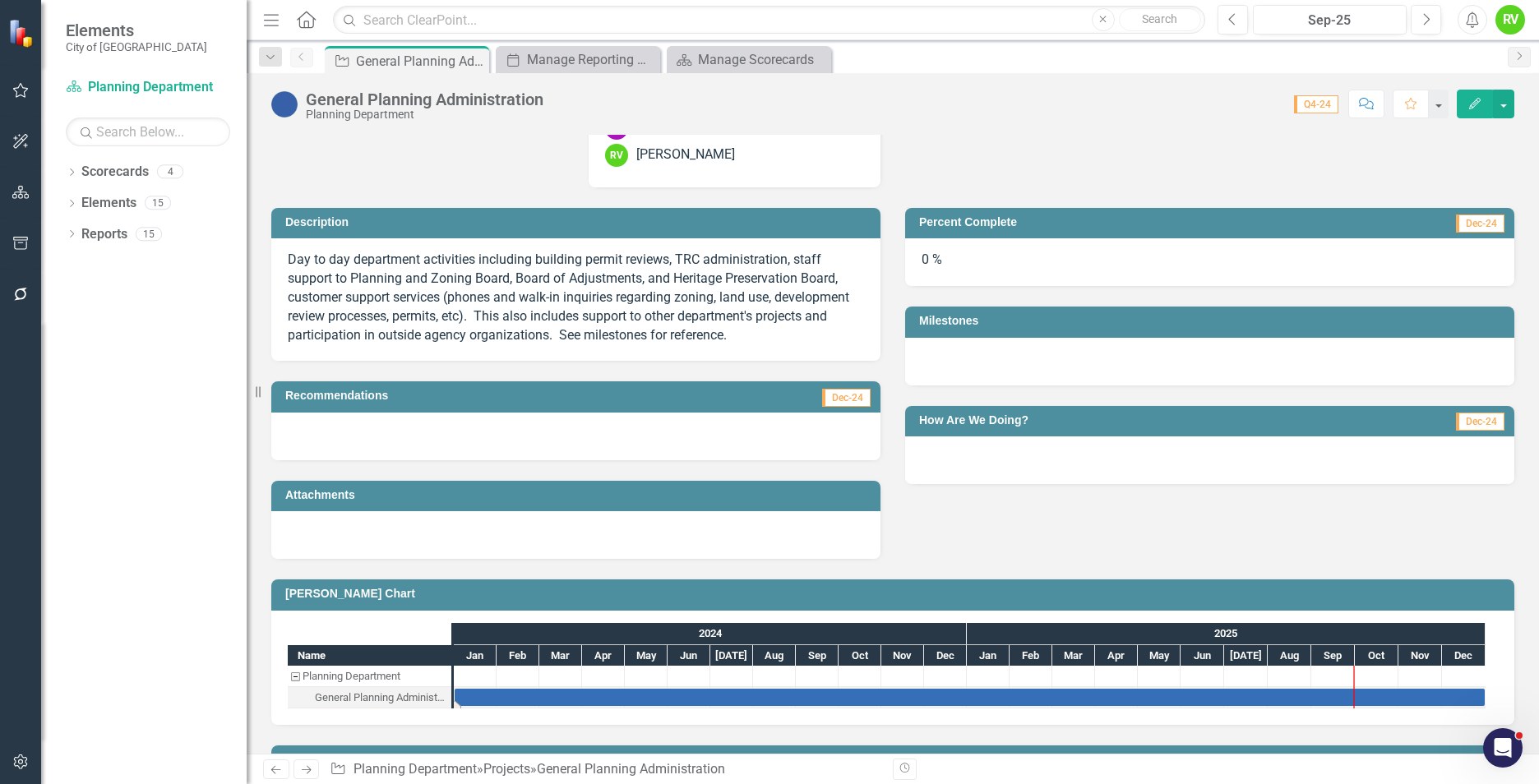
scroll to position [0, 0]
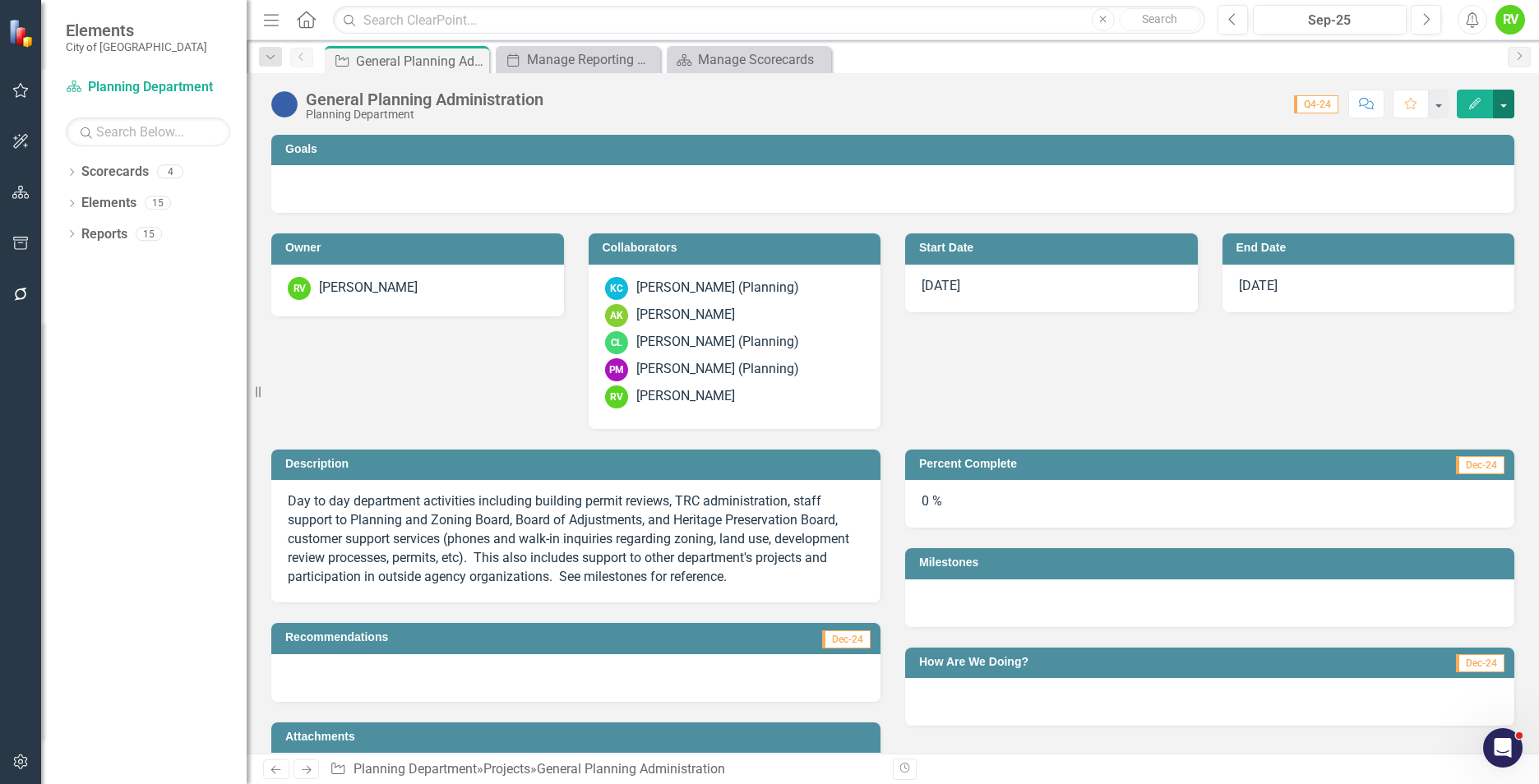
click at [1495, 95] on button "button" at bounding box center [1503, 104] width 22 height 29
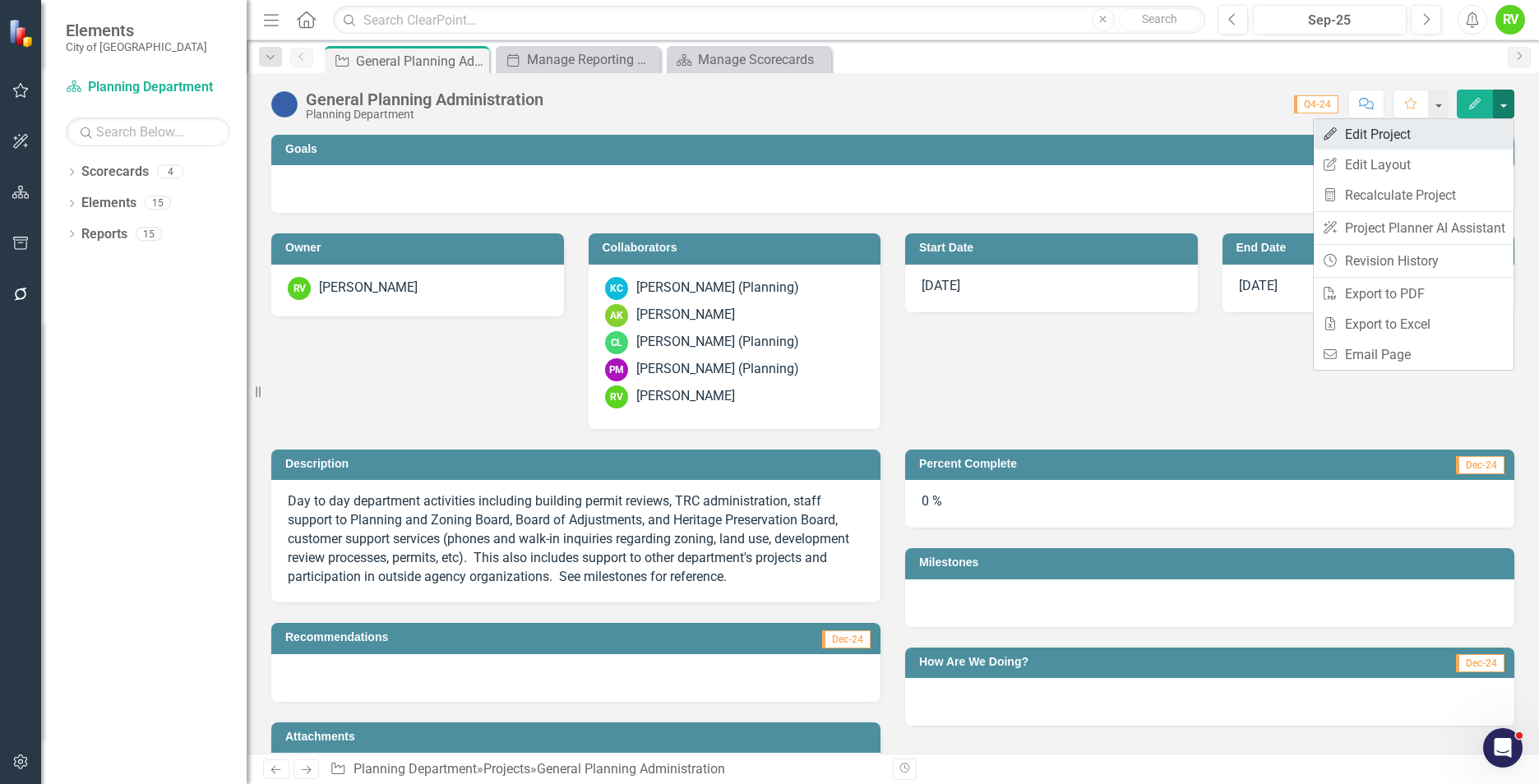
click at [1391, 128] on link "Edit Edit Project" at bounding box center [1413, 134] width 200 height 30
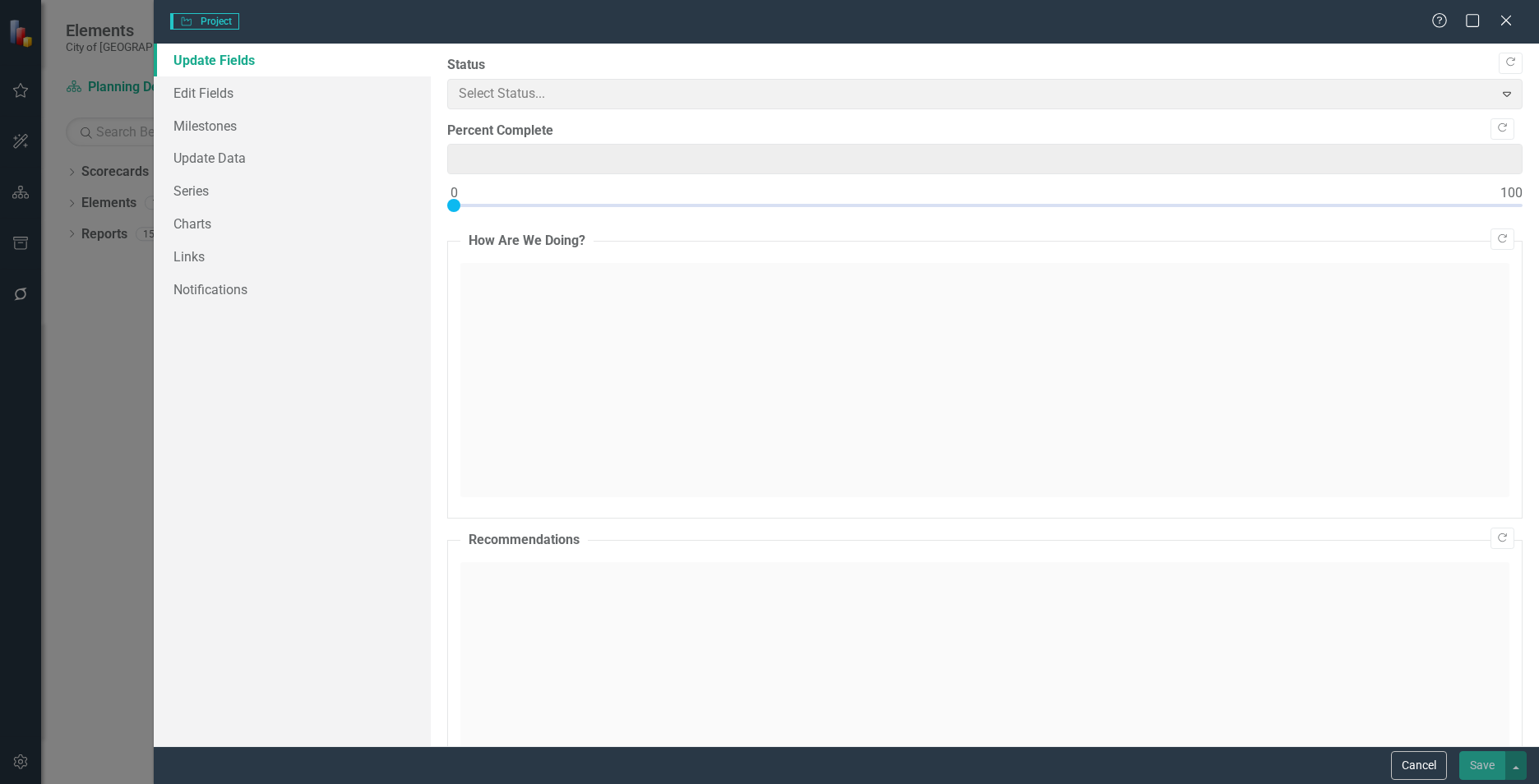
type input "0"
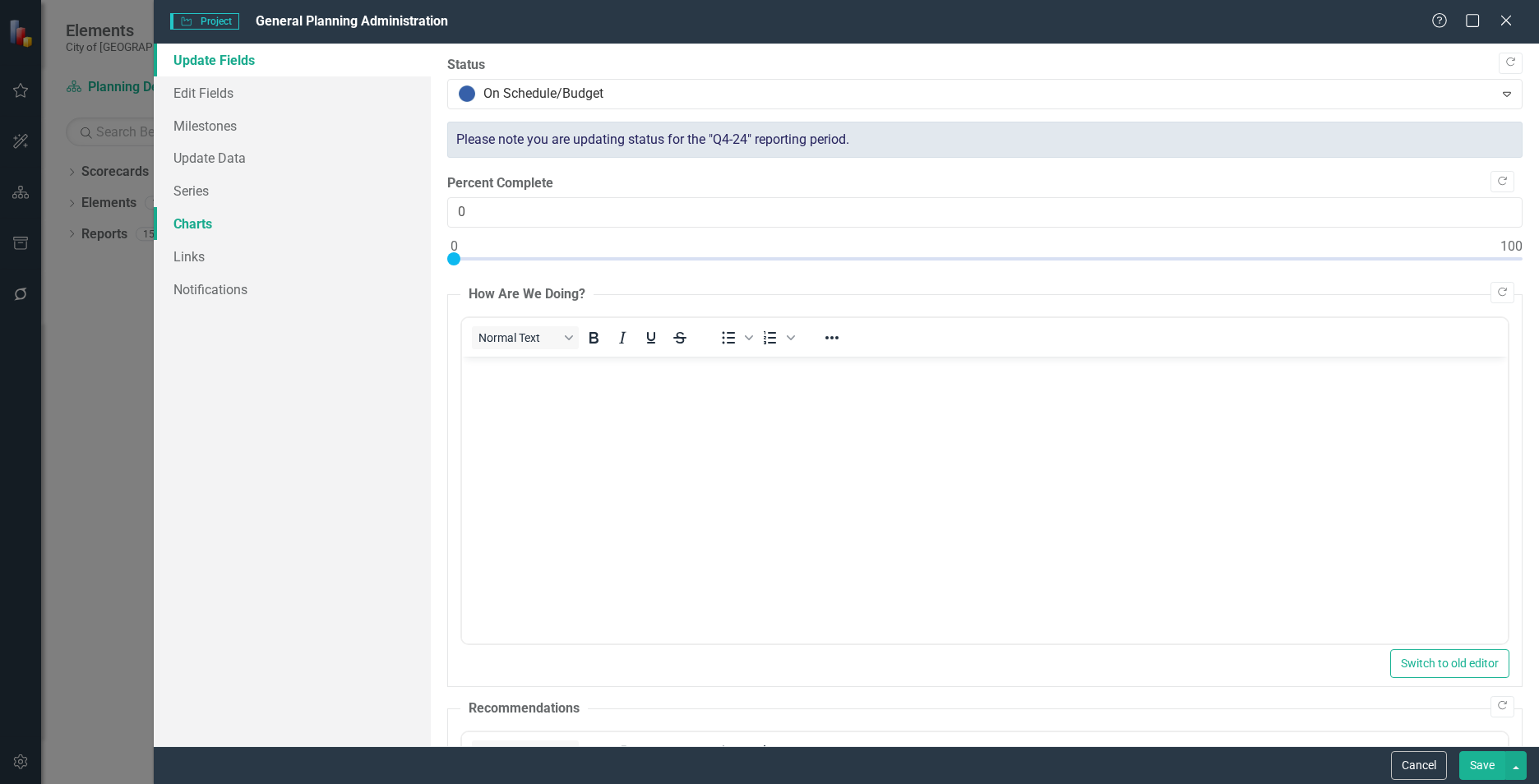
click at [189, 219] on link "Charts" at bounding box center [292, 223] width 277 height 33
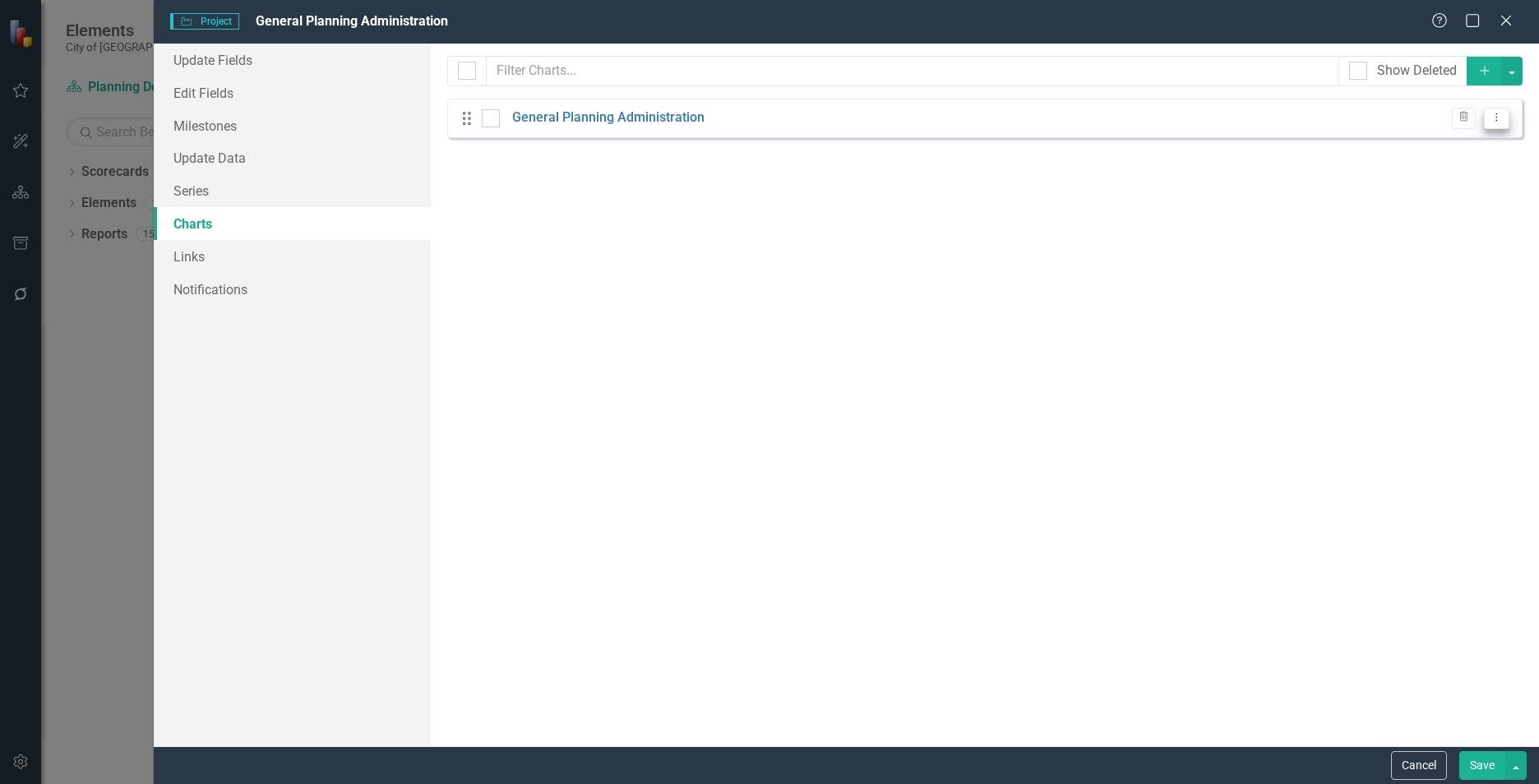
click at [1503, 119] on button "Dropdown Menu" at bounding box center [1496, 119] width 25 height 23
click at [1502, 119] on icon "Dropdown Menu" at bounding box center [1496, 116] width 14 height 10
click at [544, 119] on link "General Planning Administration" at bounding box center [608, 118] width 192 height 19
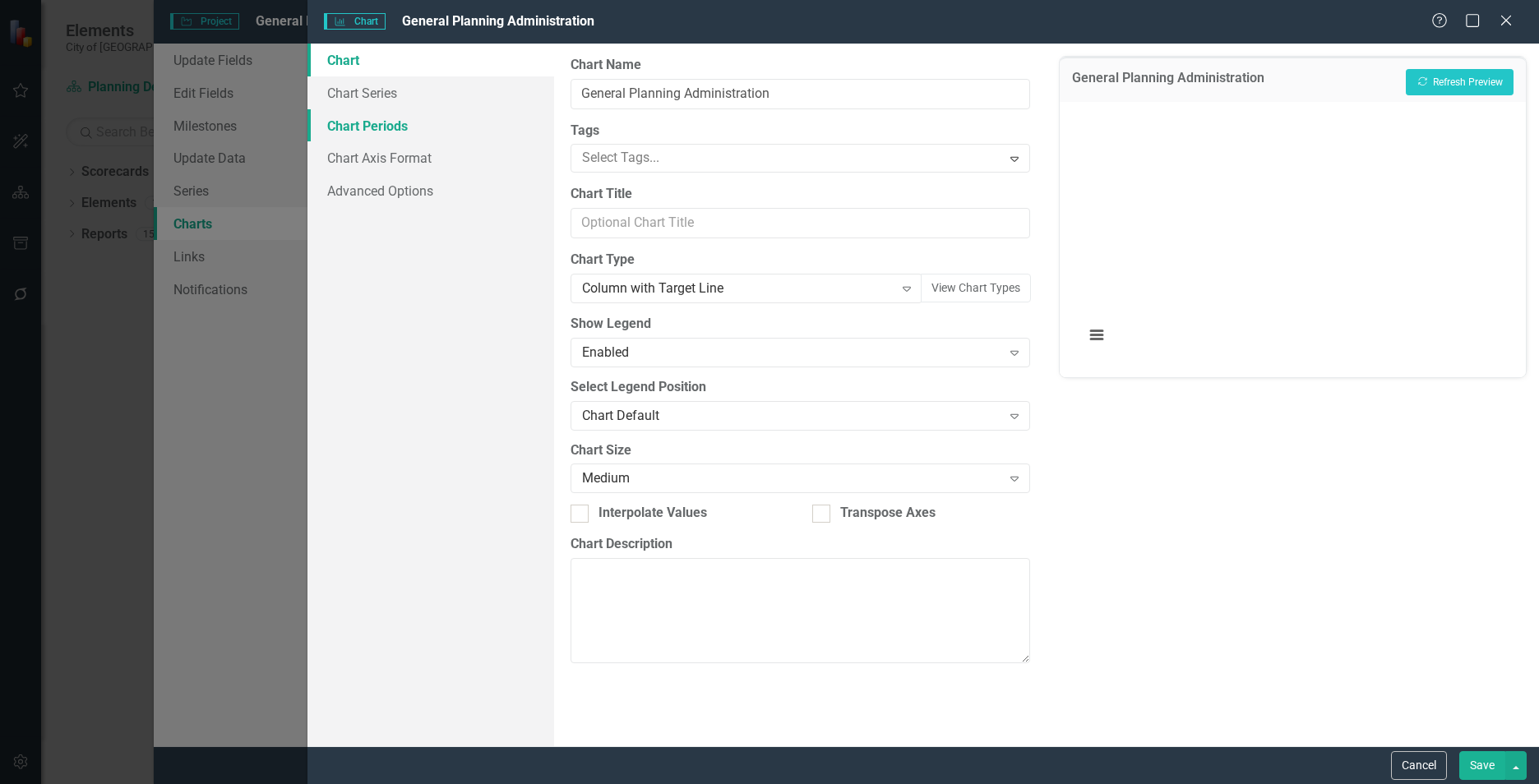
click at [374, 120] on link "Chart Periods" at bounding box center [430, 126] width 247 height 33
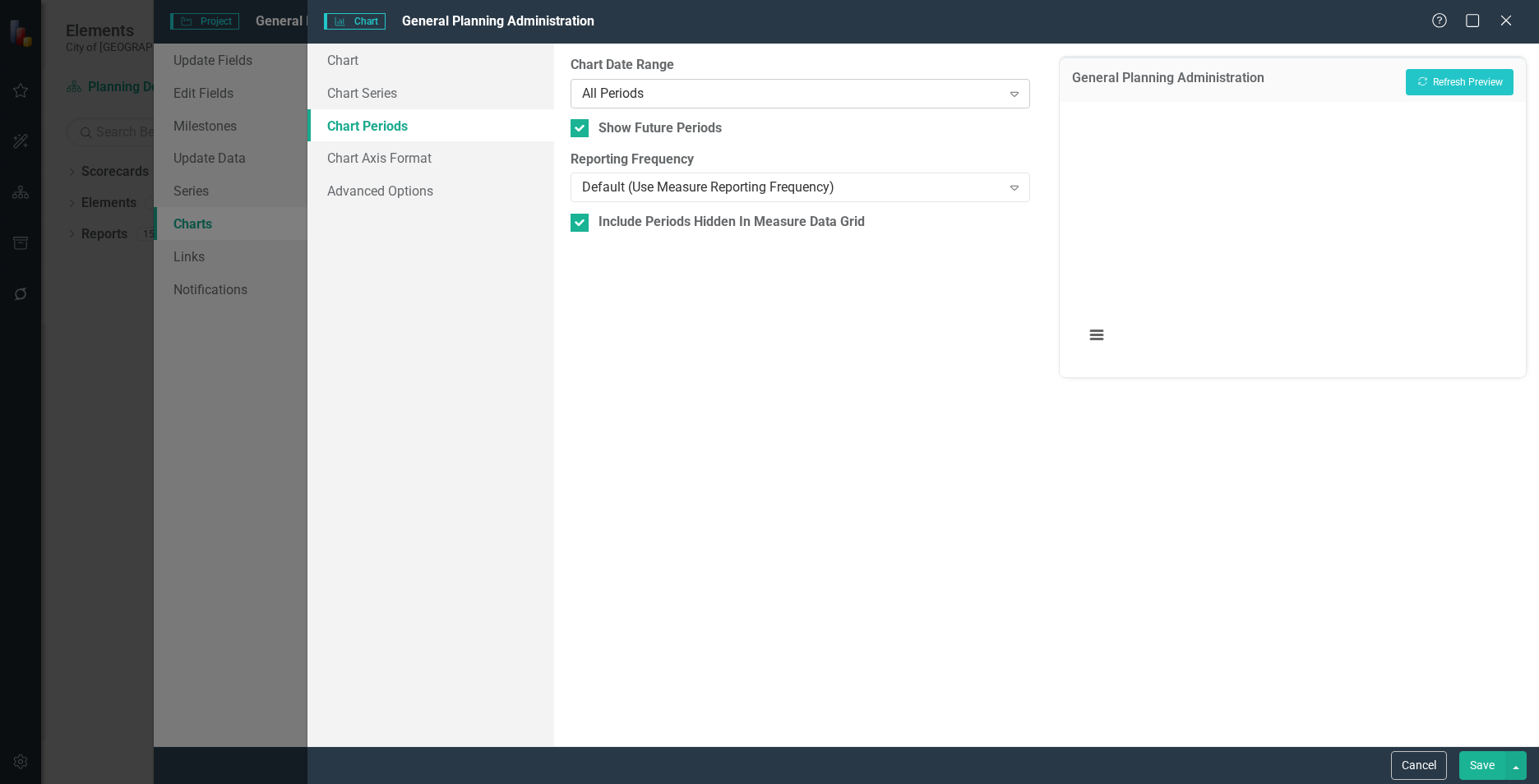
click at [1016, 96] on icon at bounding box center [1014, 94] width 8 height 5
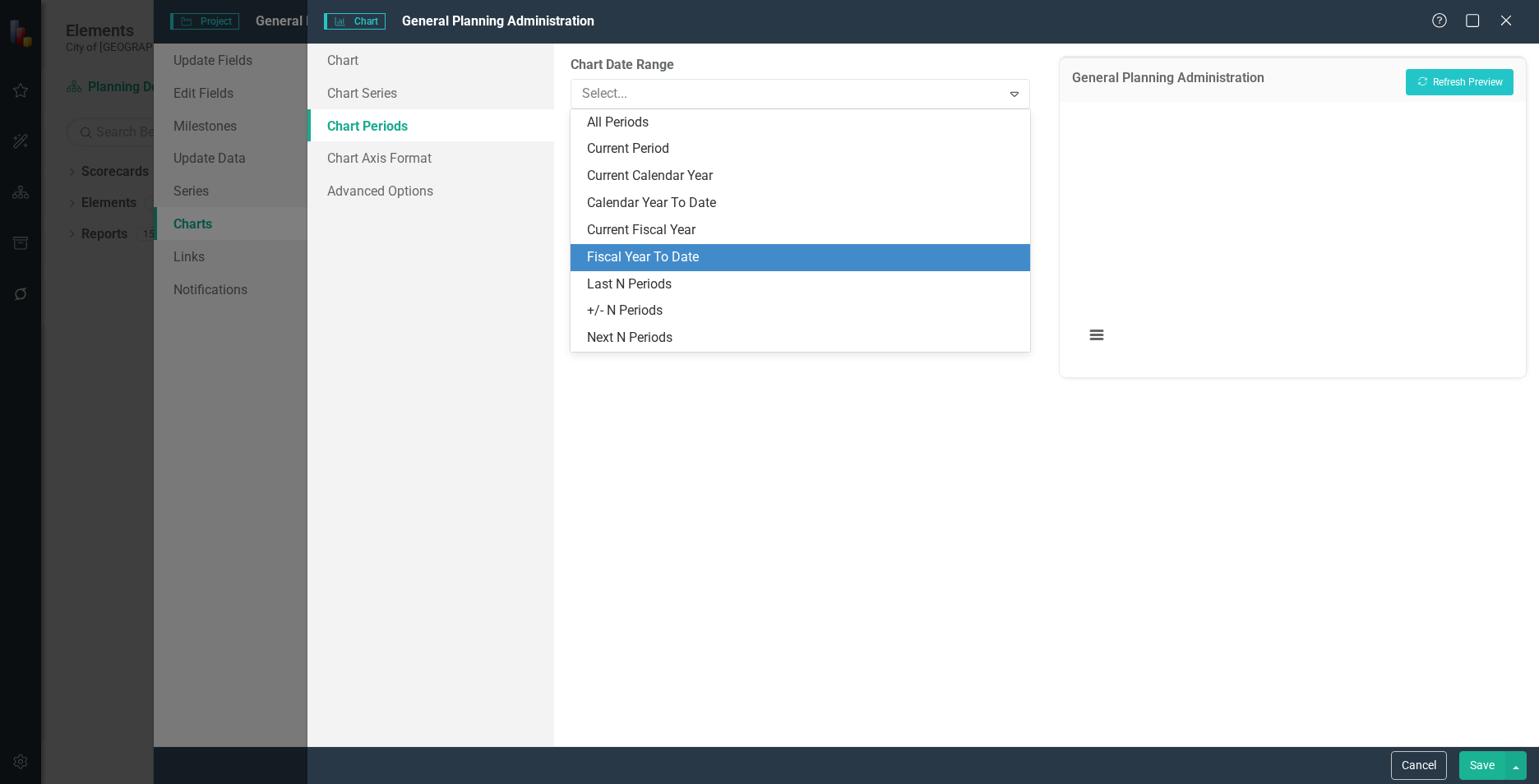
click at [654, 258] on div "Fiscal Year To Date" at bounding box center [804, 258] width 433 height 19
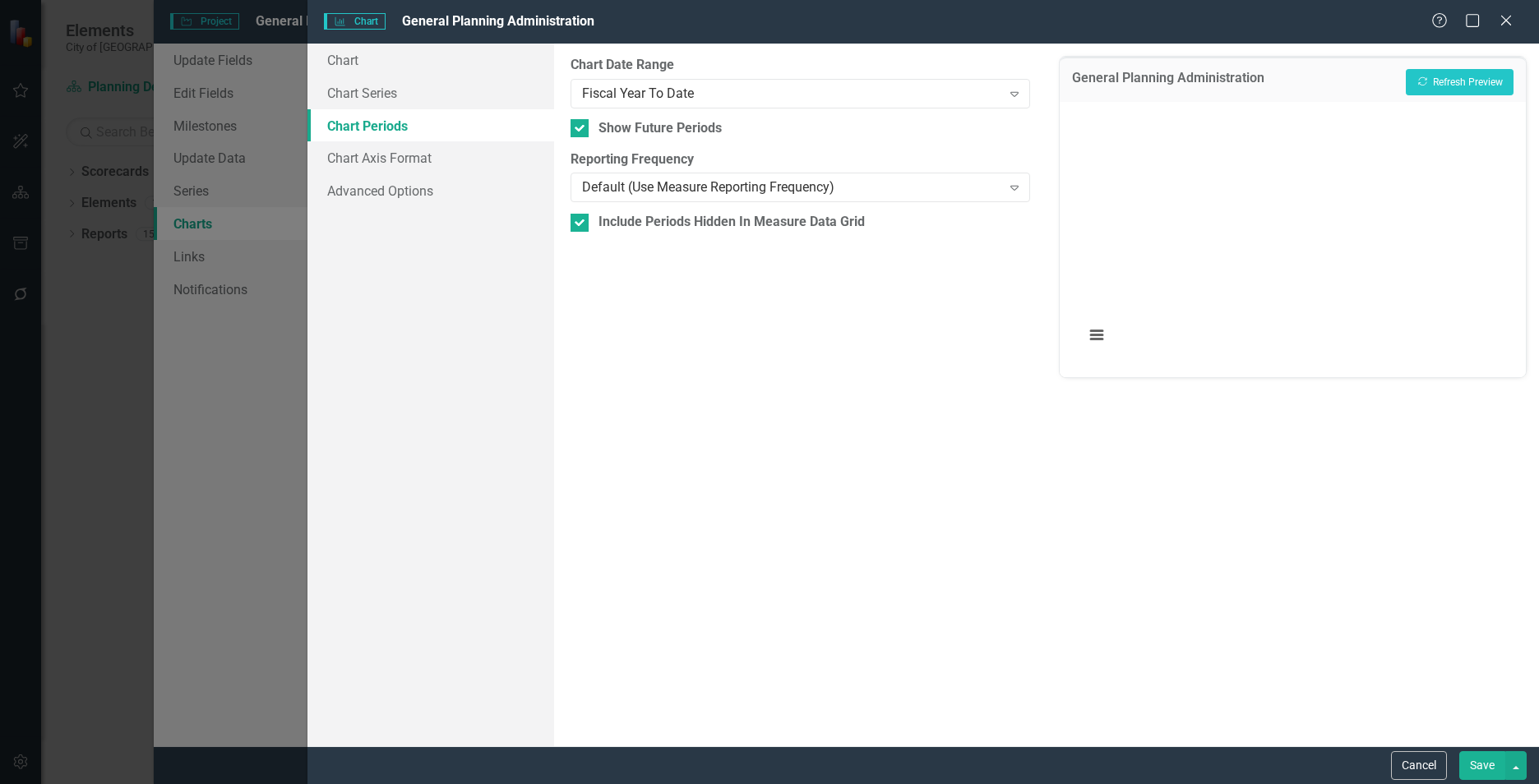
click at [1475, 759] on button "Save" at bounding box center [1482, 765] width 46 height 29
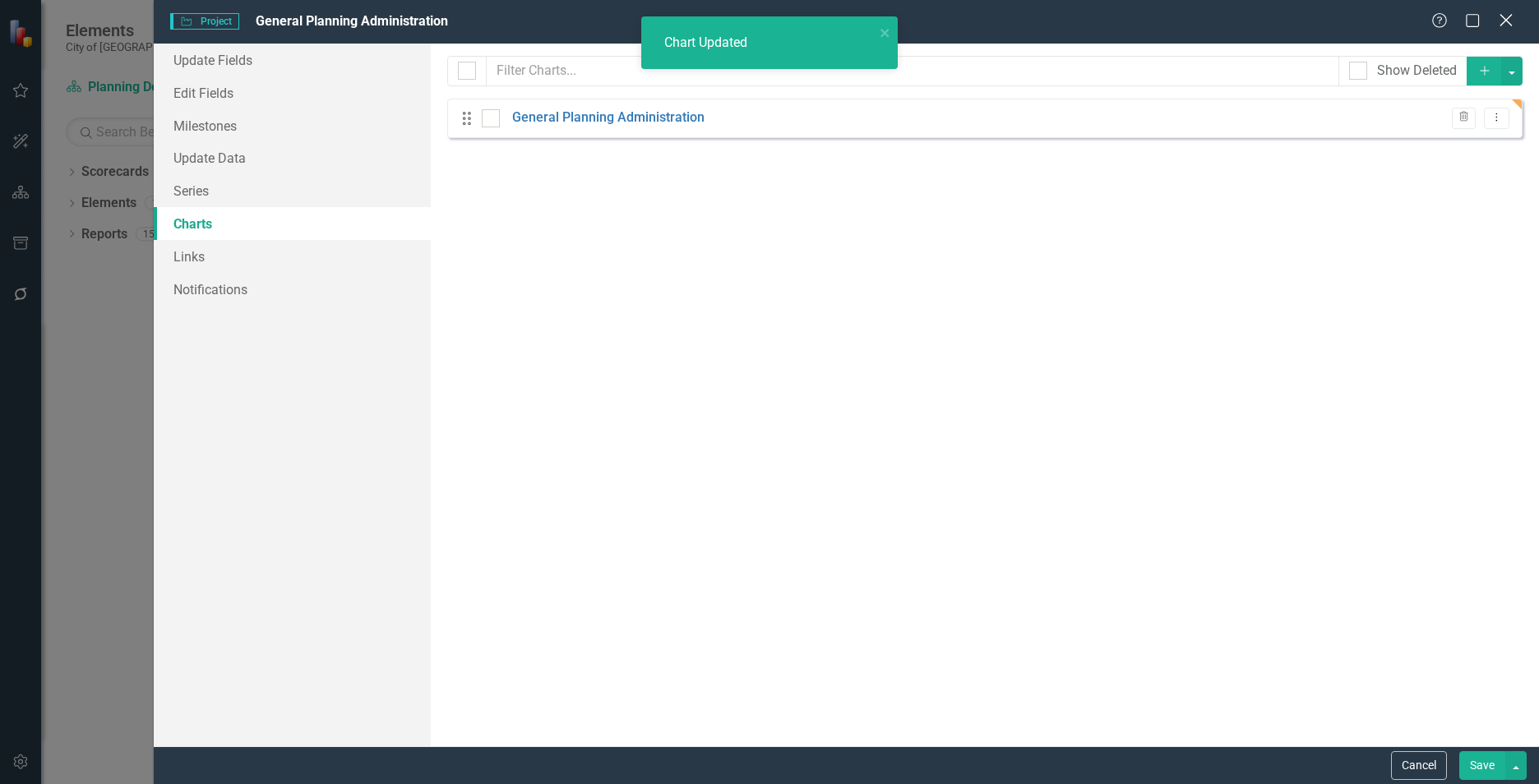
click at [1510, 17] on icon at bounding box center [1505, 20] width 12 height 12
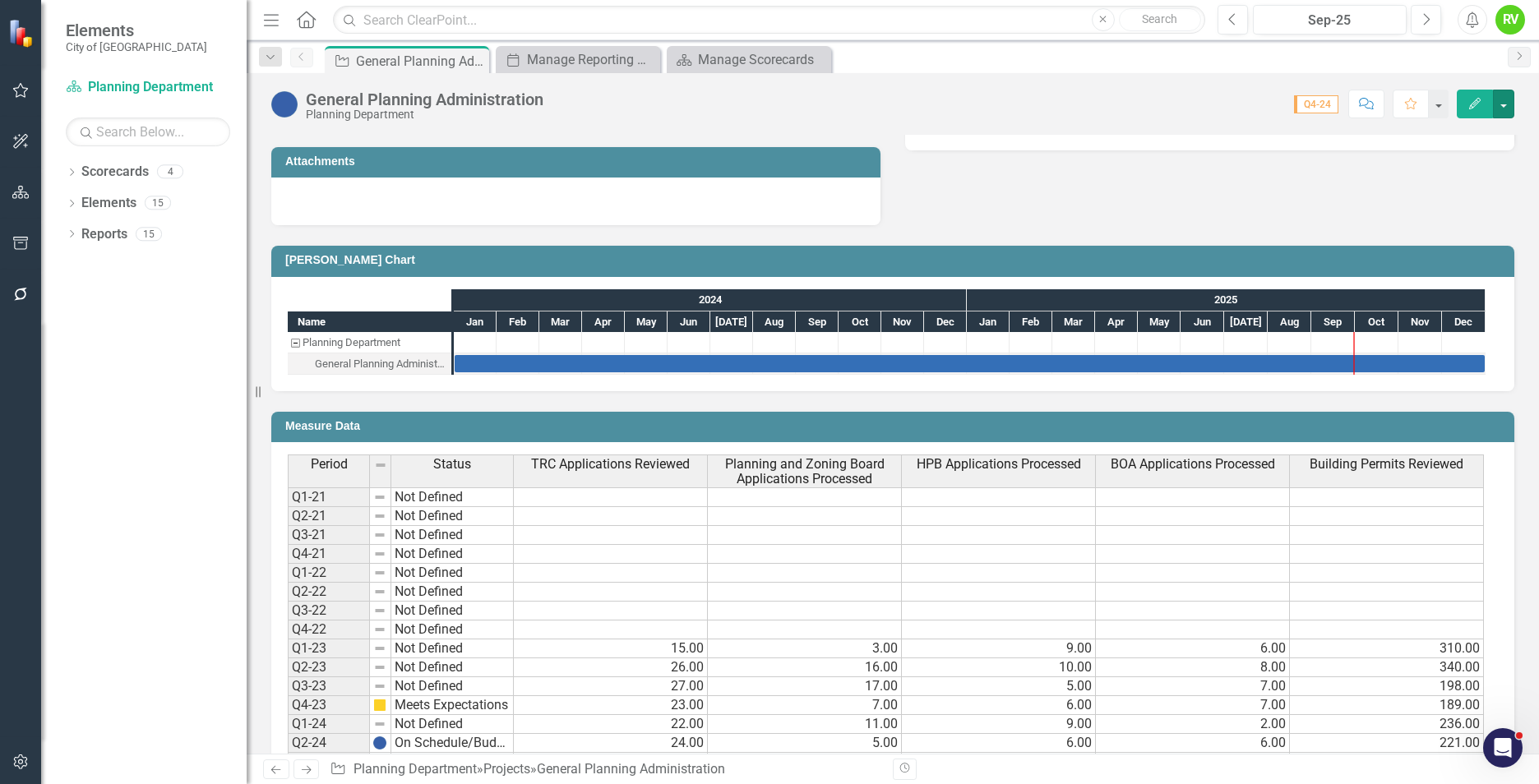
scroll to position [653, 0]
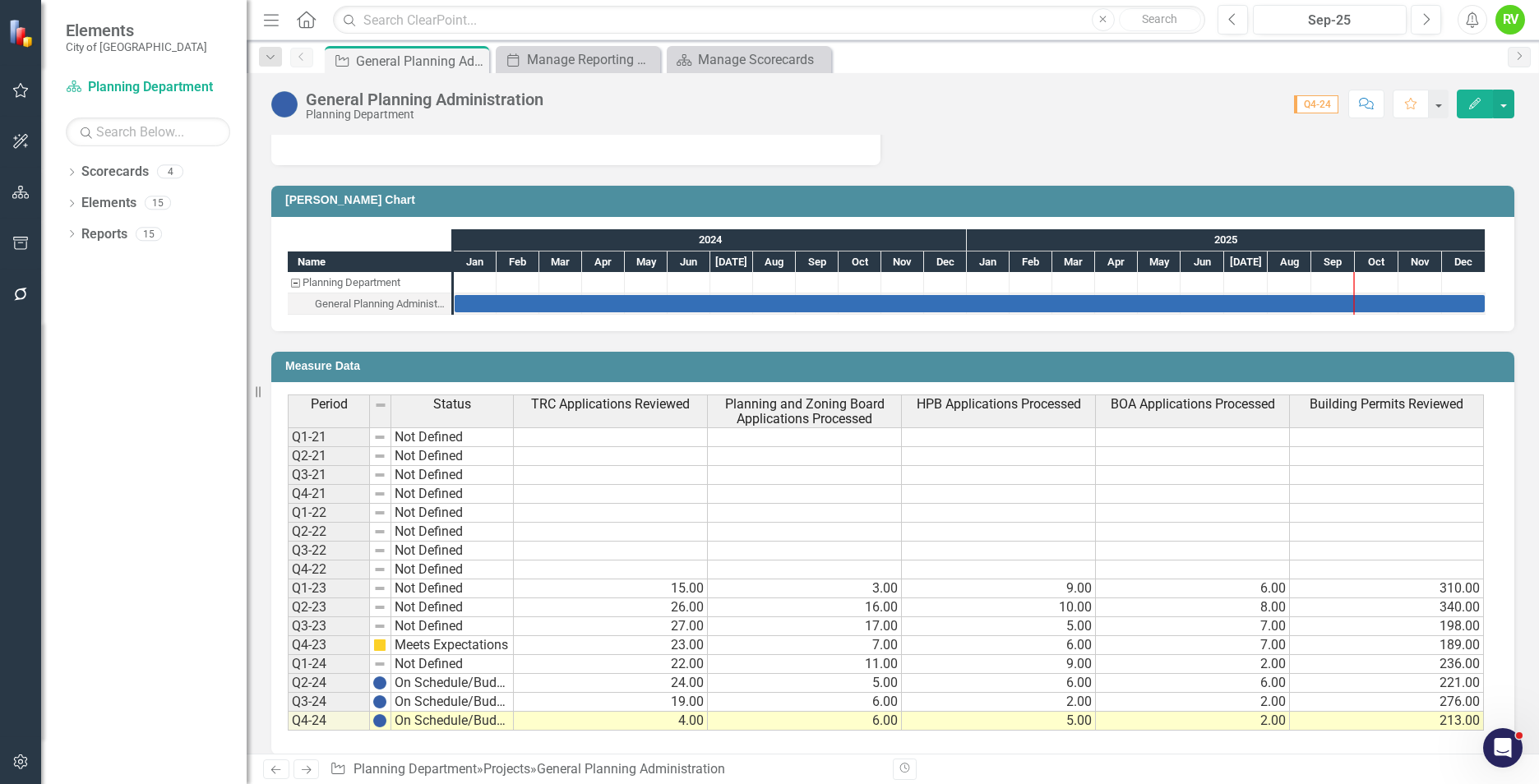
scroll to position [653, 0]
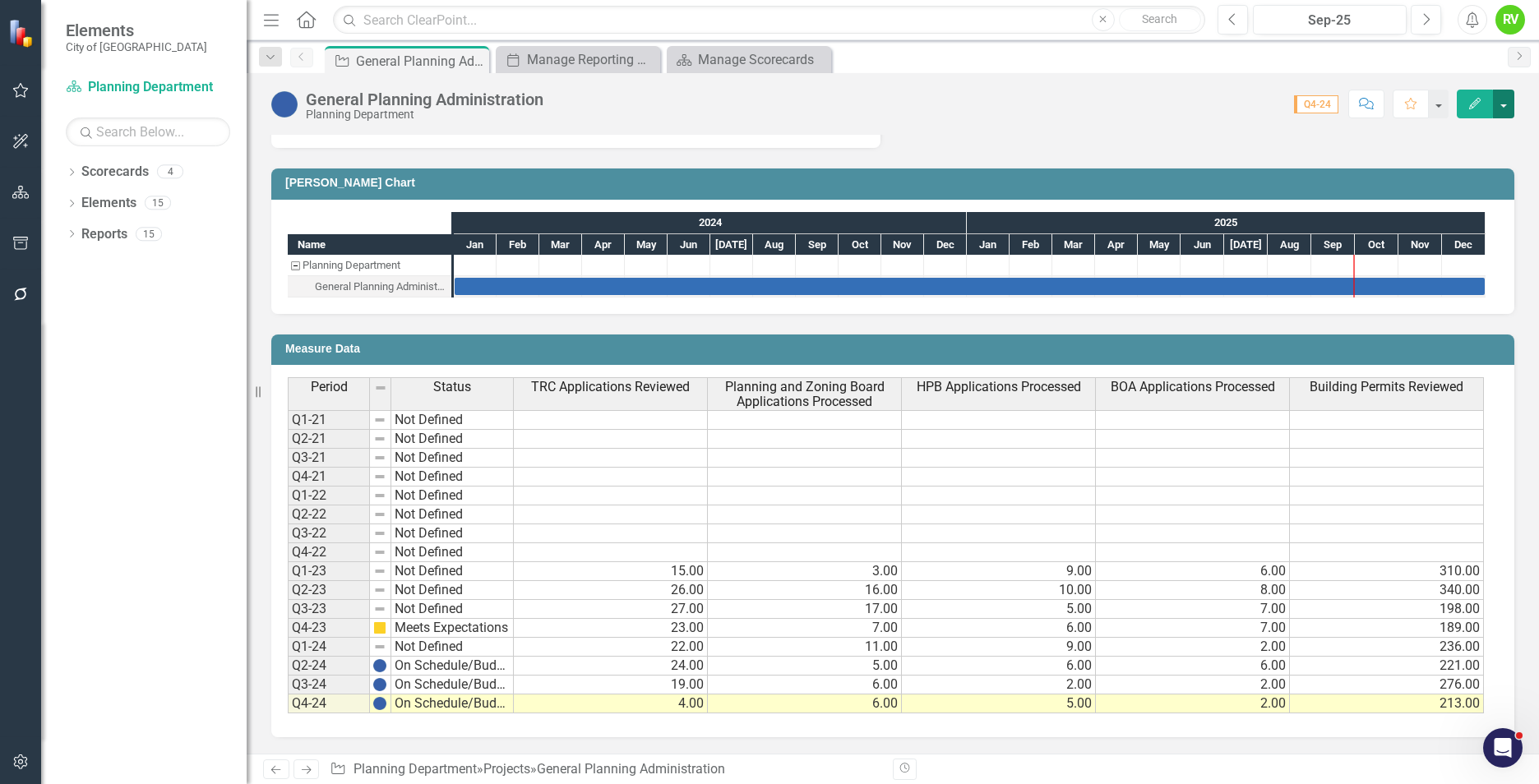
click at [1507, 103] on button "button" at bounding box center [1503, 104] width 22 height 29
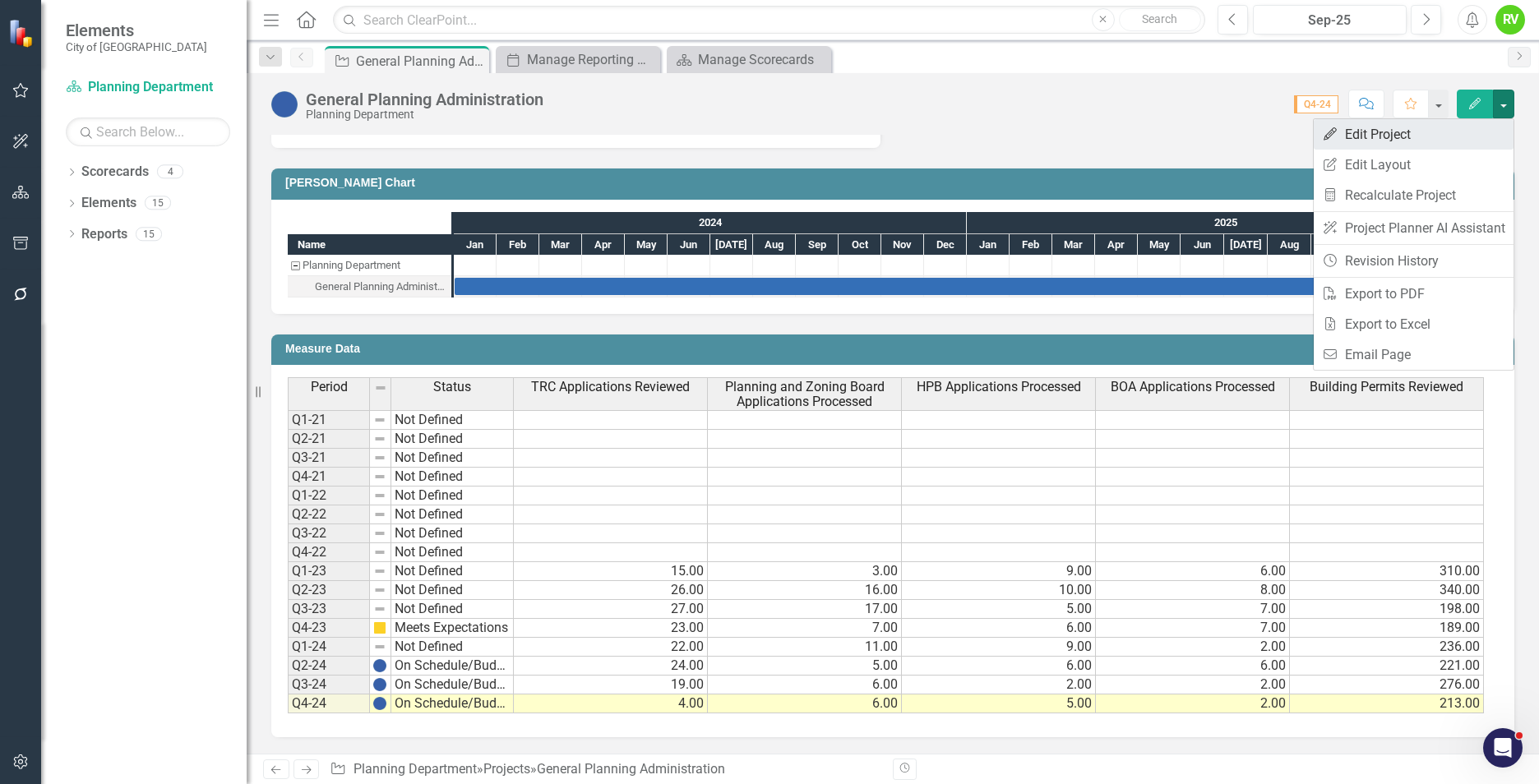
click at [1397, 133] on link "Edit Edit Project" at bounding box center [1413, 134] width 200 height 30
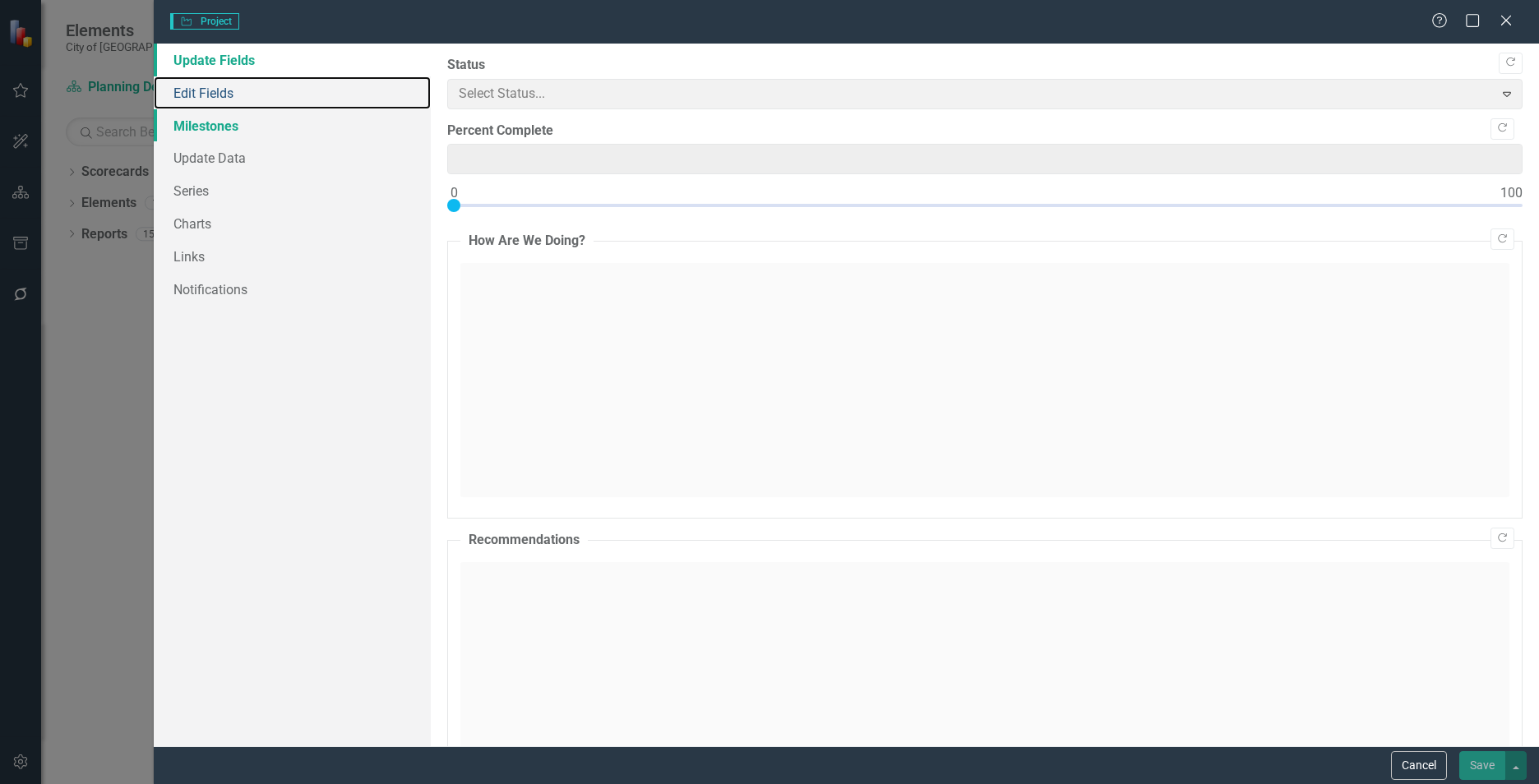
type input "0"
drag, startPoint x: 184, startPoint y: 96, endPoint x: 203, endPoint y: 122, distance: 32.2
click at [184, 96] on link "Edit Fields" at bounding box center [292, 93] width 277 height 33
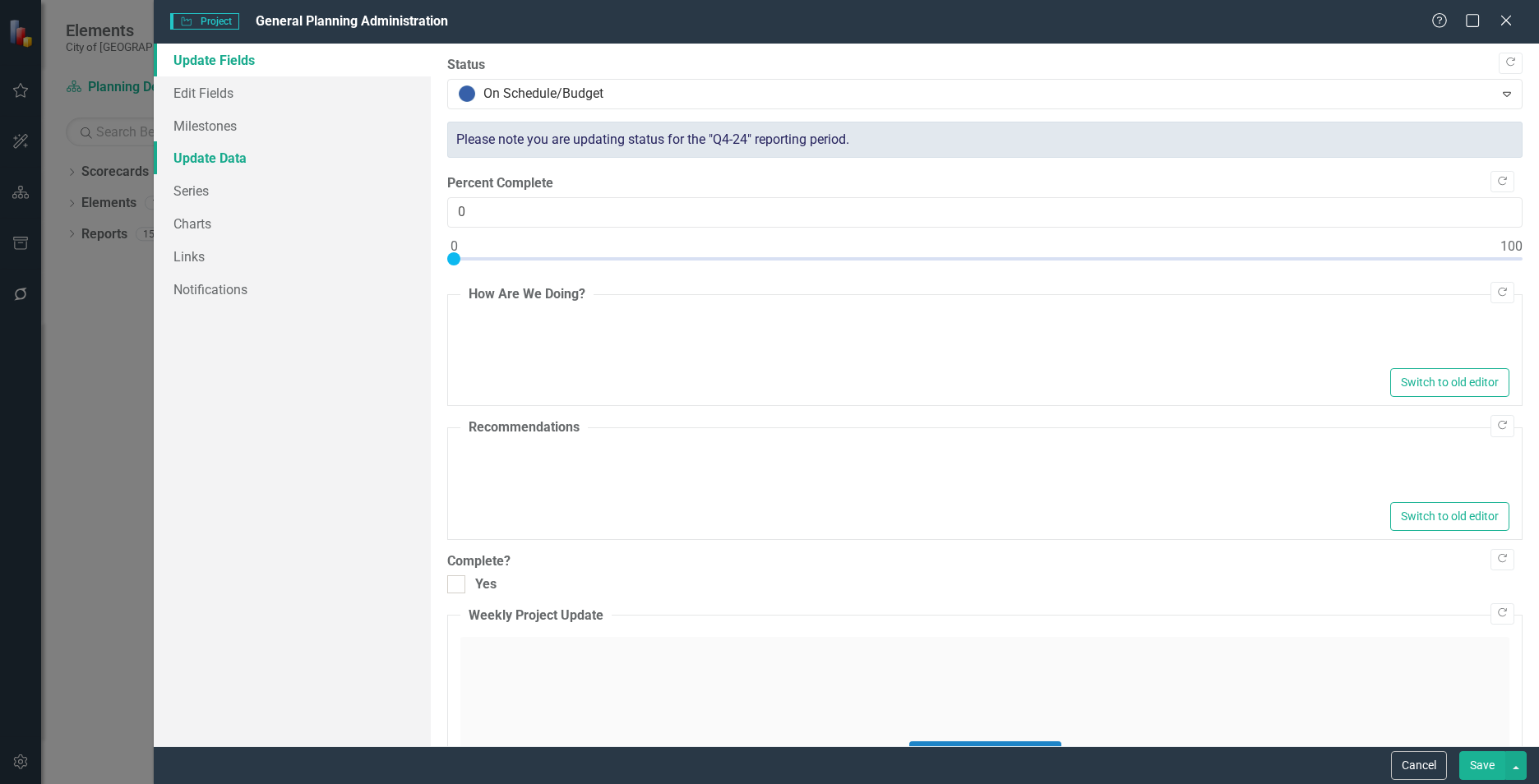
click at [191, 158] on link "Update Data" at bounding box center [292, 158] width 277 height 33
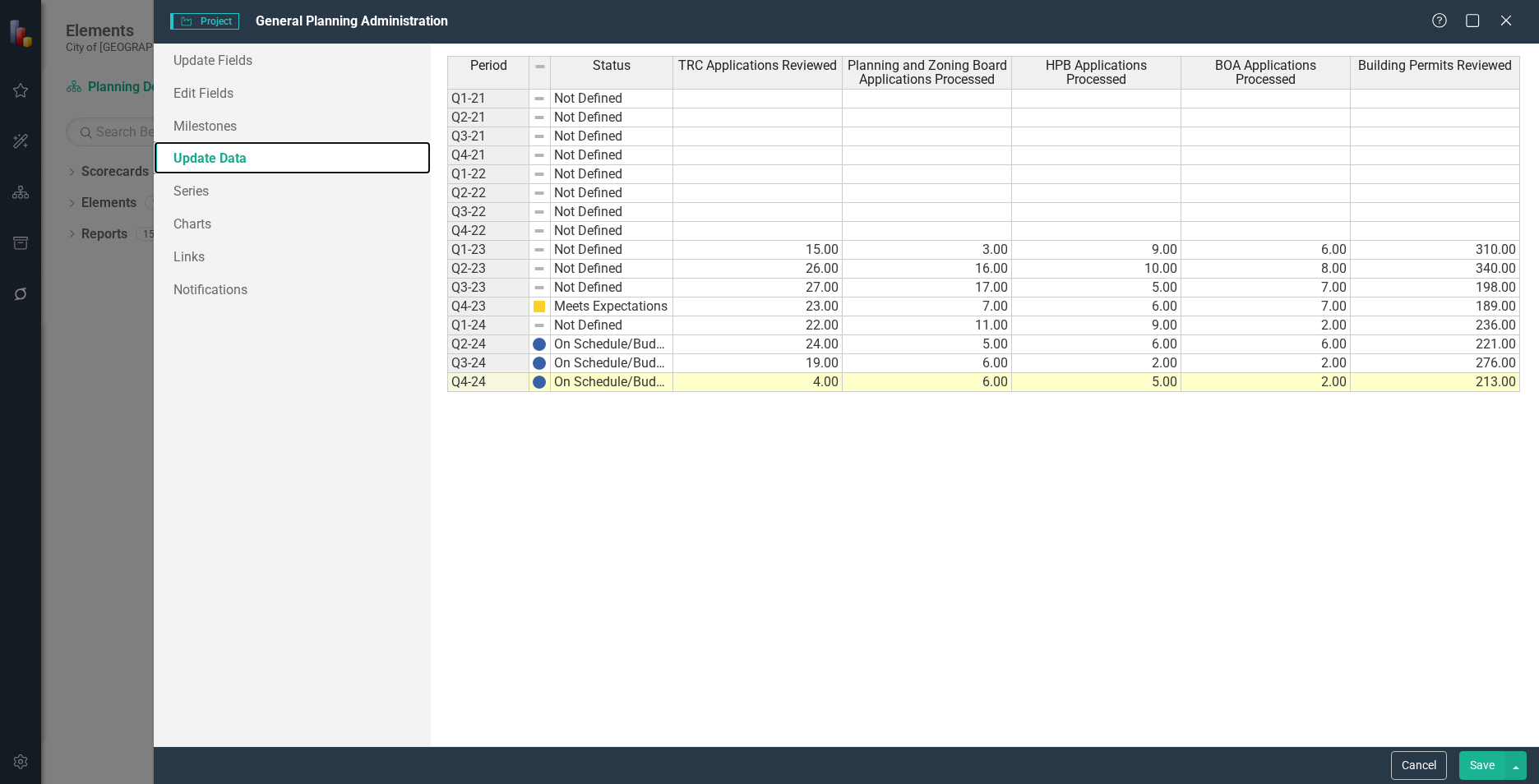
scroll to position [0, 0]
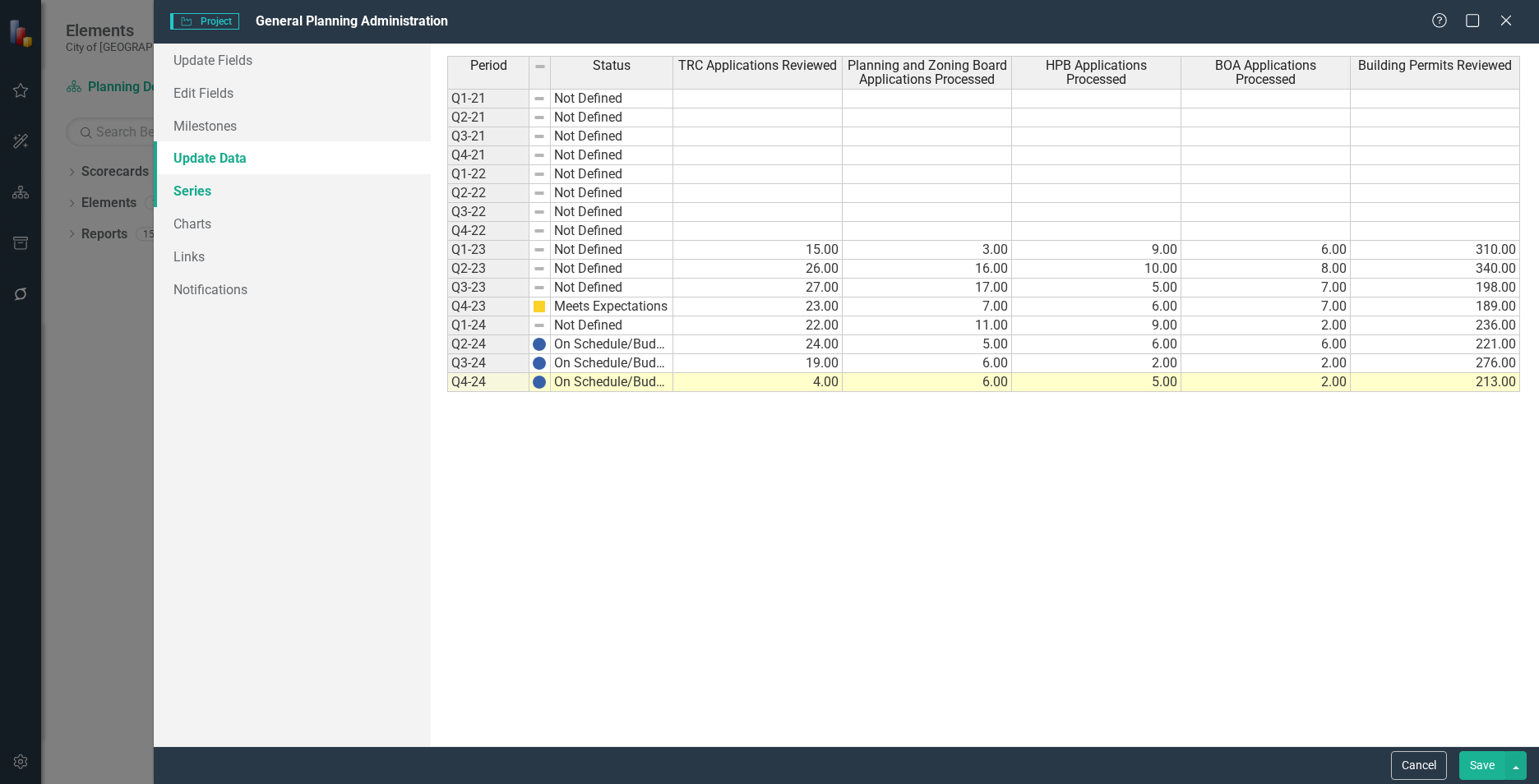
click at [203, 192] on link "Series" at bounding box center [292, 190] width 277 height 33
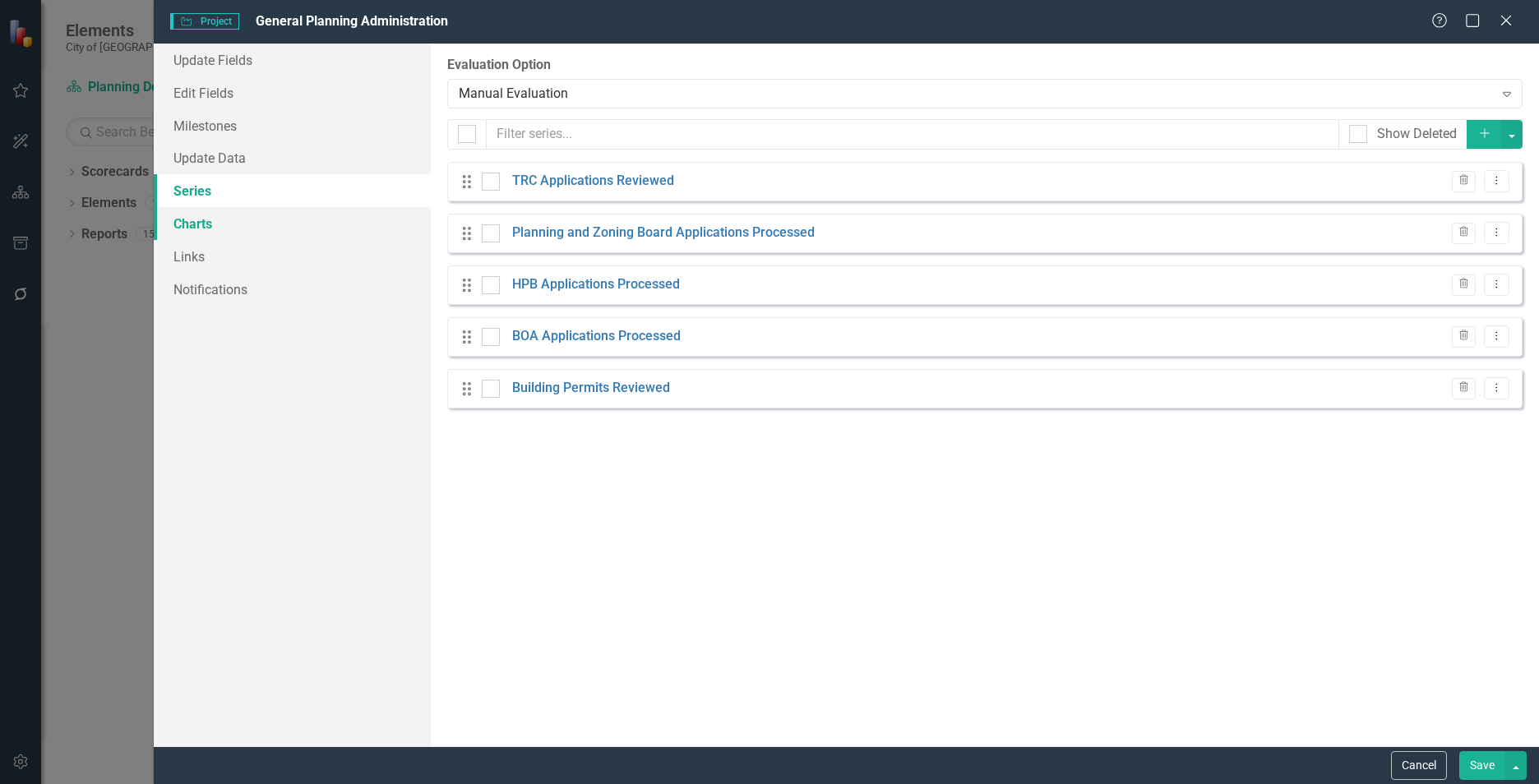
click at [206, 235] on link "Charts" at bounding box center [292, 223] width 277 height 33
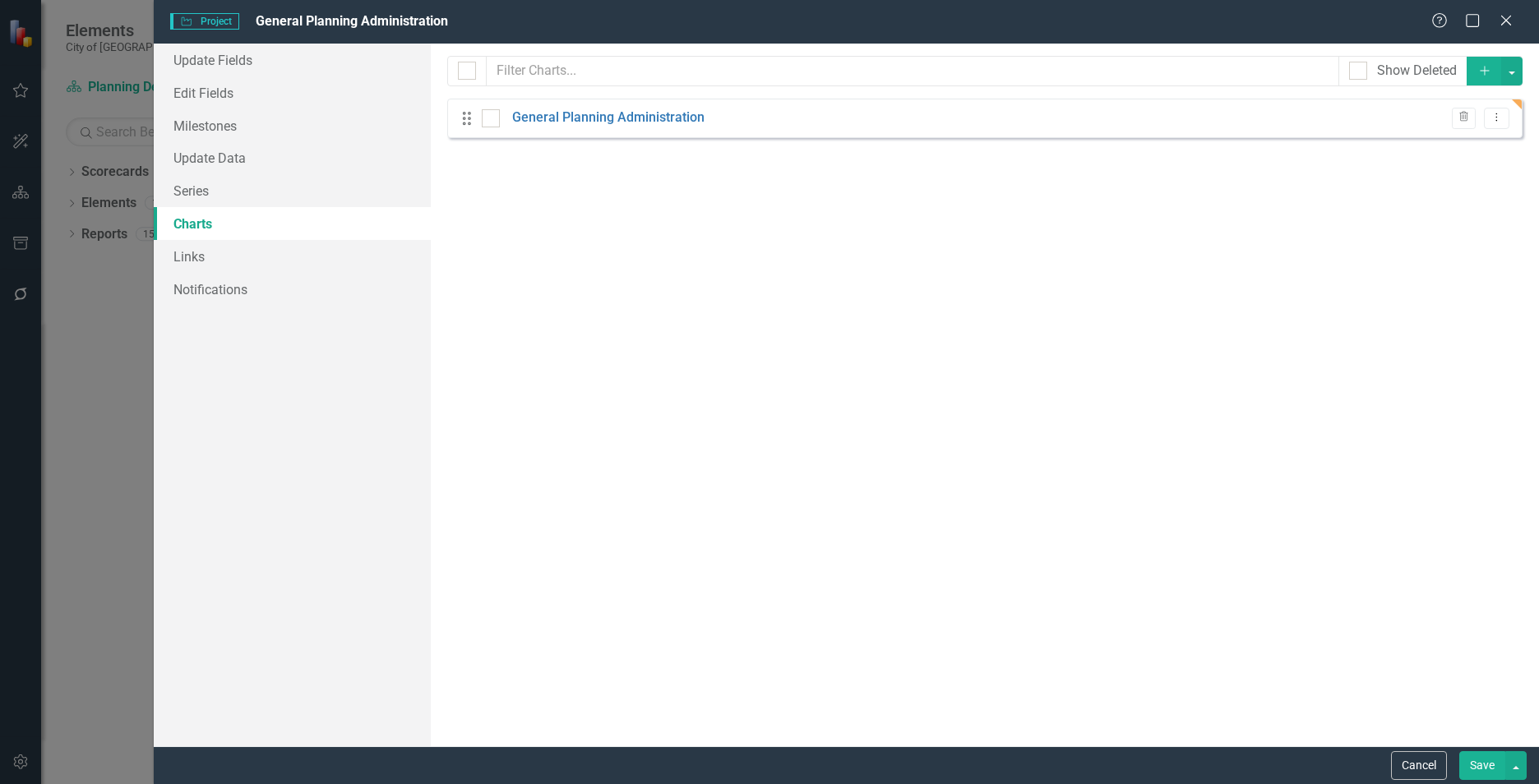
checkbox input "false"
click at [182, 254] on link "Links" at bounding box center [292, 256] width 277 height 33
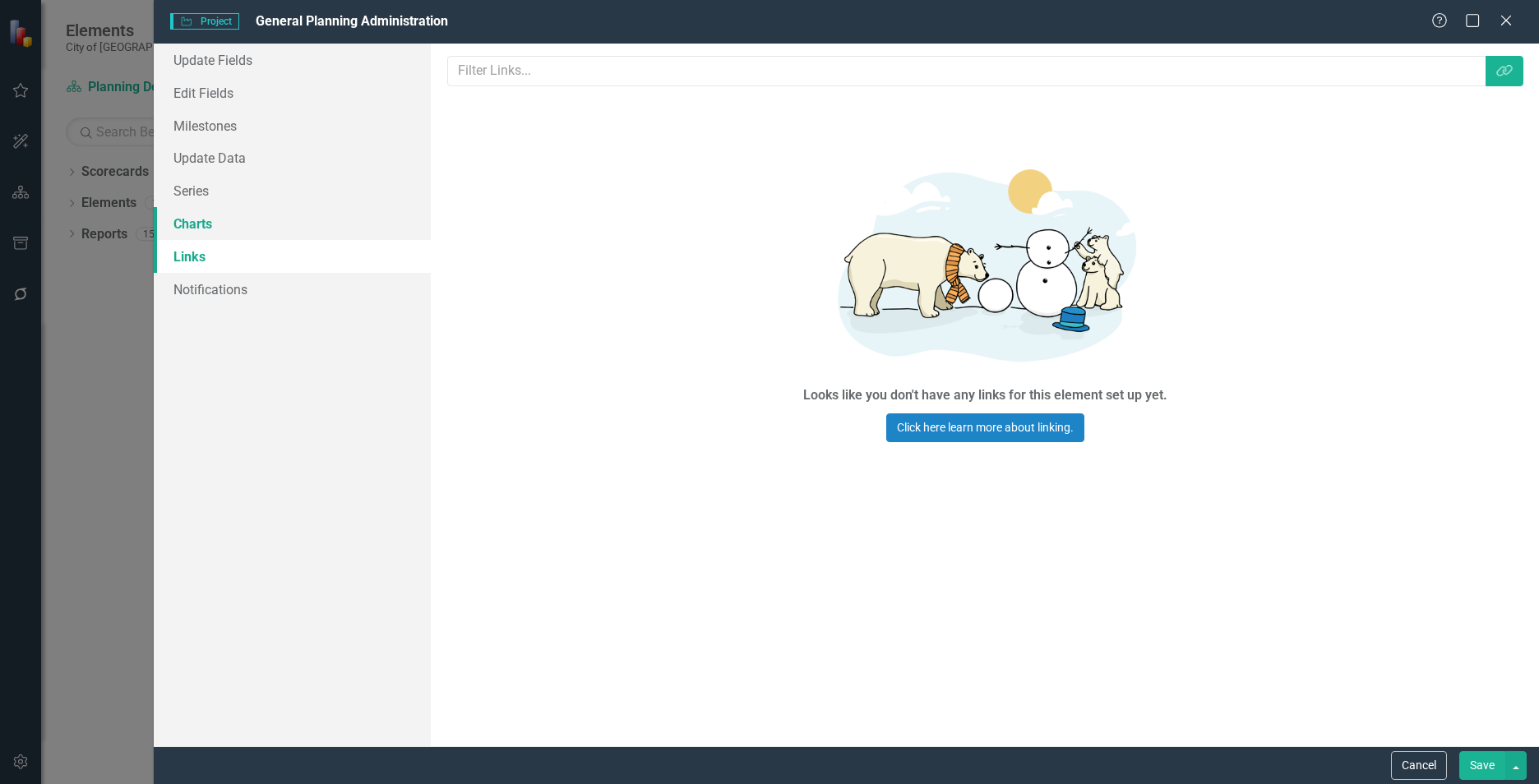
click at [193, 227] on link "Charts" at bounding box center [292, 223] width 277 height 33
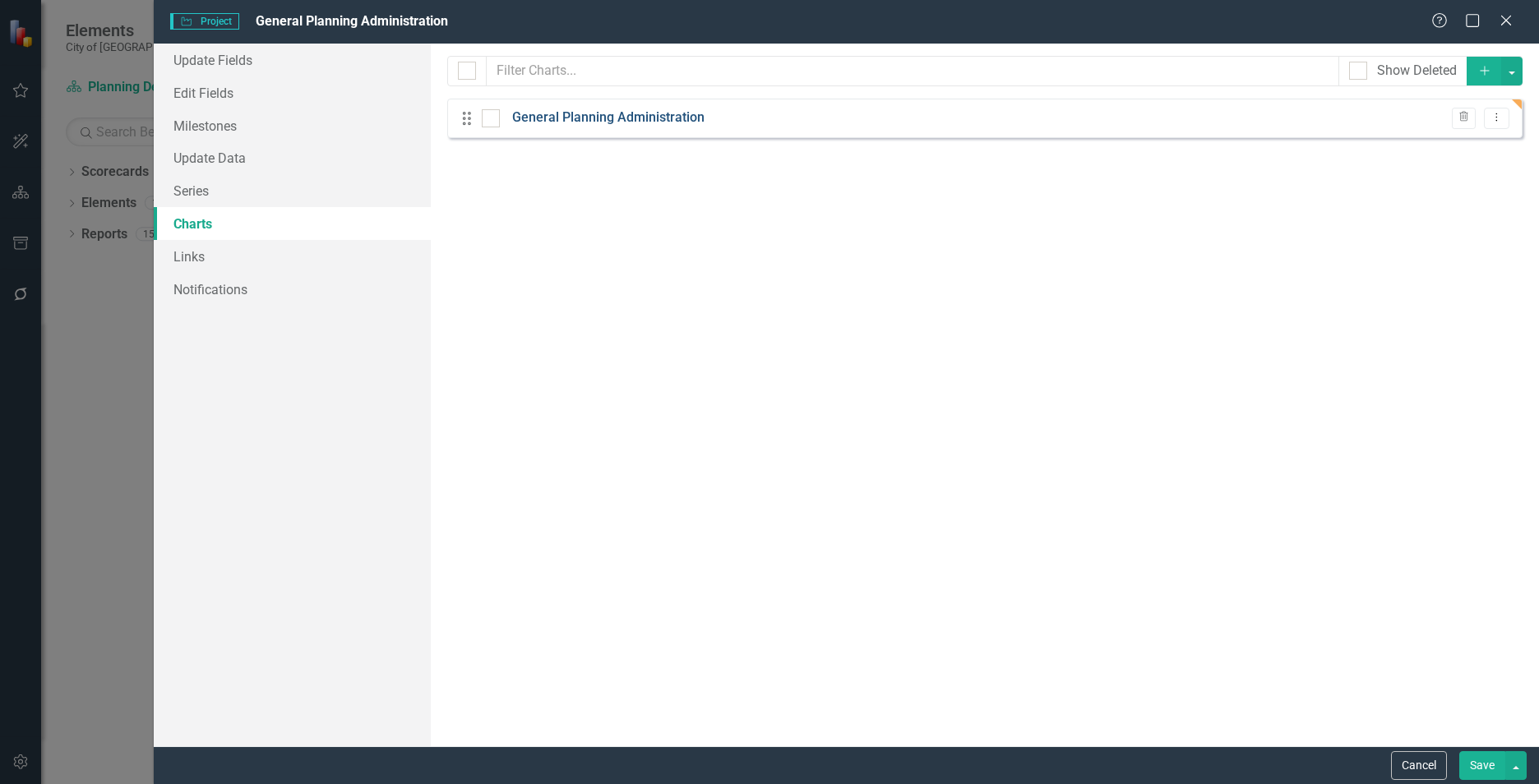
click at [576, 111] on link "General Planning Administration" at bounding box center [608, 118] width 192 height 19
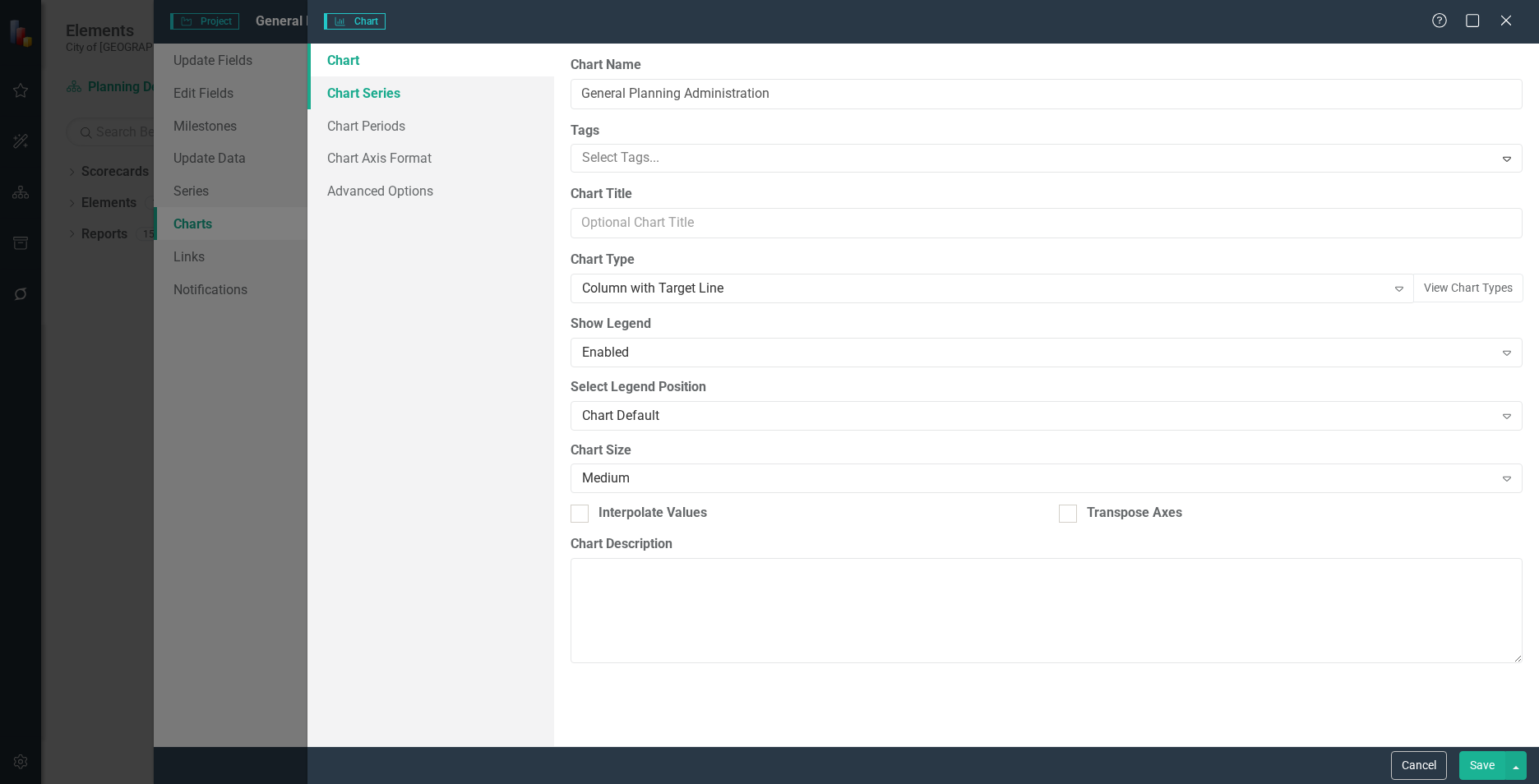
click at [361, 94] on link "Chart Series" at bounding box center [430, 93] width 247 height 33
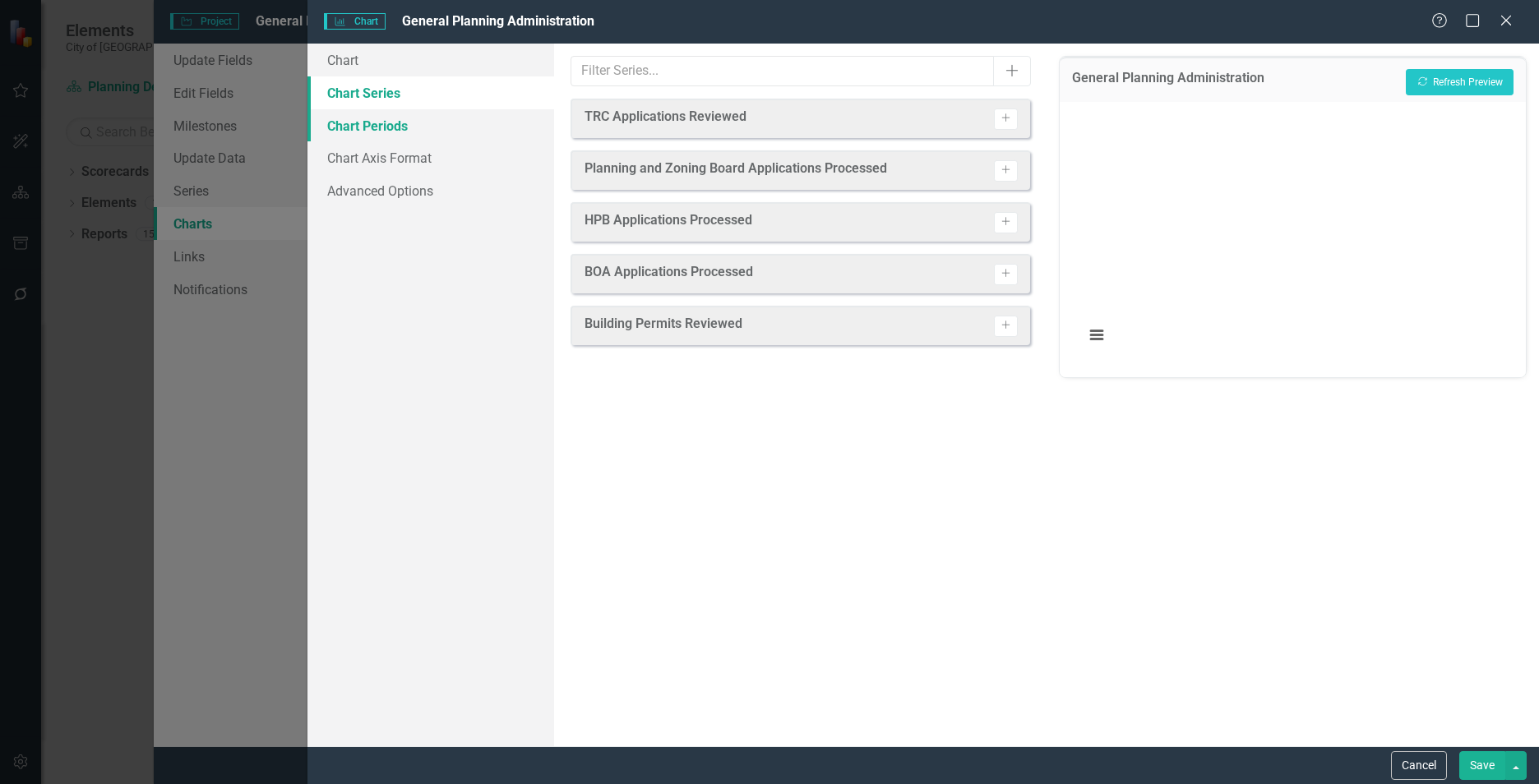
click at [348, 123] on link "Chart Periods" at bounding box center [430, 126] width 247 height 33
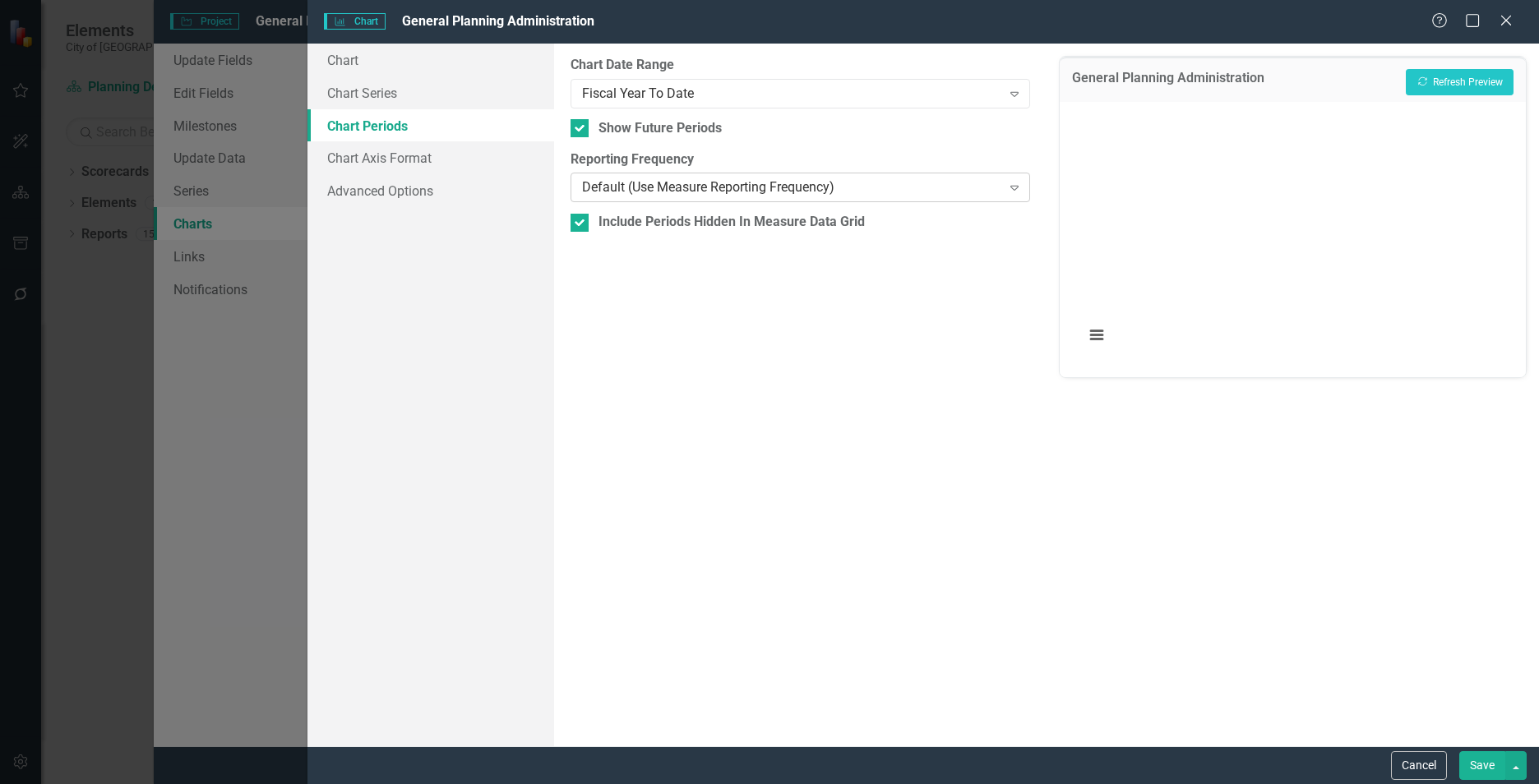
click at [868, 189] on div "Default (Use Measure Reporting Frequency)" at bounding box center [792, 188] width 419 height 19
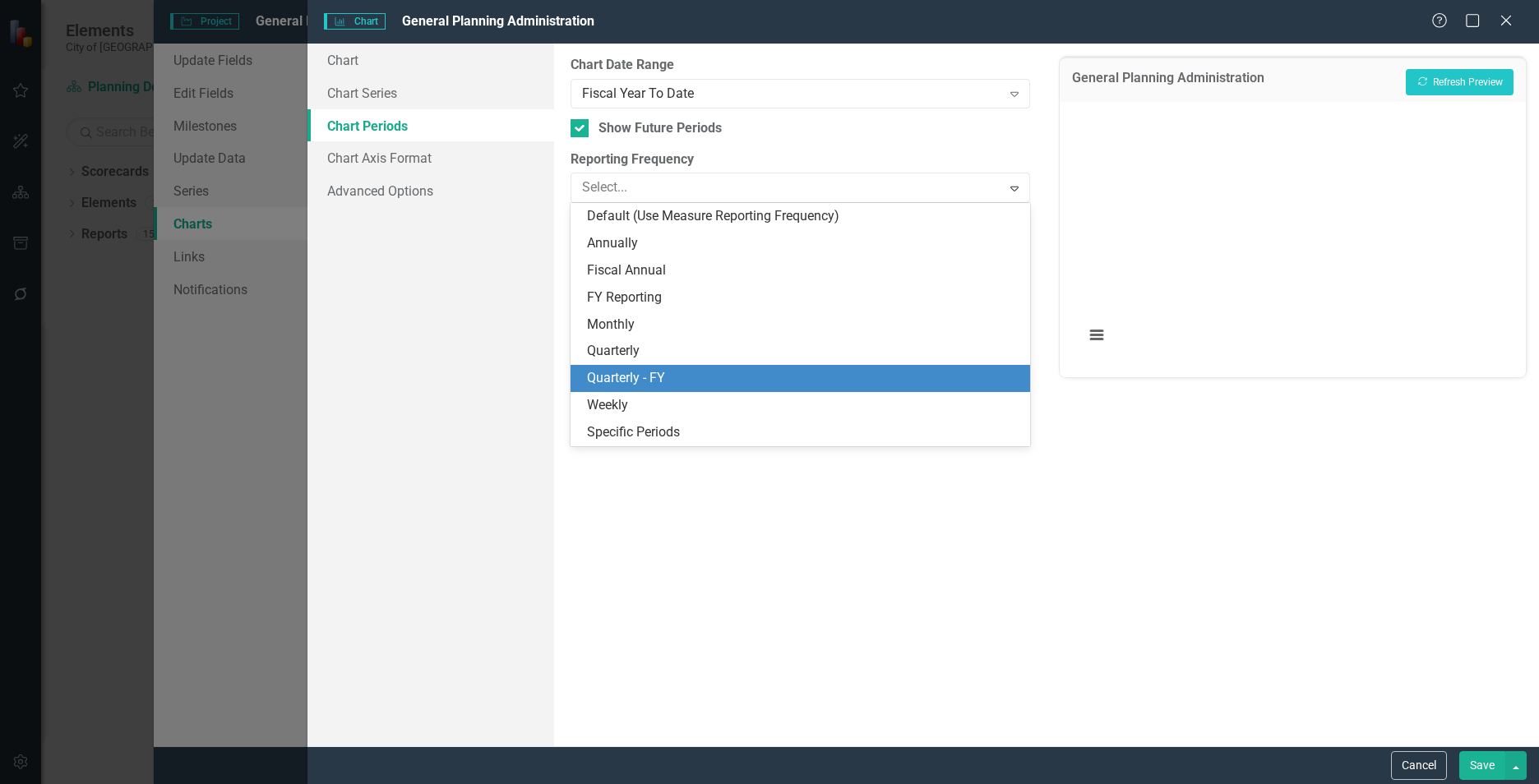
click at [737, 375] on div "Quarterly - FY" at bounding box center [804, 379] width 433 height 19
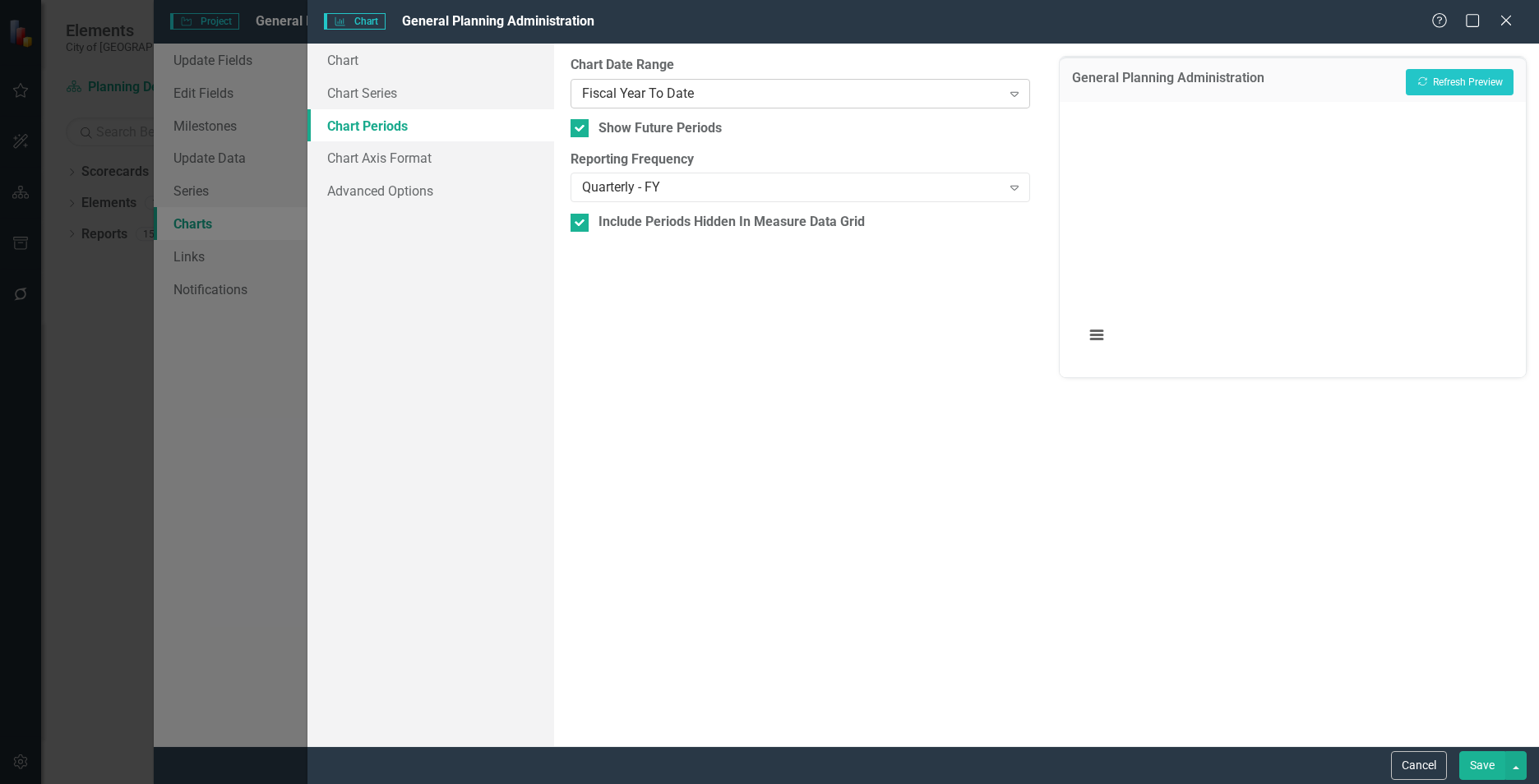
click at [742, 97] on div "Fiscal Year To Date" at bounding box center [792, 93] width 419 height 19
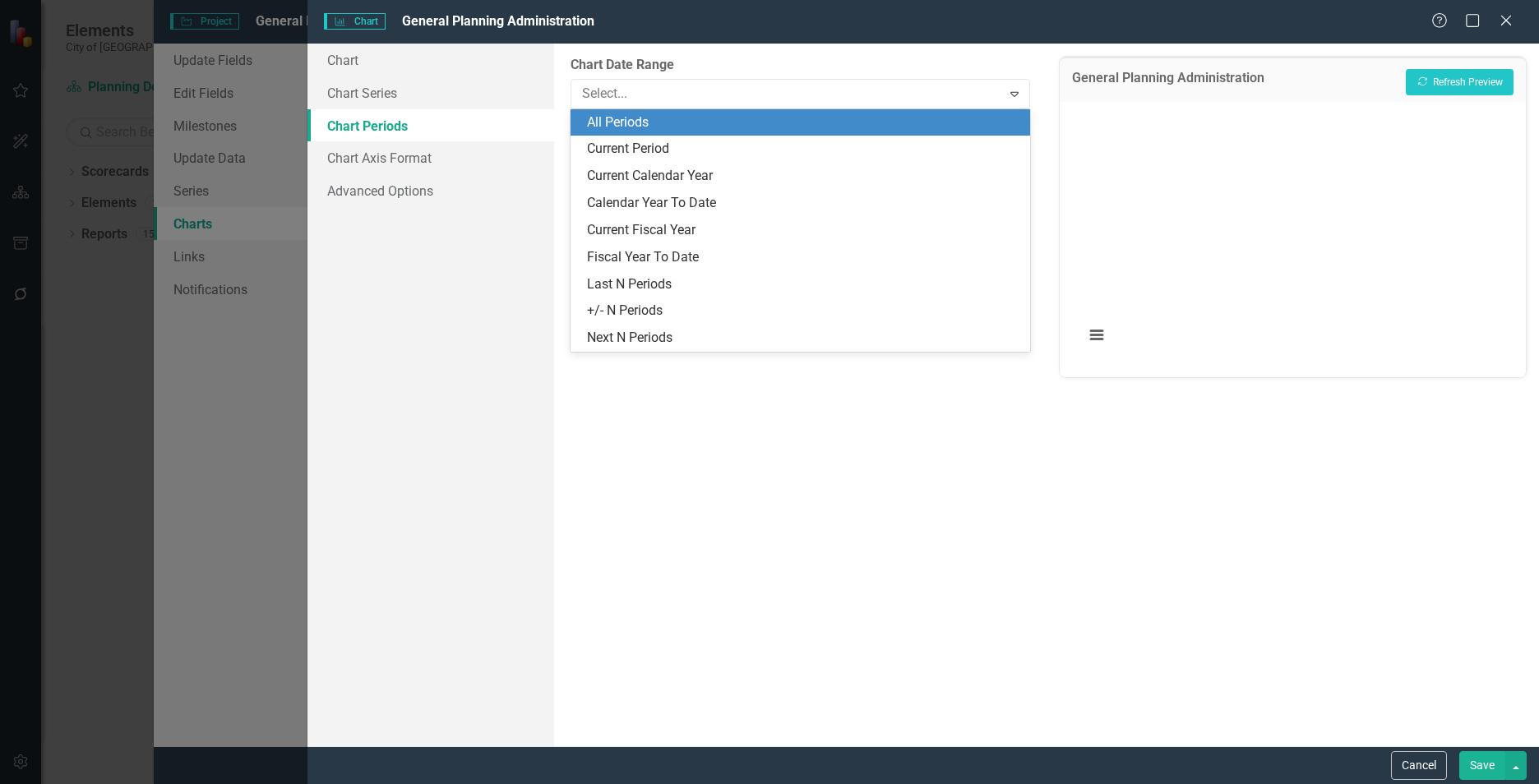
click at [672, 118] on div "All Periods" at bounding box center [804, 123] width 433 height 19
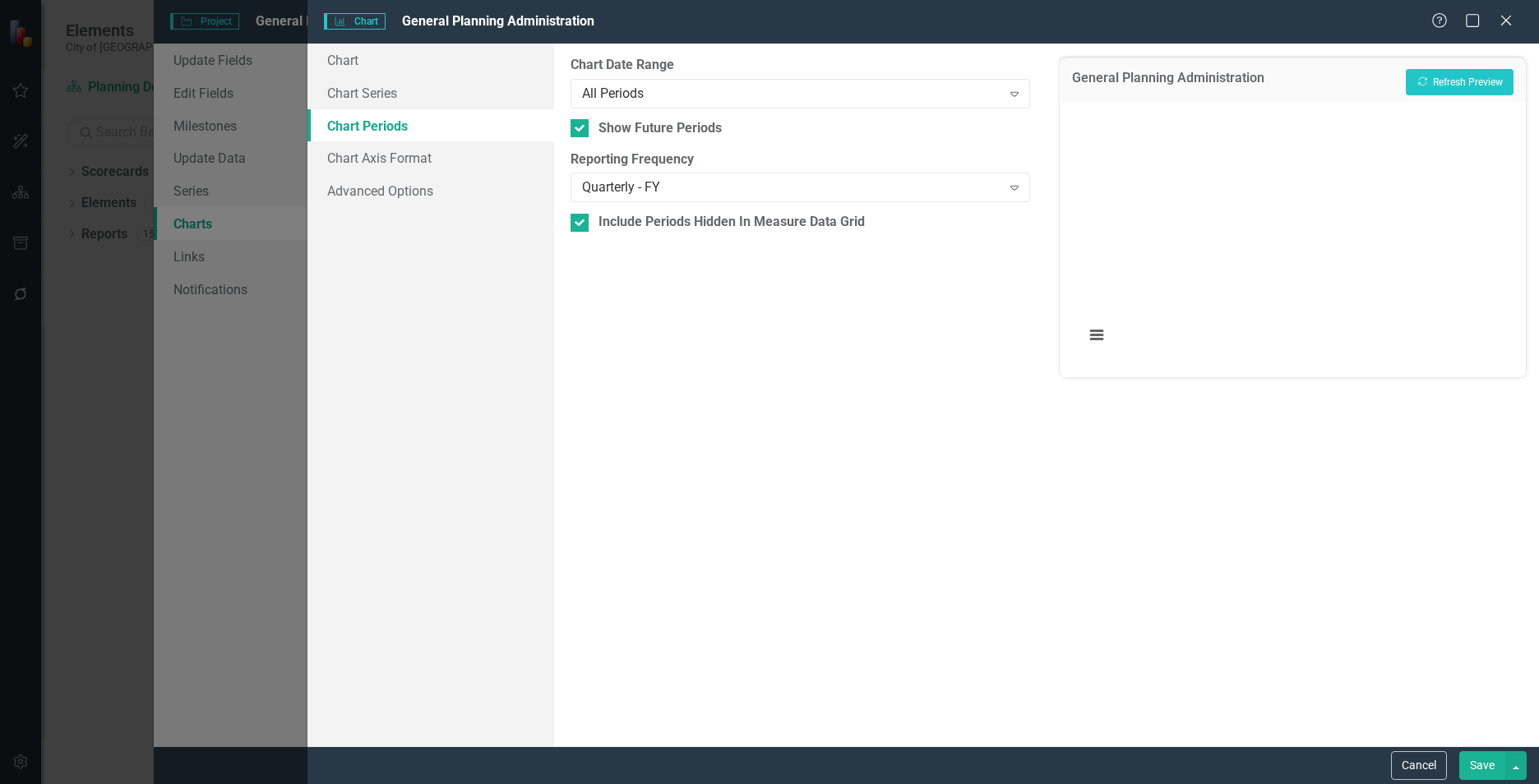
click at [1468, 761] on button "Save" at bounding box center [1482, 765] width 46 height 29
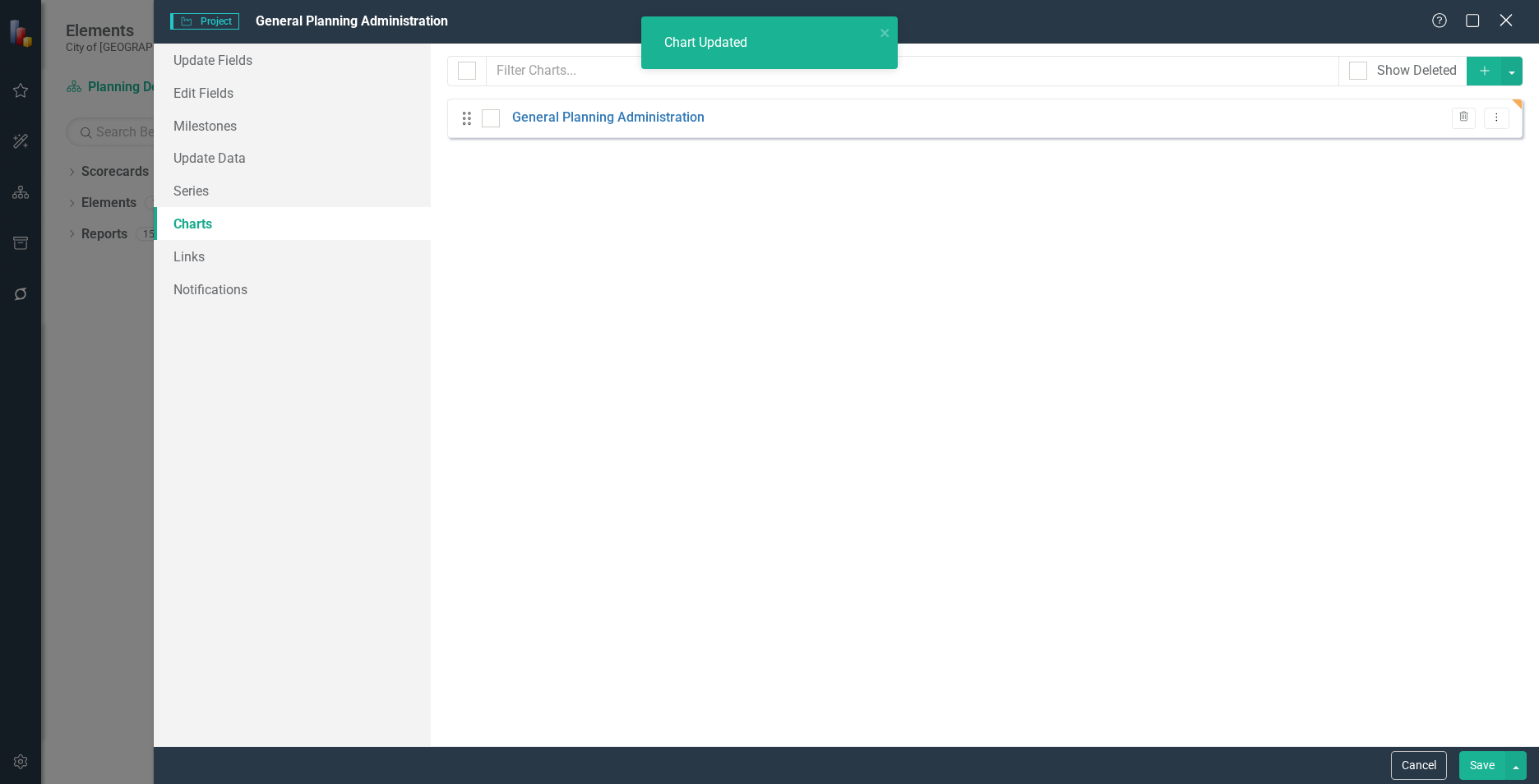
click at [1503, 19] on icon "Close" at bounding box center [1505, 20] width 21 height 16
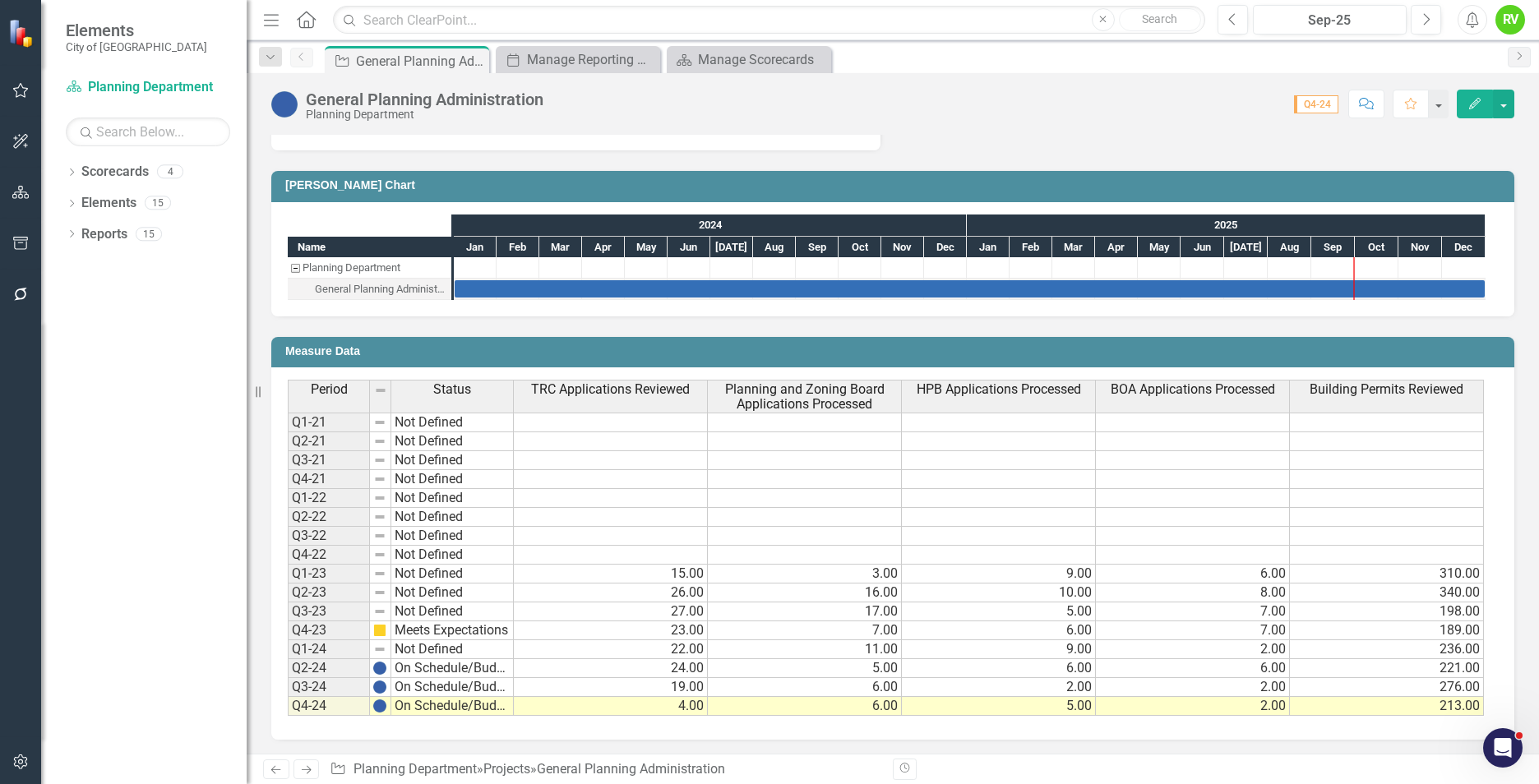
scroll to position [653, 0]
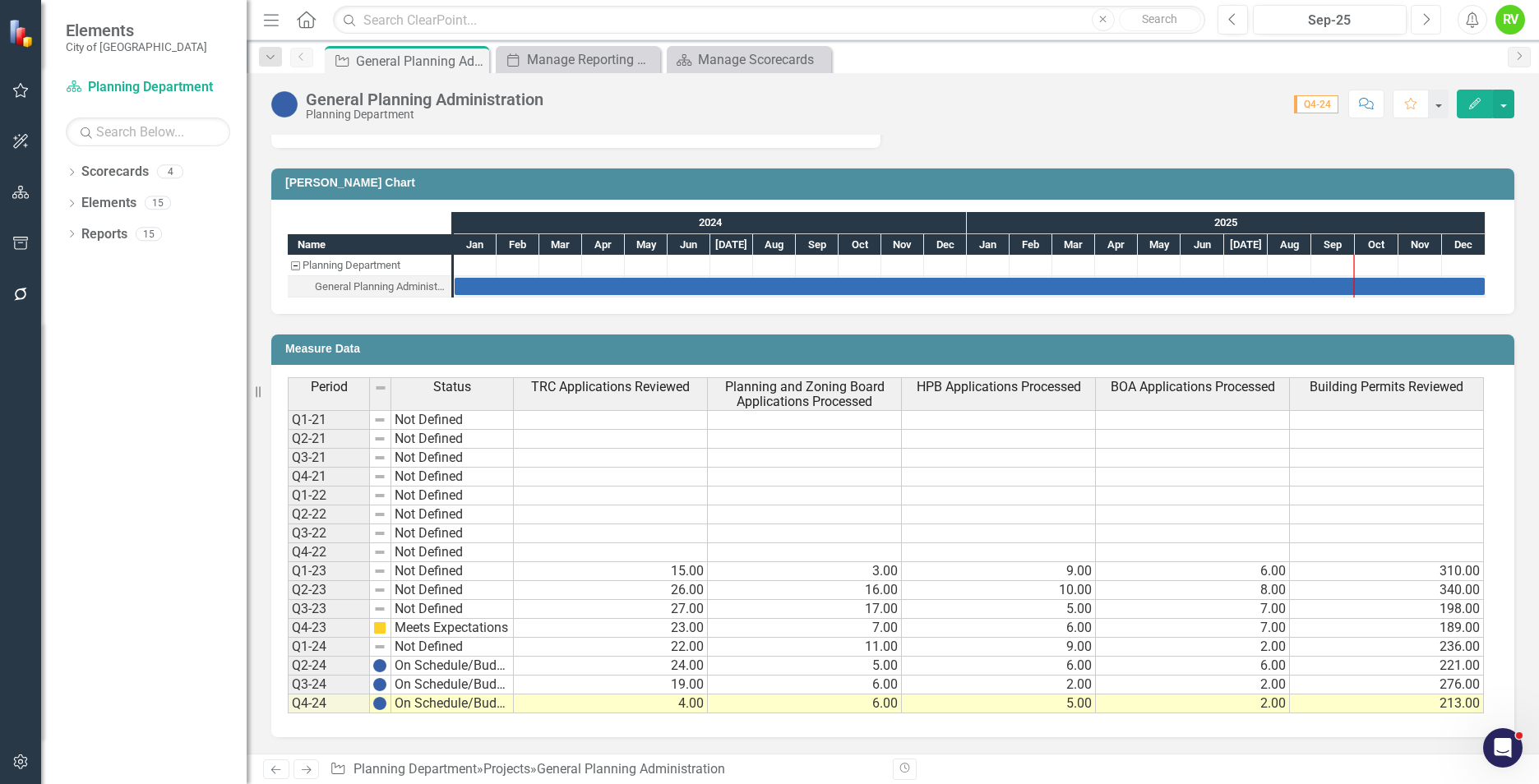
click at [1426, 18] on icon "Next" at bounding box center [1426, 20] width 9 height 15
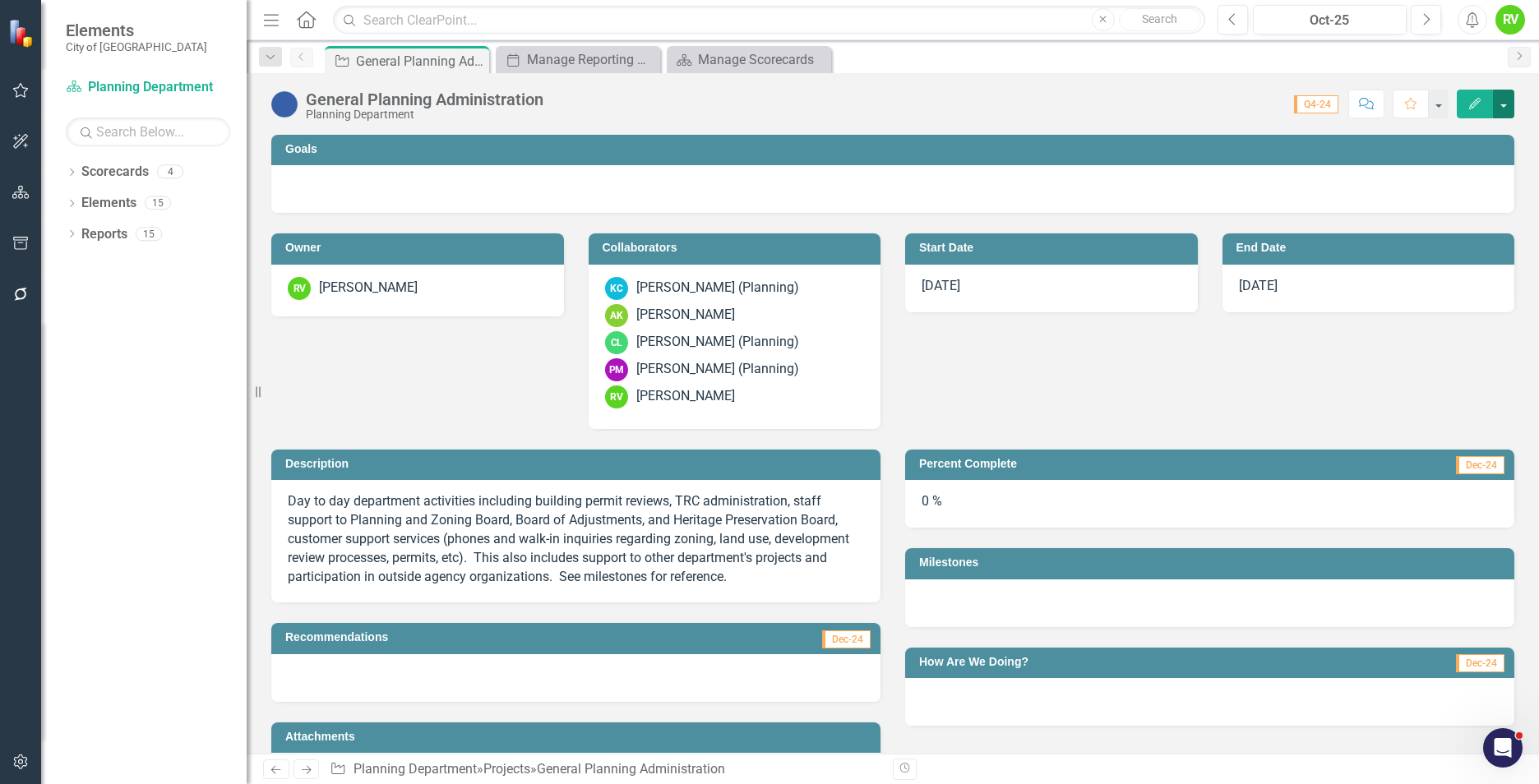
click at [1505, 104] on button "button" at bounding box center [1503, 104] width 22 height 29
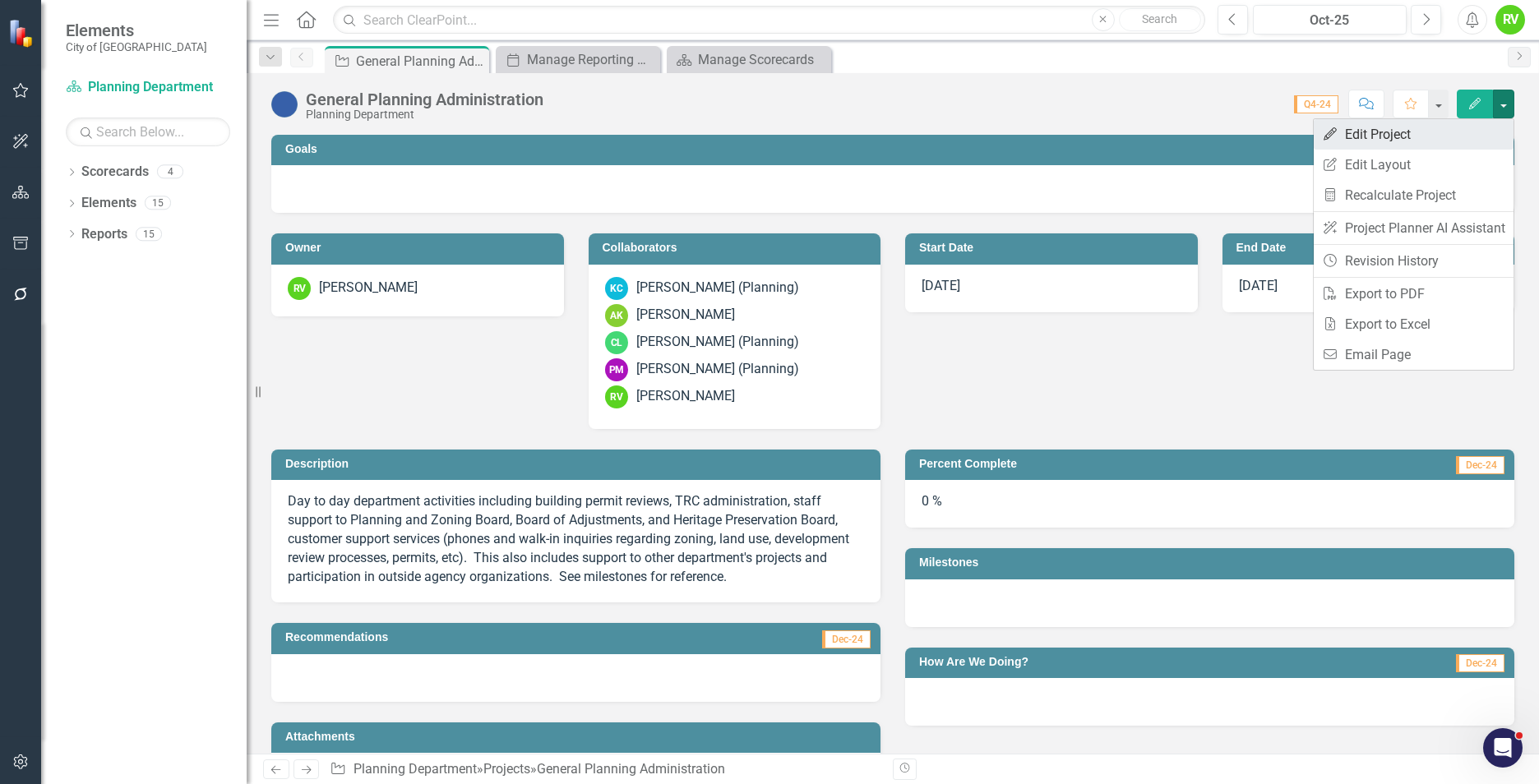
click at [1396, 130] on link "Edit Edit Project" at bounding box center [1413, 134] width 200 height 30
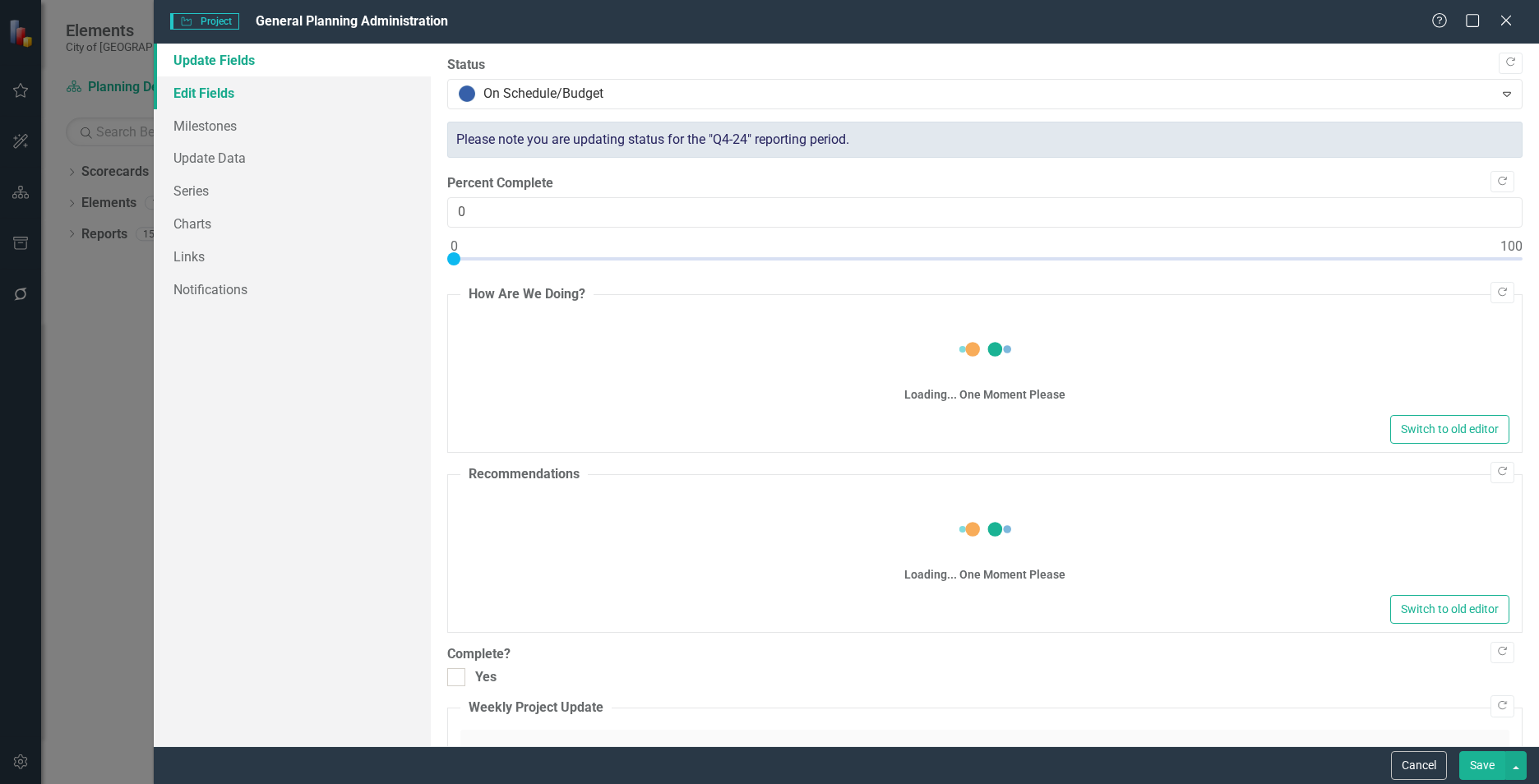
click at [195, 97] on link "Edit Fields" at bounding box center [292, 93] width 277 height 33
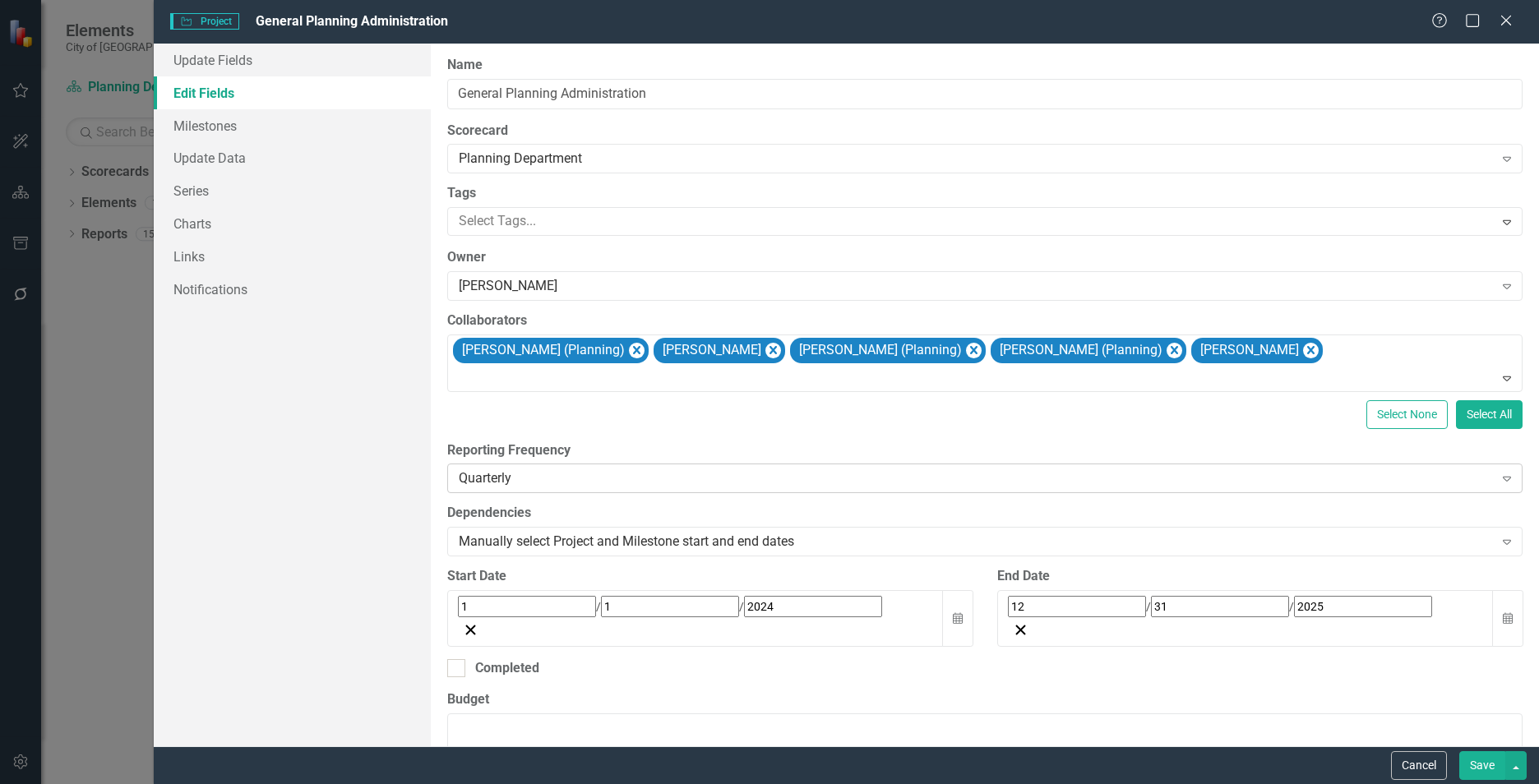
click at [662, 483] on div "Quarterly" at bounding box center [975, 478] width 1034 height 19
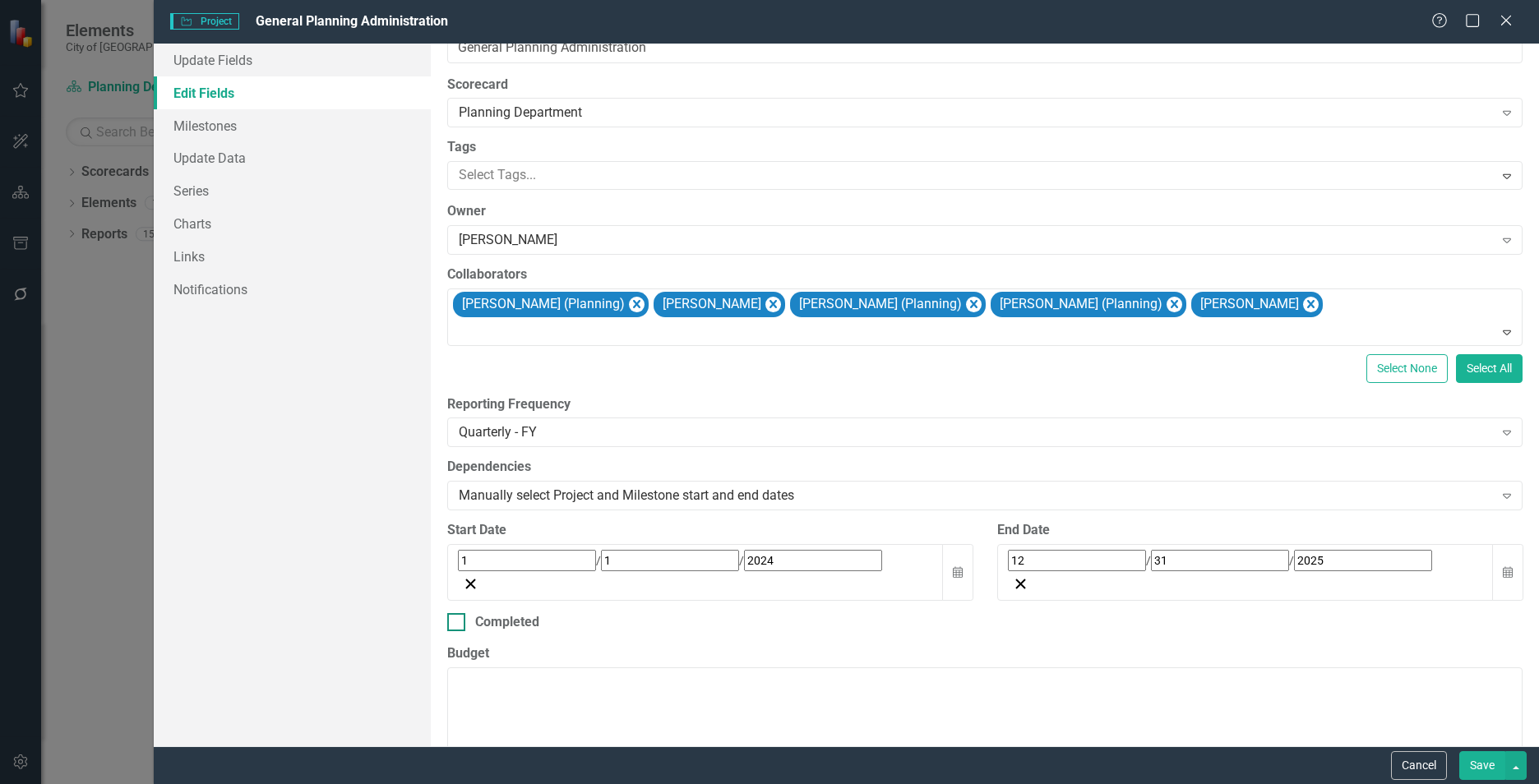
scroll to position [83, 0]
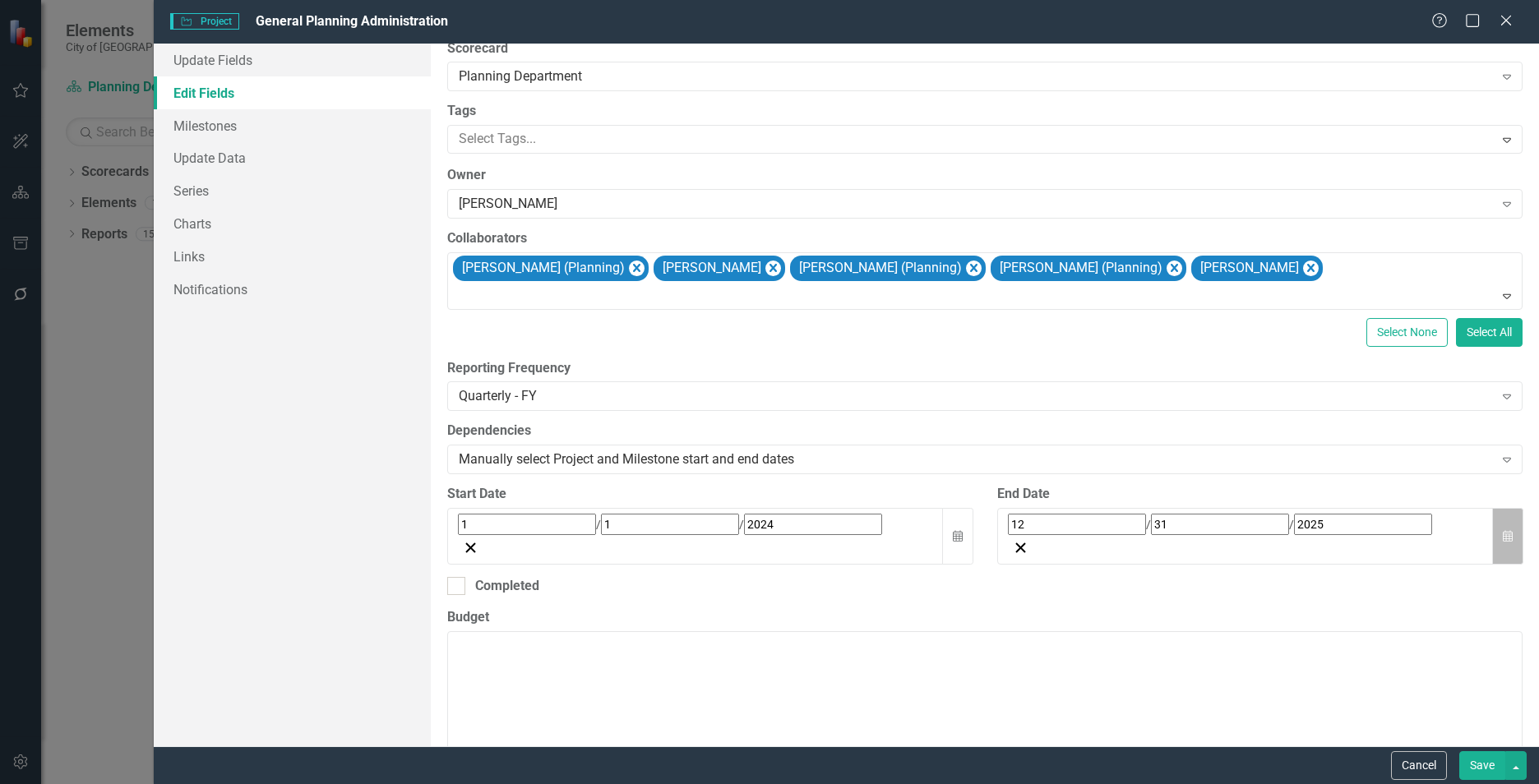
click at [1502, 530] on icon "button" at bounding box center [1507, 535] width 10 height 11
click at [1285, 564] on button "»" at bounding box center [1266, 561] width 37 height 37
click at [1189, 739] on abbr "31" at bounding box center [1183, 746] width 13 height 13
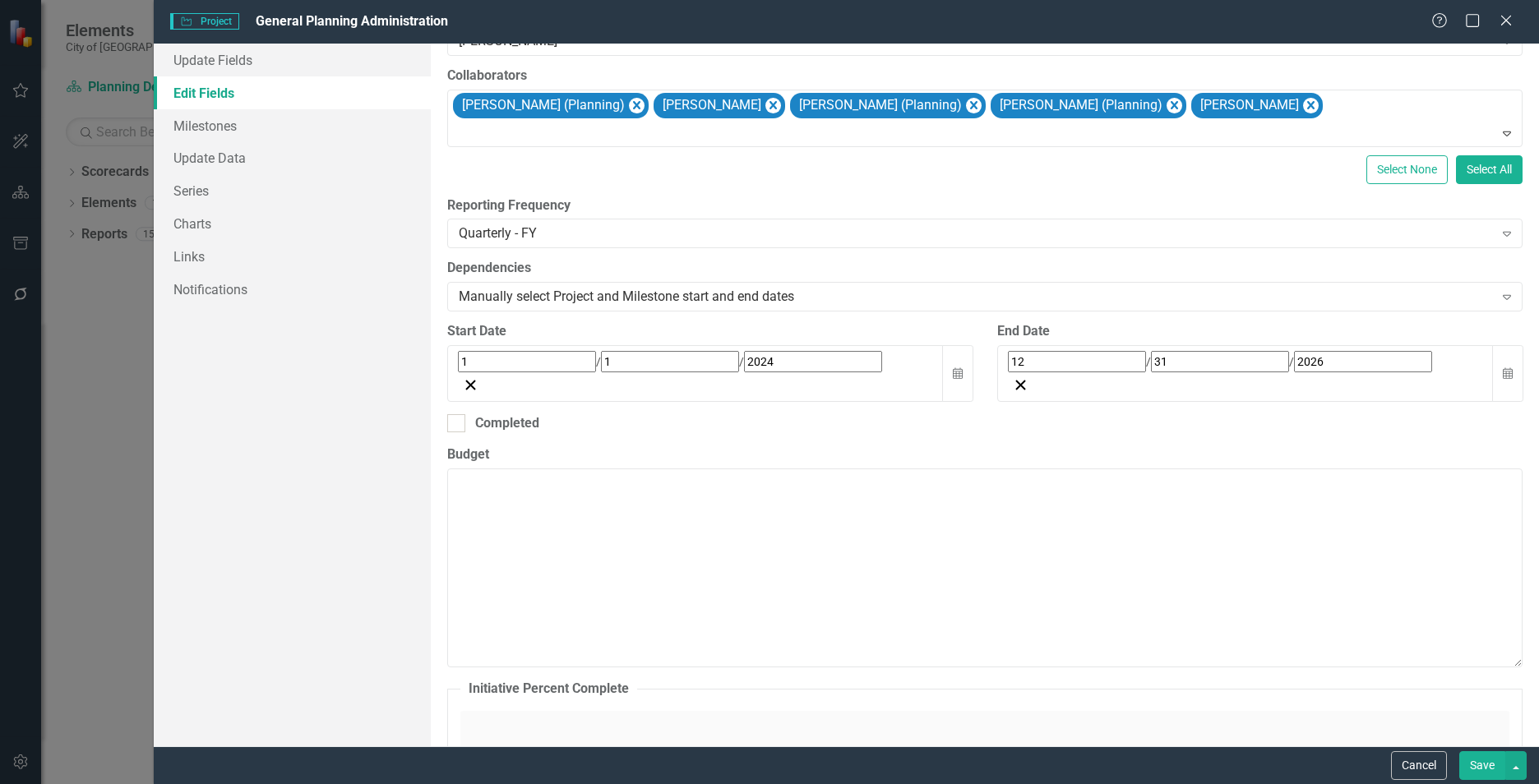
scroll to position [247, 0]
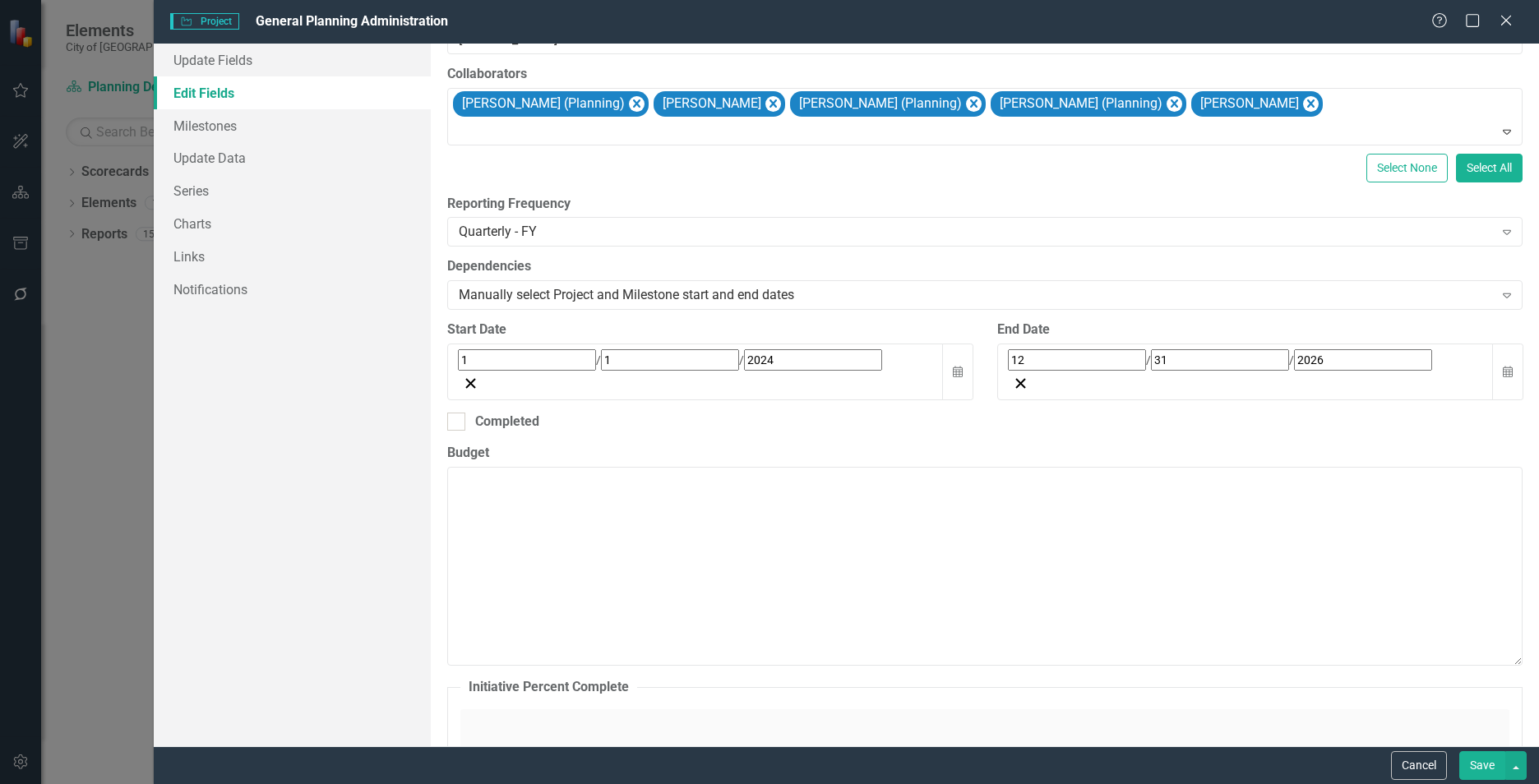
click at [1481, 761] on button "Save" at bounding box center [1482, 765] width 46 height 29
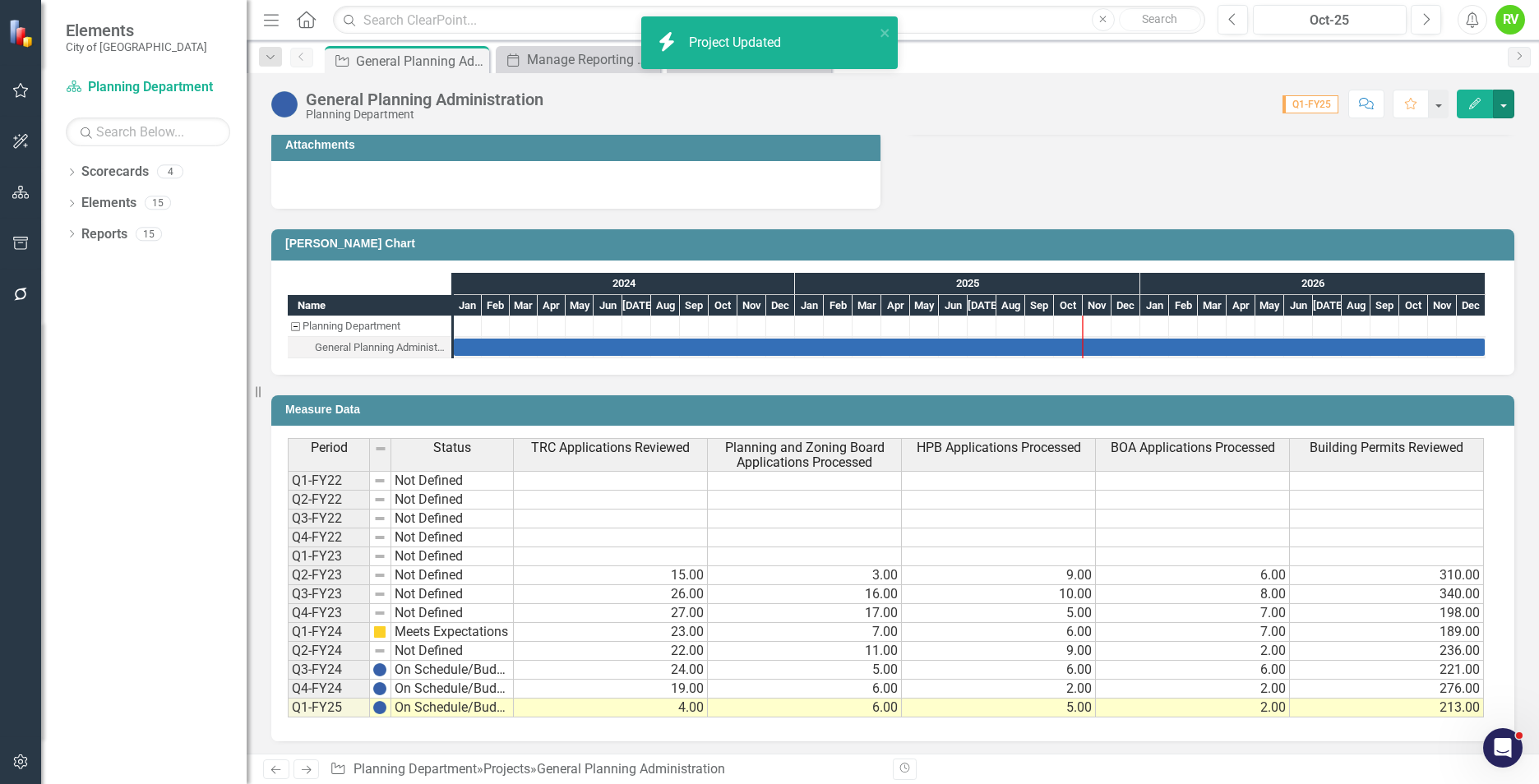
scroll to position [596, 0]
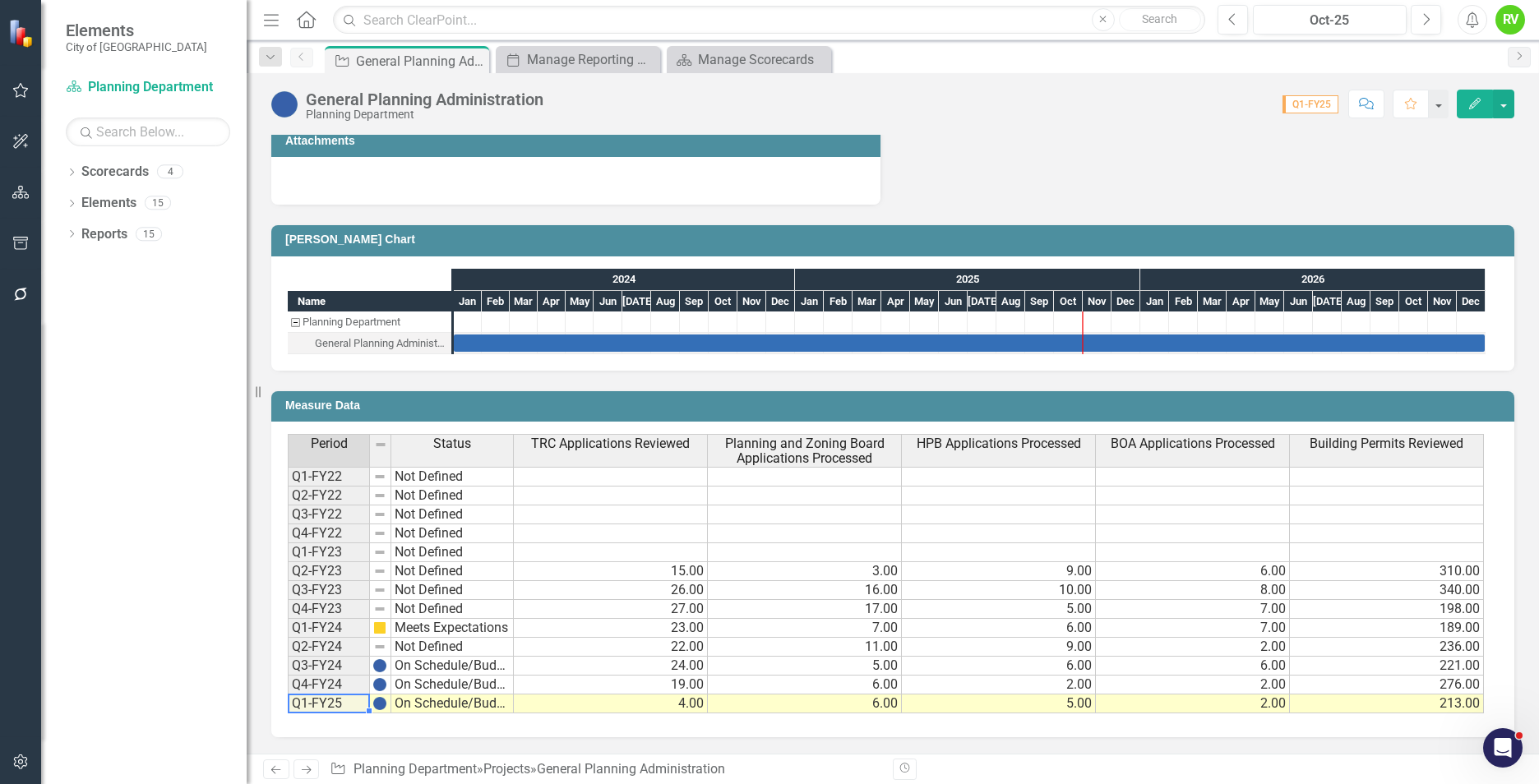
click at [314, 707] on td "Q1-FY25" at bounding box center [329, 704] width 83 height 19
click at [315, 704] on td "Q1-FY25" at bounding box center [329, 704] width 83 height 19
click at [295, 717] on div "Period Status TRC Applications Reviewed Planning and Zoning Board Applications …" at bounding box center [892, 580] width 1243 height 316
click at [436, 722] on div "Period Status TRC Applications Reviewed Planning and Zoning Board Applications …" at bounding box center [892, 580] width 1243 height 316
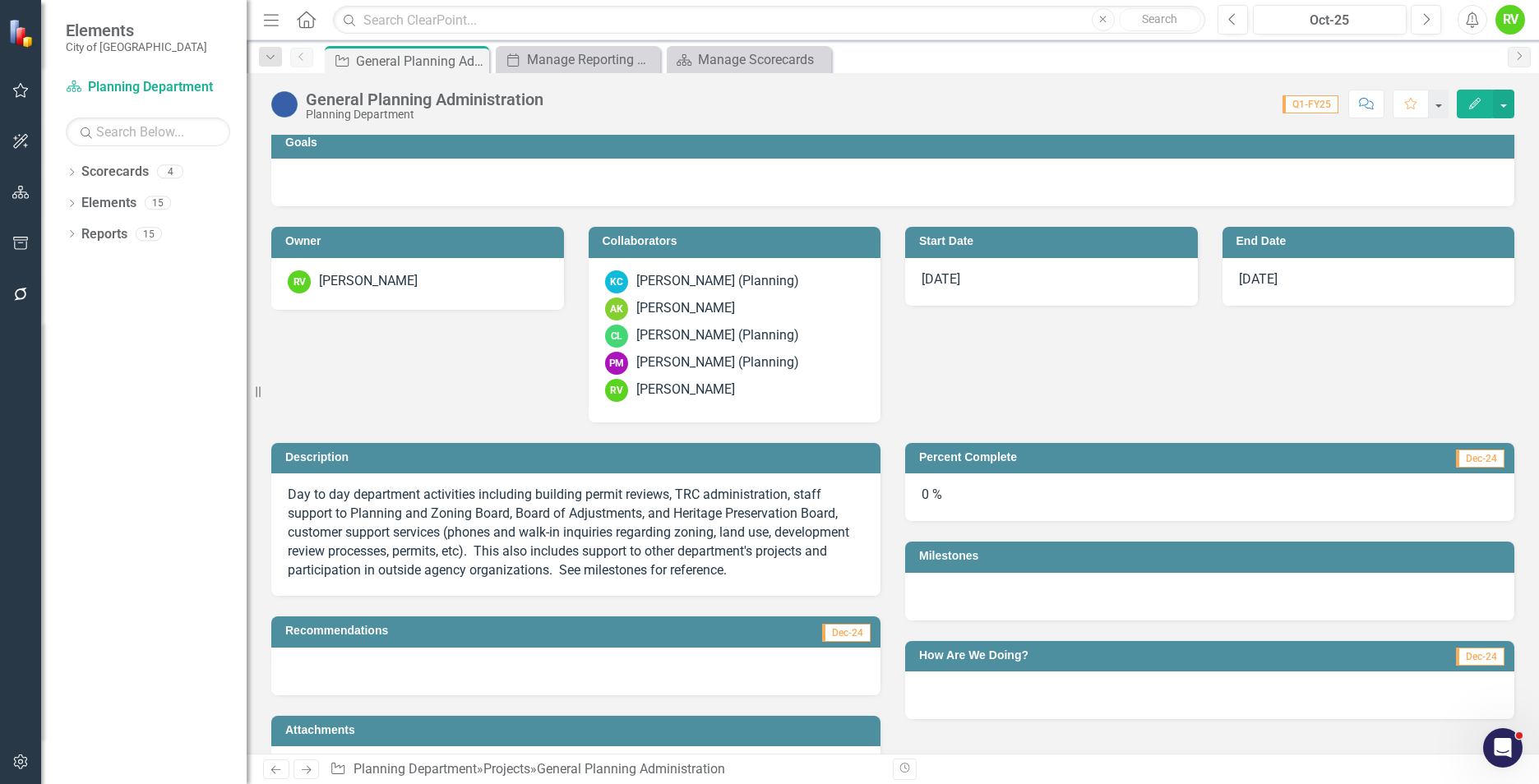
scroll to position [0, 0]
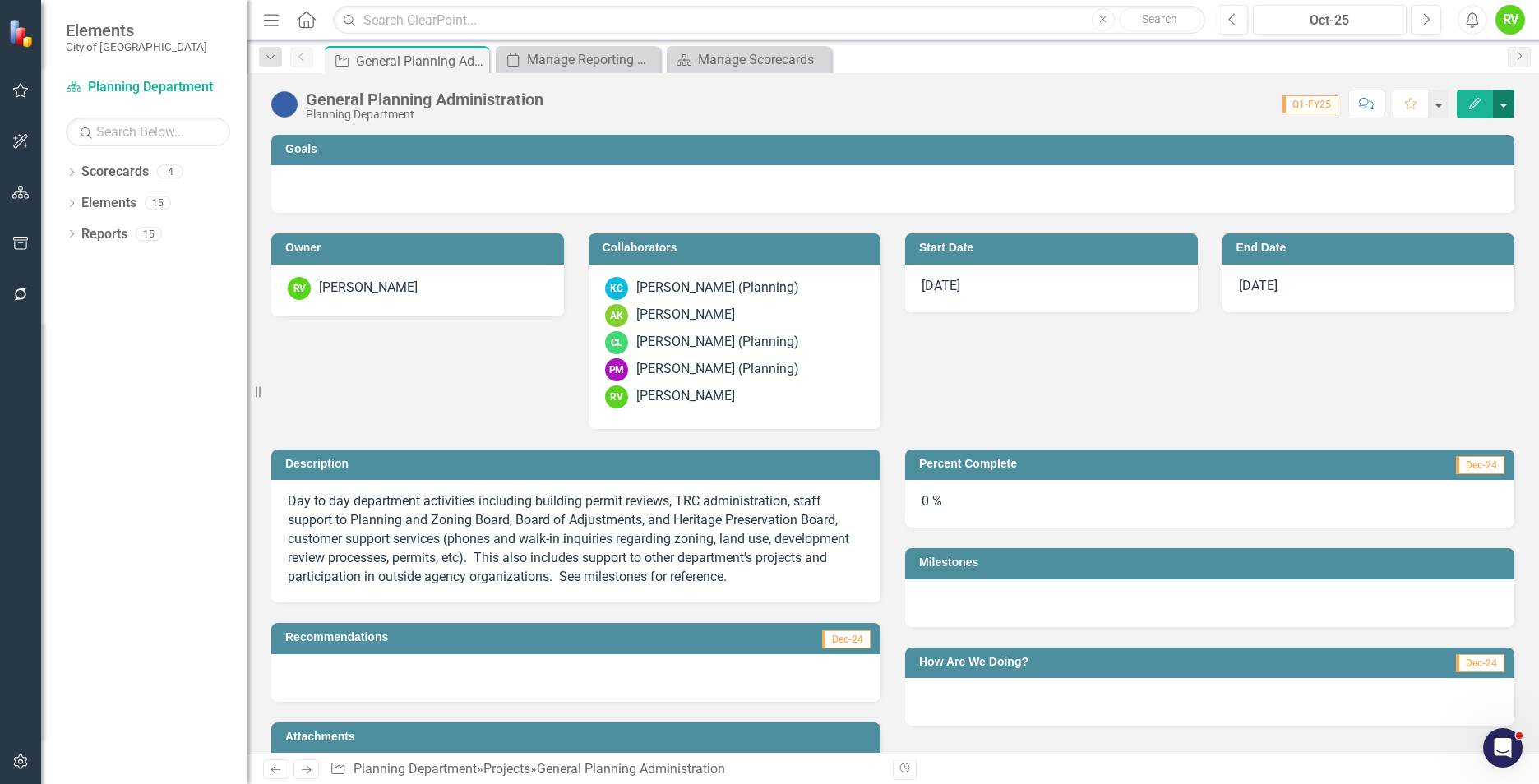
click at [1502, 106] on button "button" at bounding box center [1503, 104] width 22 height 29
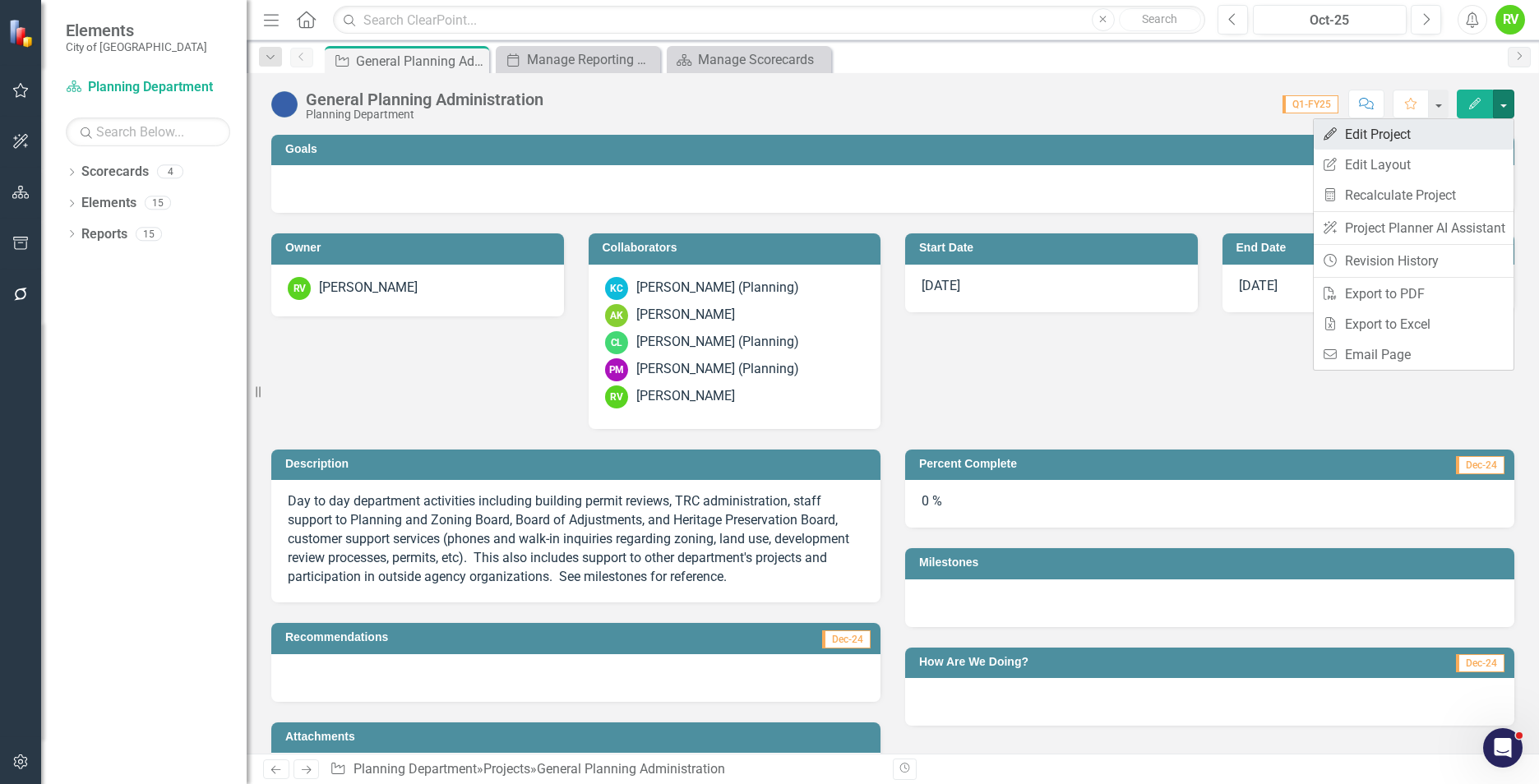
click at [1374, 139] on link "Edit Edit Project" at bounding box center [1413, 134] width 200 height 30
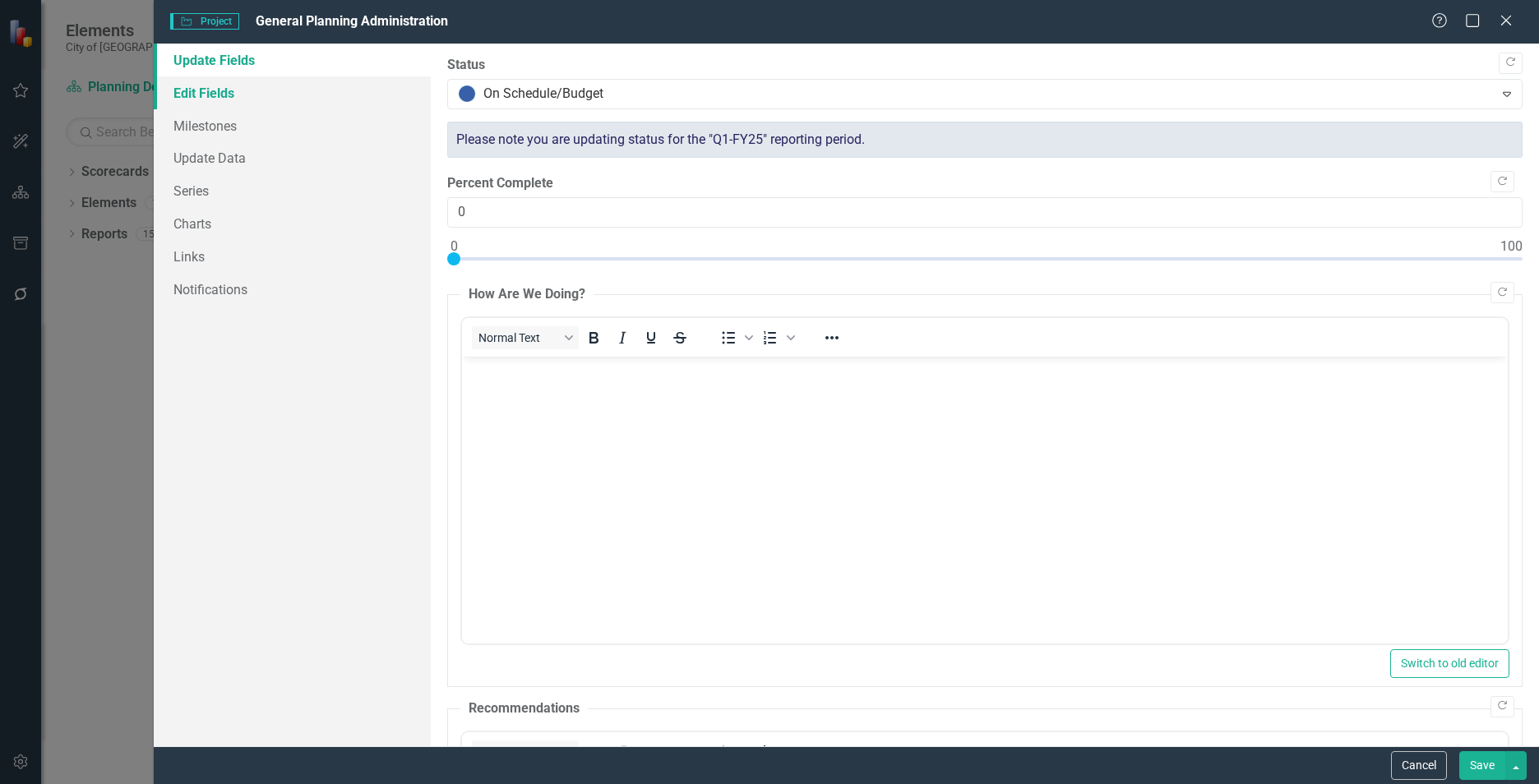
click at [239, 91] on link "Edit Fields" at bounding box center [292, 93] width 277 height 33
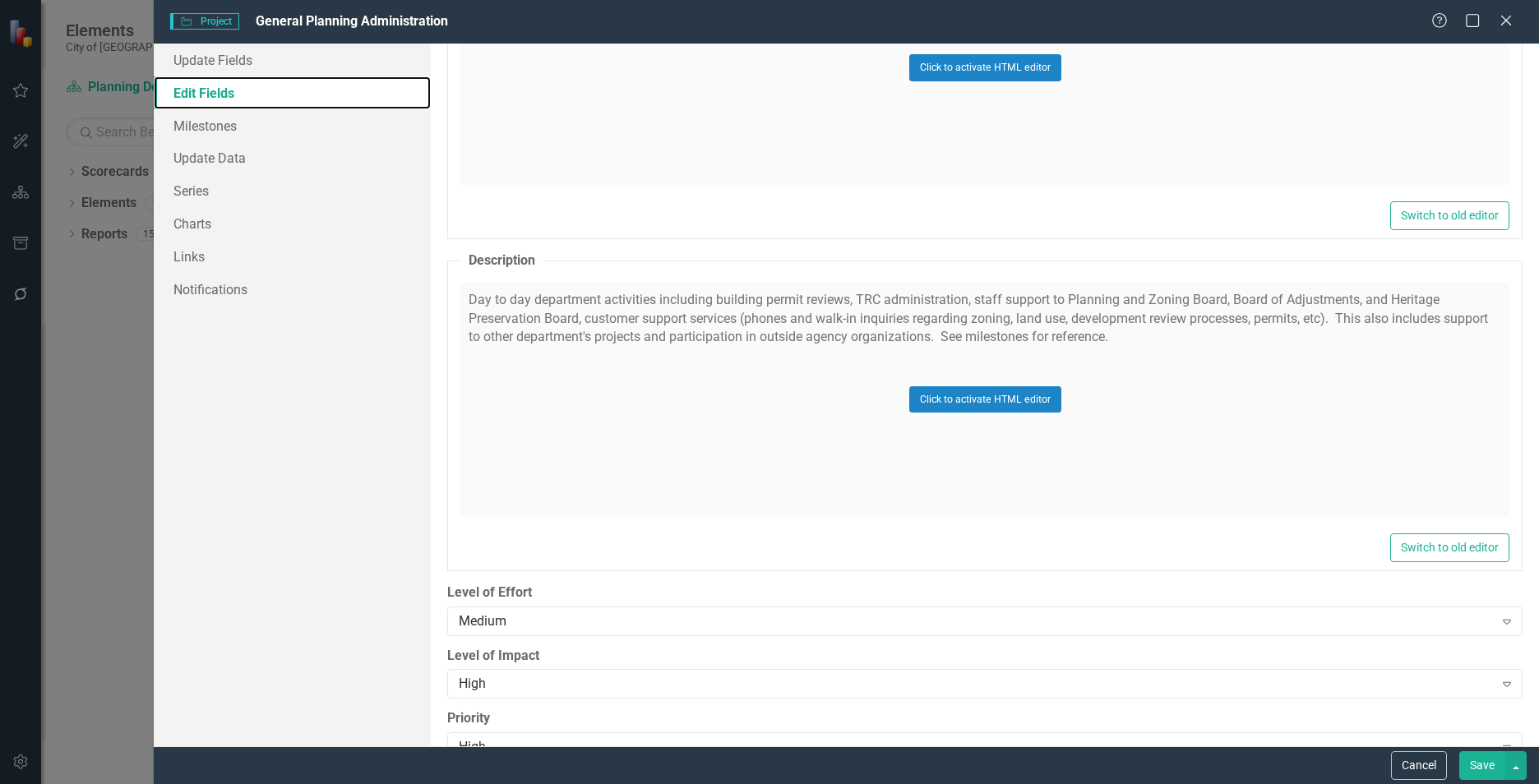
scroll to position [1141, 0]
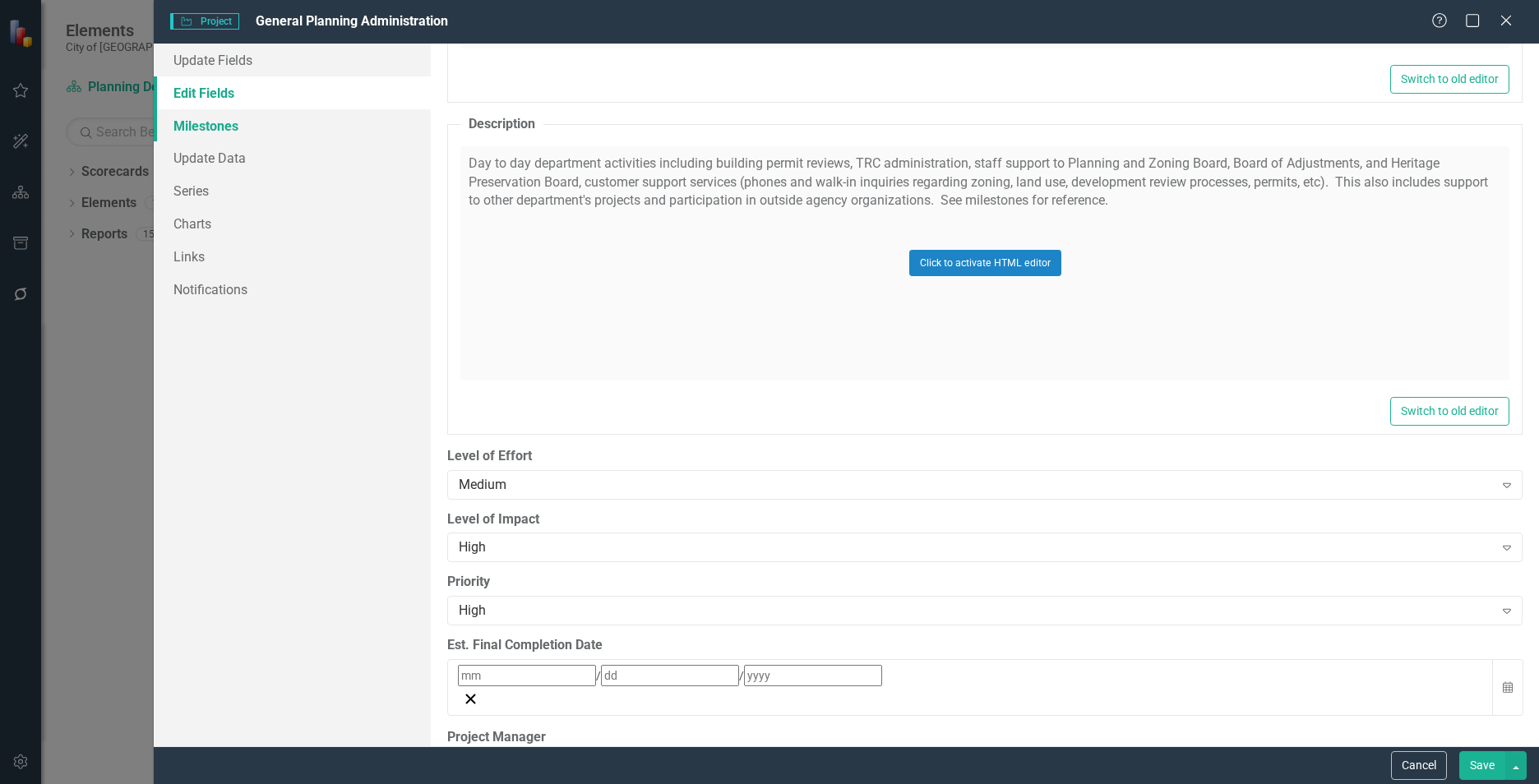
click at [234, 129] on link "Milestones" at bounding box center [292, 126] width 277 height 33
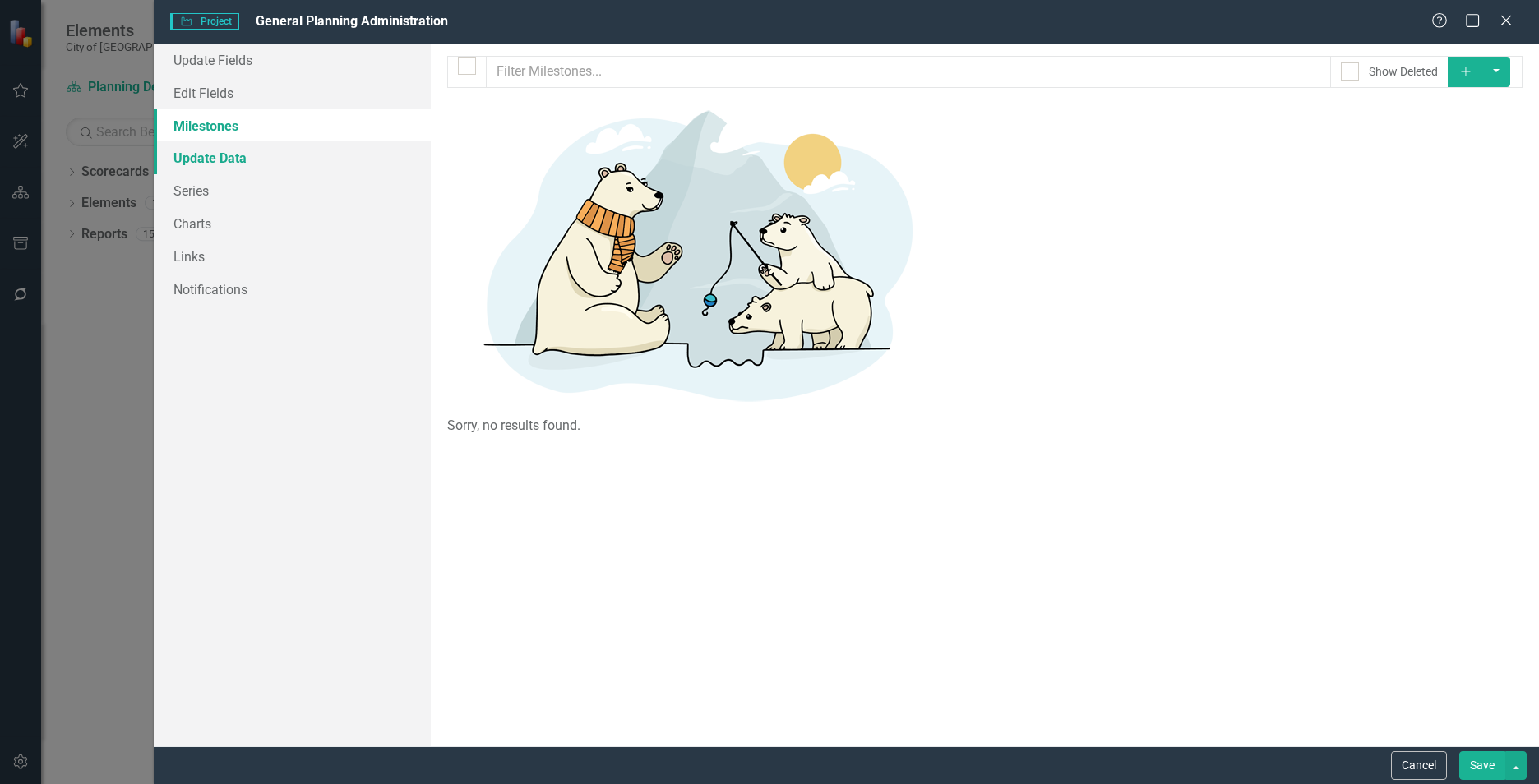
click at [224, 159] on link "Update Data" at bounding box center [292, 158] width 277 height 33
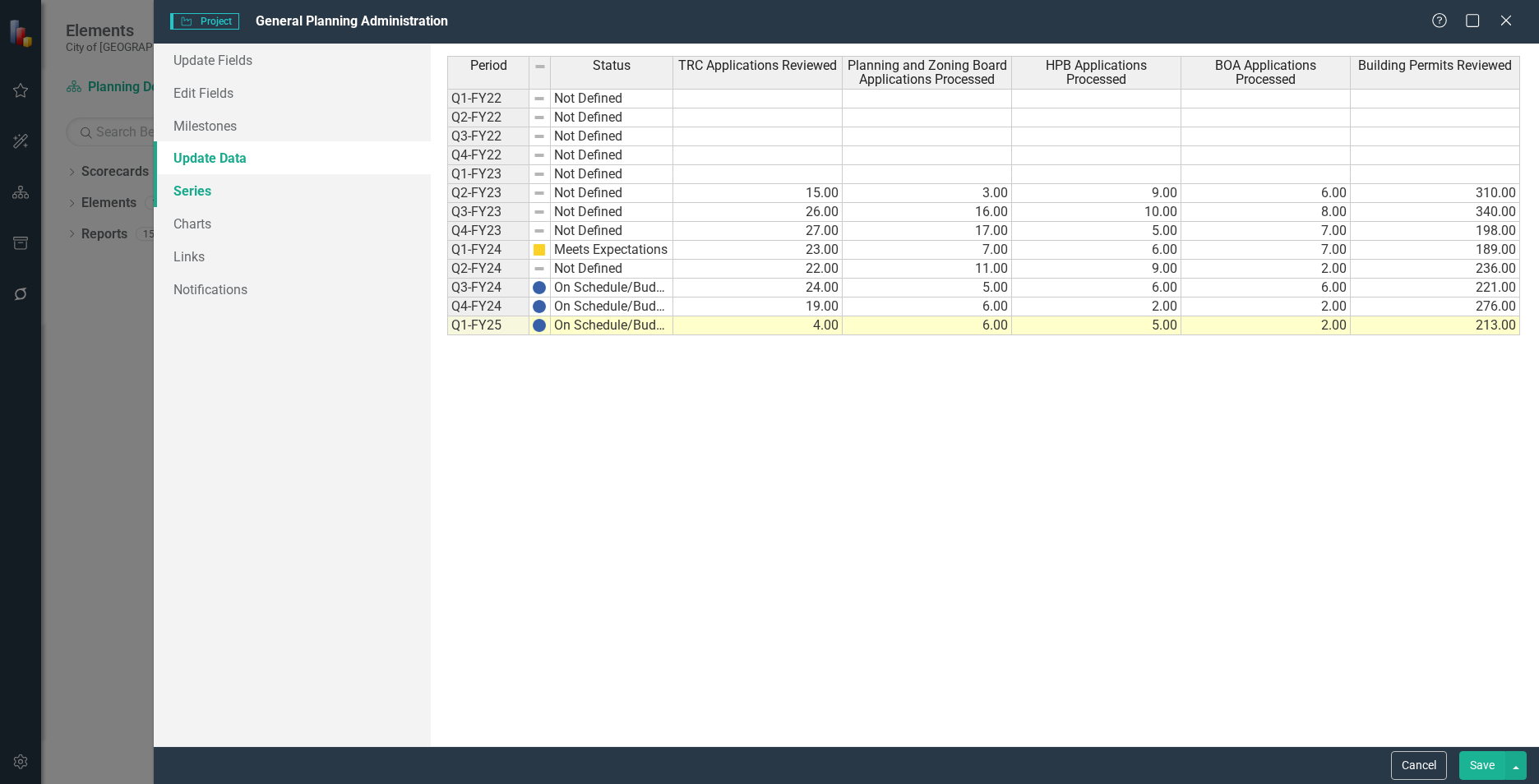
click at [206, 194] on link "Series" at bounding box center [292, 190] width 277 height 33
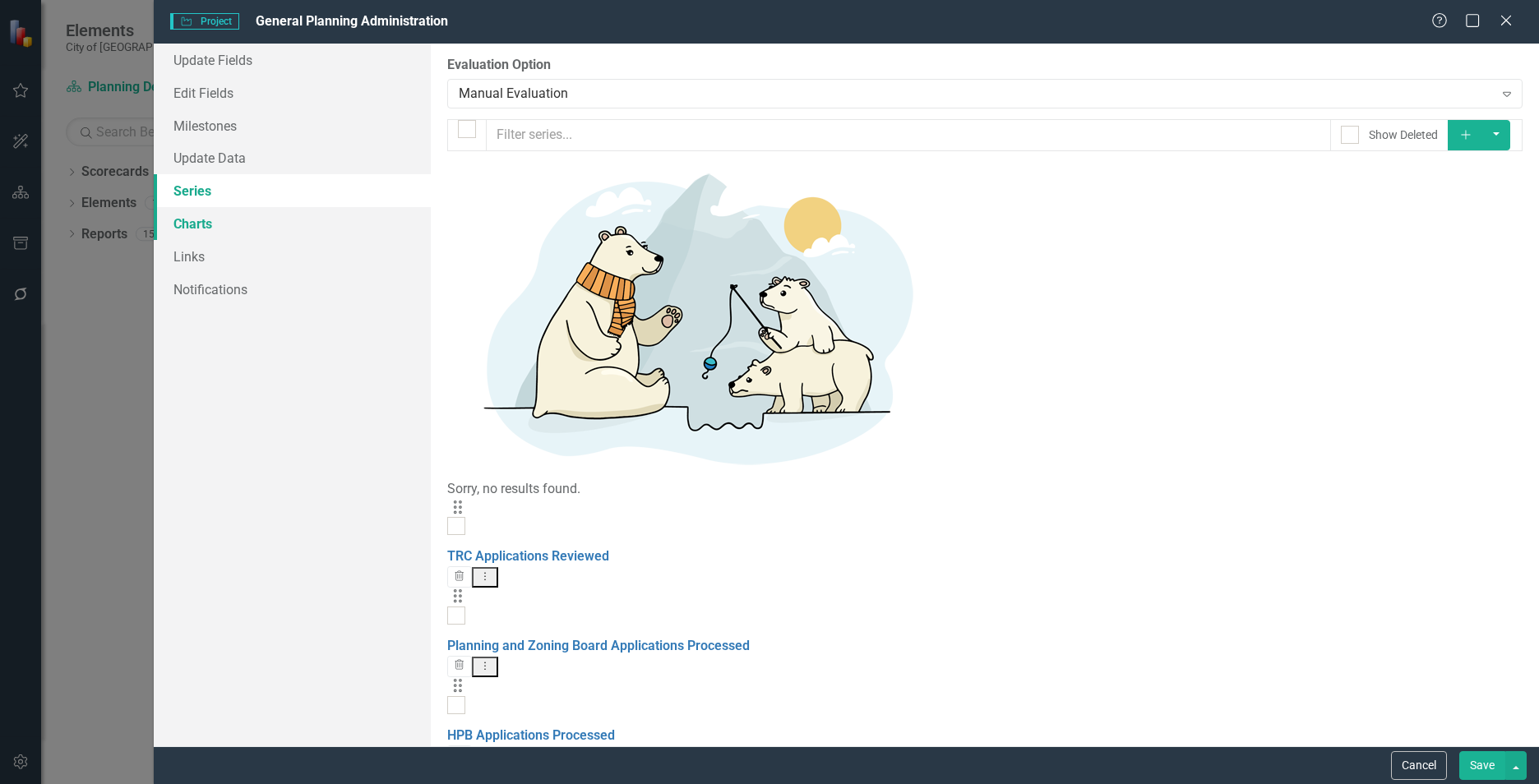
click at [249, 224] on link "Charts" at bounding box center [292, 223] width 277 height 33
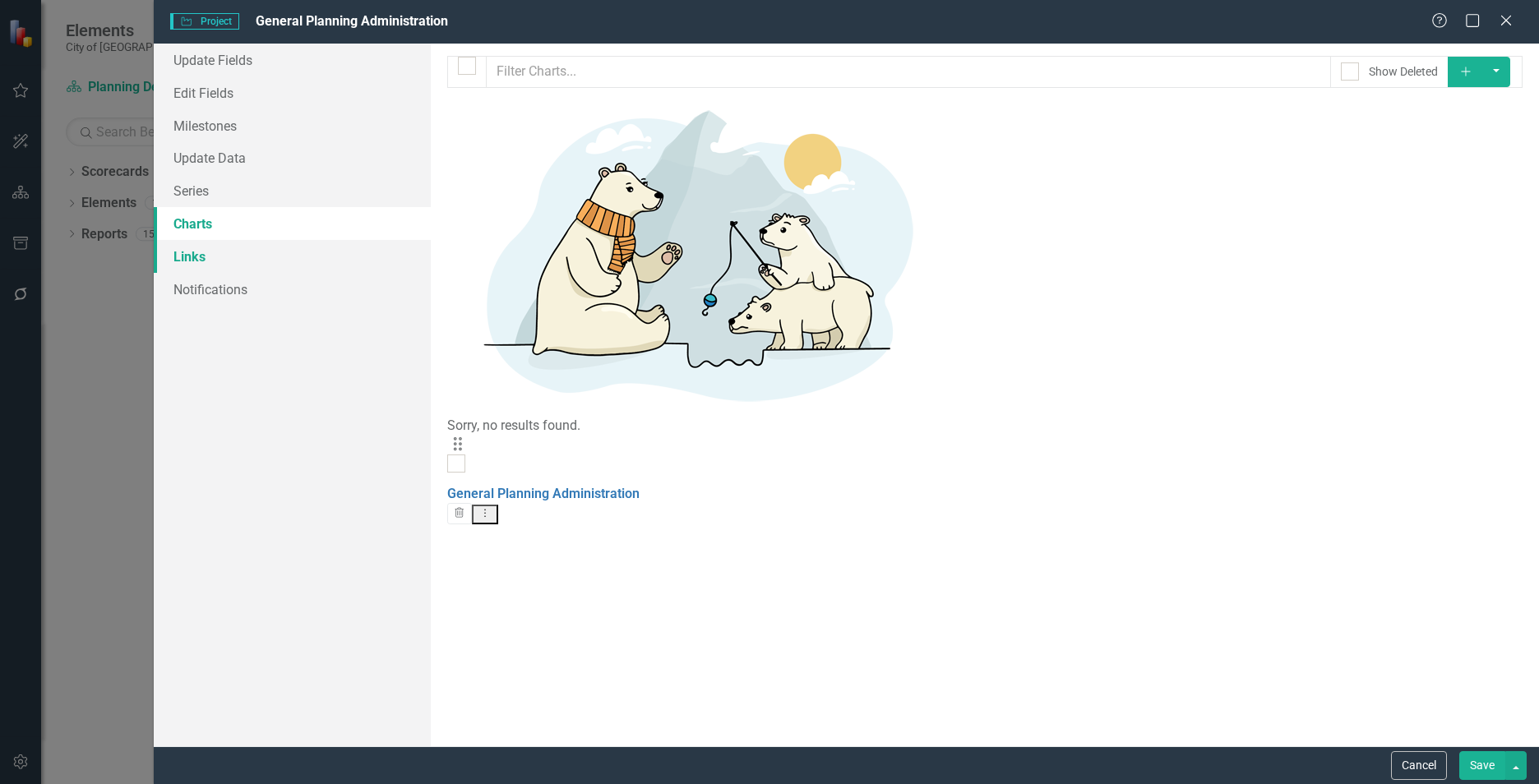
click at [196, 257] on link "Links" at bounding box center [292, 256] width 277 height 33
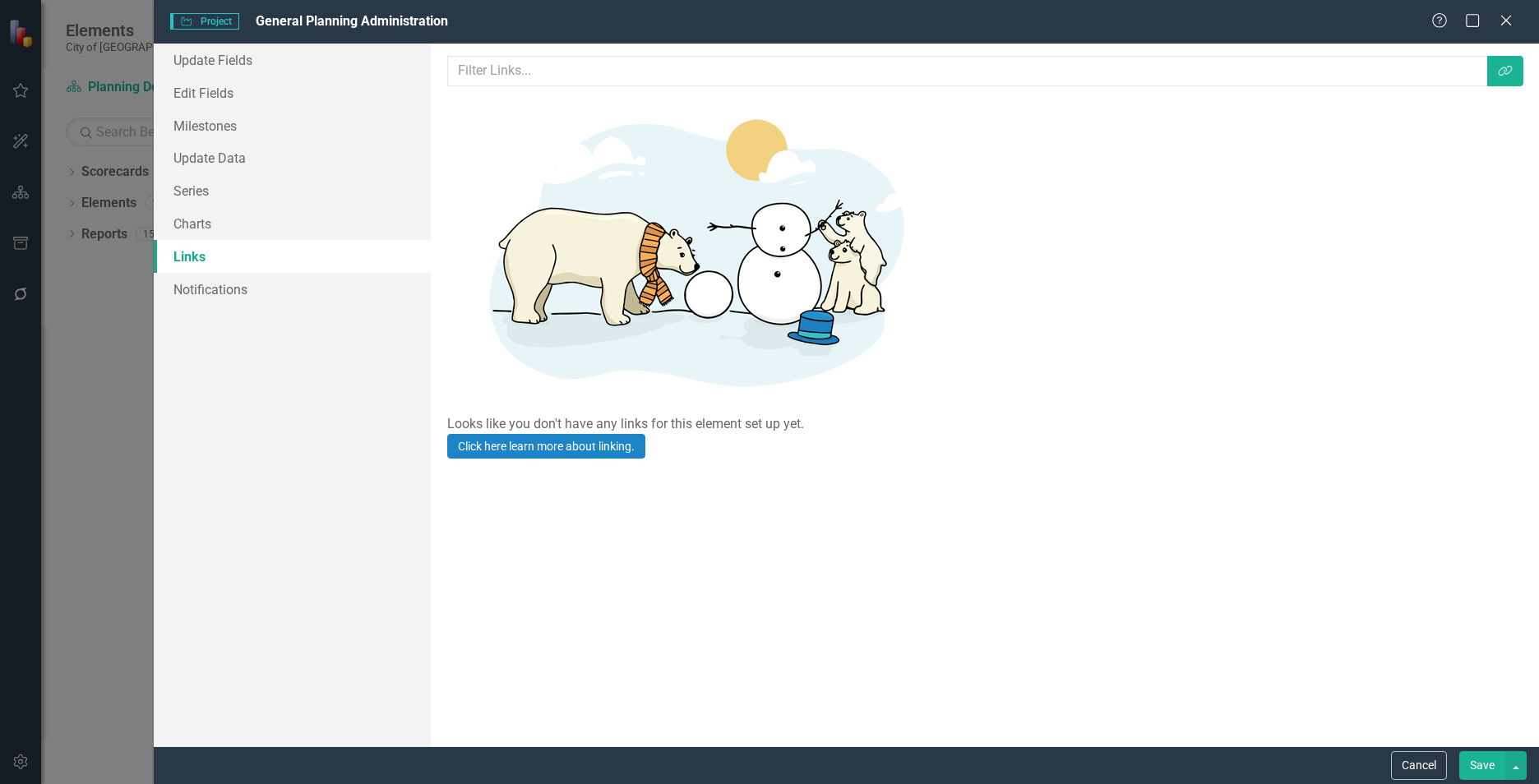
click at [1469, 765] on button "Save" at bounding box center [1482, 765] width 46 height 29
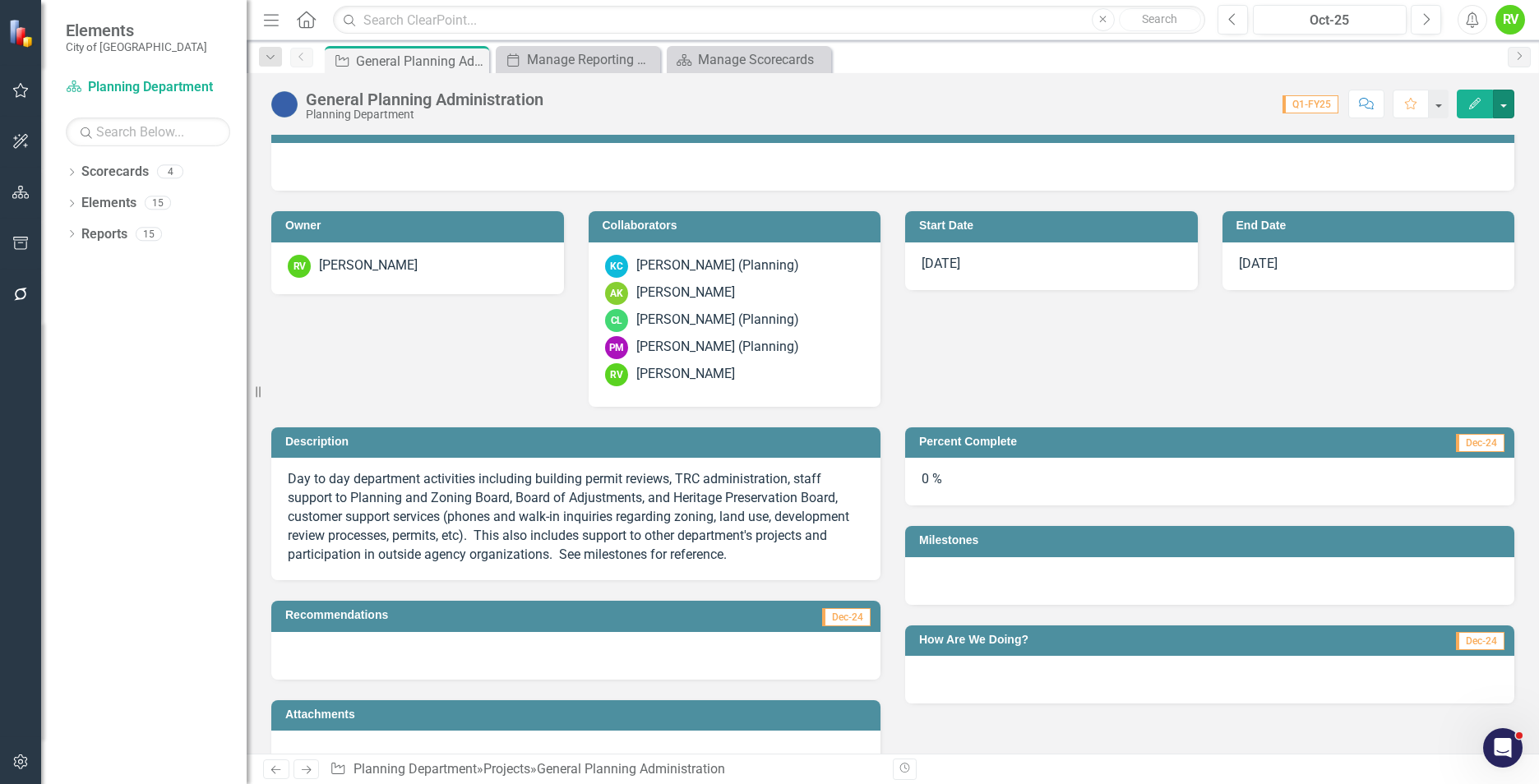
scroll to position [21, 0]
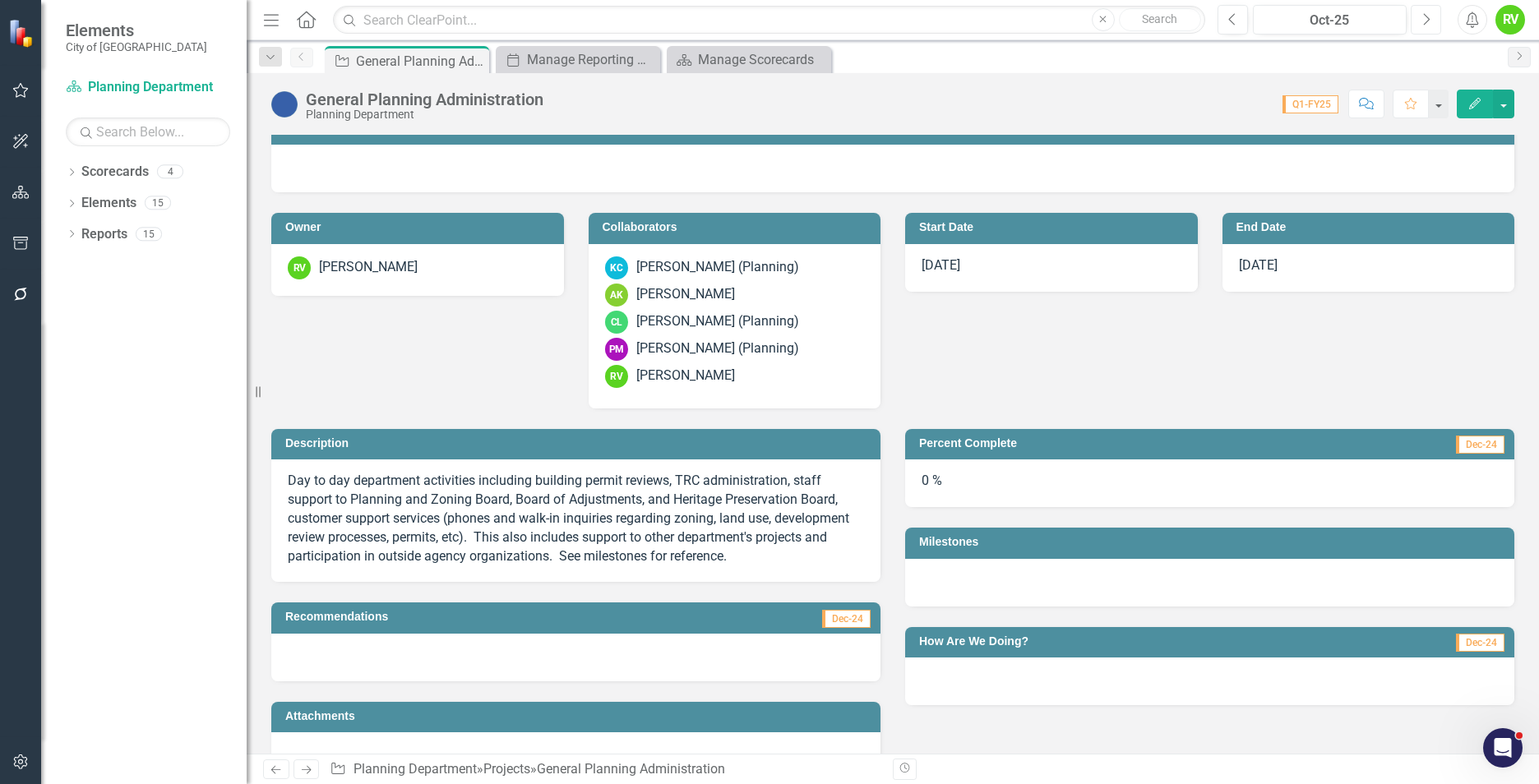
click at [1429, 15] on icon "Next" at bounding box center [1426, 20] width 9 height 15
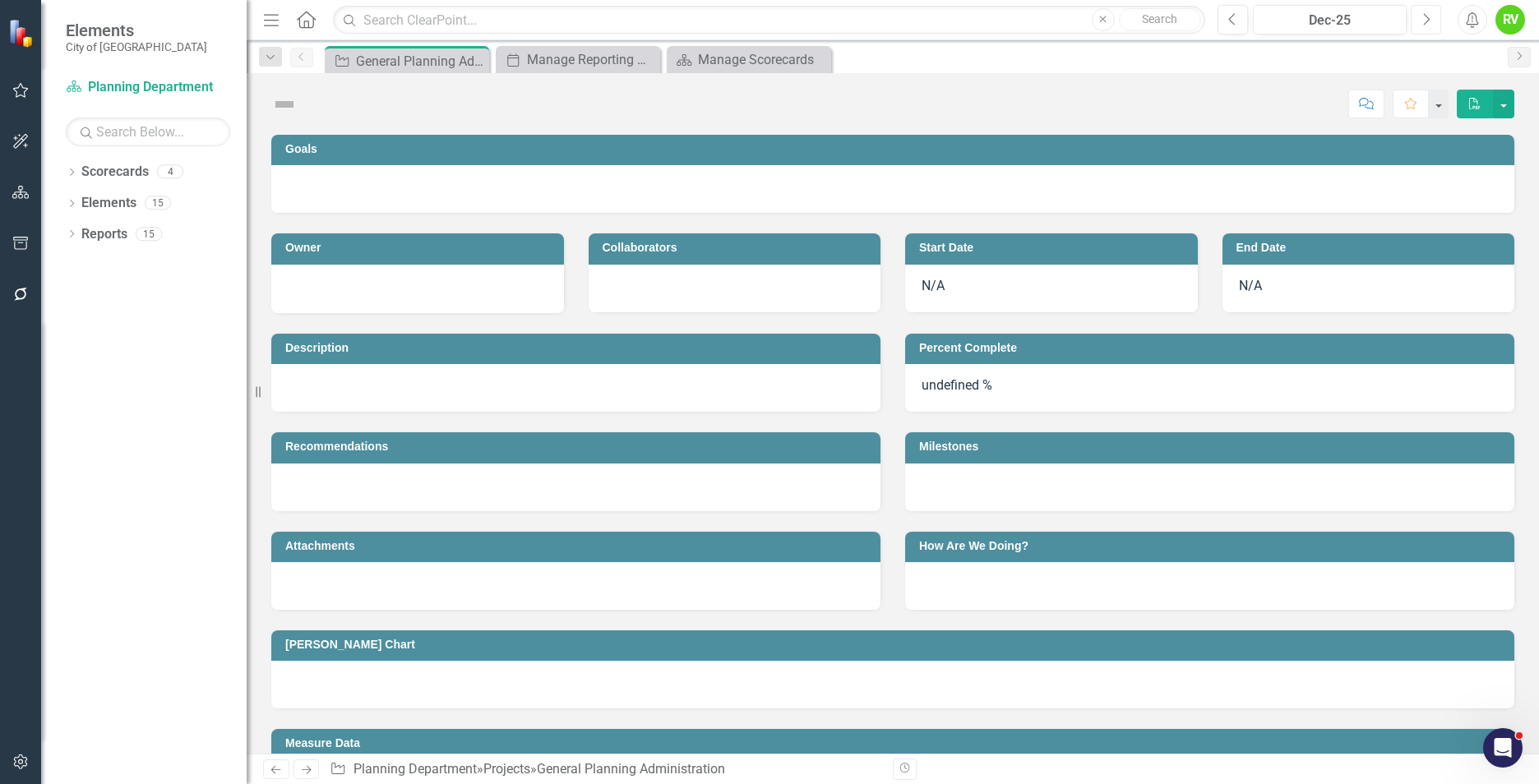
click at [1429, 15] on icon "Next" at bounding box center [1426, 20] width 9 height 15
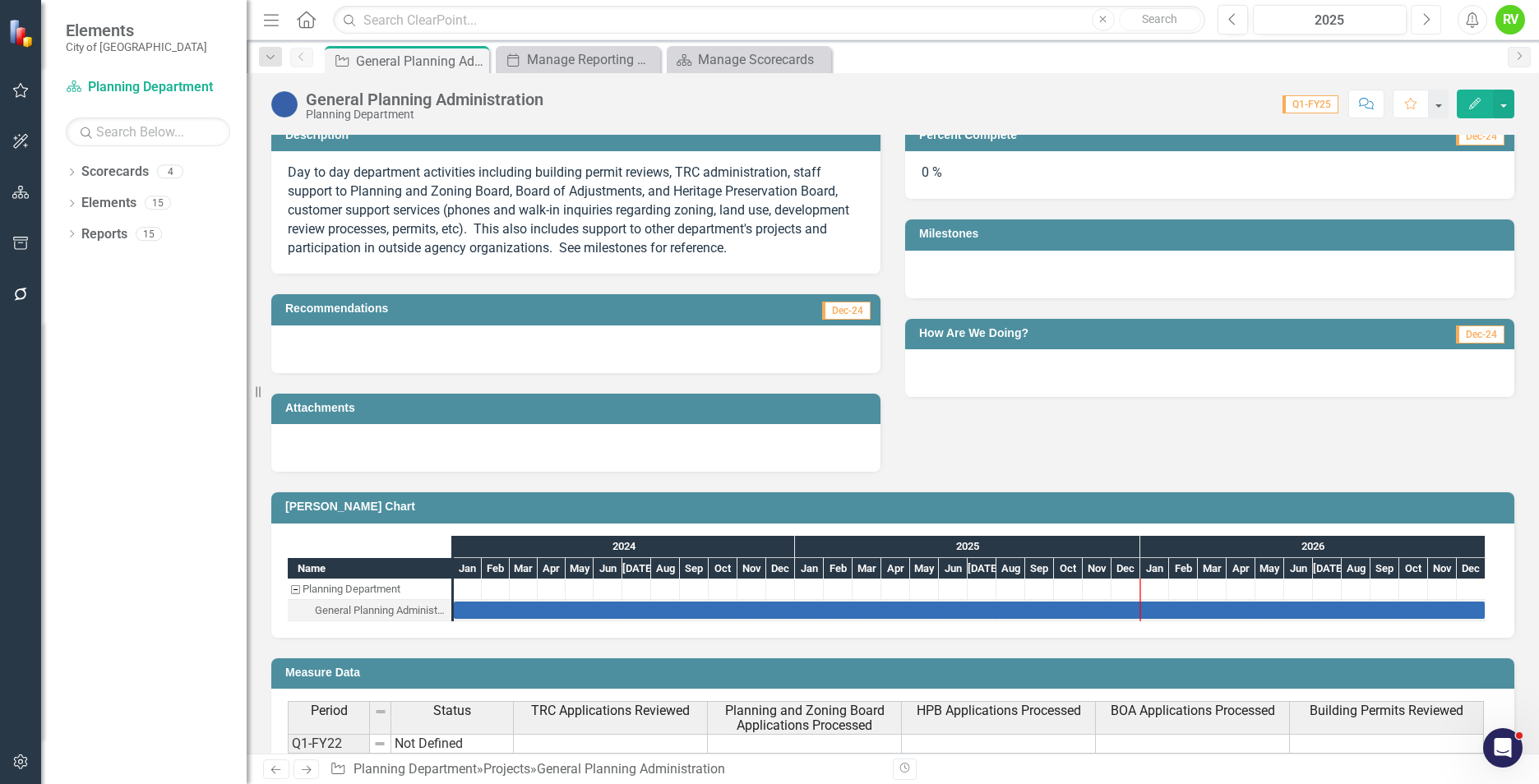
scroll to position [596, 0]
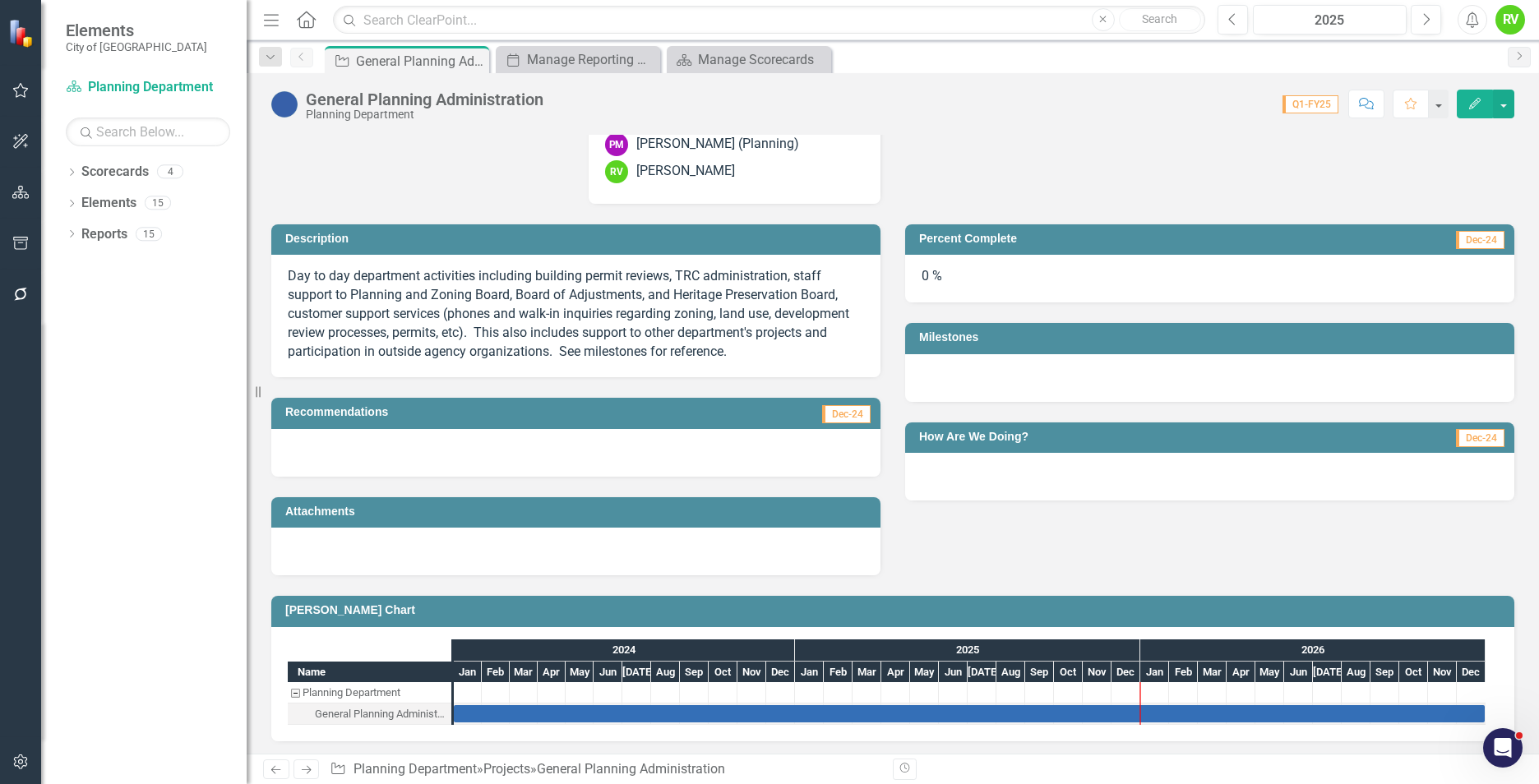
scroll to position [185, 0]
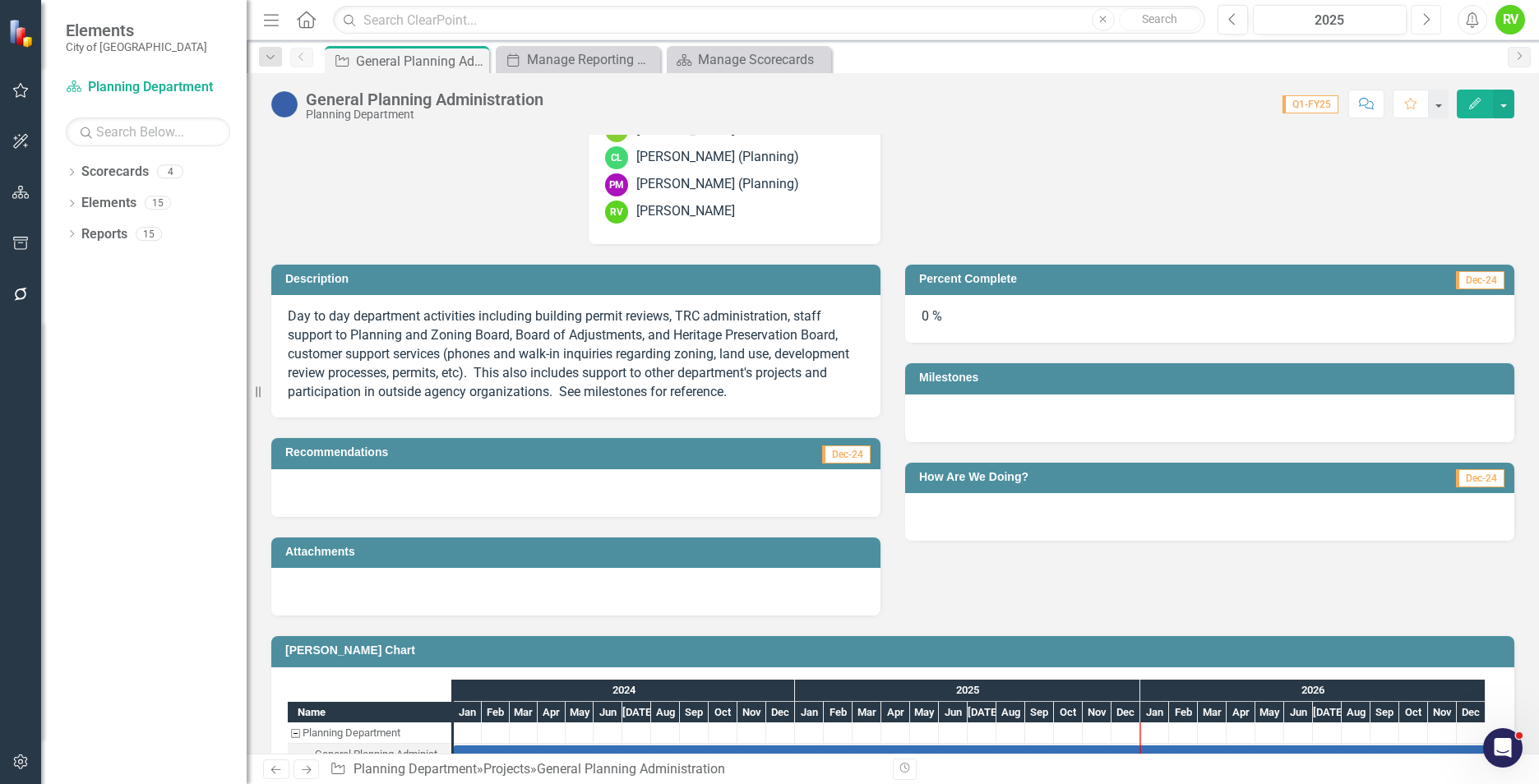
click at [1429, 17] on icon "Next" at bounding box center [1426, 20] width 9 height 15
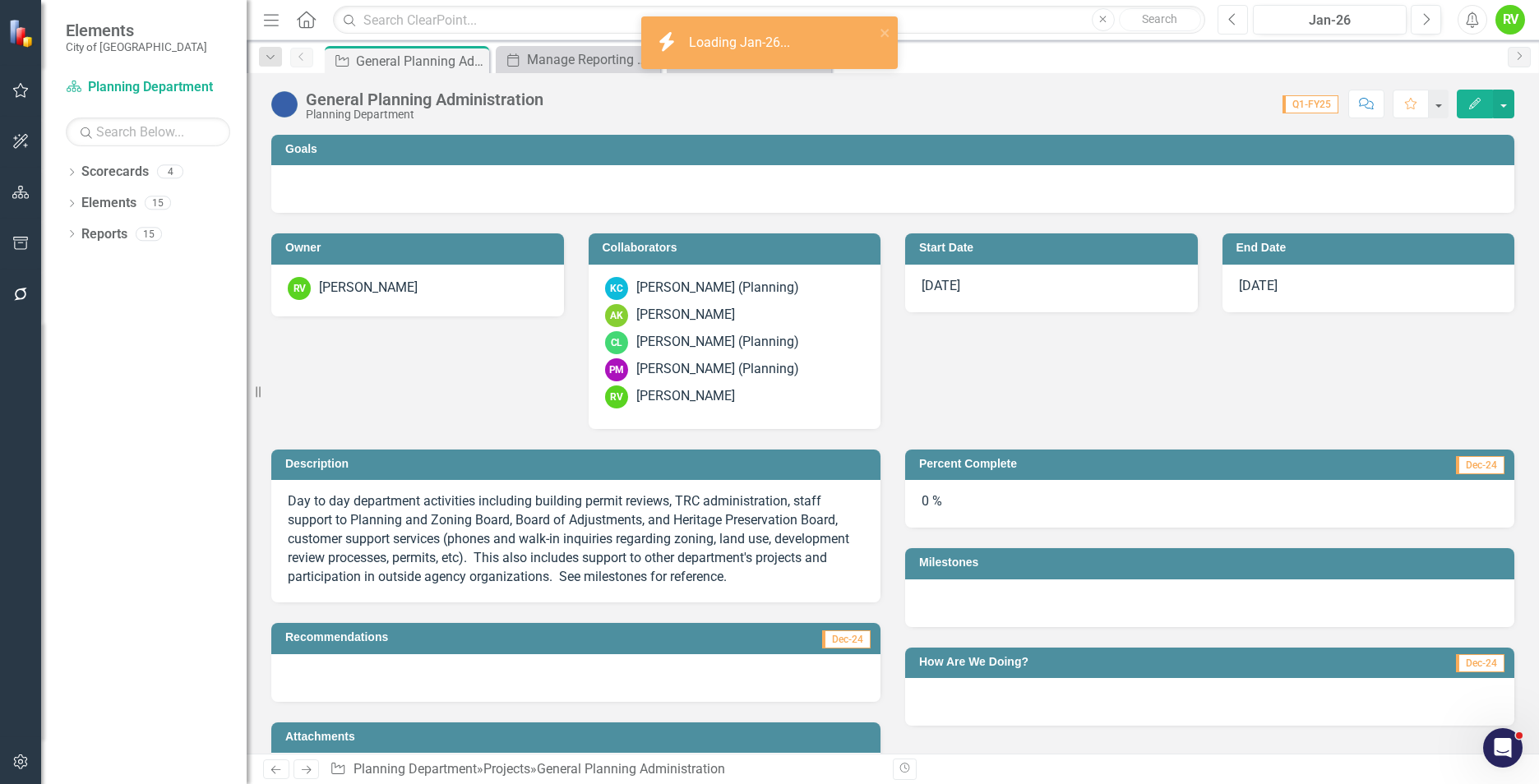
click at [1236, 27] on button "Previous" at bounding box center [1232, 20] width 30 height 30
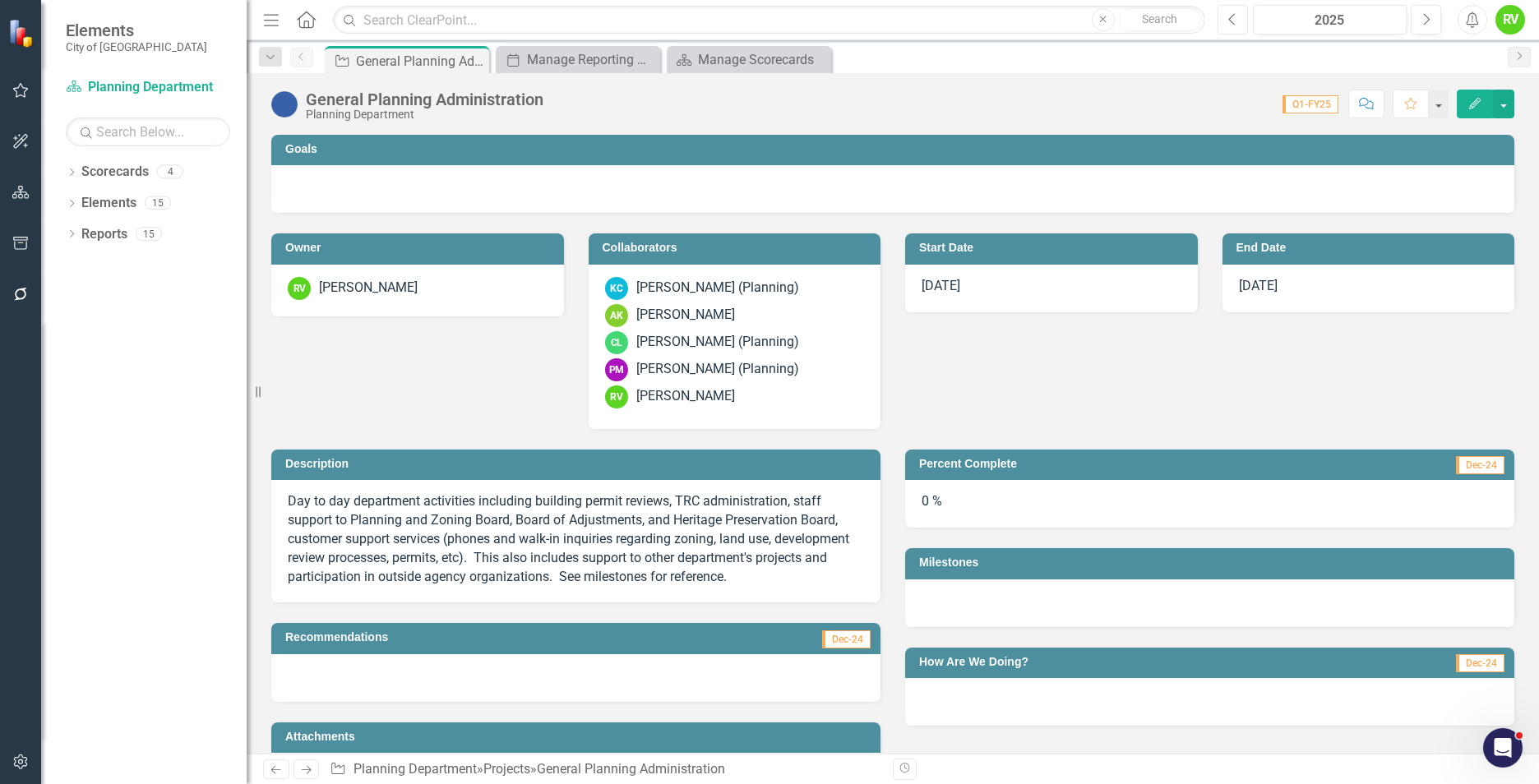
click at [1236, 27] on button "Previous" at bounding box center [1232, 20] width 30 height 30
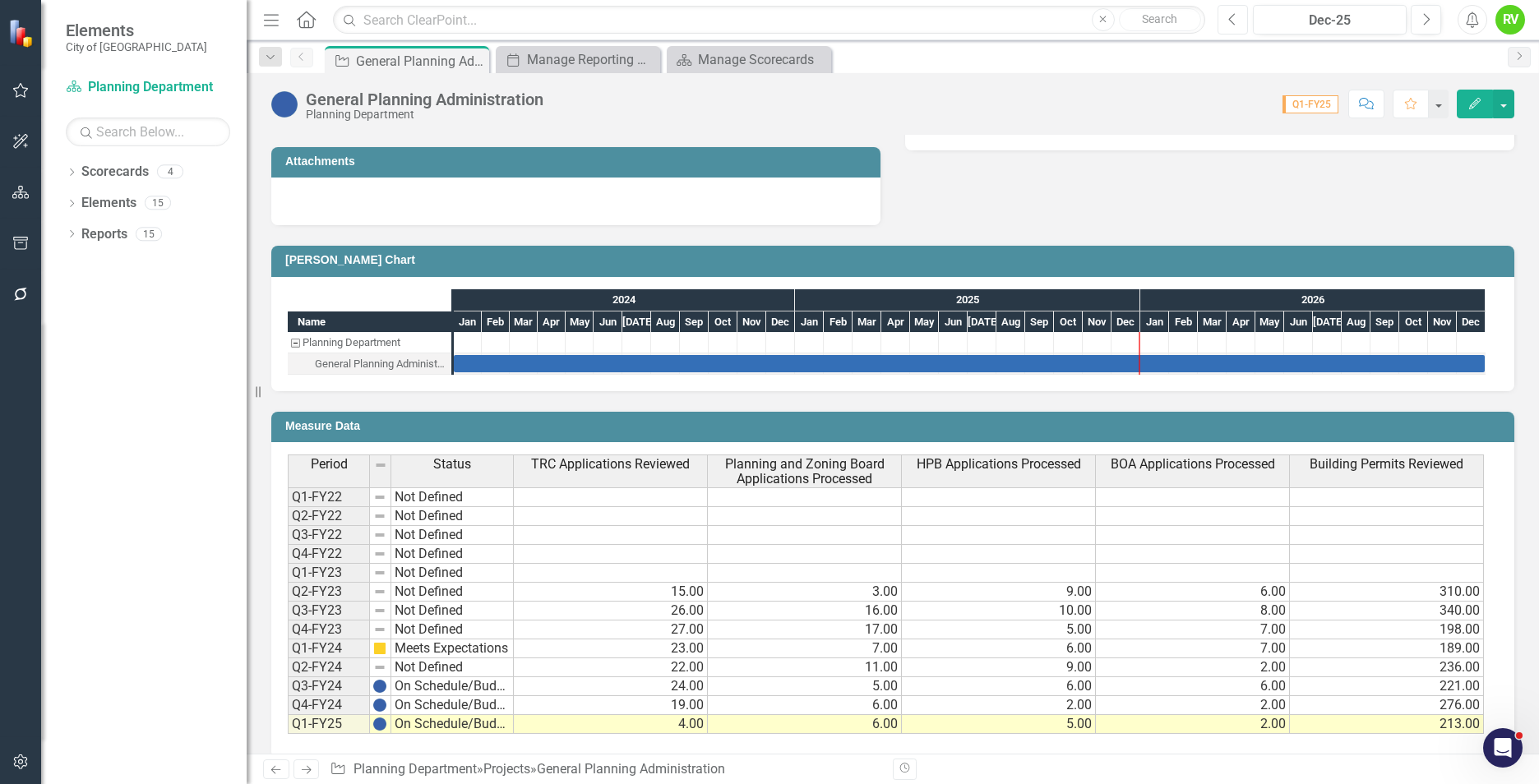
scroll to position [596, 0]
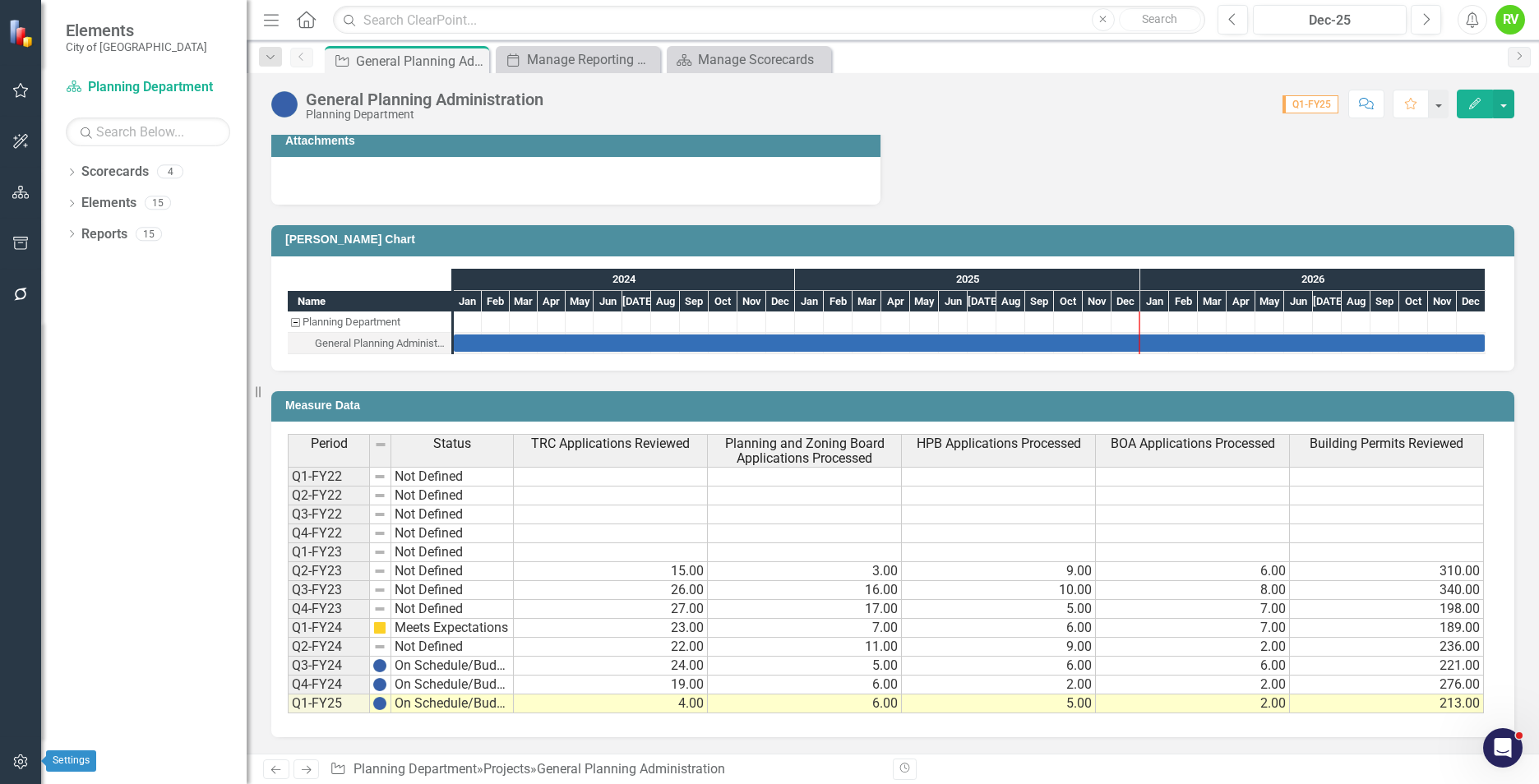
click at [28, 758] on icon "button" at bounding box center [21, 761] width 17 height 13
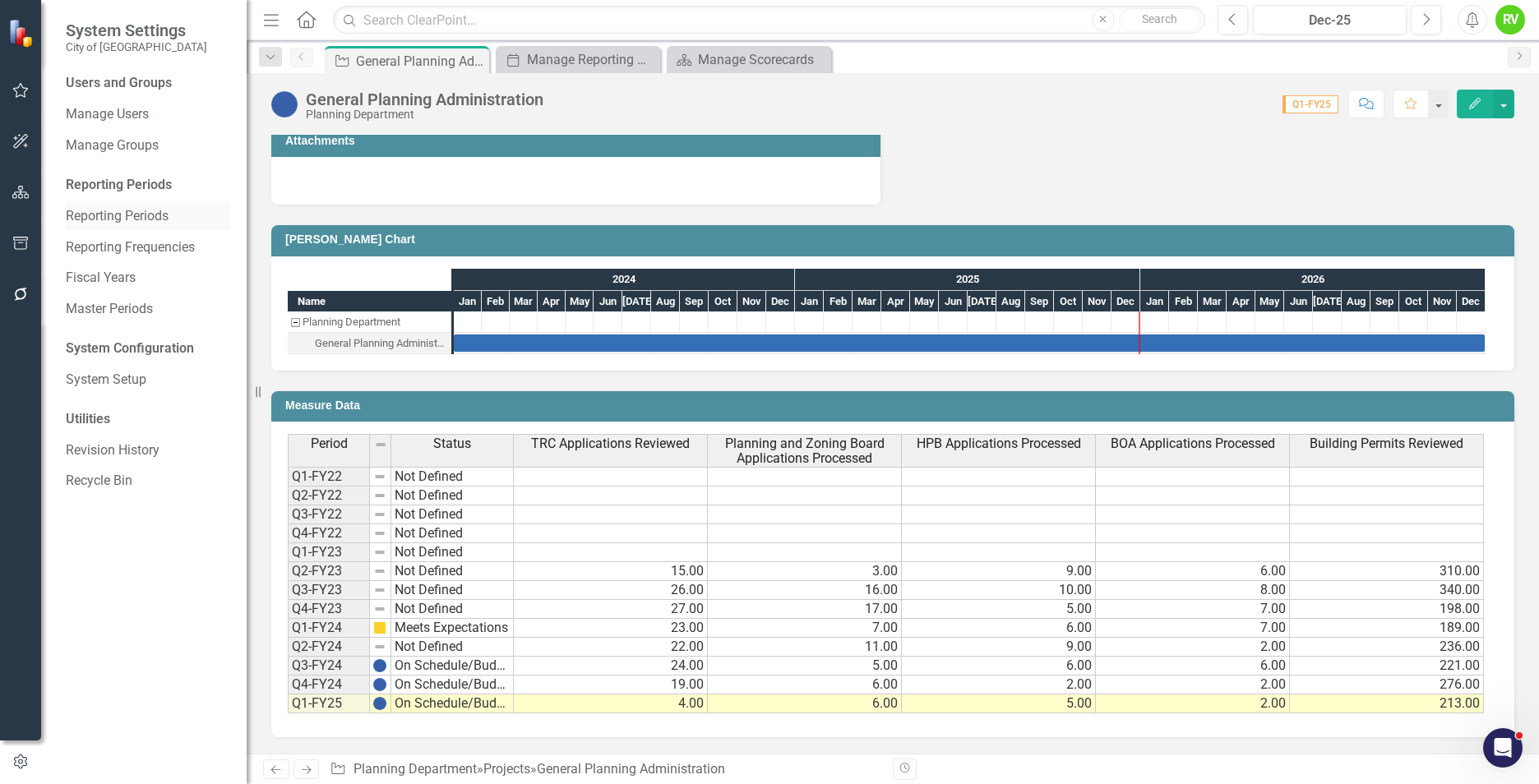
click at [105, 211] on link "Reporting Periods" at bounding box center [147, 217] width 164 height 19
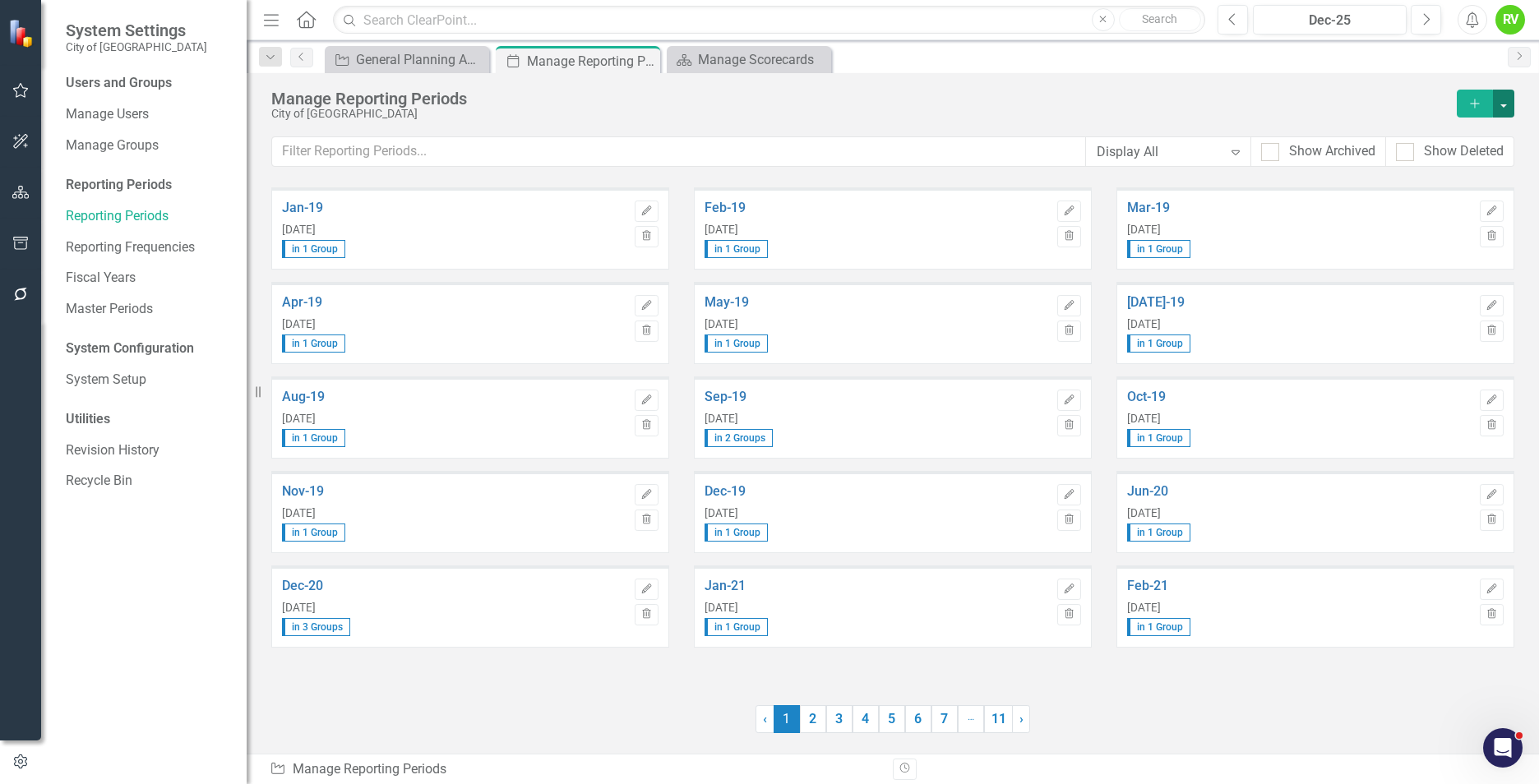
click at [1501, 103] on button "button" at bounding box center [1503, 104] width 22 height 28
click at [1306, 107] on div "Manage Reporting Periods" at bounding box center [859, 98] width 1177 height 18
click at [999, 722] on link "11" at bounding box center [998, 719] width 29 height 28
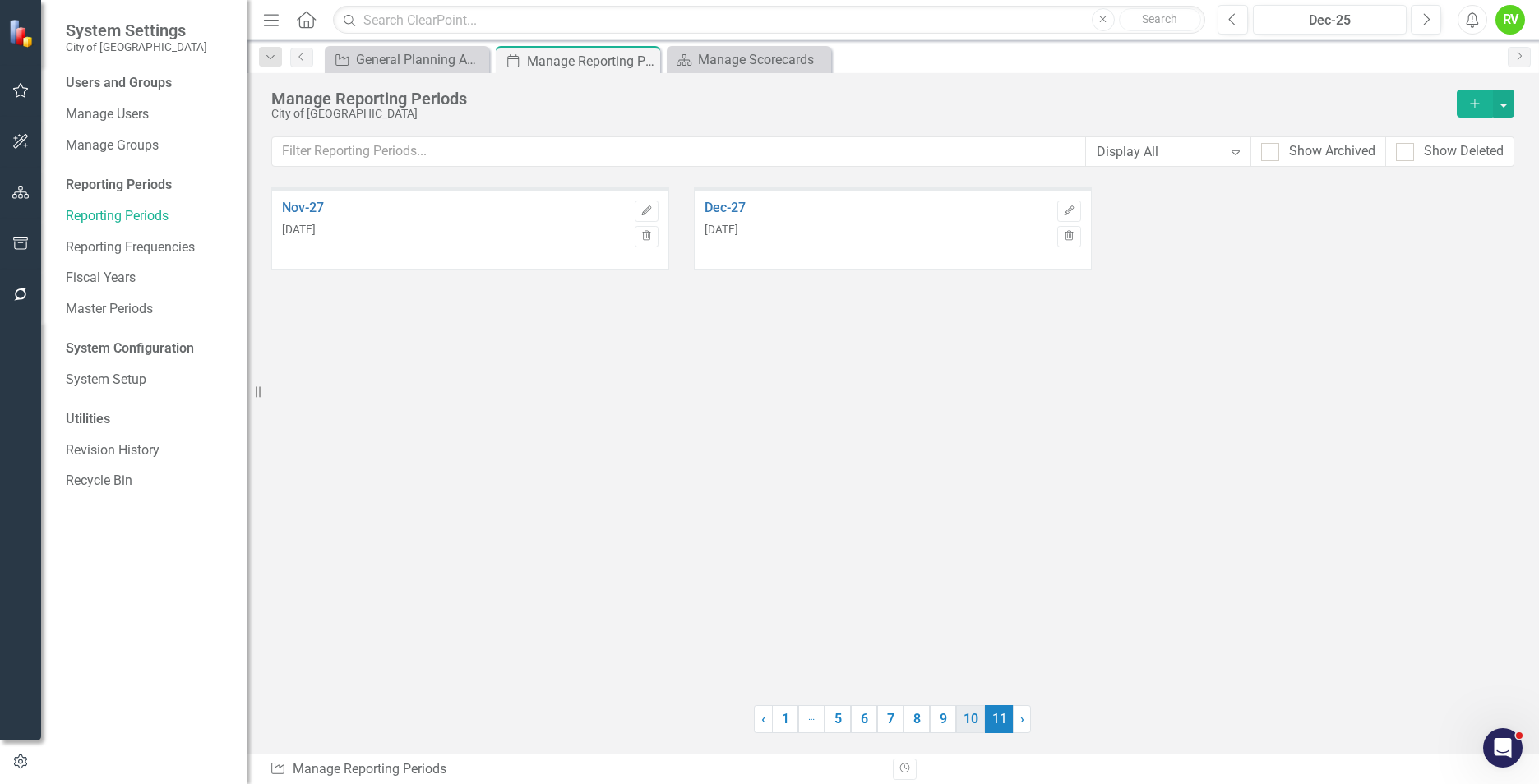
click at [968, 724] on link "10" at bounding box center [970, 719] width 29 height 28
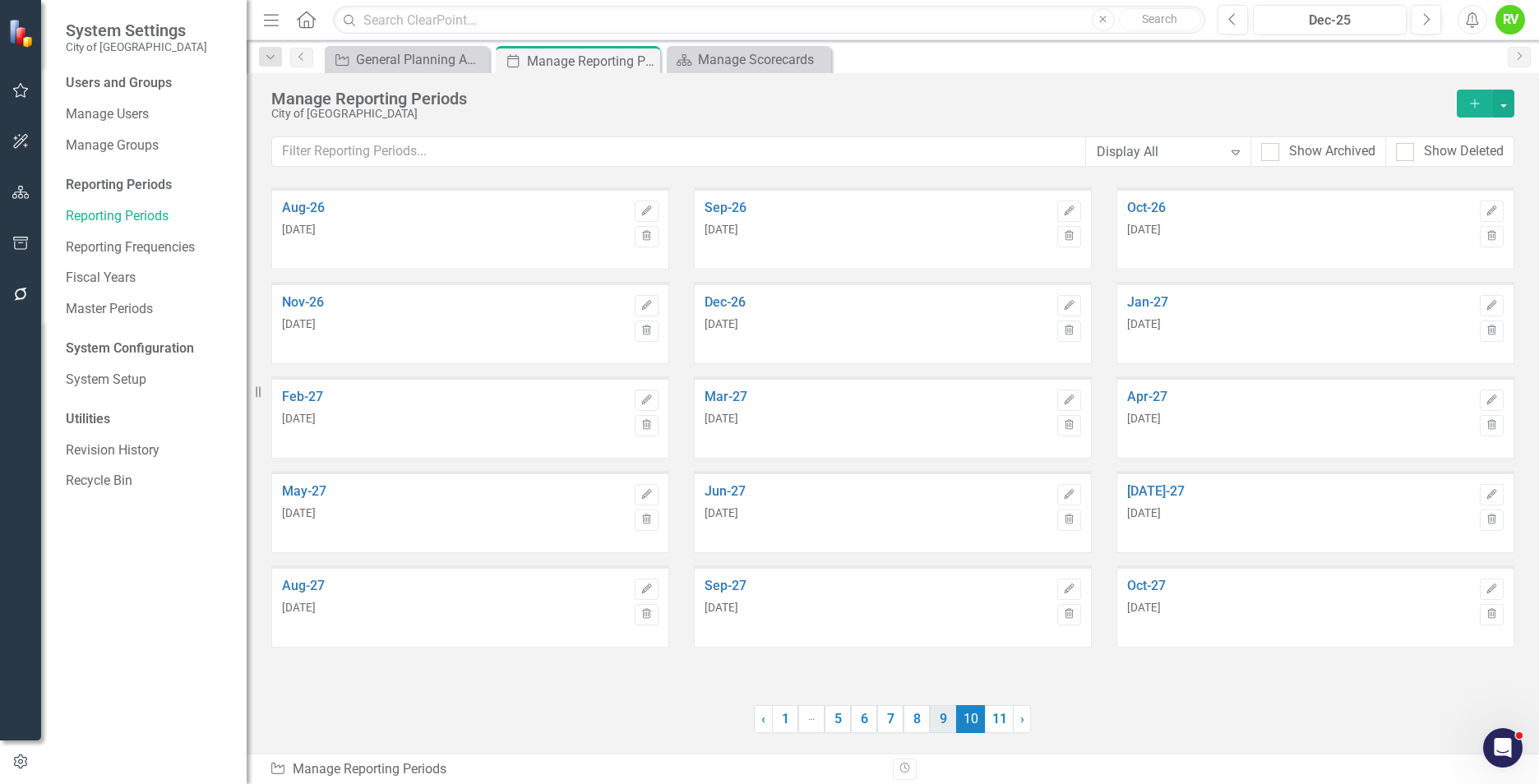
click at [942, 724] on link "9" at bounding box center [943, 719] width 26 height 28
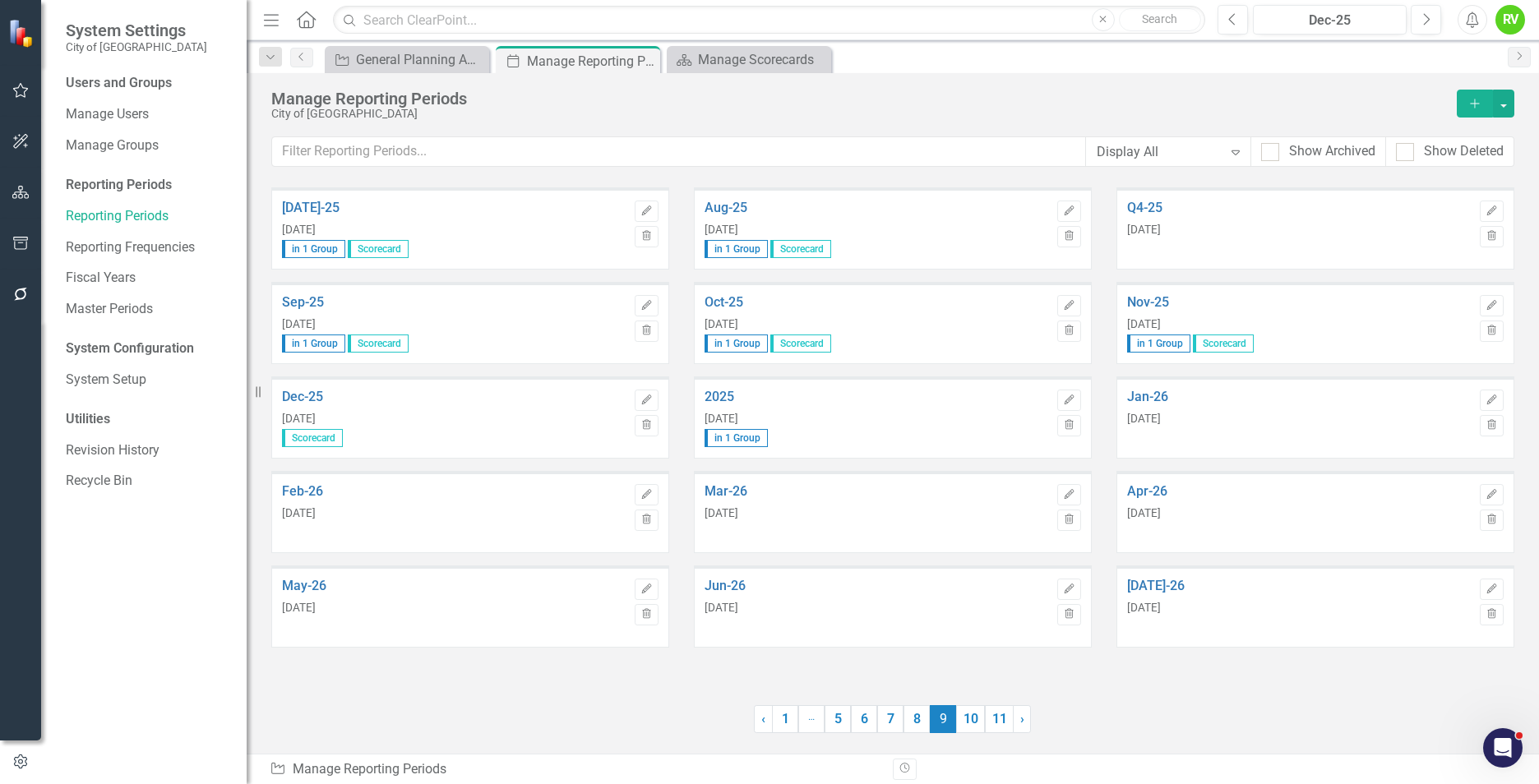
click at [1230, 150] on icon "Expand" at bounding box center [1236, 152] width 17 height 13
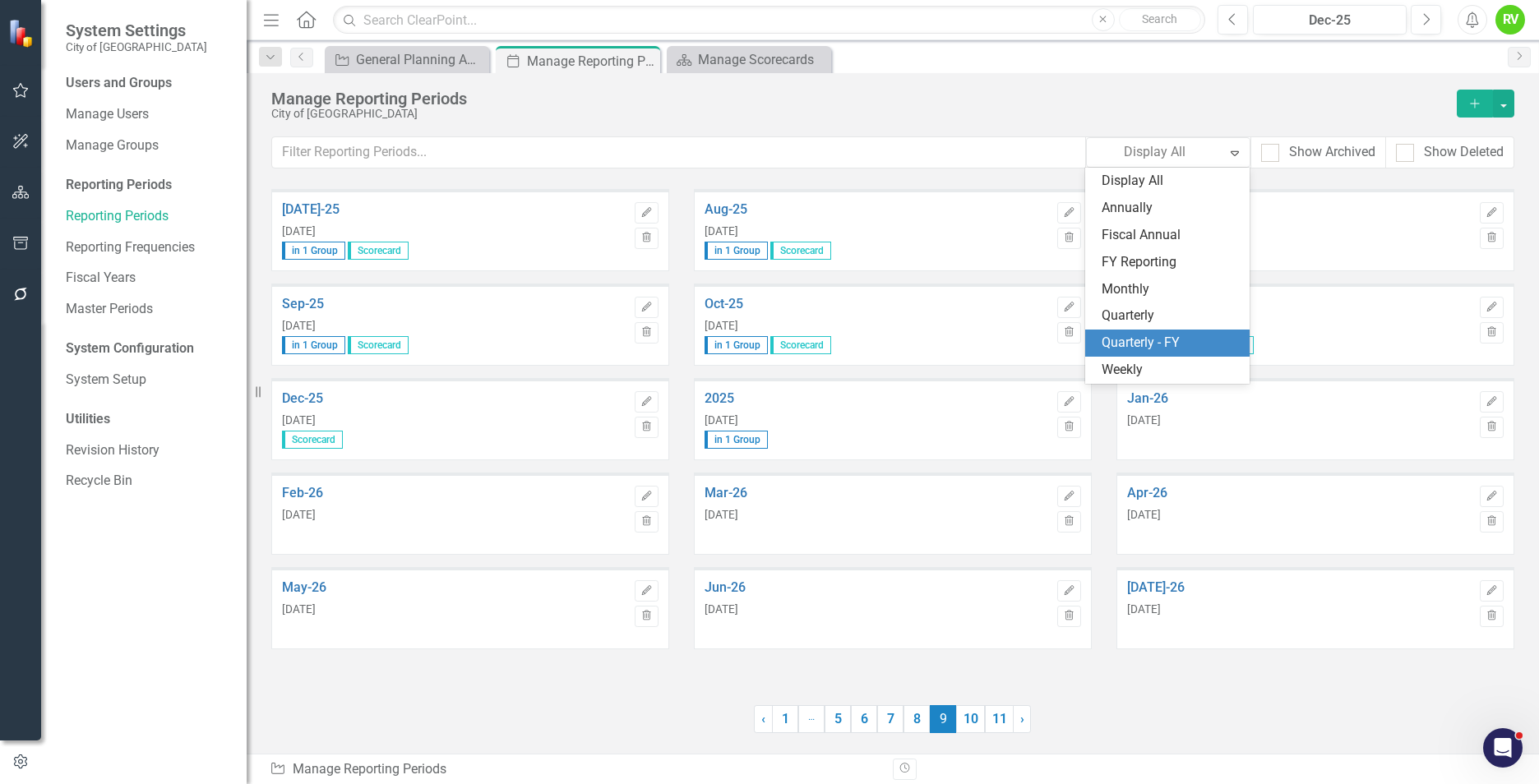
click at [1156, 341] on div "Quarterly - FY" at bounding box center [1169, 343] width 138 height 19
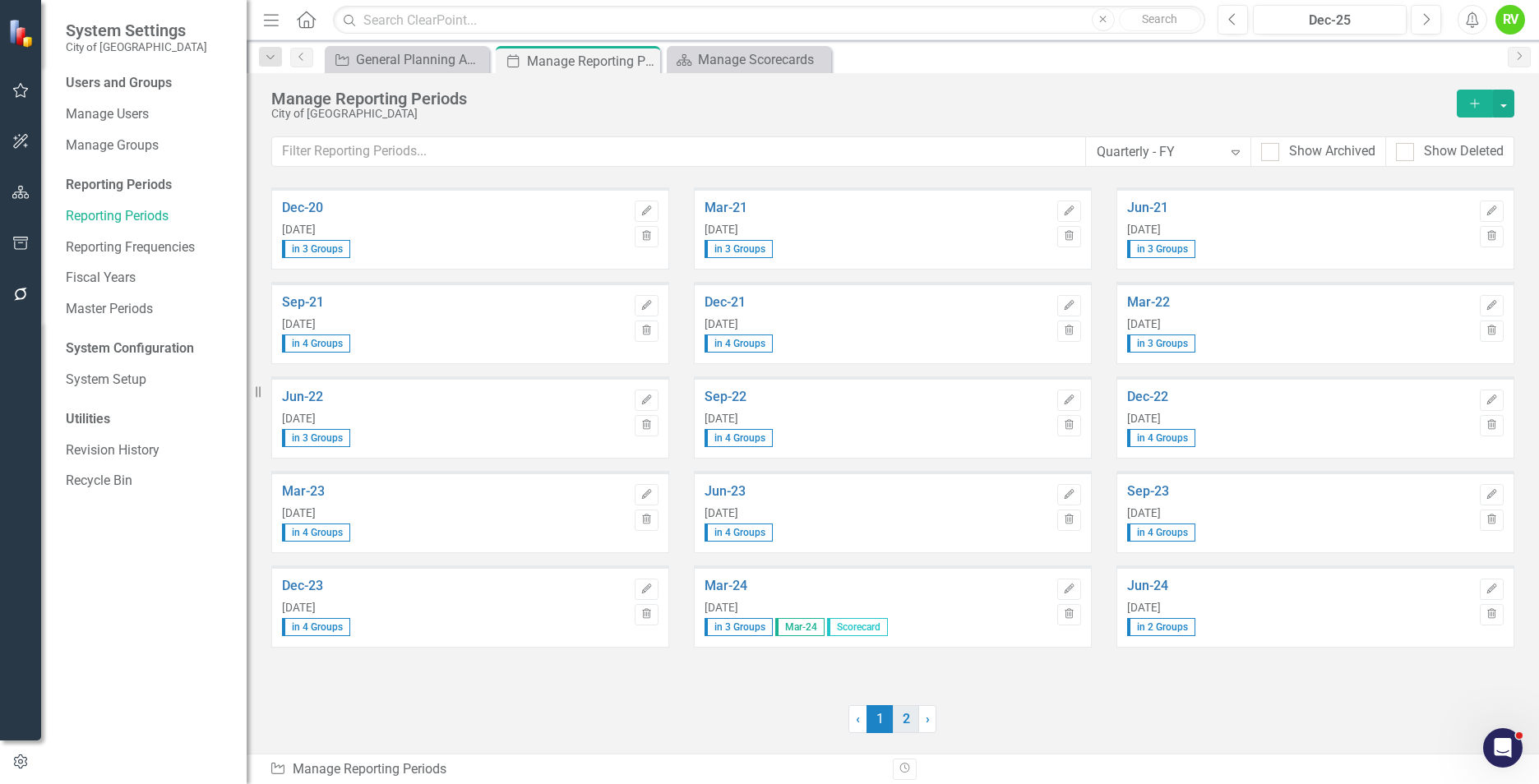
click at [904, 719] on link "2" at bounding box center [906, 719] width 26 height 28
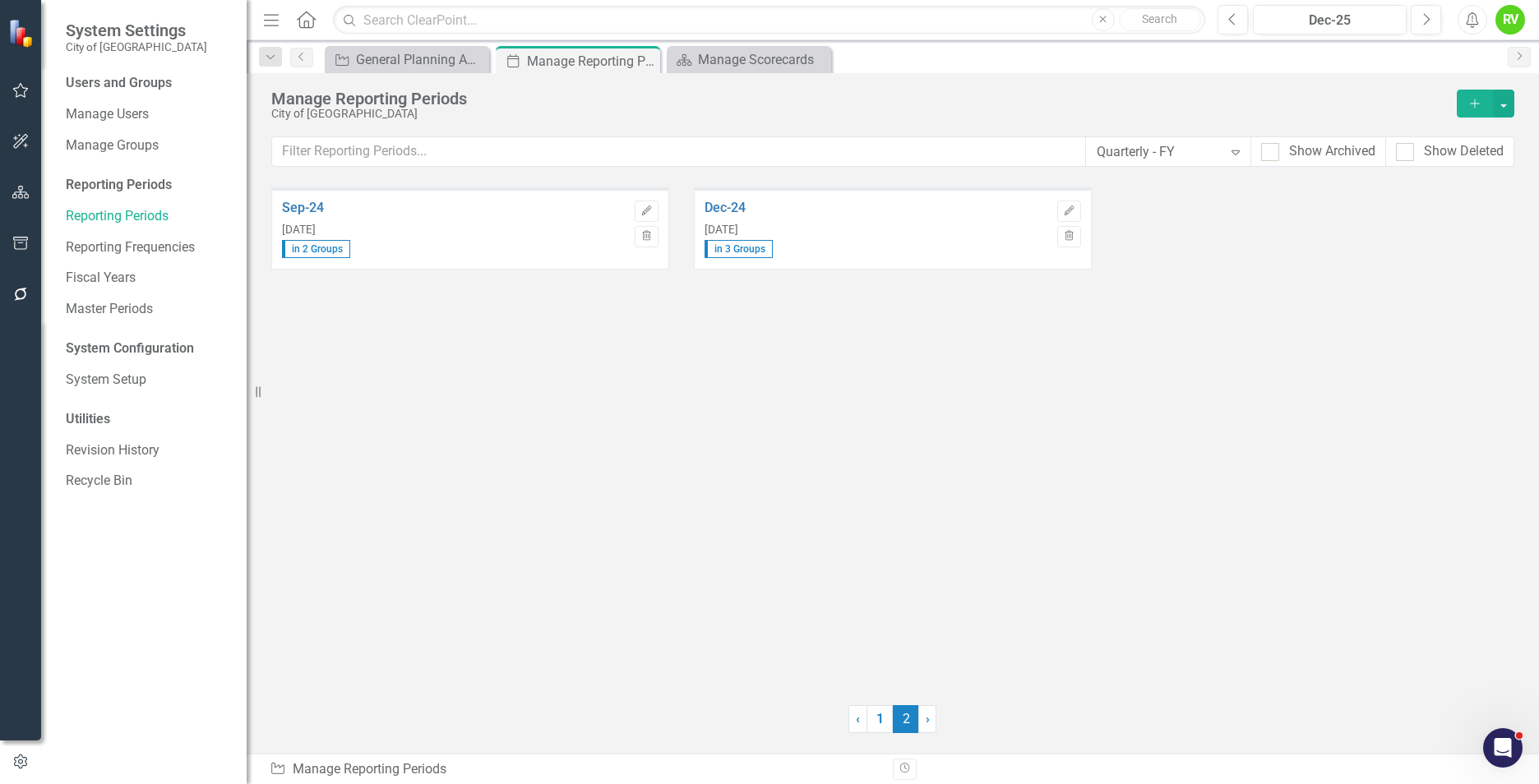
click at [872, 322] on div "Sep-24 [DATE] in 2 Groups Edit Trash Dec-24 [DATE] in 3 Groups Edit Trash" at bounding box center [892, 436] width 1243 height 497
click at [1169, 259] on div "Sep-24 [DATE] in 2 Groups Edit Trash Dec-24 [DATE] in 3 Groups Edit Trash" at bounding box center [893, 234] width 1268 height 95
click at [1138, 231] on div "Sep-24 [DATE] in 2 Groups Edit Trash Dec-24 [DATE] in 3 Groups Edit Trash" at bounding box center [893, 234] width 1268 height 95
click at [1172, 206] on div "Sep-24 [DATE] in 2 Groups Edit Trash Dec-24 [DATE] in 3 Groups Edit Trash" at bounding box center [893, 234] width 1268 height 95
click at [1507, 98] on button "button" at bounding box center [1503, 104] width 22 height 28
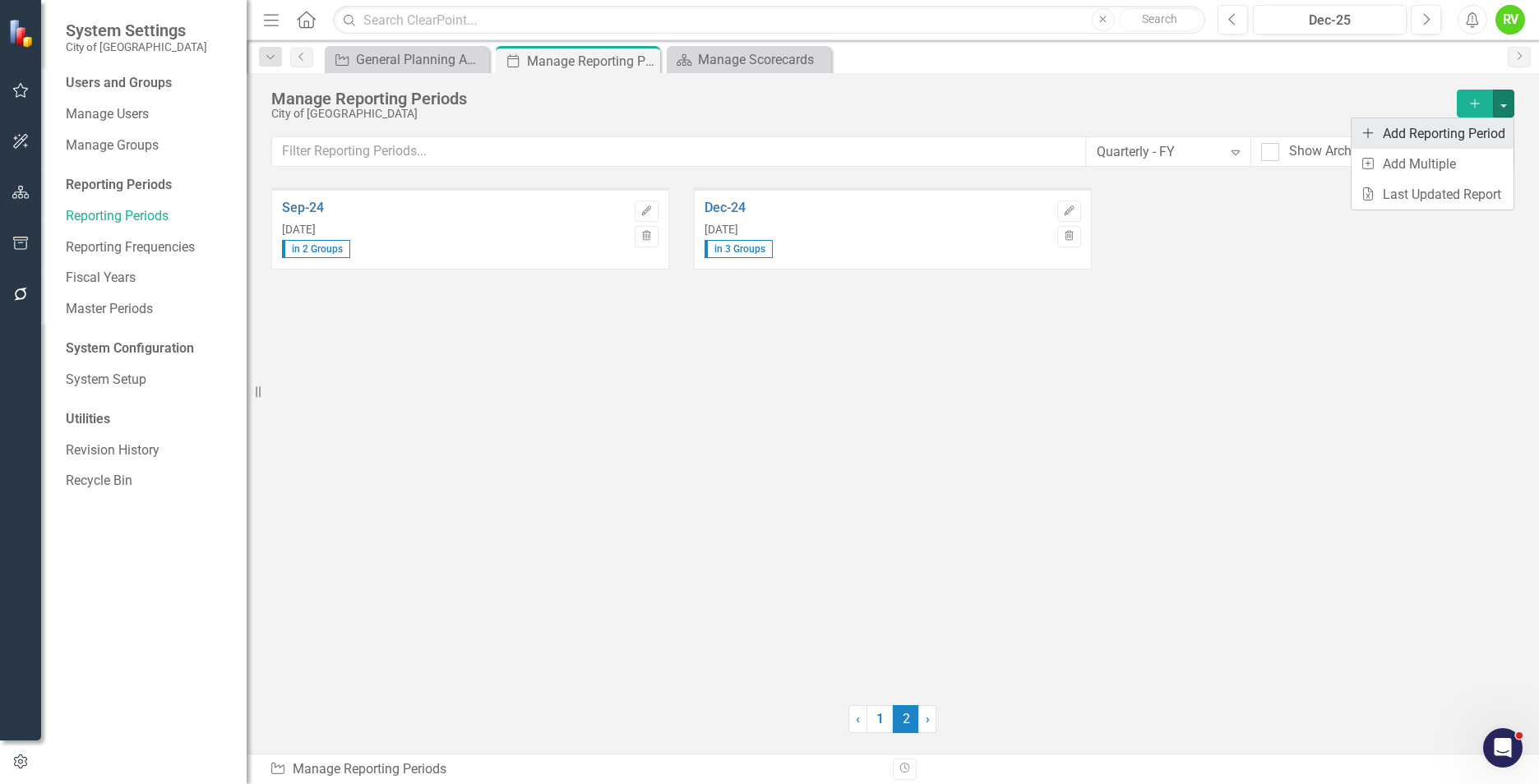
click at [1468, 131] on link "Add Add Reporting Period" at bounding box center [1432, 133] width 162 height 30
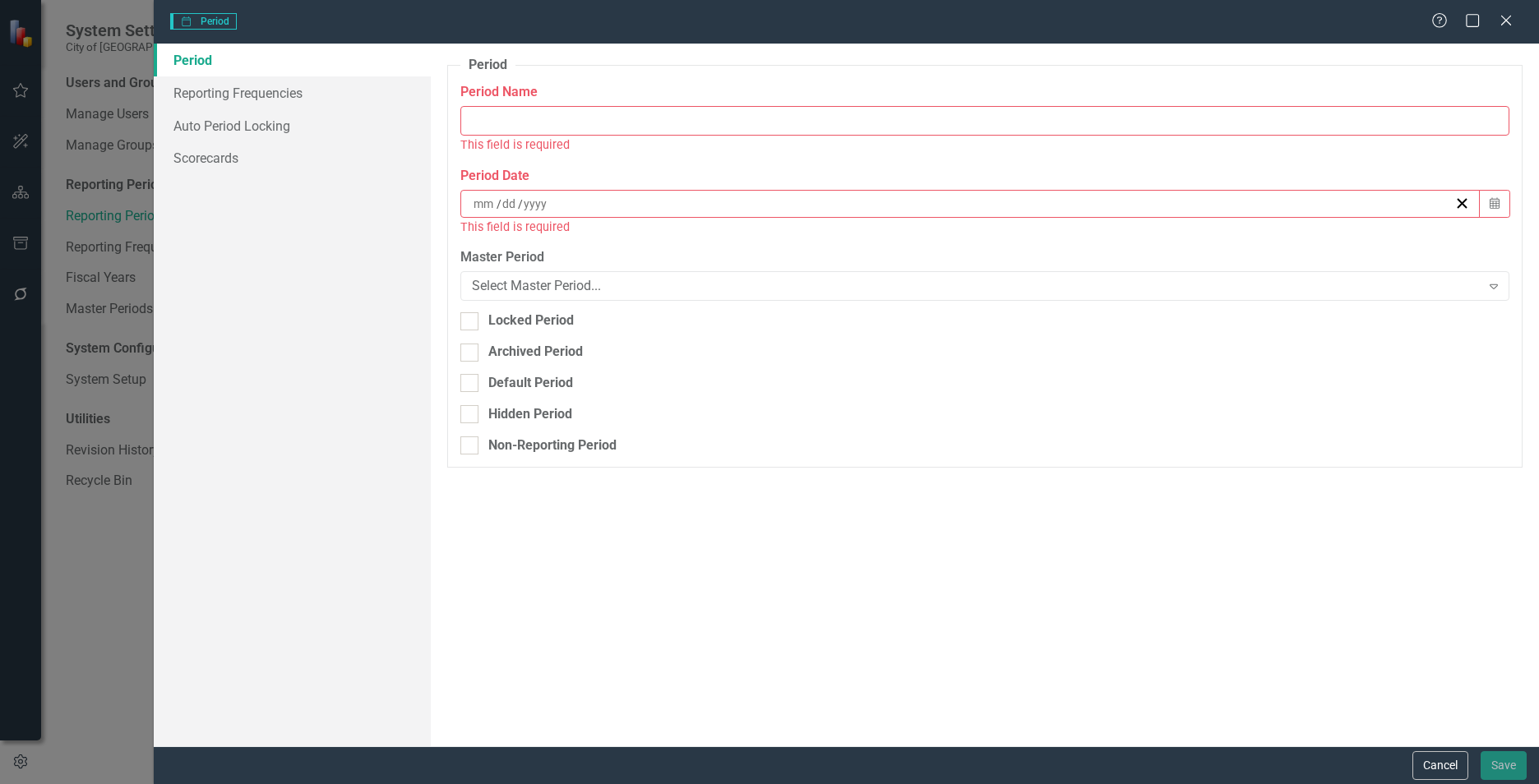
click at [632, 127] on input "Period Name" at bounding box center [985, 121] width 1049 height 30
click at [444, 144] on div "Period Reporting periods are one of the core concepts in ClearPoint. They defin…" at bounding box center [984, 394] width 1108 height 702
click at [627, 288] on div "Select Master Period..." at bounding box center [975, 286] width 1008 height 19
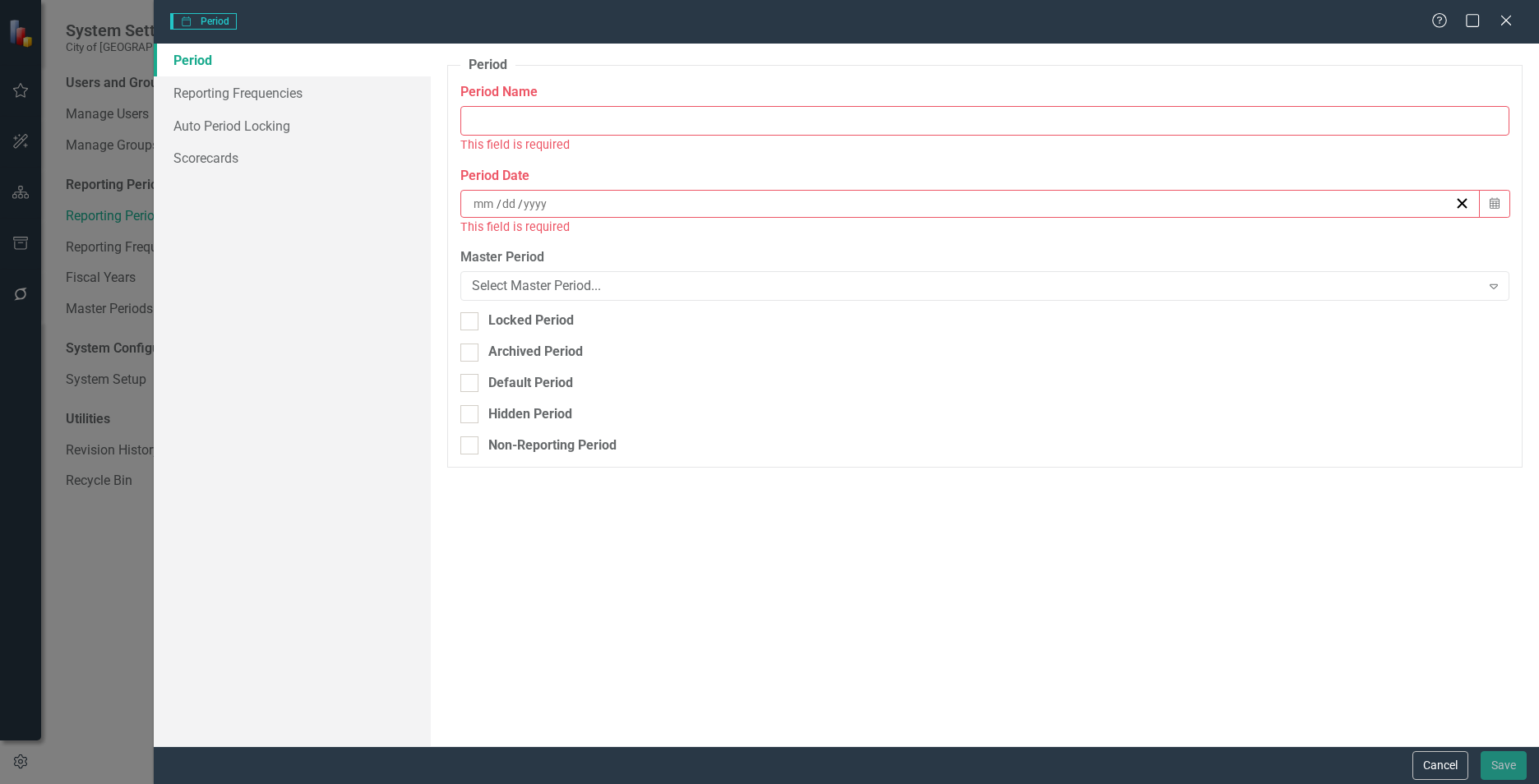
click at [667, 248] on fieldset "Period Reporting periods are one of the core concepts in ClearPoint. They defin…" at bounding box center [985, 263] width 1075 height 413
click at [268, 98] on link "Reporting Frequencies" at bounding box center [292, 93] width 277 height 33
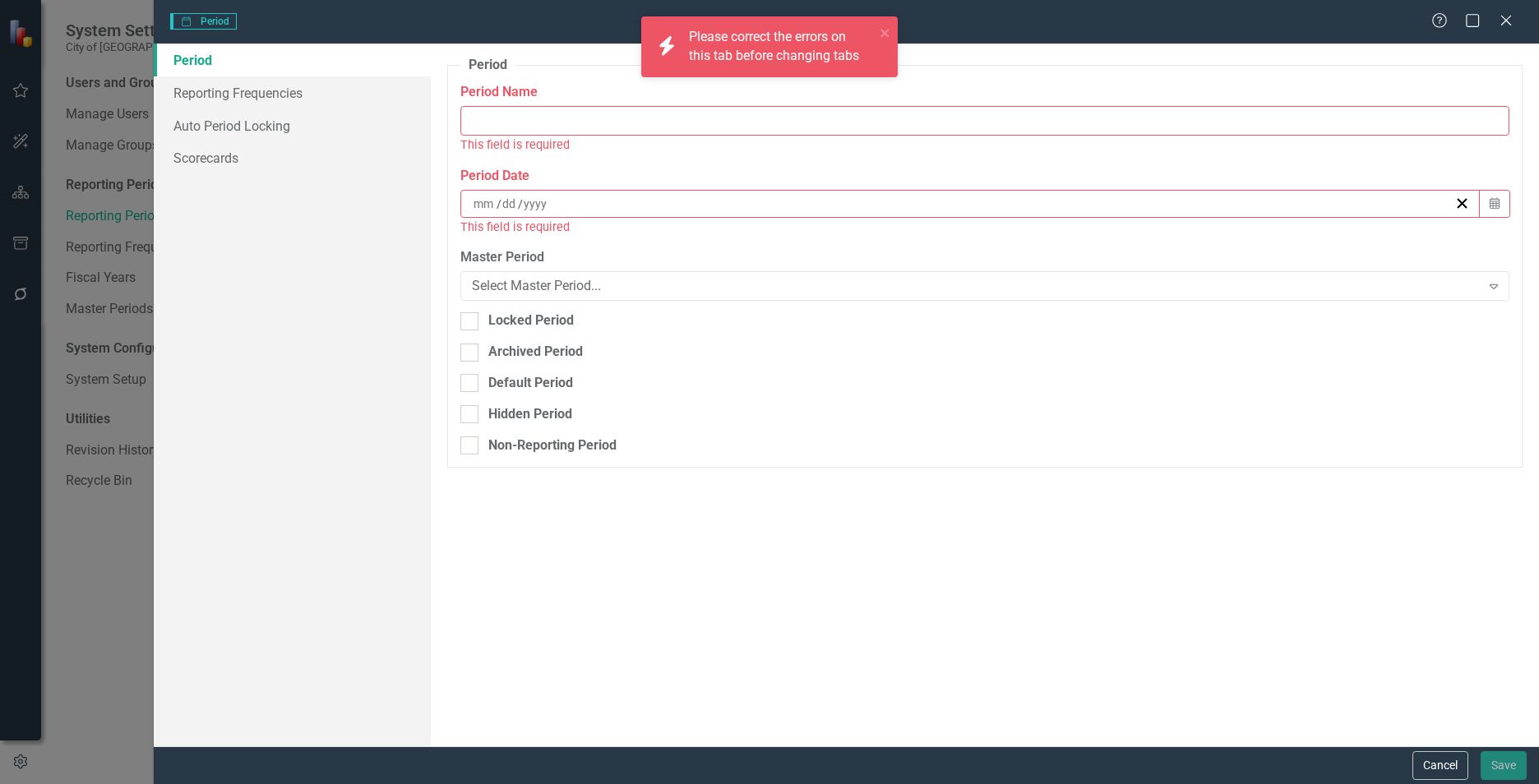
click at [209, 62] on link "Period" at bounding box center [292, 59] width 277 height 33
click at [510, 117] on input "Period Name" at bounding box center [985, 121] width 1049 height 30
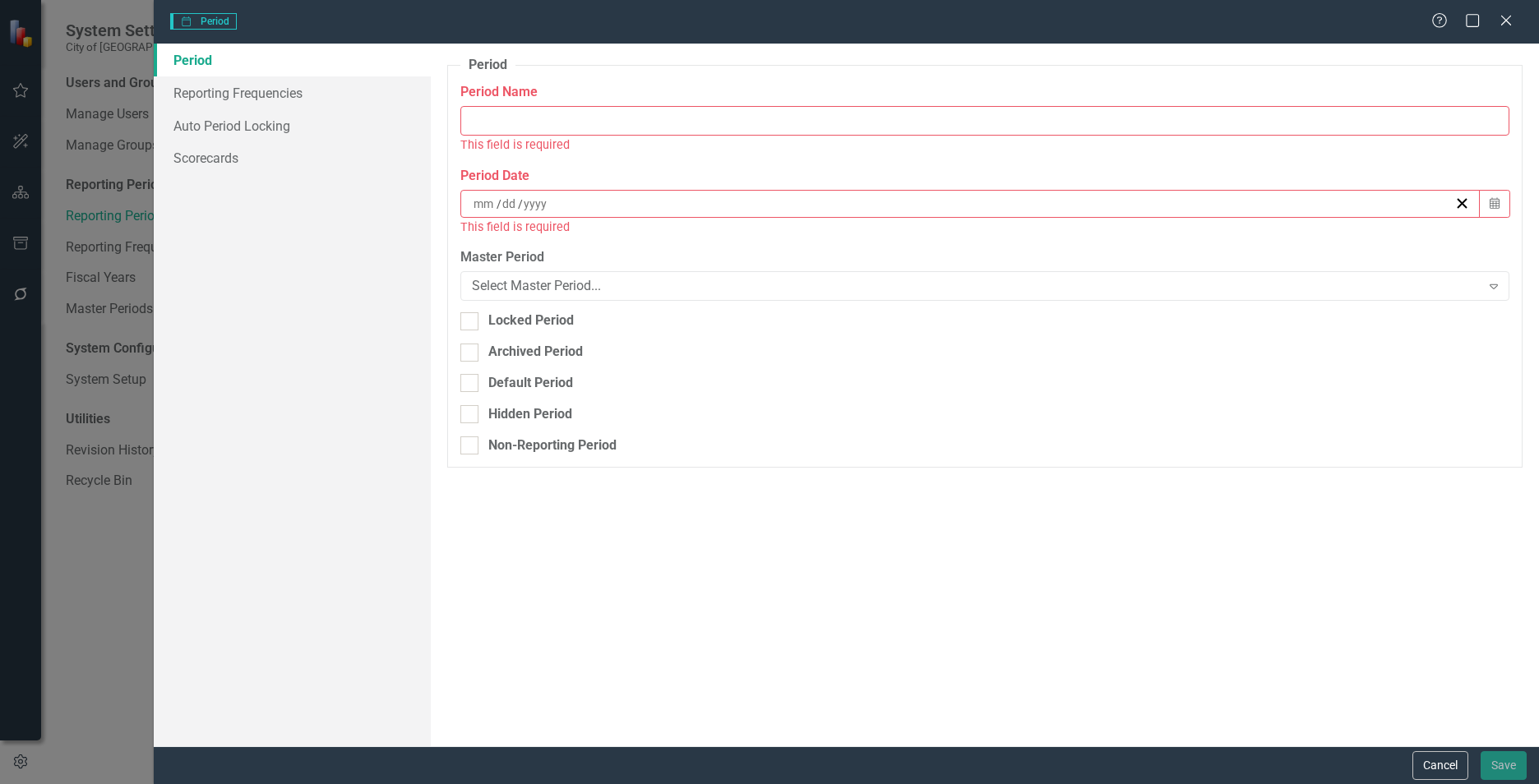
drag, startPoint x: 1510, startPoint y: 16, endPoint x: 1500, endPoint y: 30, distance: 17.2
click at [1510, 16] on icon at bounding box center [1505, 21] width 10 height 10
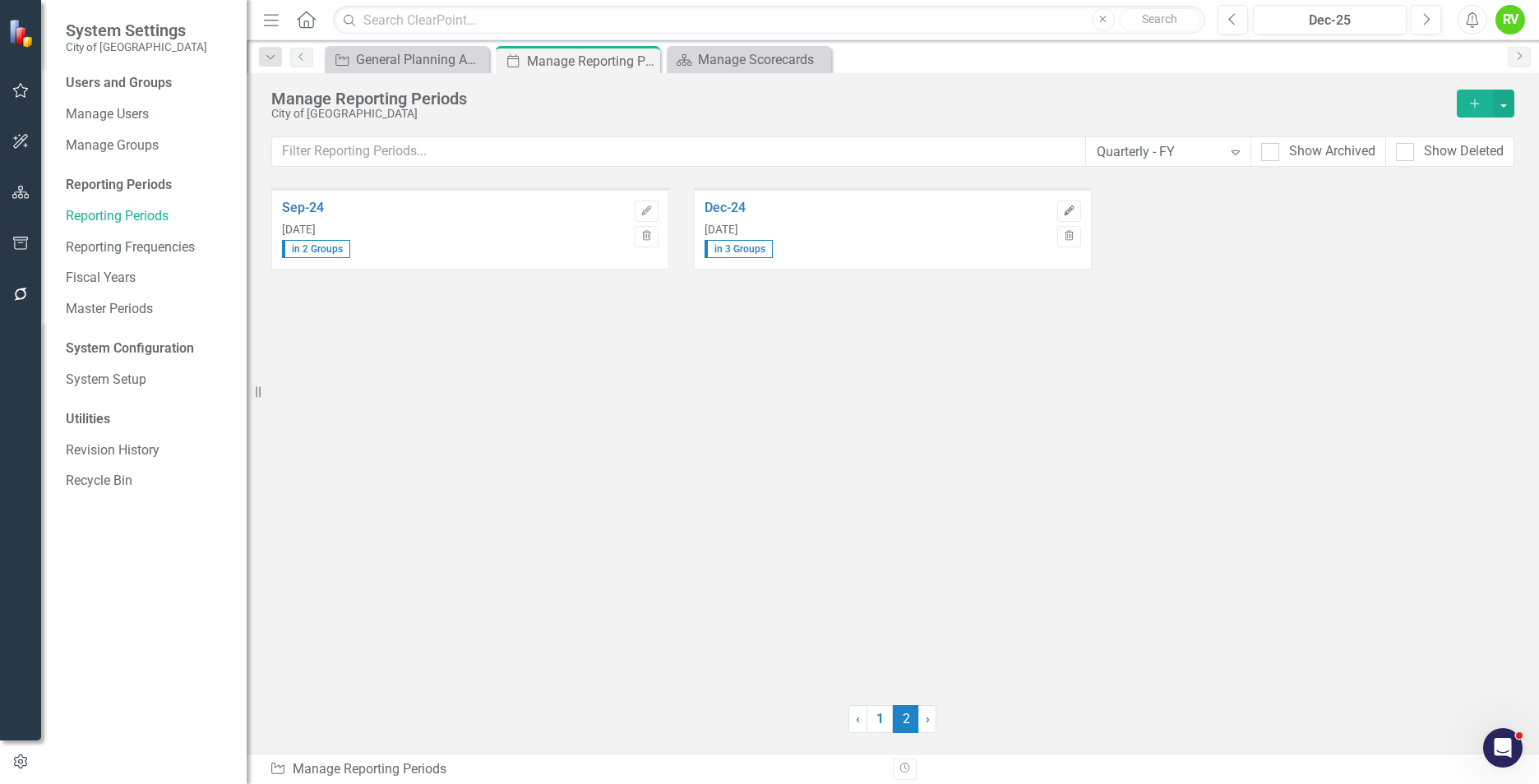
click at [1064, 216] on icon "Edit" at bounding box center [1068, 211] width 12 height 10
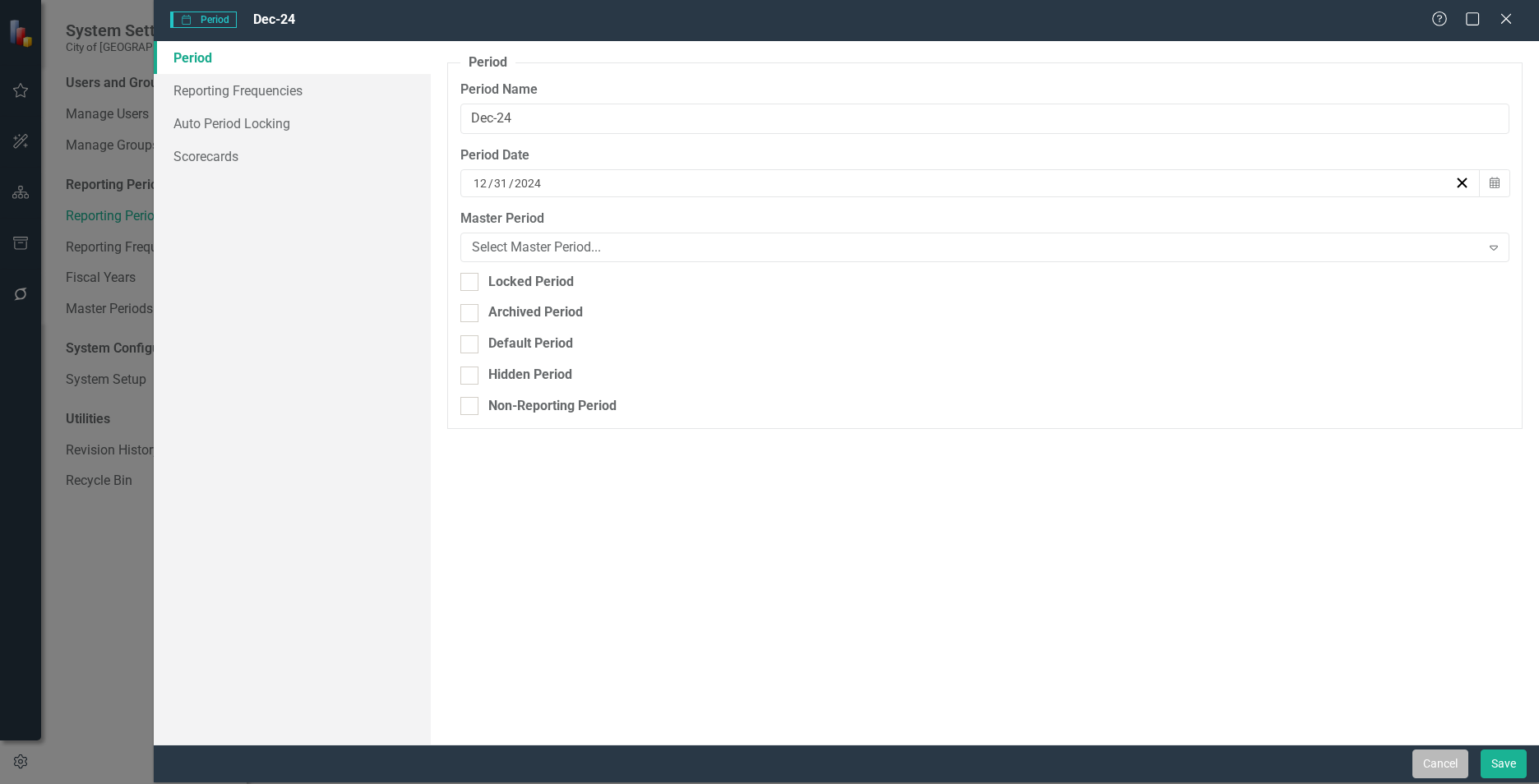
click at [1435, 763] on button "Cancel" at bounding box center [1441, 763] width 56 height 29
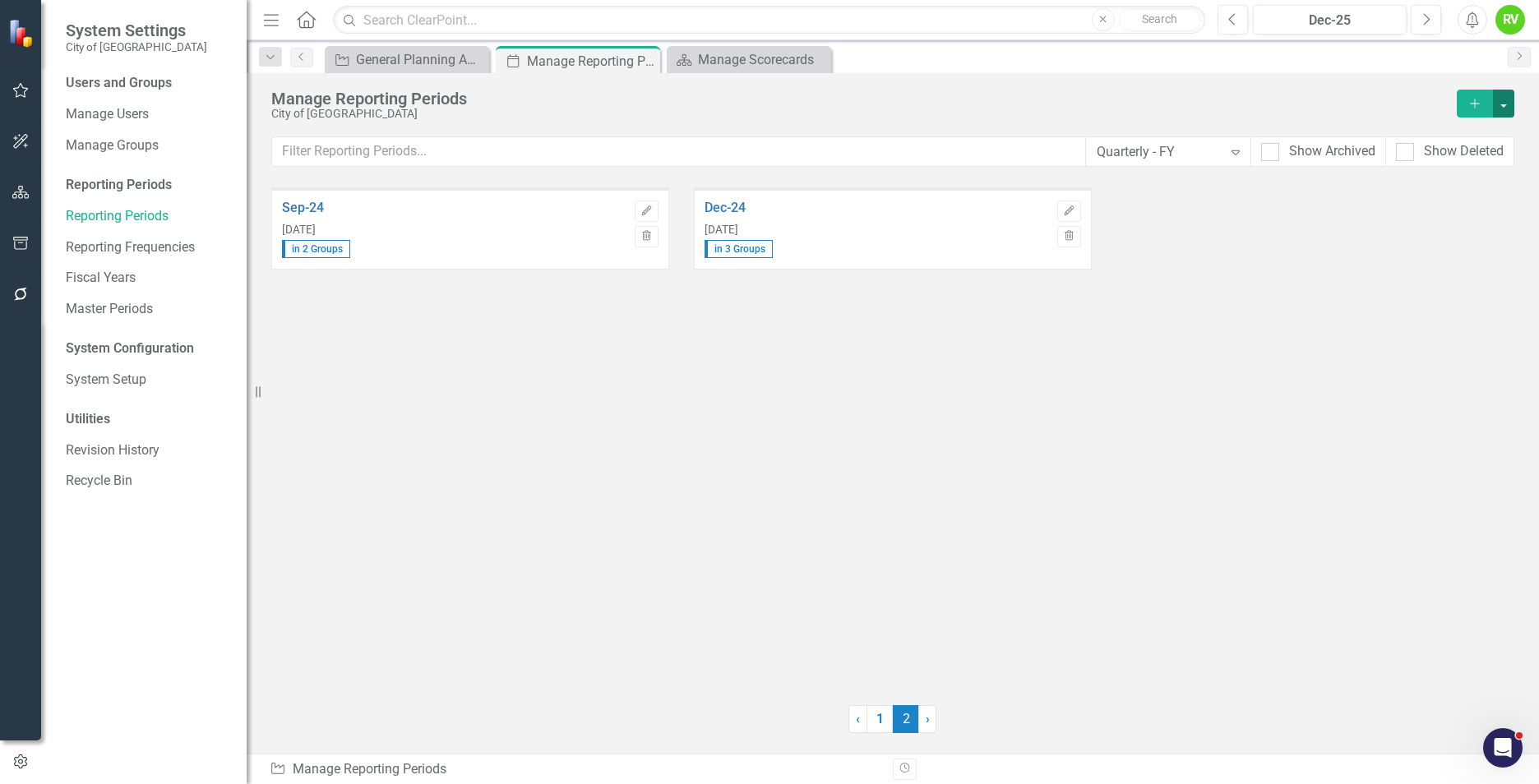
click at [1502, 104] on button "button" at bounding box center [1503, 104] width 22 height 28
click at [1404, 133] on link "Add Add Reporting Period" at bounding box center [1432, 133] width 162 height 30
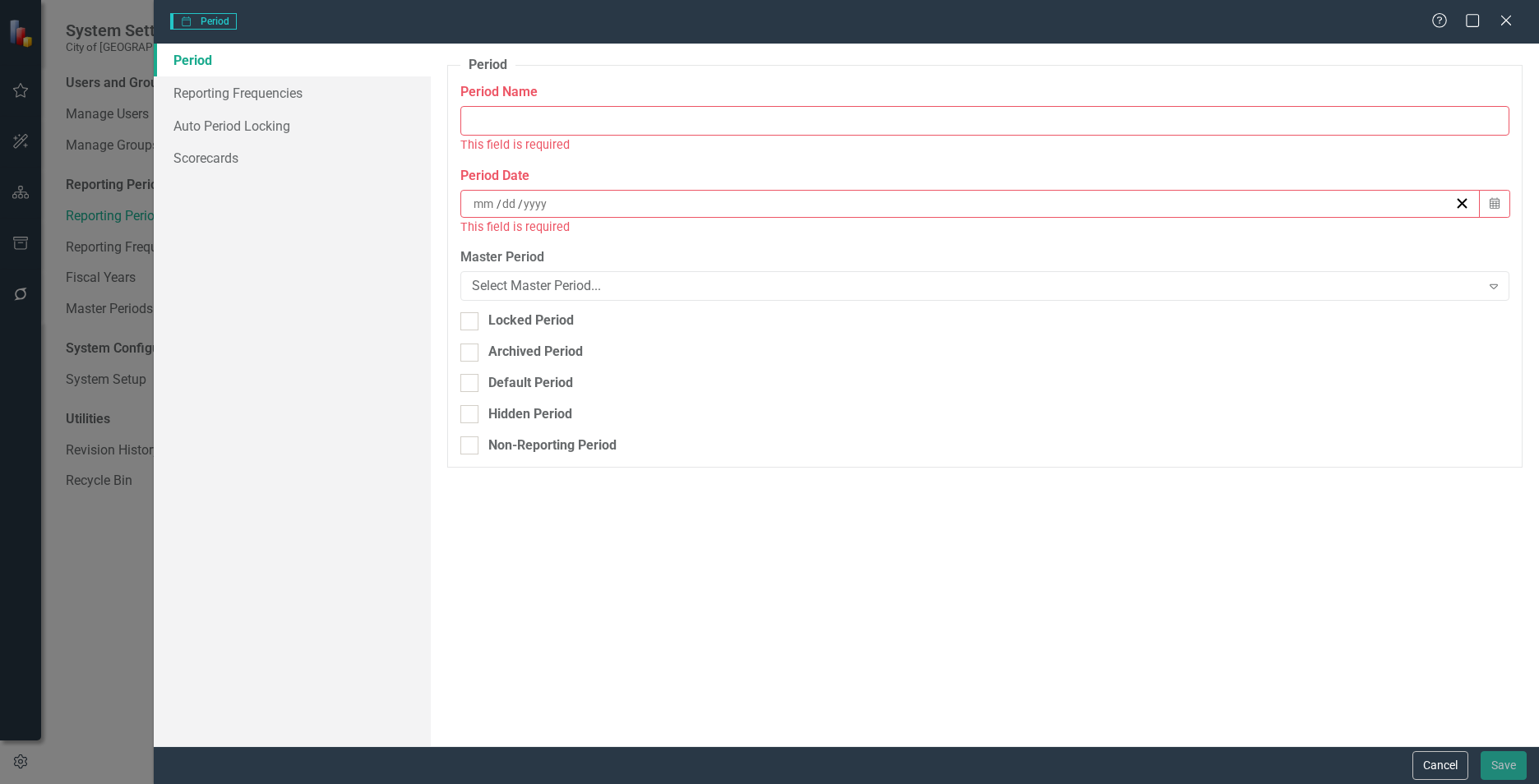
click at [503, 128] on input "Period Name" at bounding box center [985, 121] width 1049 height 30
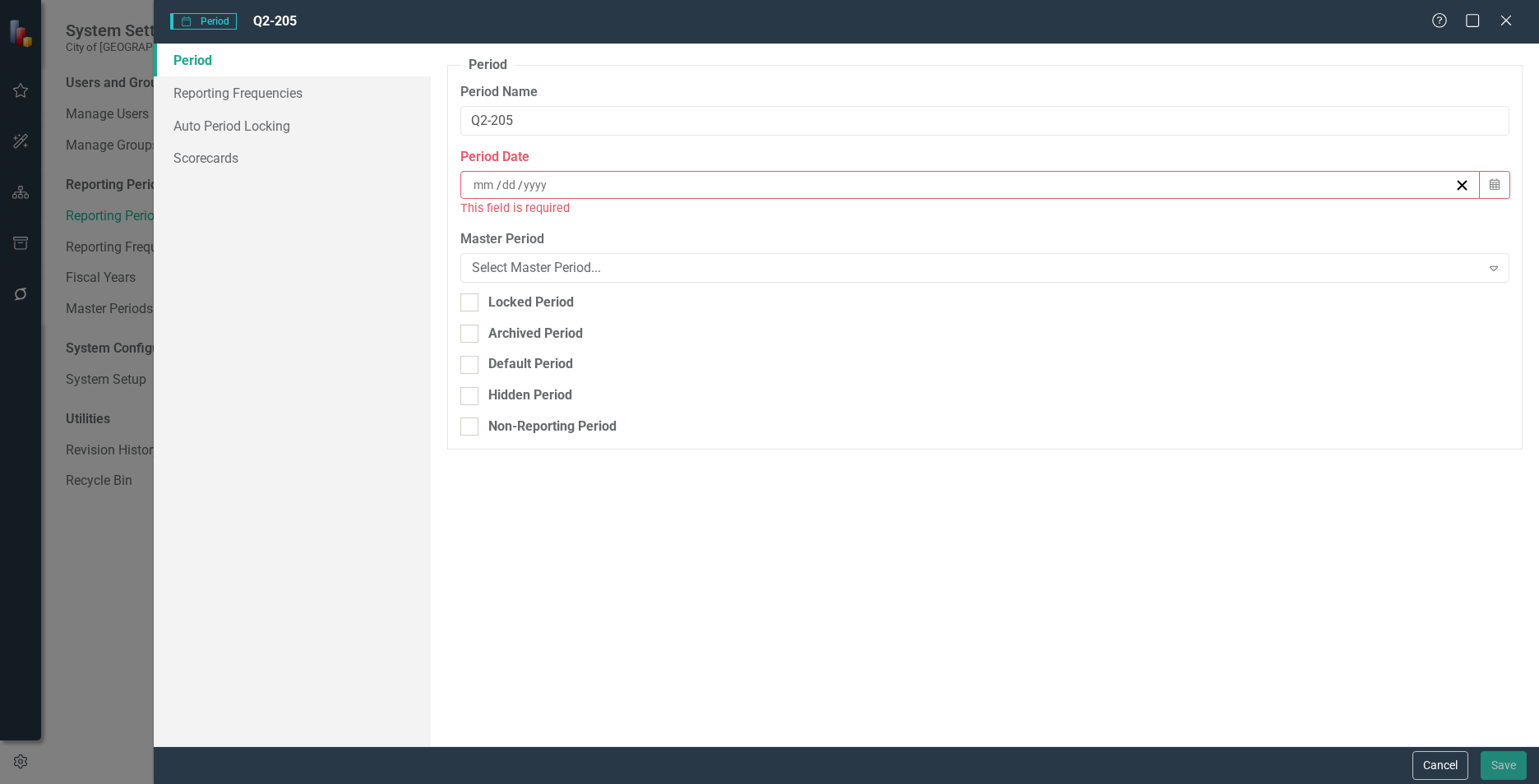
click at [578, 188] on div "/ /" at bounding box center [962, 185] width 983 height 17
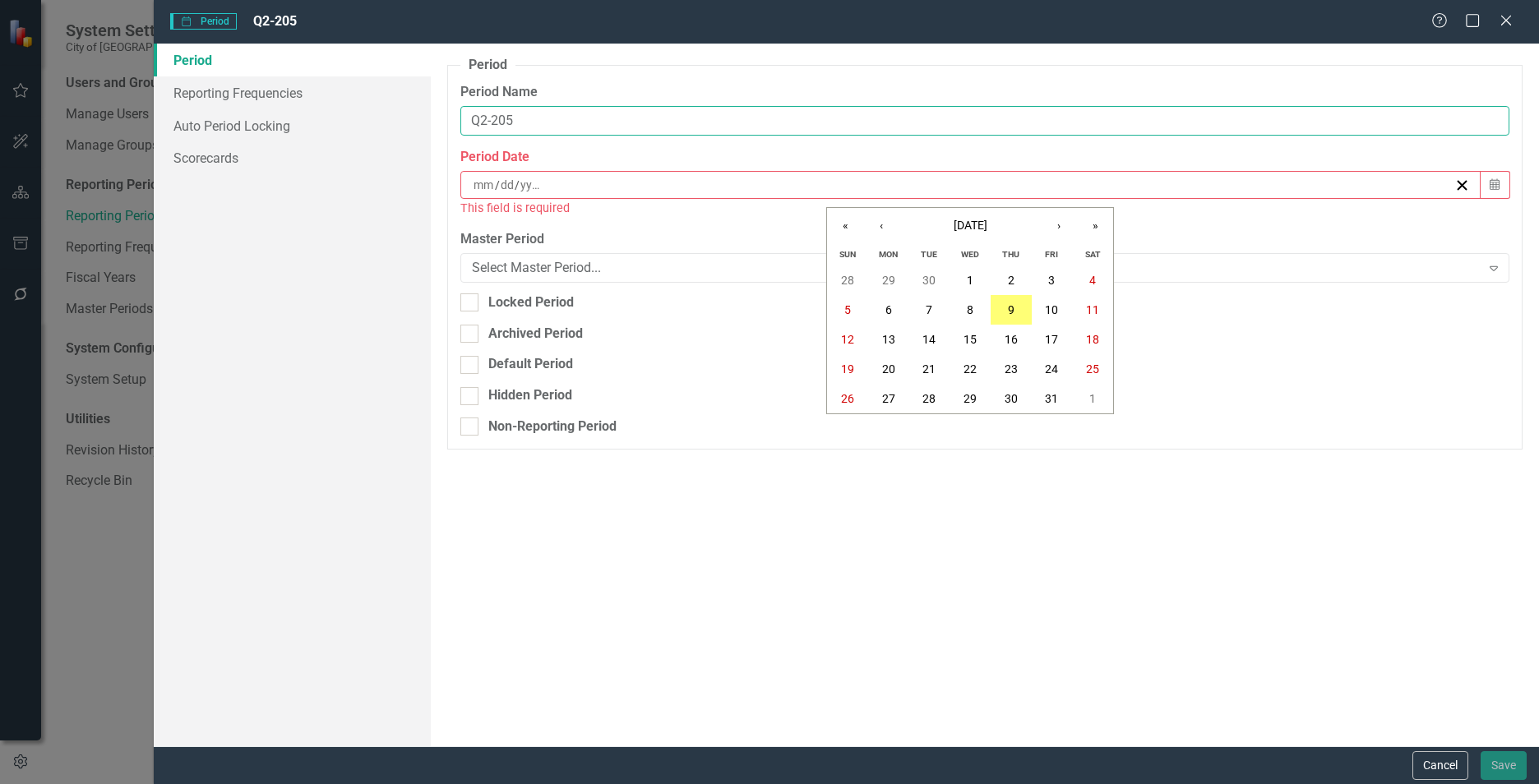
click at [509, 117] on input "Q2-205" at bounding box center [985, 121] width 1049 height 30
type input "Q2-2025"
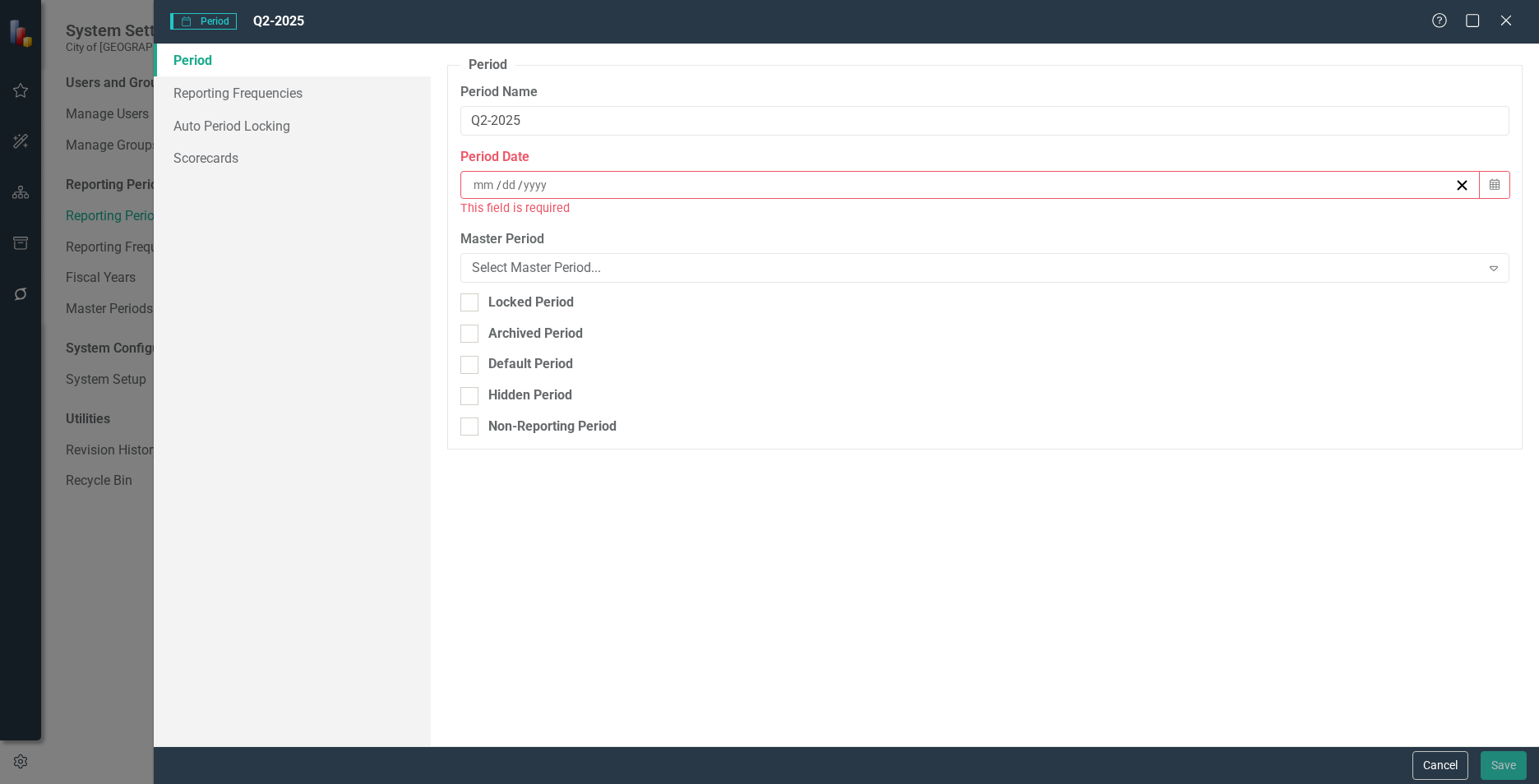
click at [606, 186] on div "/ /" at bounding box center [962, 185] width 983 height 17
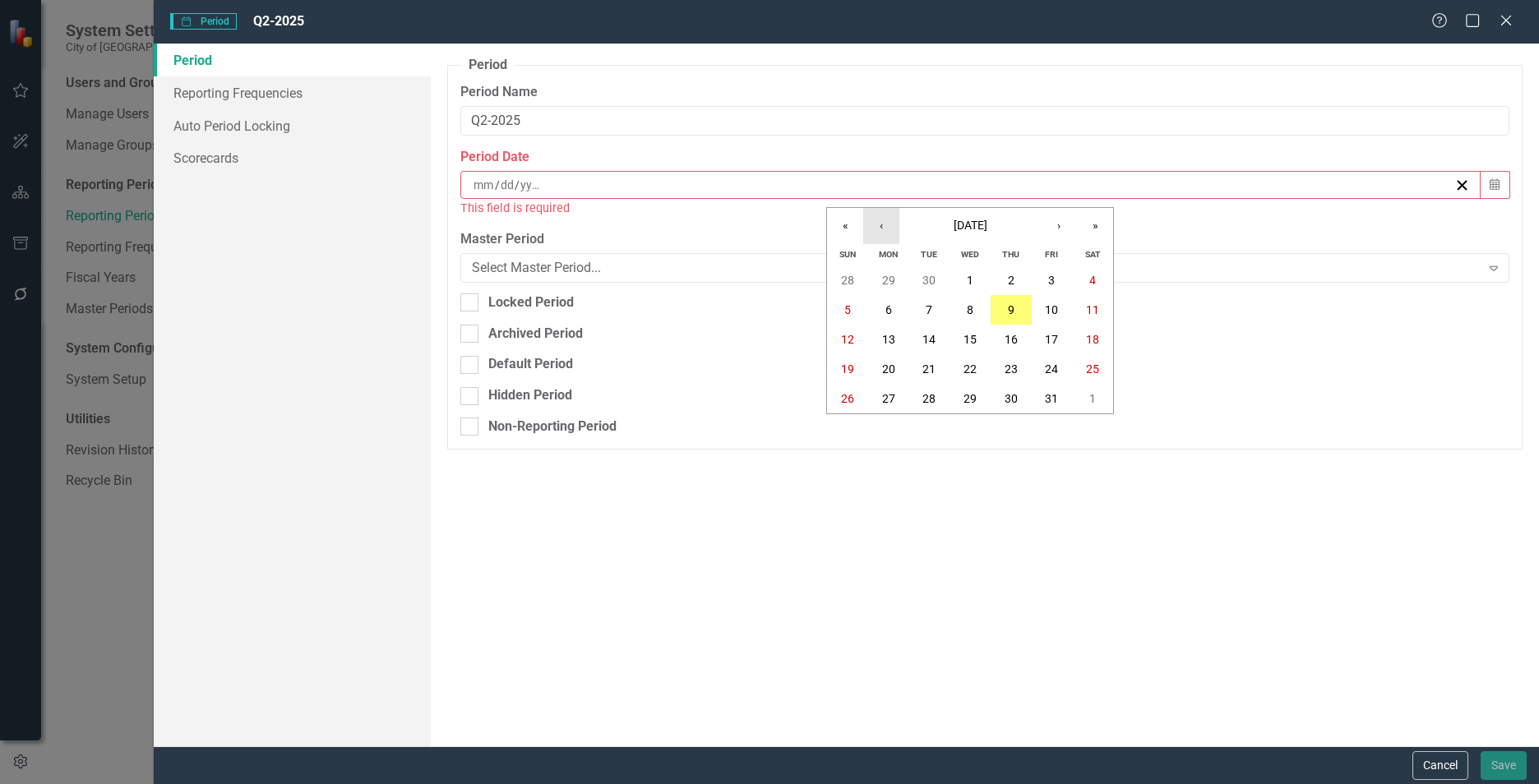
click at [882, 229] on button "‹" at bounding box center [881, 226] width 37 height 37
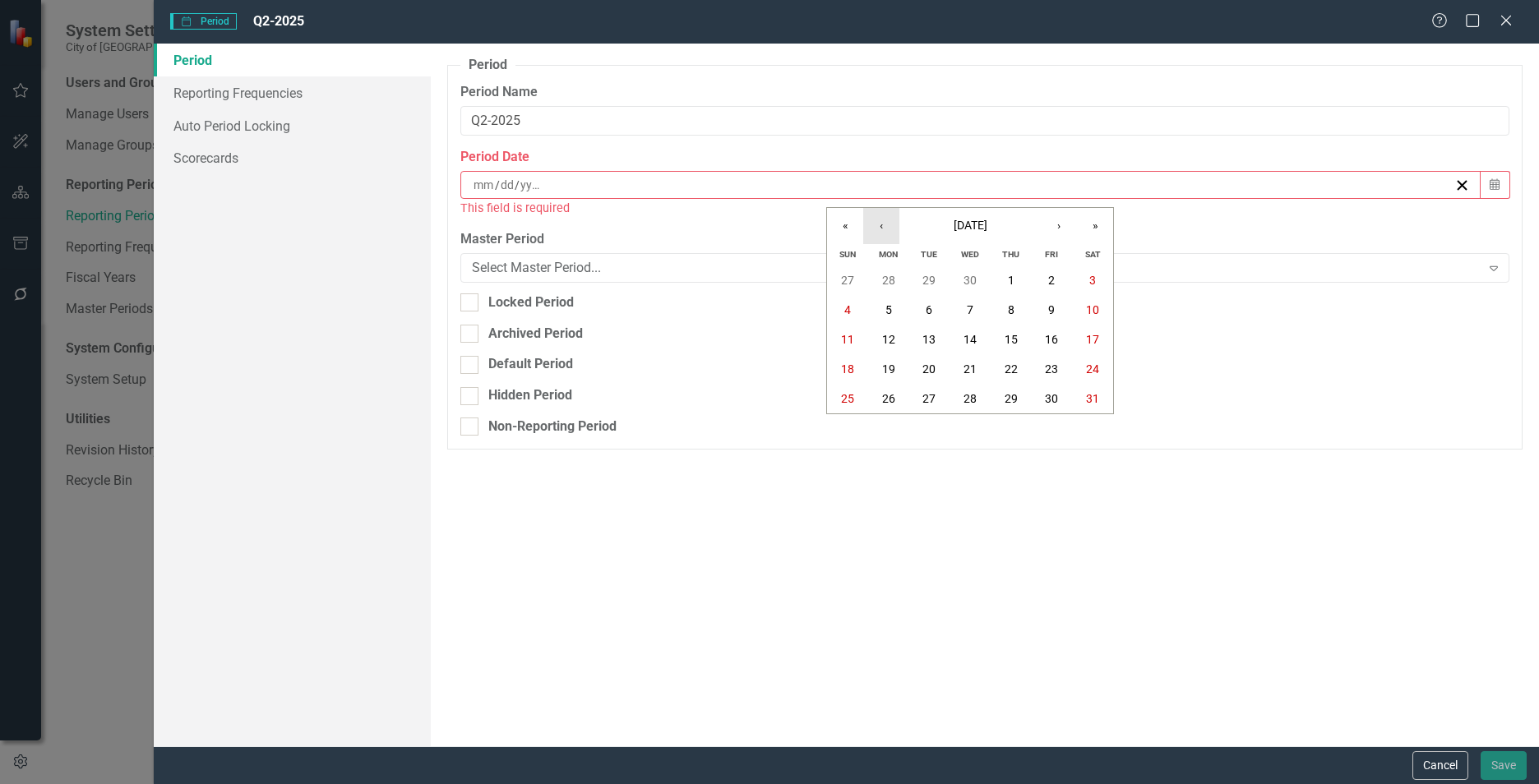
click at [882, 229] on button "‹" at bounding box center [881, 226] width 37 height 37
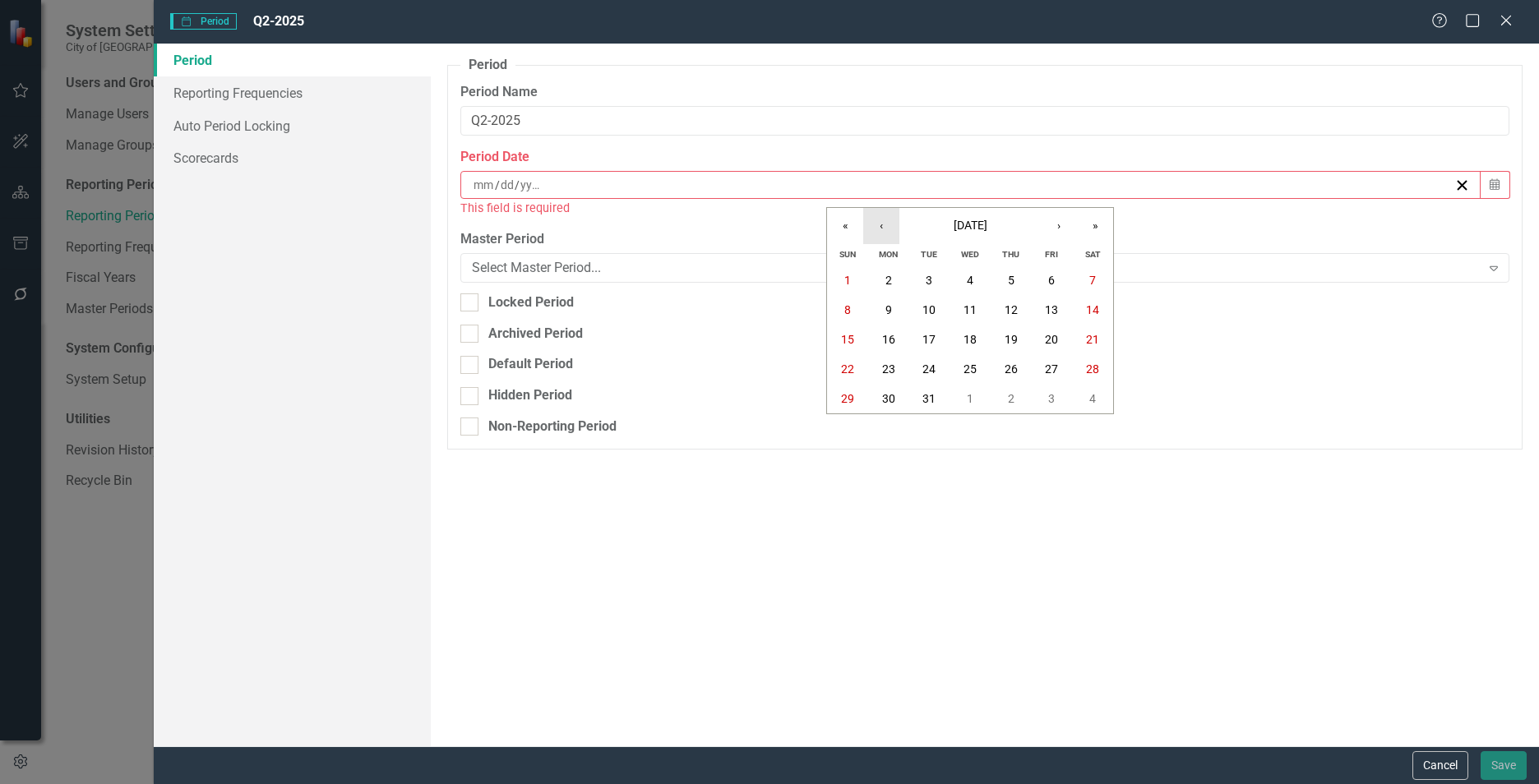
click at [882, 229] on button "‹" at bounding box center [881, 226] width 37 height 37
click at [1060, 229] on button "›" at bounding box center [1059, 226] width 37 height 37
click at [1056, 230] on button "›" at bounding box center [1059, 226] width 37 height 37
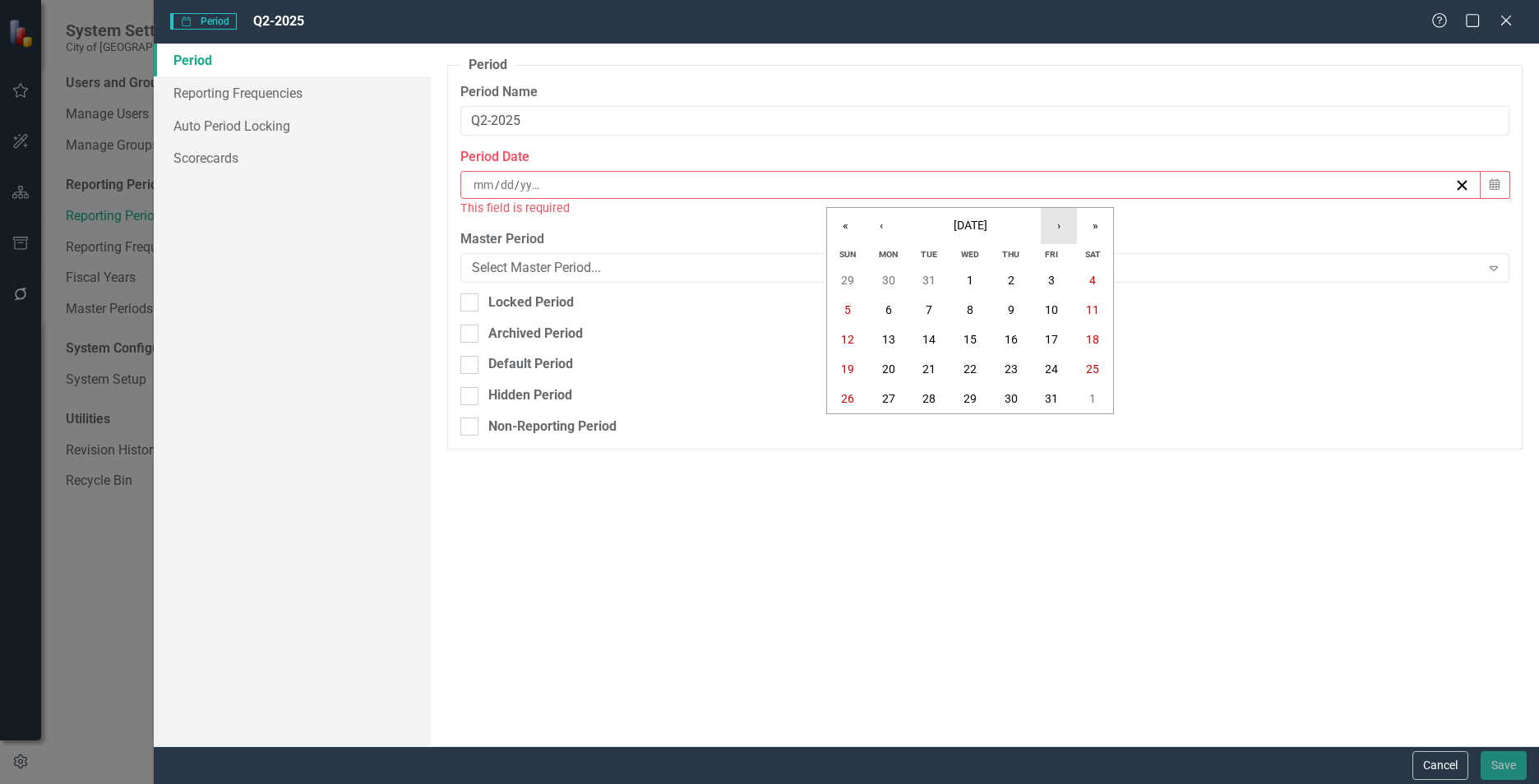
click at [1056, 230] on button "›" at bounding box center [1059, 226] width 37 height 37
click at [888, 417] on button "31" at bounding box center [889, 429] width 41 height 30
click at [589, 186] on div "[DATE]" at bounding box center [962, 185] width 983 height 17
click at [883, 428] on abbr "31" at bounding box center [888, 429] width 13 height 13
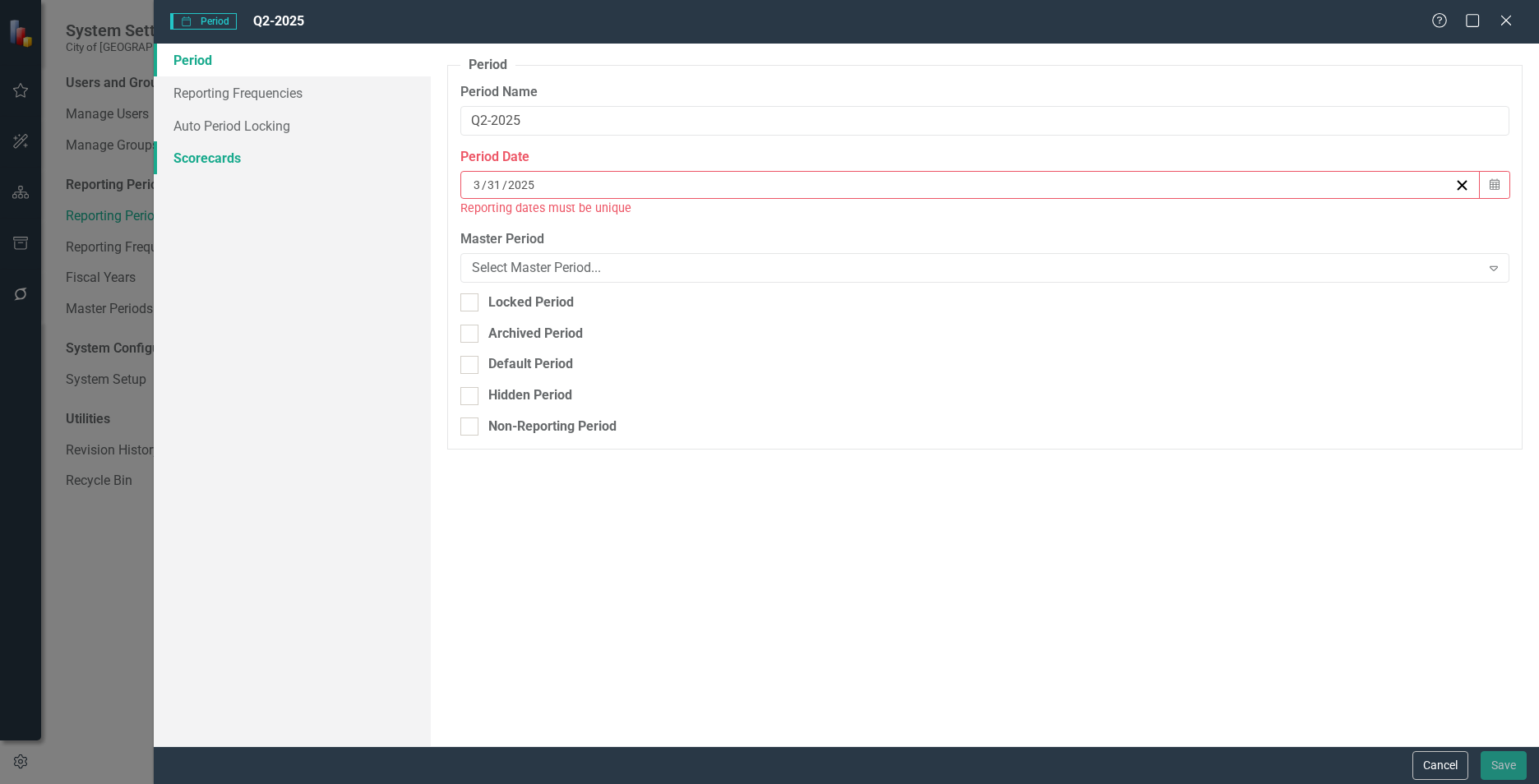
click at [223, 158] on link "Scorecards" at bounding box center [292, 158] width 277 height 33
click at [565, 182] on div "[DATE]" at bounding box center [962, 185] width 983 height 17
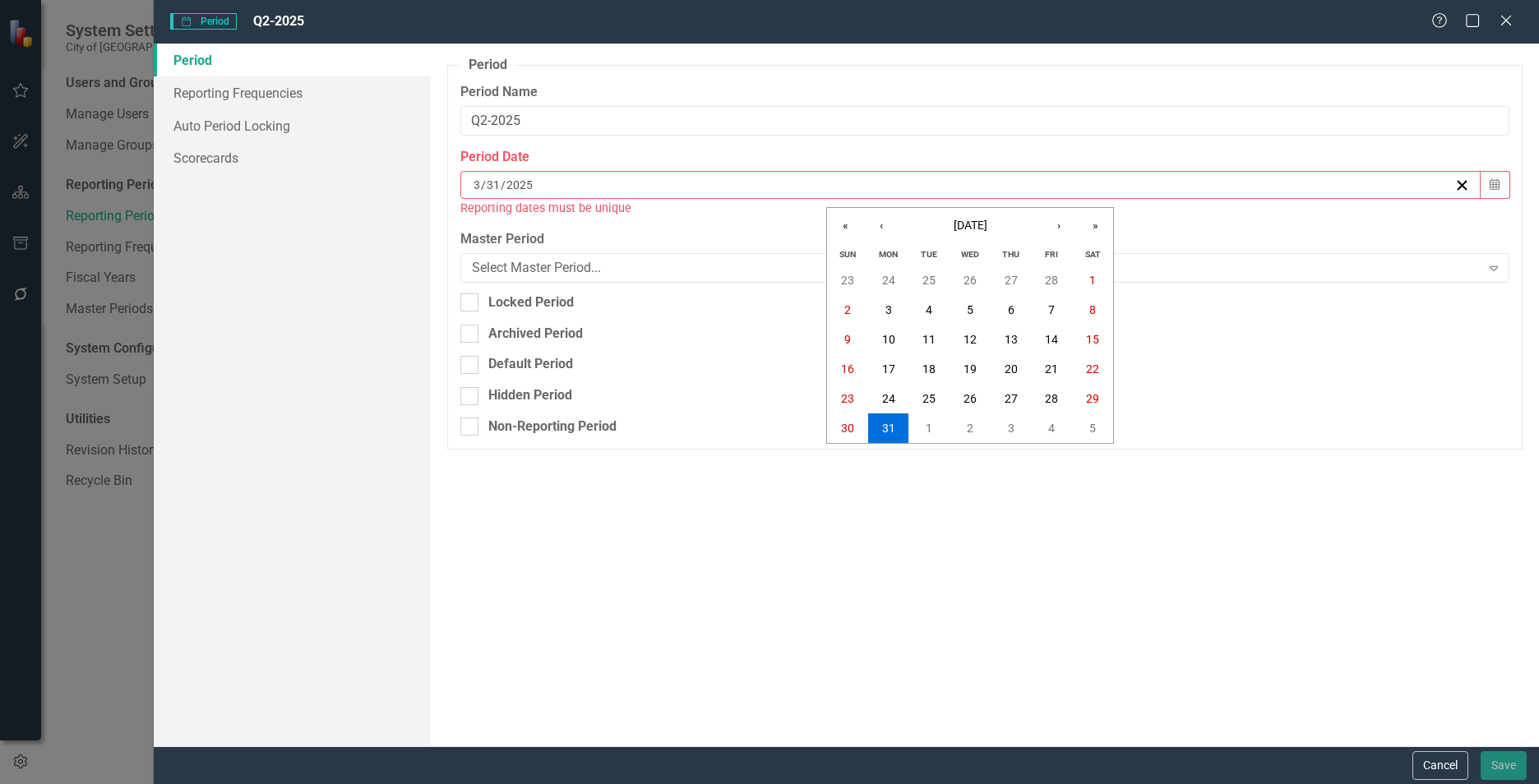
click at [569, 211] on div "Reporting dates must be unique" at bounding box center [985, 208] width 1049 height 19
click at [566, 191] on div "[DATE]" at bounding box center [962, 185] width 983 height 17
click at [848, 430] on abbr "30" at bounding box center [848, 429] width 13 height 13
click at [617, 190] on div "[DATE]" at bounding box center [962, 185] width 983 height 17
click at [886, 423] on abbr "31" at bounding box center [888, 429] width 13 height 13
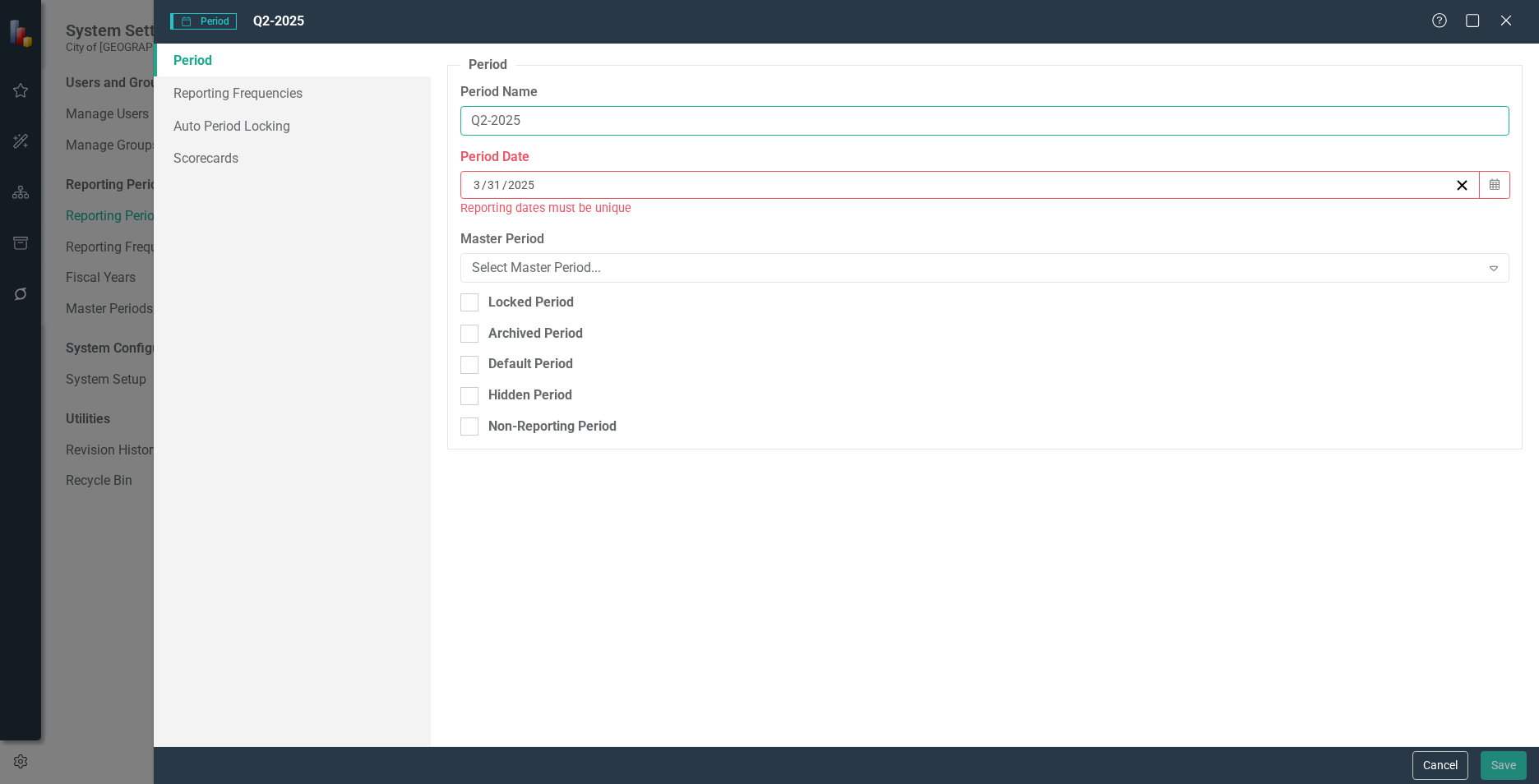
click at [549, 128] on input "Q2-2025" at bounding box center [985, 121] width 1049 height 30
click at [602, 243] on label "Master Period" at bounding box center [985, 239] width 1049 height 19
click at [553, 189] on div "[DATE]" at bounding box center [962, 185] width 983 height 17
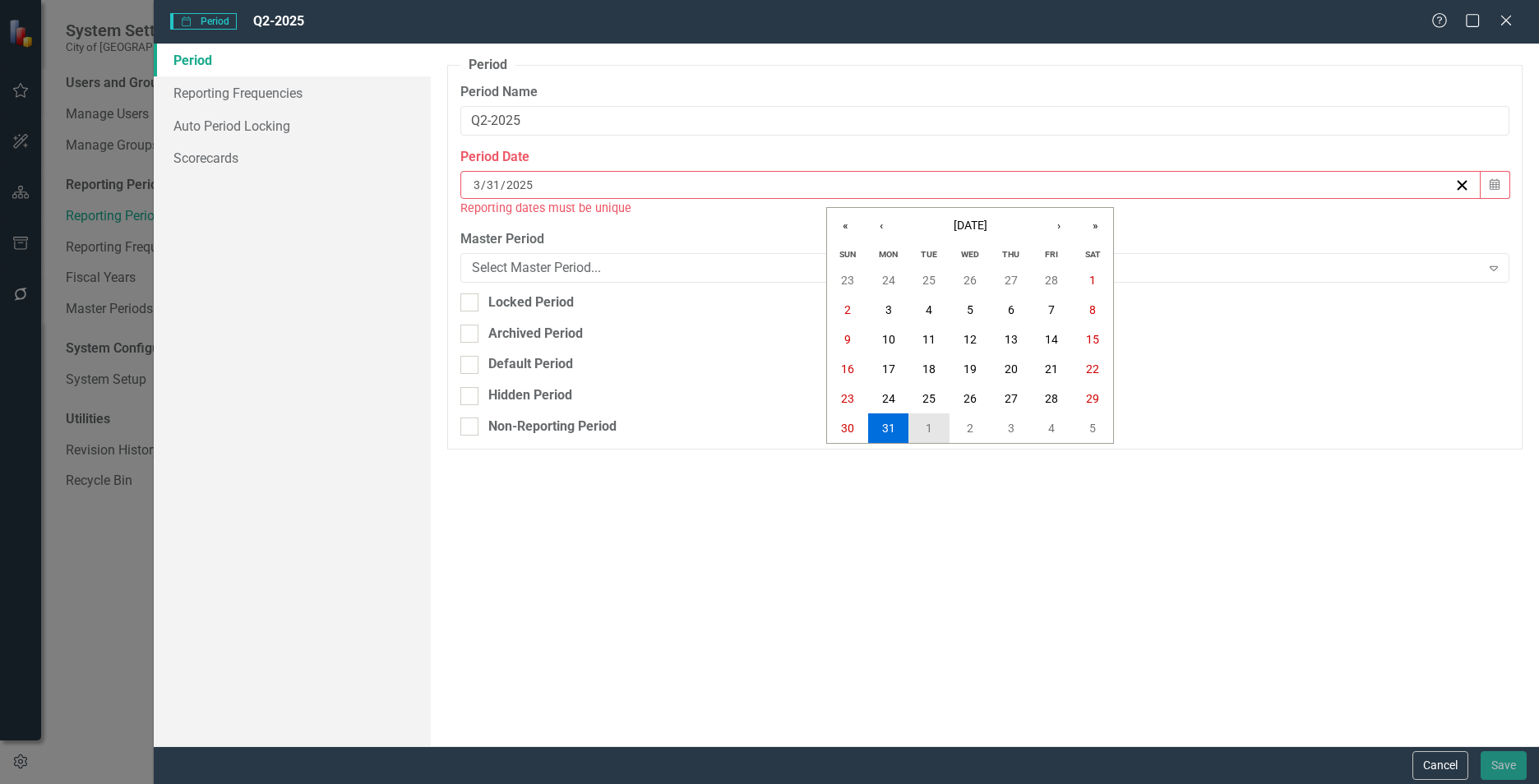
click at [927, 428] on abbr "1" at bounding box center [928, 429] width 7 height 13
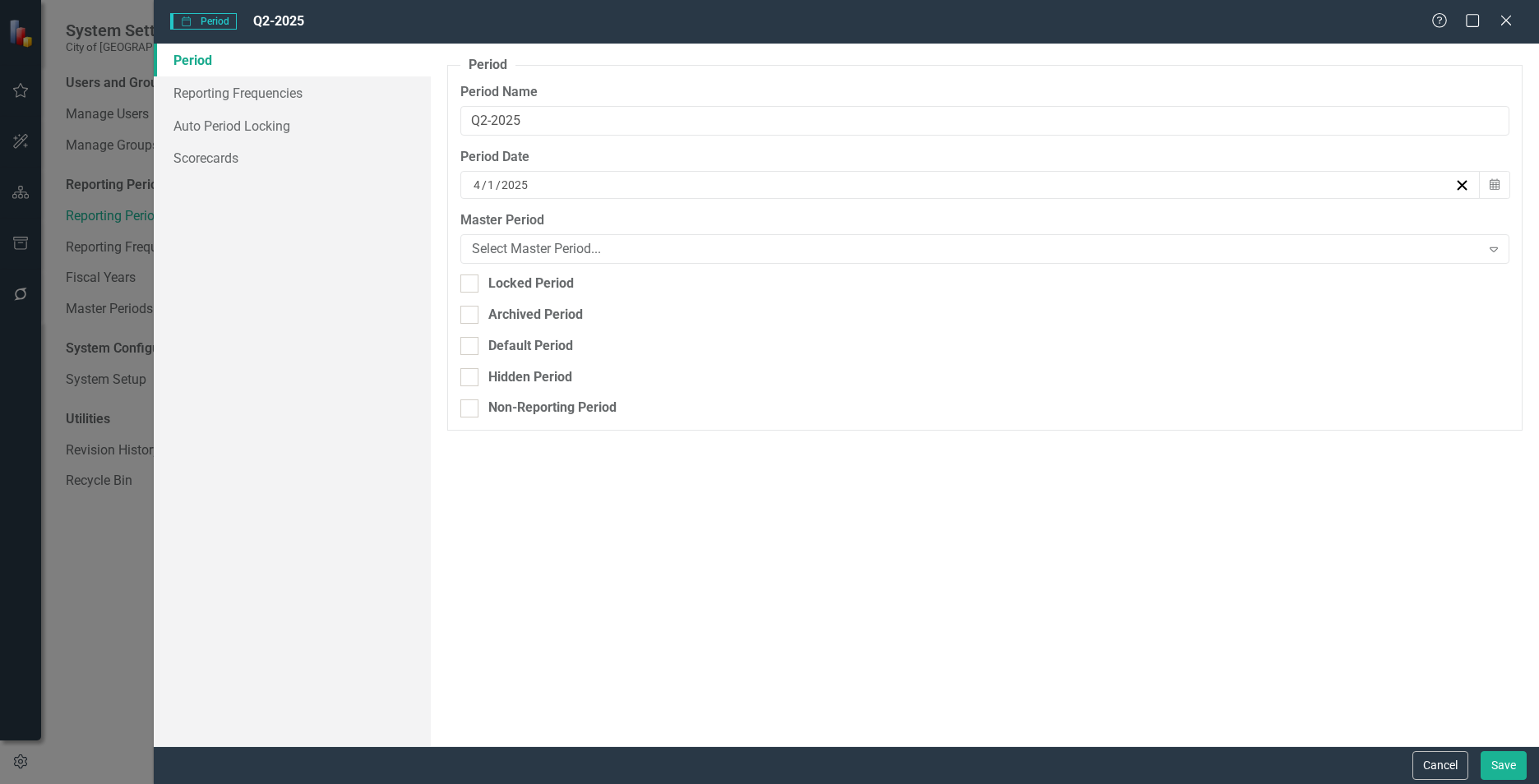
click at [851, 185] on div "[DATE]" at bounding box center [962, 185] width 983 height 17
click at [921, 280] on button "1" at bounding box center [929, 280] width 41 height 30
click at [217, 154] on link "Scorecards" at bounding box center [292, 158] width 277 height 33
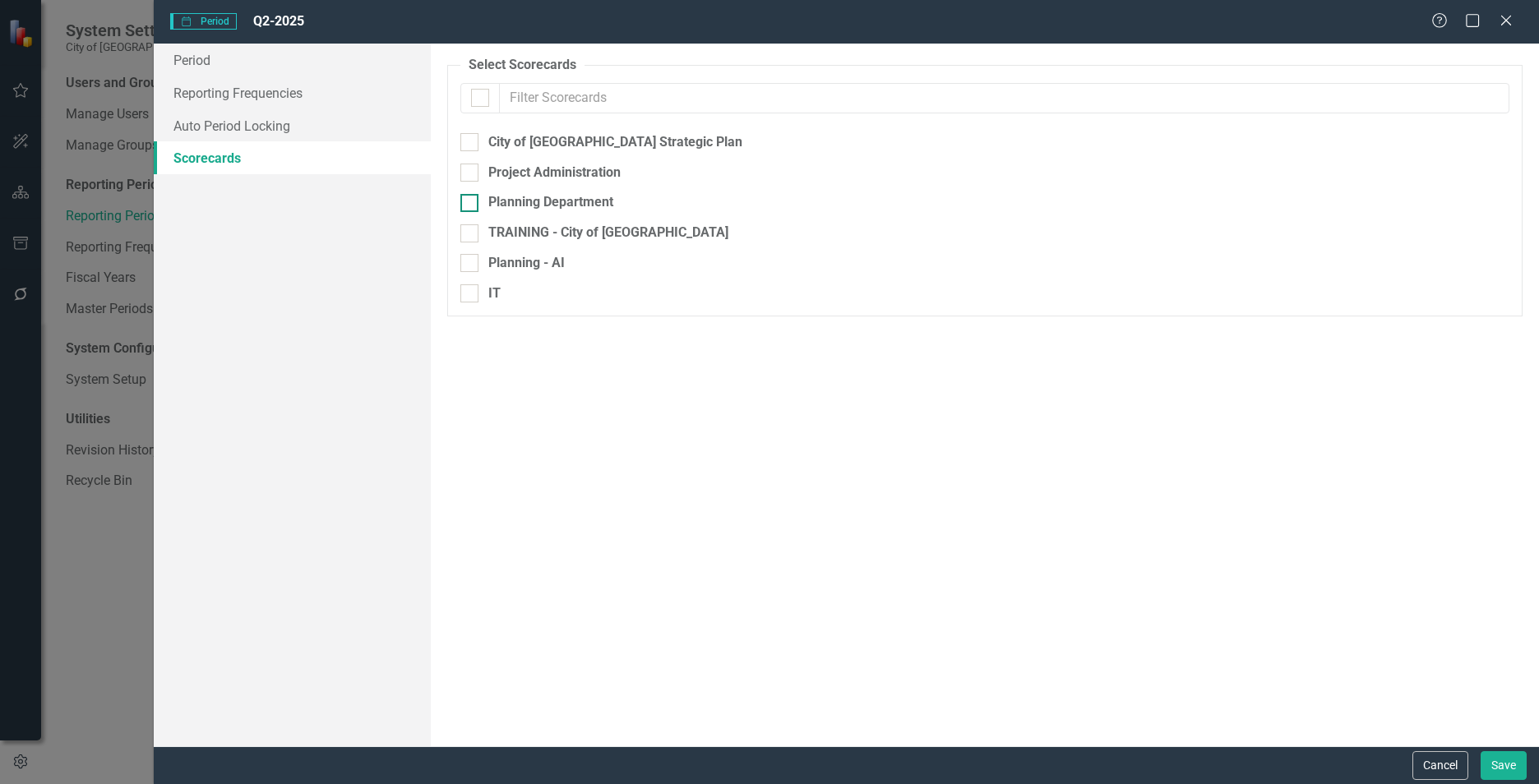
click at [472, 206] on div at bounding box center [469, 203] width 18 height 18
click at [471, 204] on input "Planning Department" at bounding box center [465, 199] width 10 height 10
checkbox input "true"
click at [1496, 771] on button "Save" at bounding box center [1503, 765] width 46 height 29
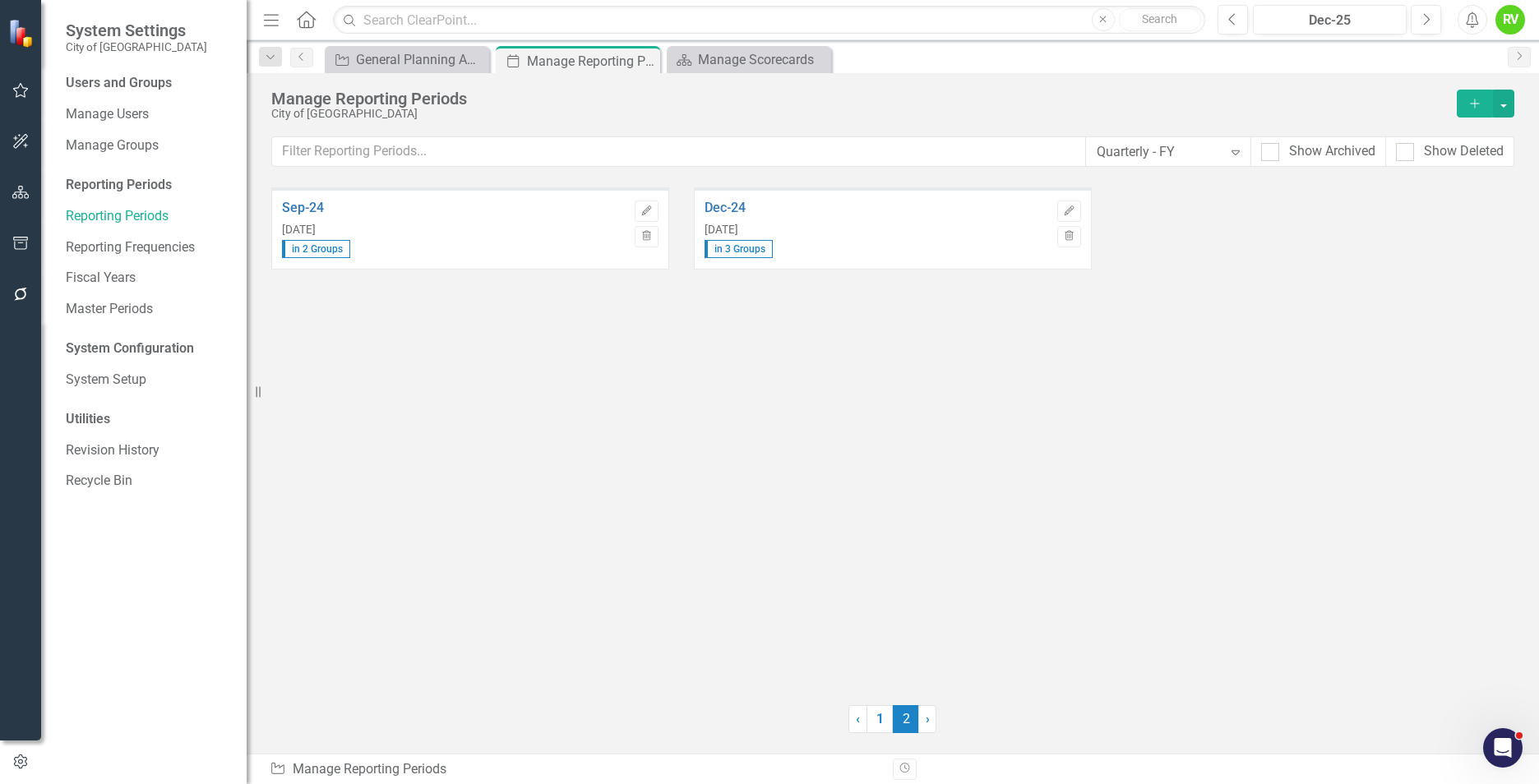
click at [981, 400] on div "Sep-24 [DATE] in 2 Groups Edit Trash Dec-24 [DATE] in 3 Groups Edit Trash" at bounding box center [892, 436] width 1243 height 497
click at [926, 720] on span "›" at bounding box center [928, 718] width 4 height 16
click at [883, 716] on link "1" at bounding box center [880, 719] width 26 height 28
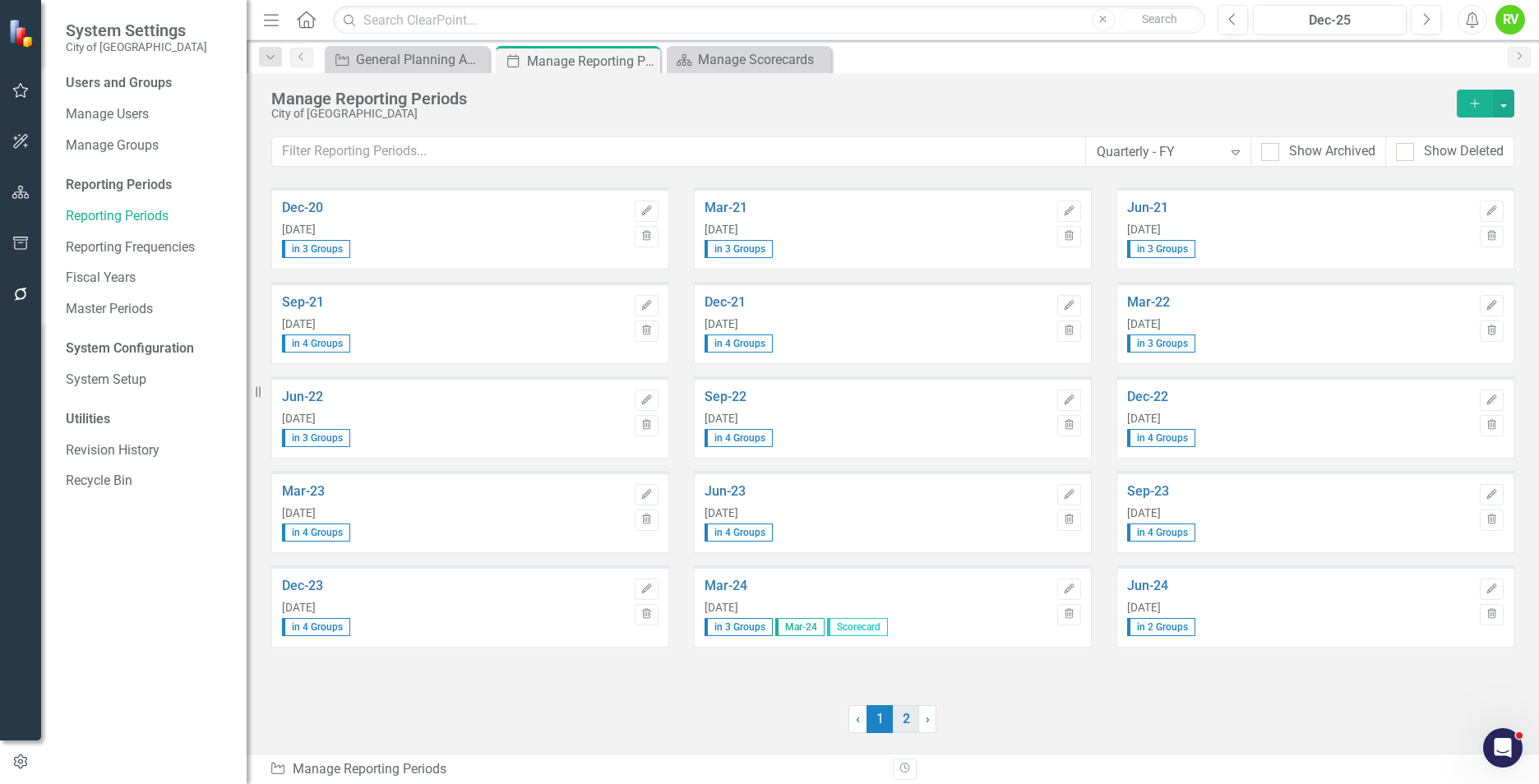
click at [903, 721] on link "2" at bounding box center [906, 719] width 26 height 28
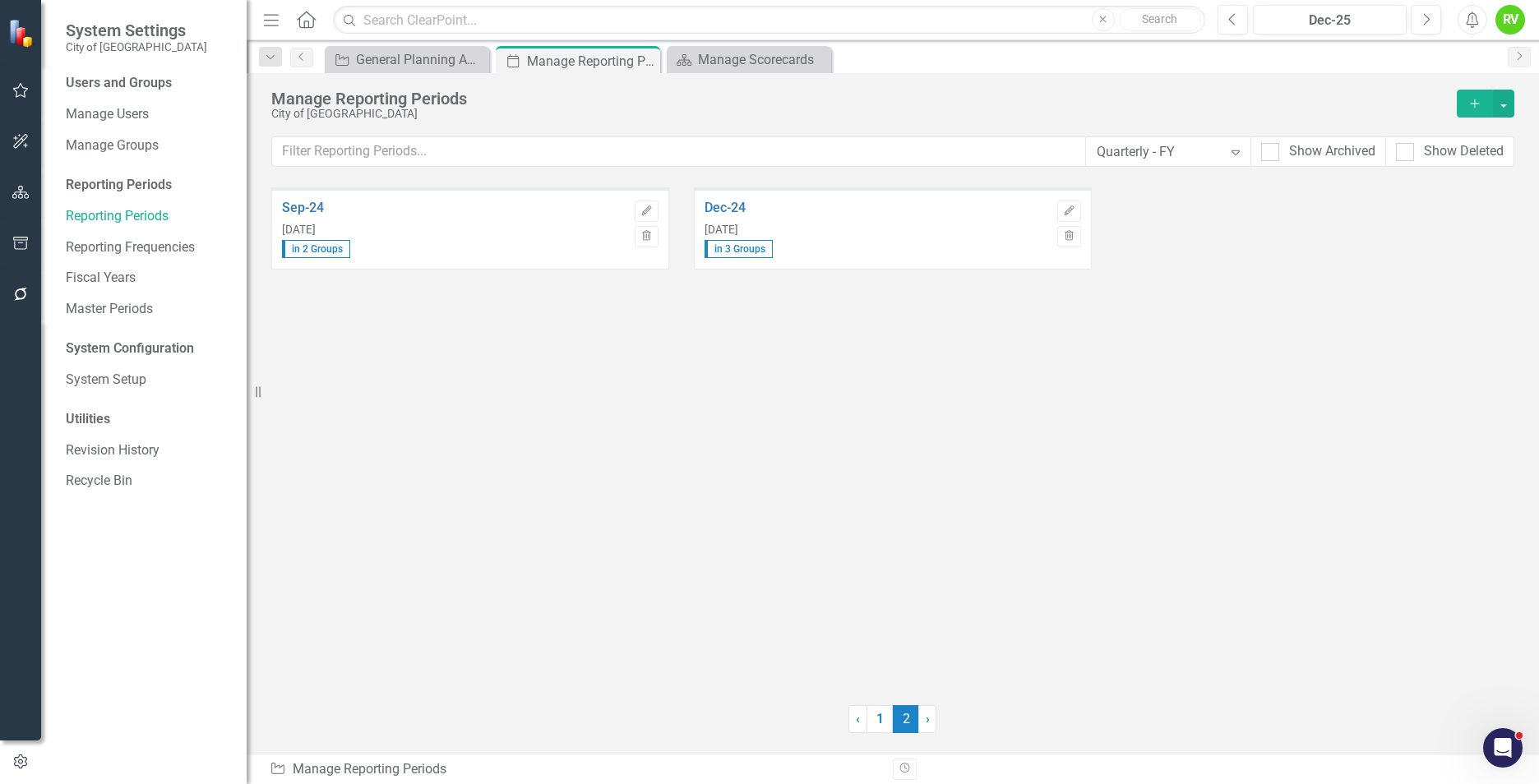
click at [968, 538] on div "Sep-24 [DATE] in 2 Groups Edit Trash Dec-24 [DATE] in 3 Groups Edit Trash" at bounding box center [892, 436] width 1243 height 497
click at [754, 52] on div "Manage Scorecards" at bounding box center [752, 60] width 109 height 21
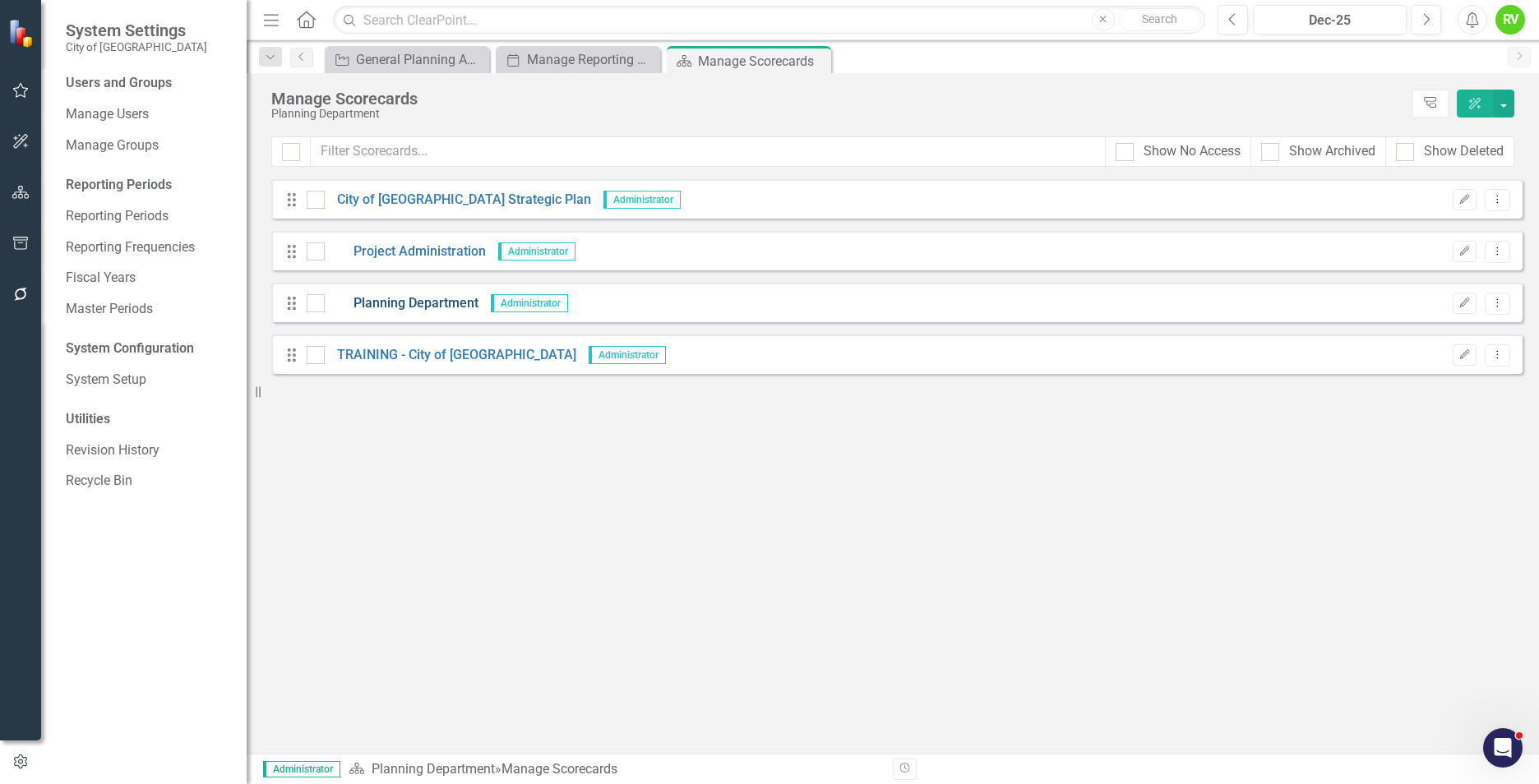
click at [418, 297] on link "Planning Department" at bounding box center [401, 304] width 154 height 19
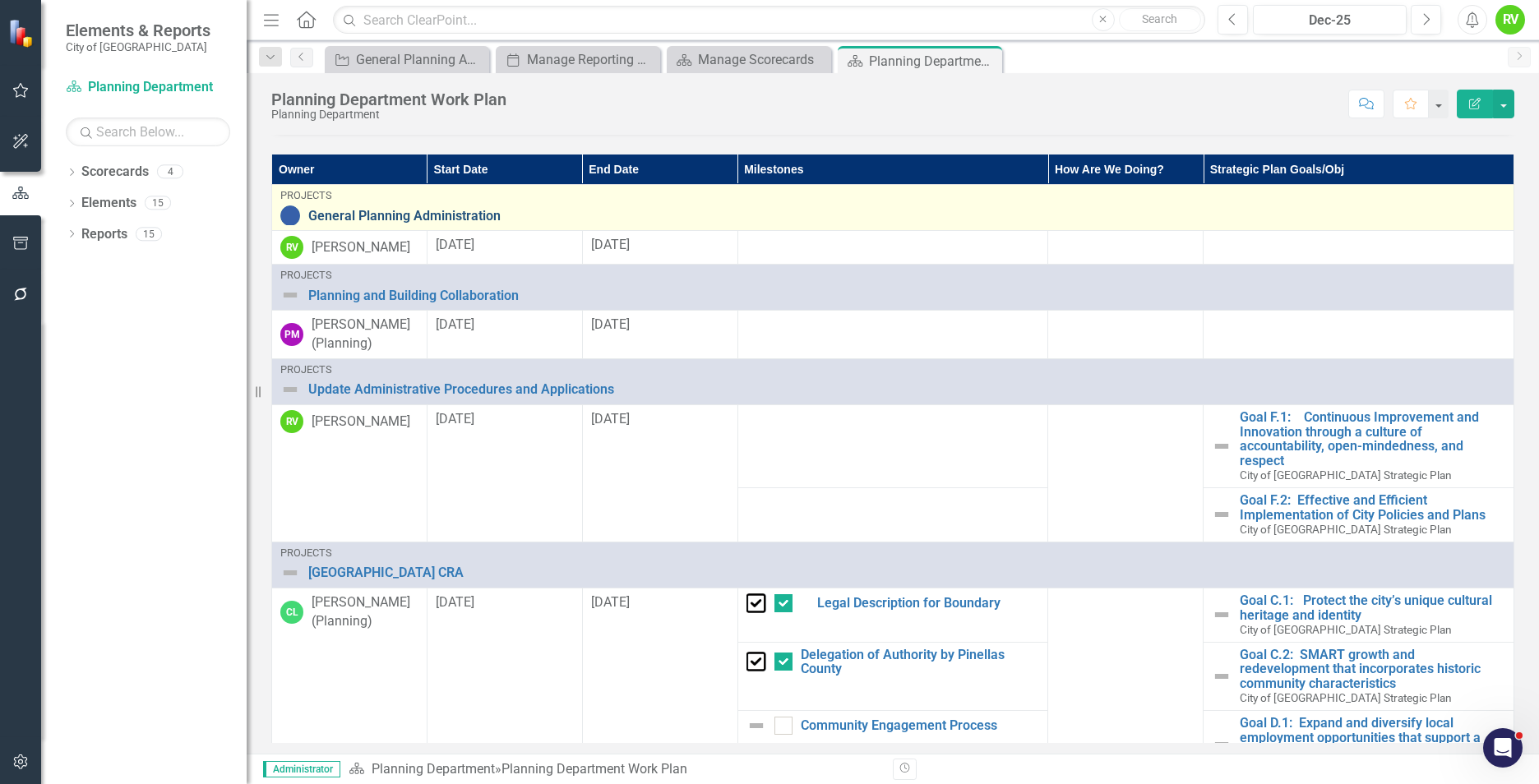
click at [441, 217] on link "General Planning Administration" at bounding box center [907, 217] width 1197 height 15
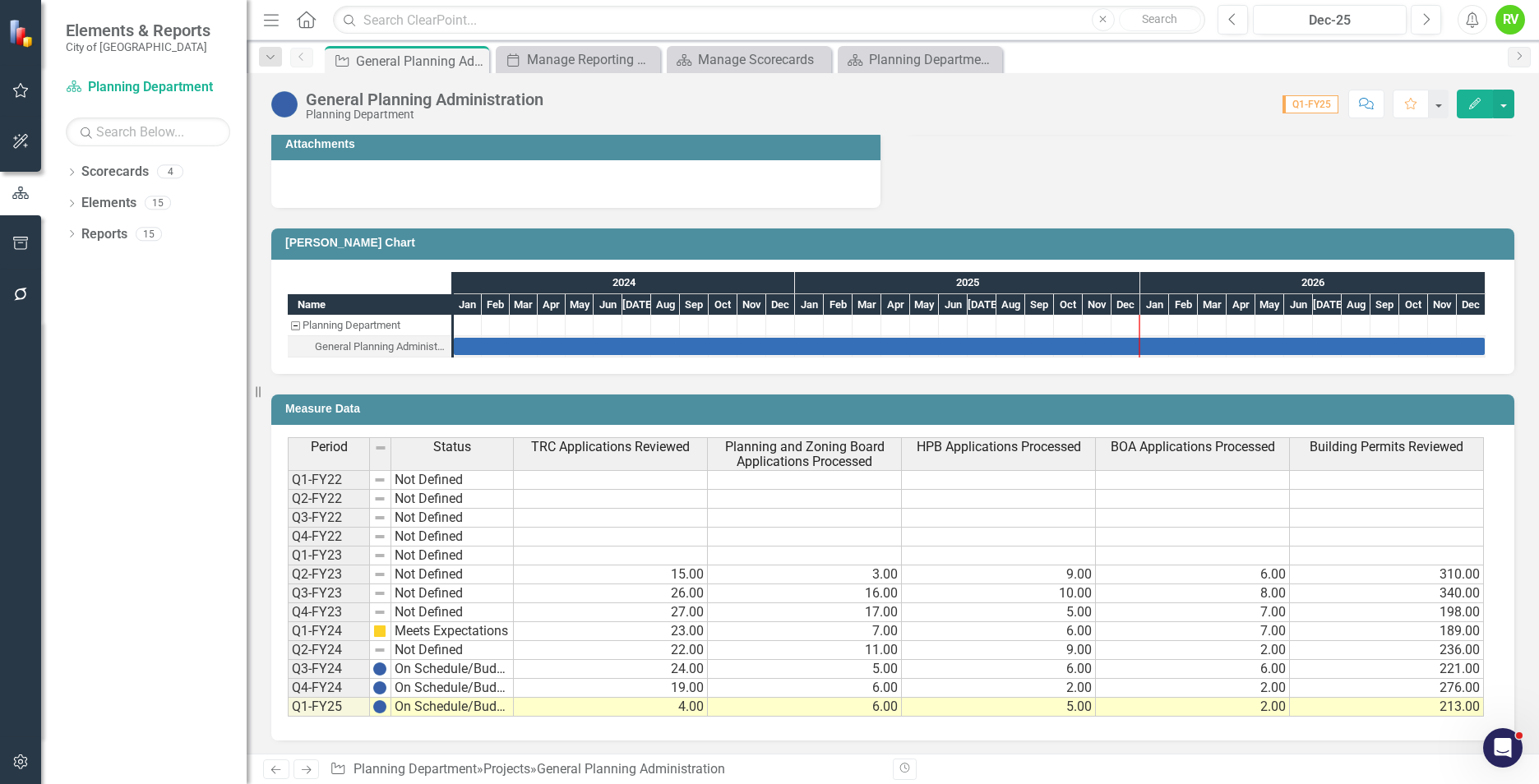
scroll to position [596, 0]
